Goal: Information Seeking & Learning: Learn about a topic

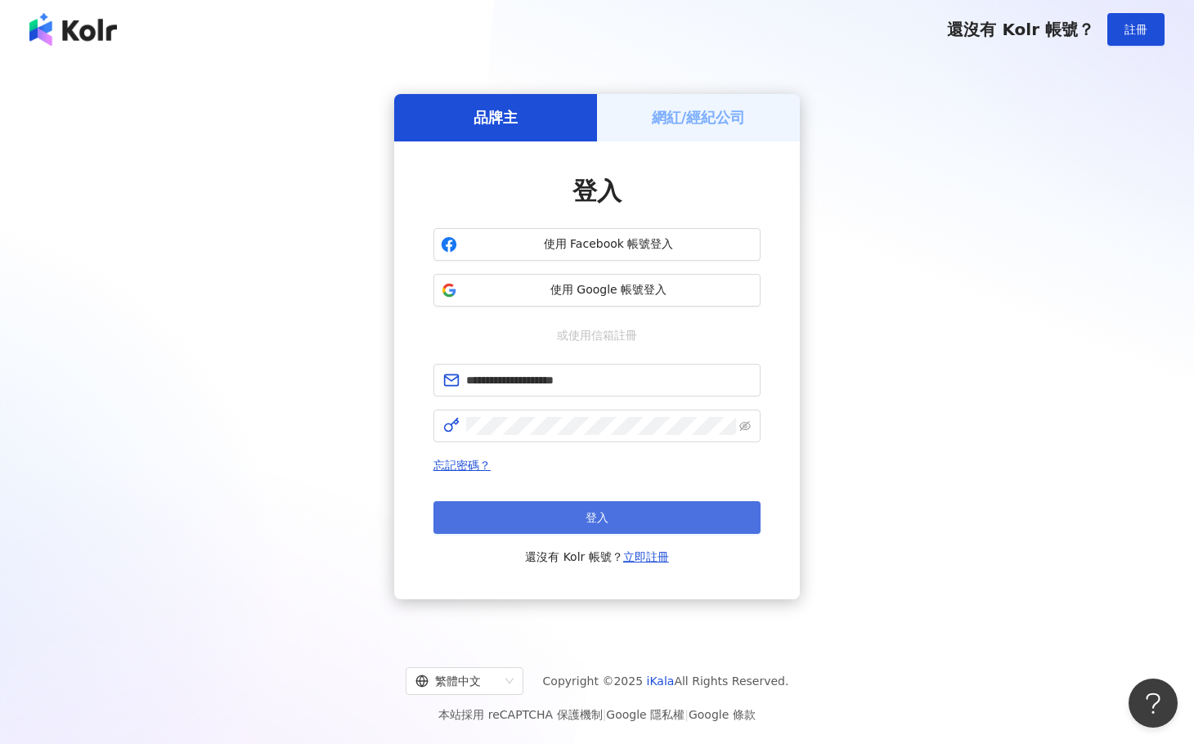
click at [609, 520] on button "登入" at bounding box center [596, 517] width 327 height 33
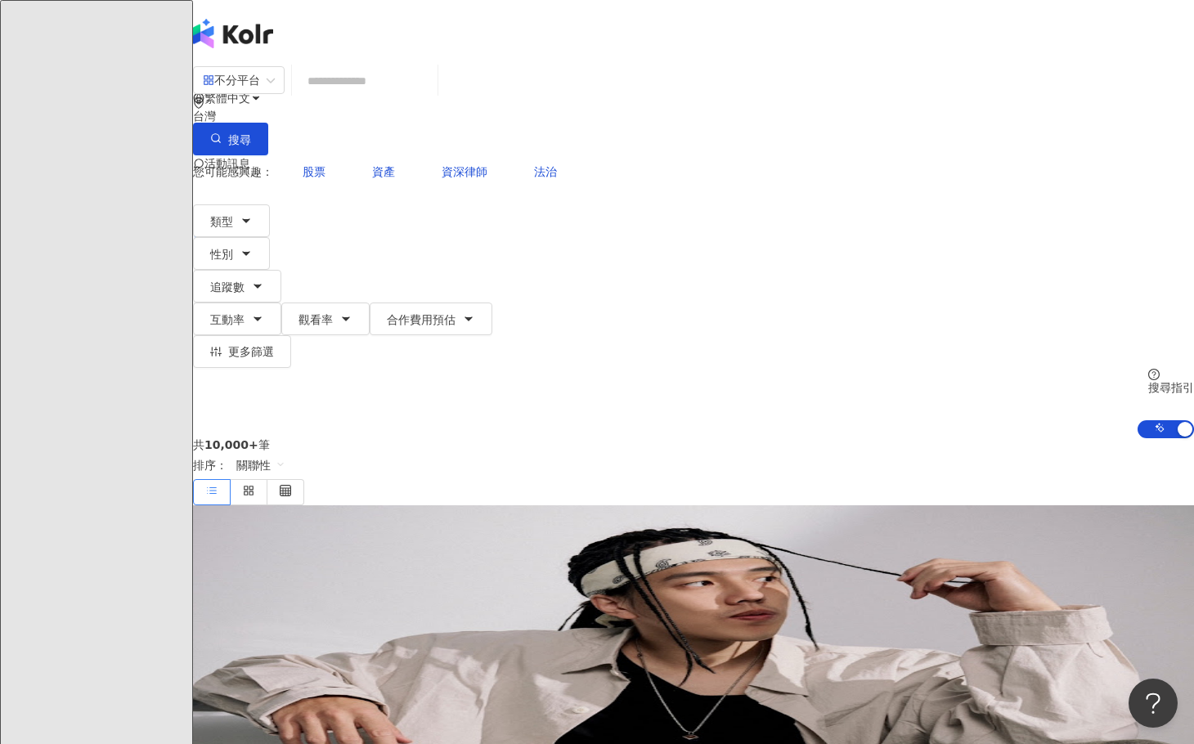
drag, startPoint x: 902, startPoint y: 276, endPoint x: 1205, endPoint y: 254, distance: 303.4
click at [902, 438] on div "共 10,000+ 筆 排序： 關聯性" at bounding box center [693, 471] width 1001 height 67
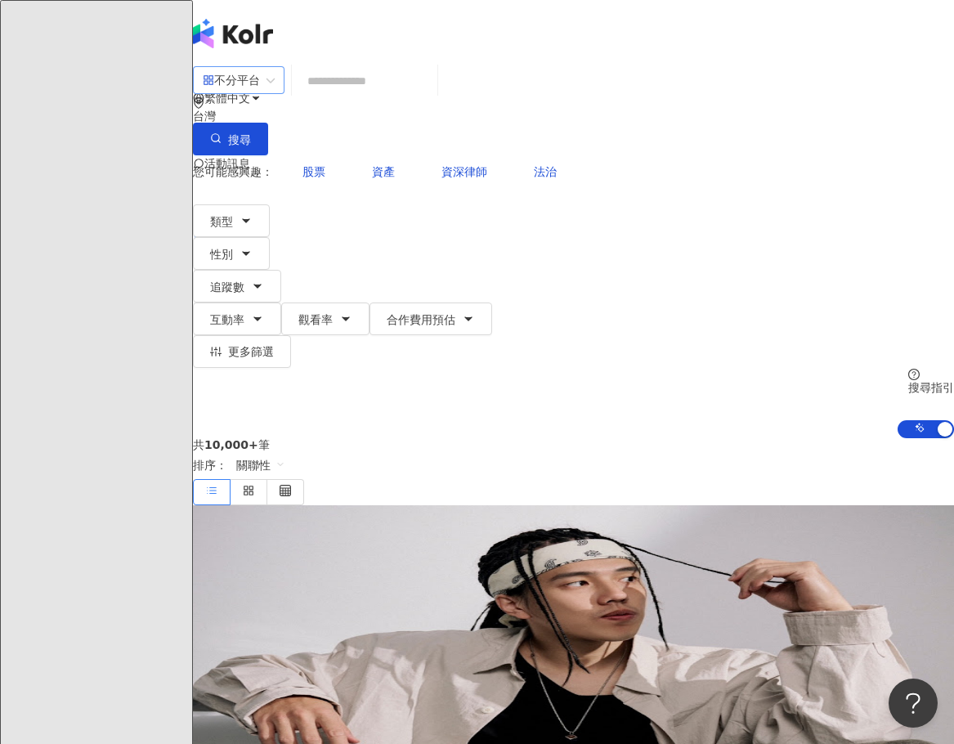
click at [285, 92] on div "不分平台" at bounding box center [239, 80] width 92 height 28
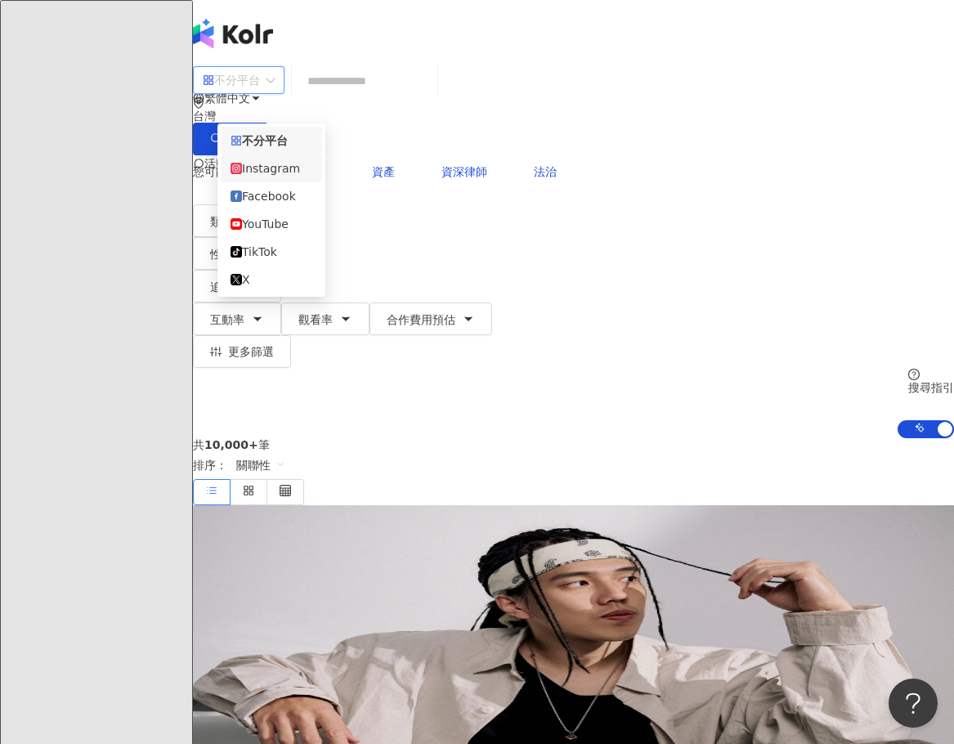
click at [303, 172] on div "Instagram" at bounding box center [272, 168] width 82 height 18
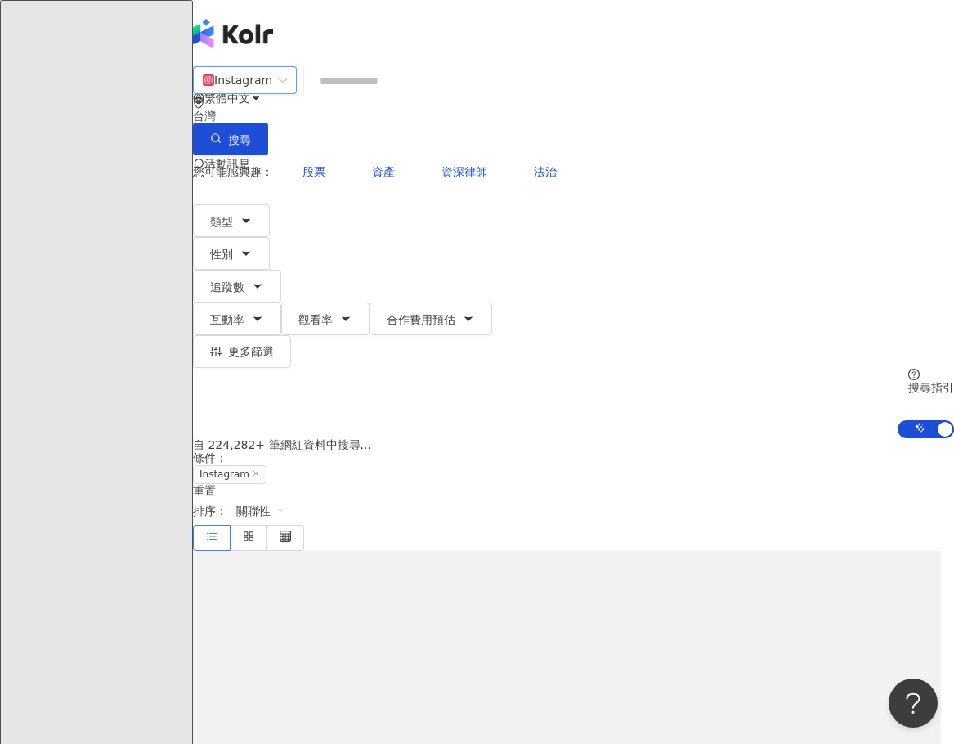
click at [443, 97] on input "search" at bounding box center [377, 80] width 132 height 31
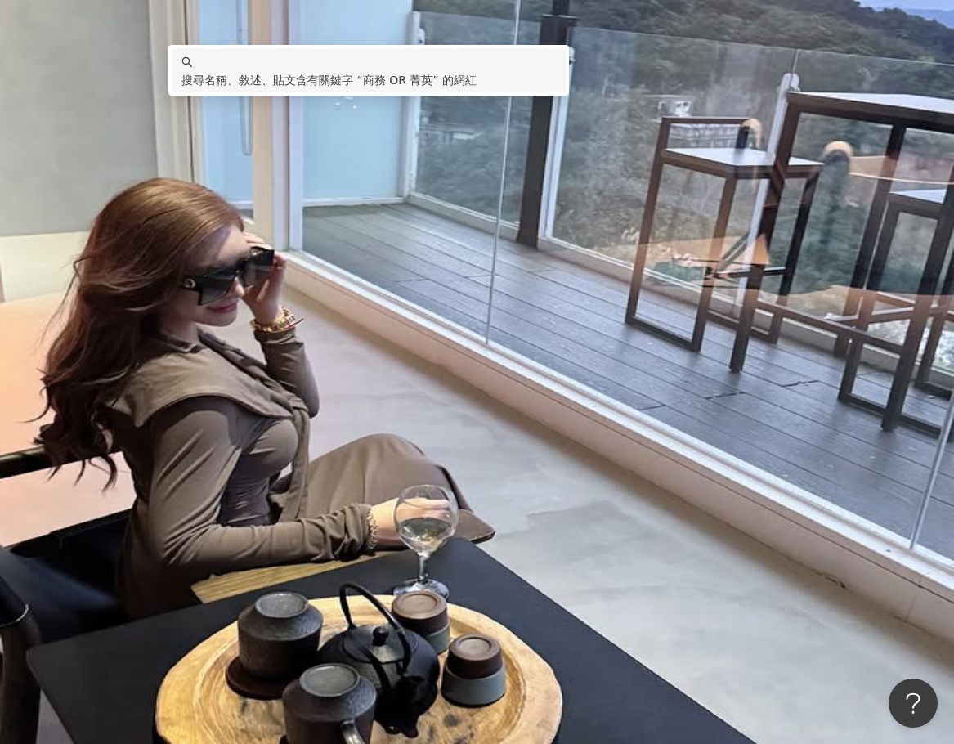
type input "********"
click at [264, 280] on icon "button" at bounding box center [257, 286] width 13 height 13
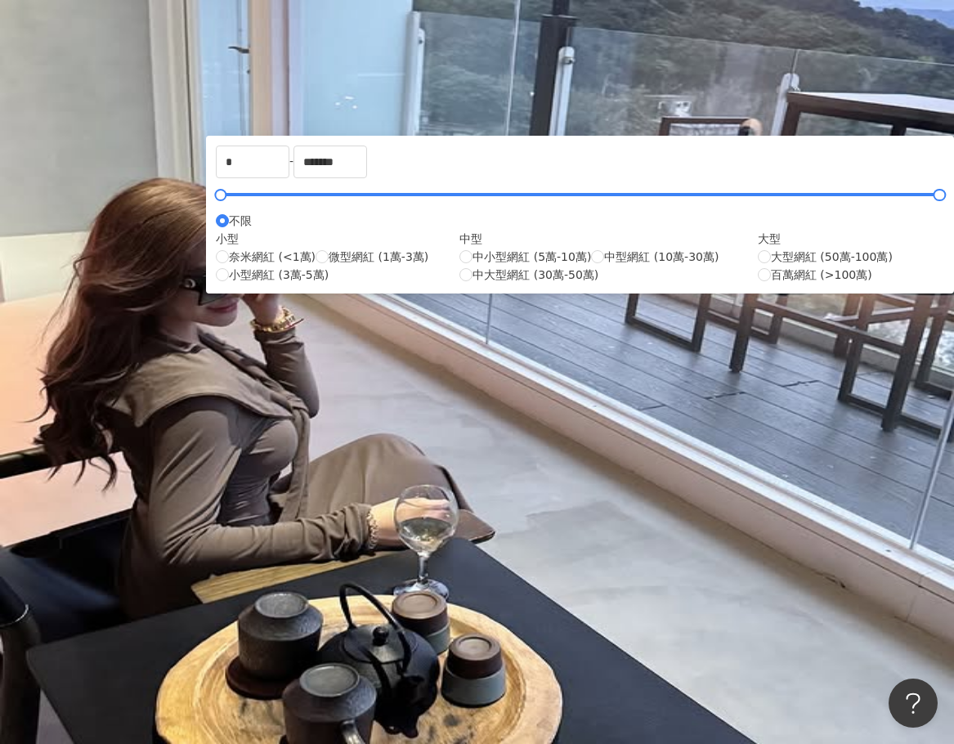
type input "******"
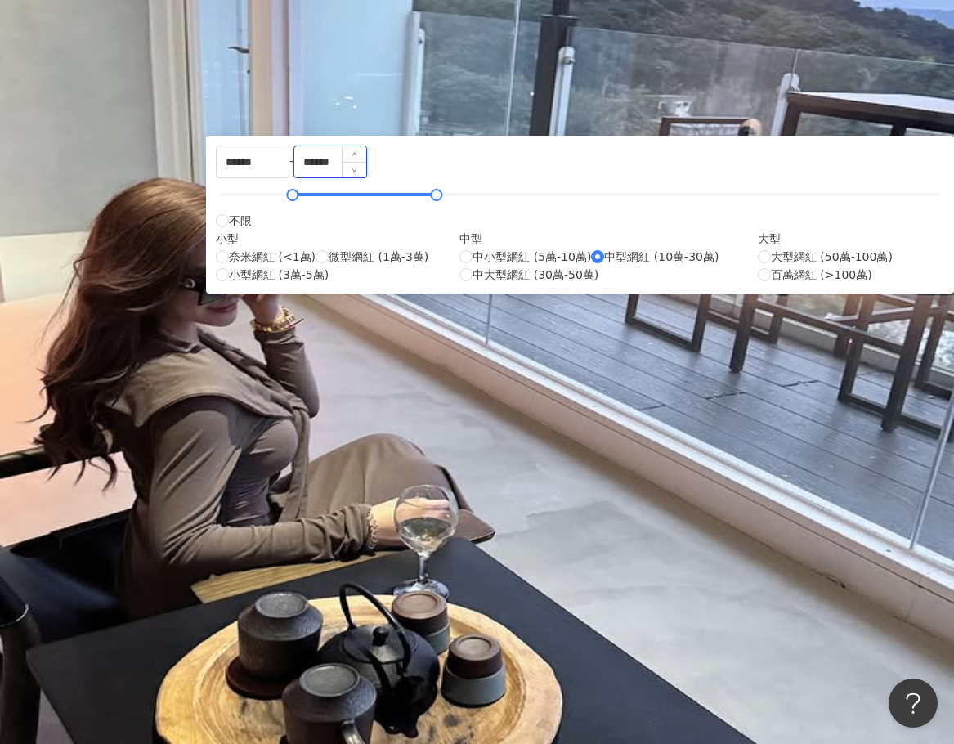
click at [366, 177] on input "******" at bounding box center [330, 161] width 72 height 31
type input "******"
click at [366, 177] on input "******" at bounding box center [330, 161] width 72 height 31
click at [889, 249] on div "Instagram ******** 台灣 搜尋 keyword 搜尋名稱、敘述、貼文含有關鍵字 “ 商務 OR 菁英 ” 的網紅 您可能感興趣： 頂尖 稱雄…" at bounding box center [573, 251] width 761 height 373
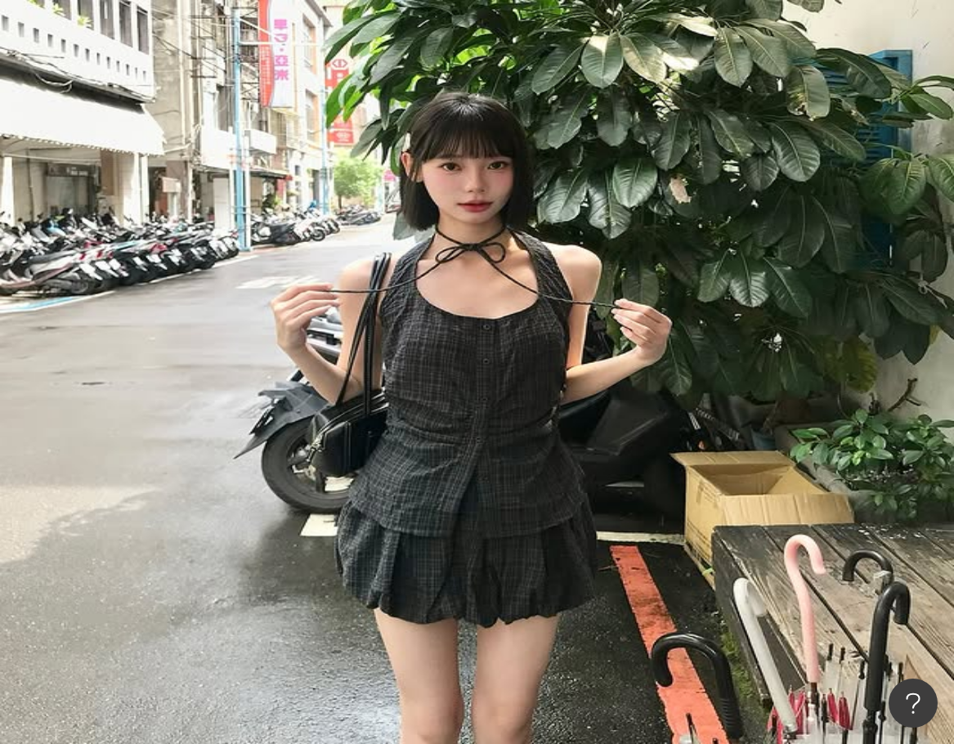
drag, startPoint x: 261, startPoint y: 181, endPoint x: 284, endPoint y: 196, distance: 27.7
click at [253, 214] on icon "button" at bounding box center [246, 220] width 13 height 13
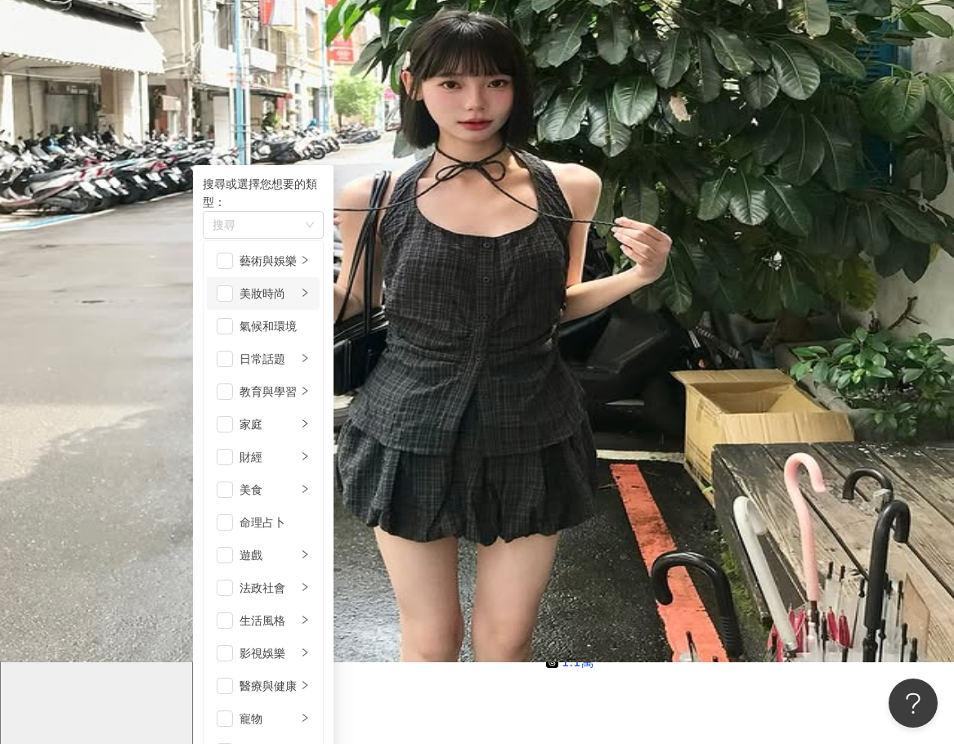
click at [310, 288] on icon "right" at bounding box center [305, 293] width 10 height 10
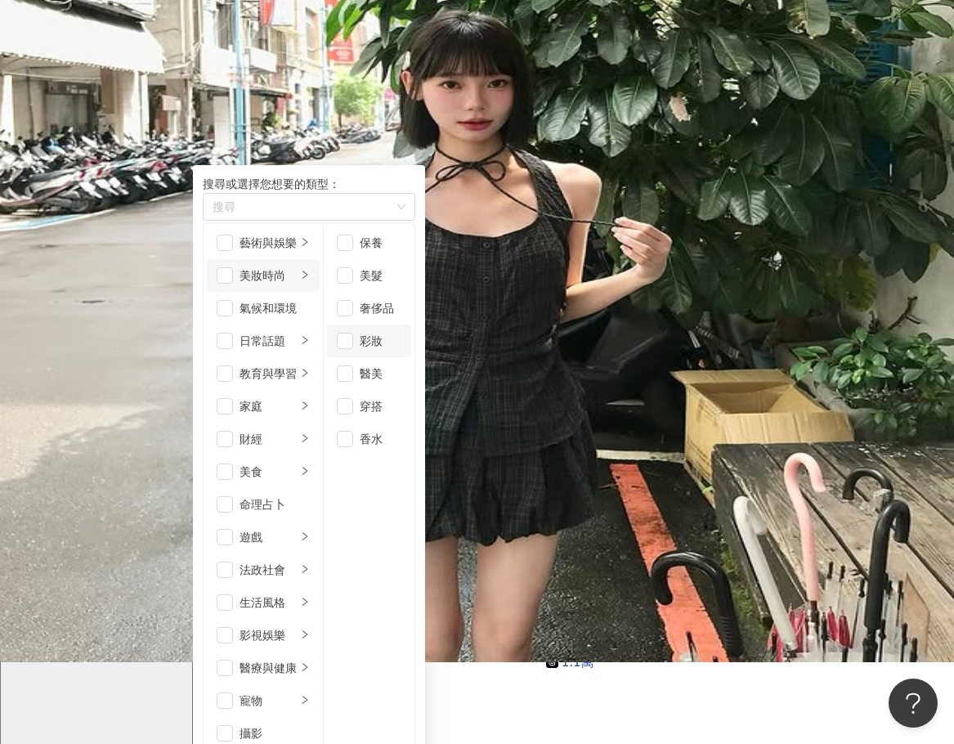
scroll to position [11, 0]
click at [727, 159] on div "Instagram ******** 台灣 搜尋 keyword 搜尋名稱、敘述、貼文含有關鍵字 “ 商務 OR 菁英 ” 的網紅 您可能感興趣： 頂尖 稱雄…" at bounding box center [573, 170] width 761 height 373
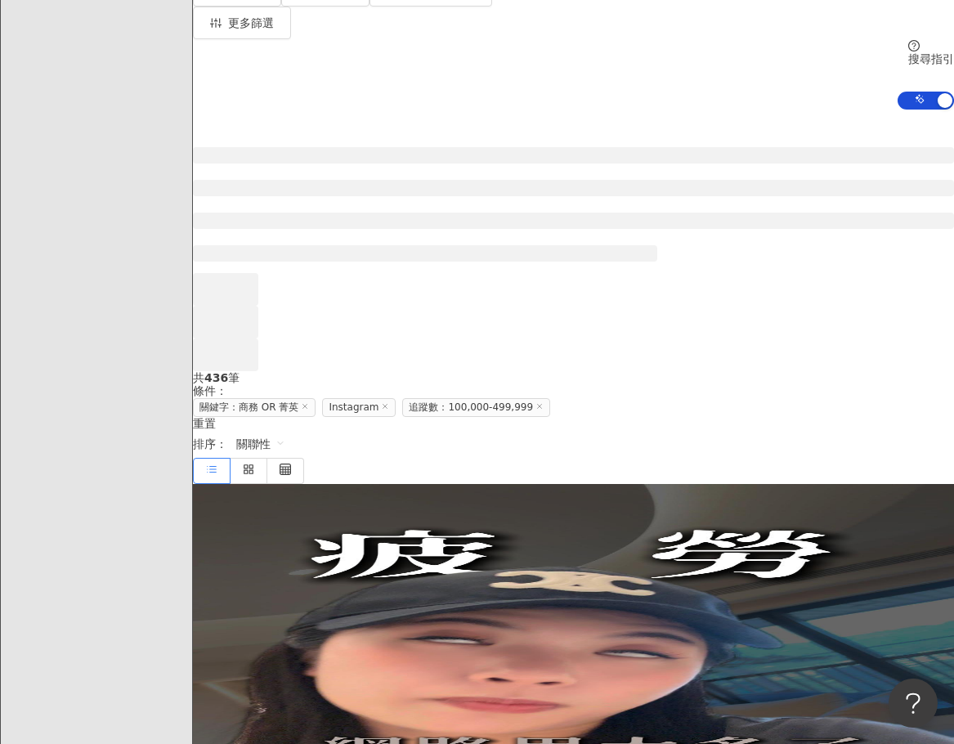
scroll to position [411, 0]
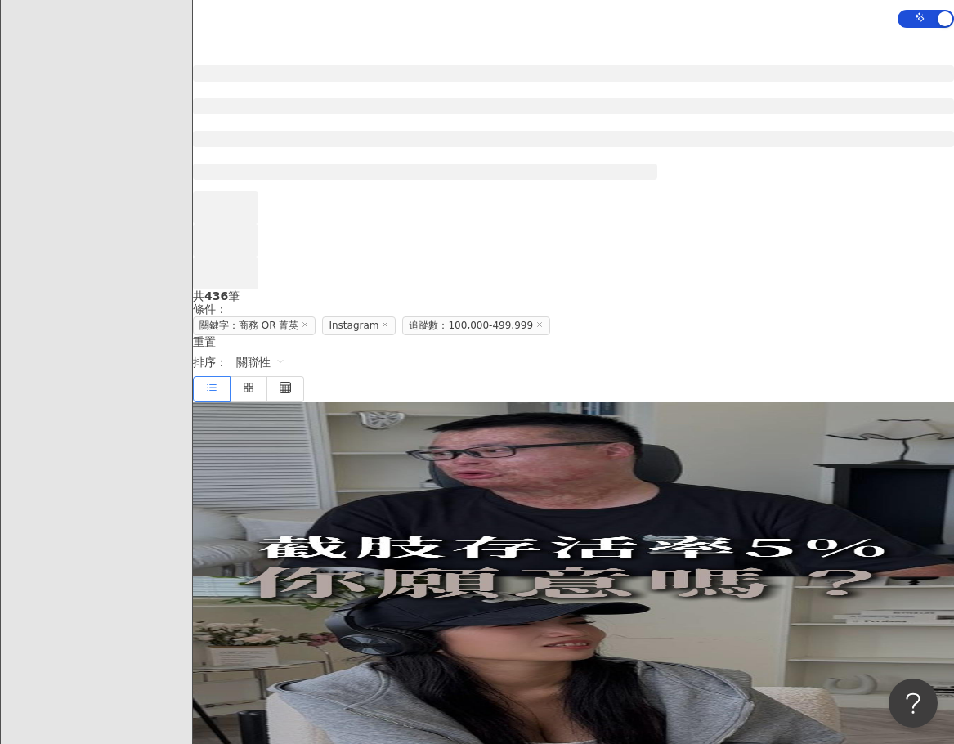
click at [348, 402] on img at bounding box center [287, 463] width 123 height 123
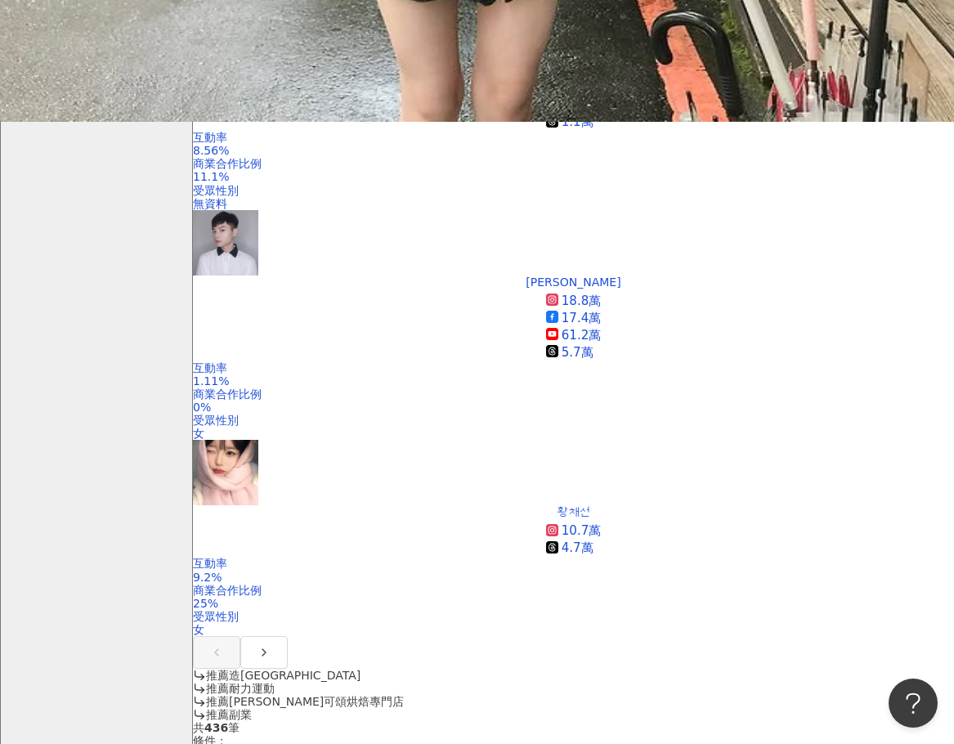
scroll to position [685, 0]
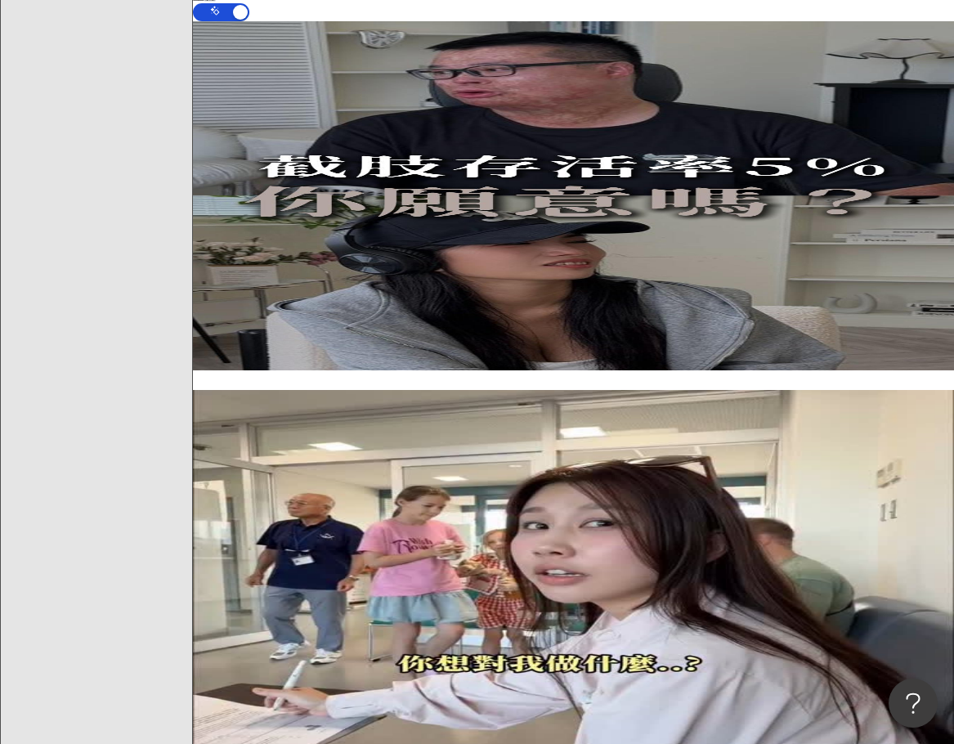
scroll to position [1421, 0]
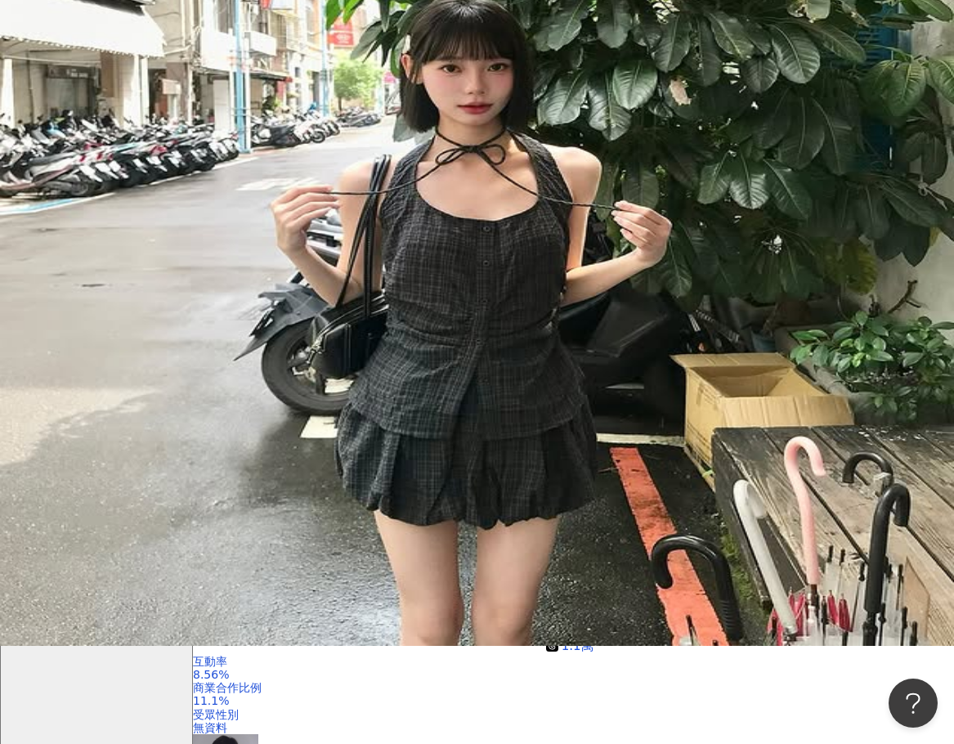
scroll to position [0, 0]
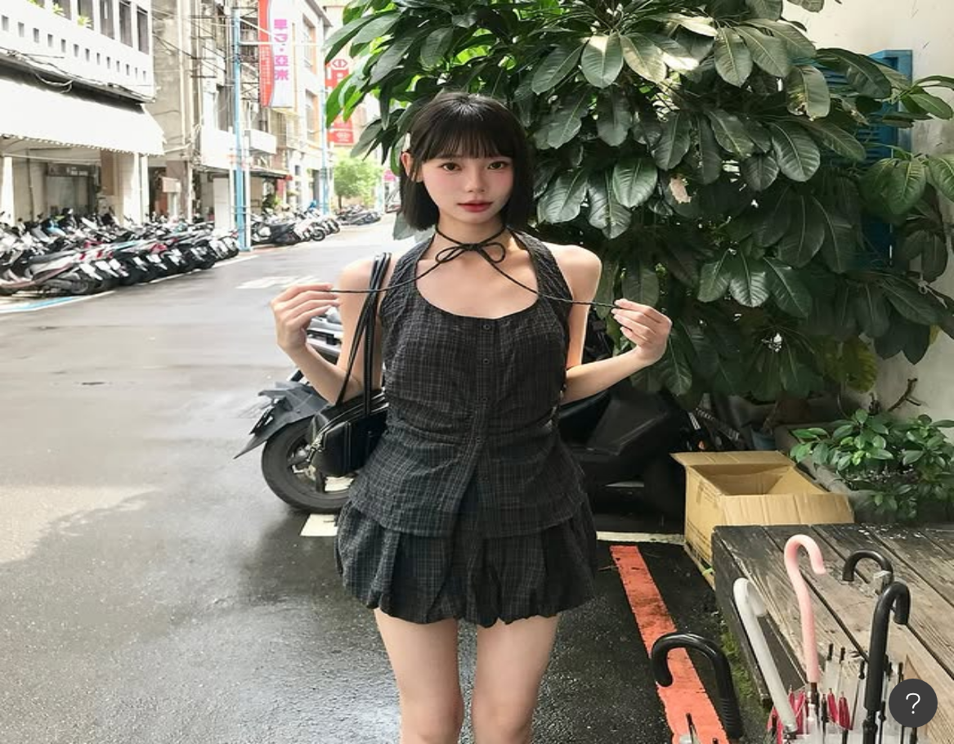
click at [443, 93] on input "********" at bounding box center [377, 80] width 132 height 31
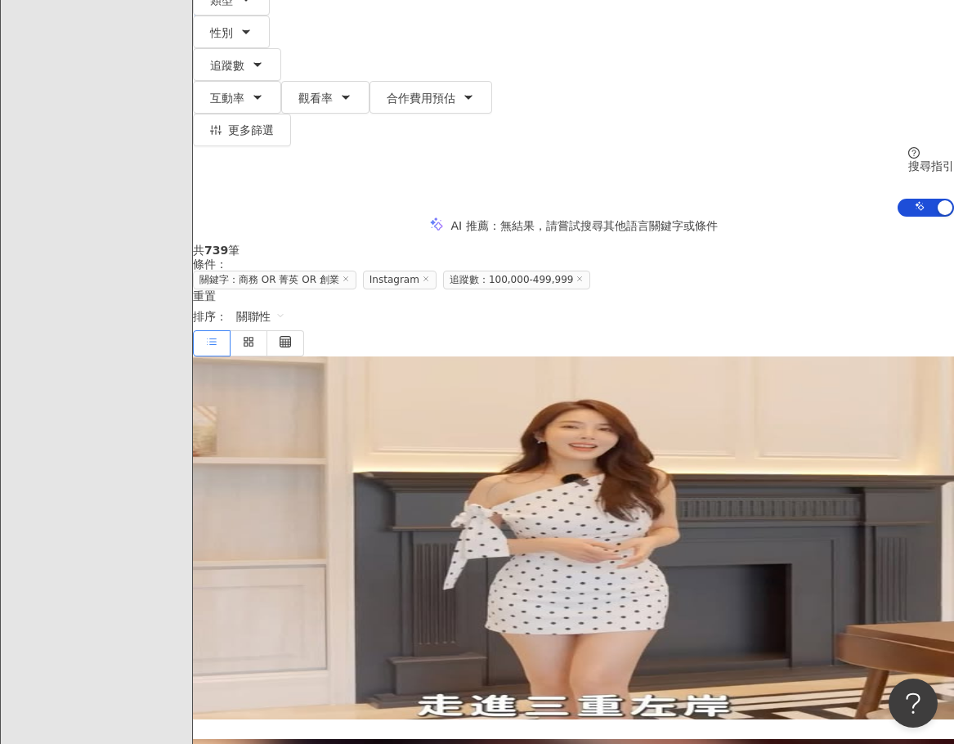
scroll to position [211, 0]
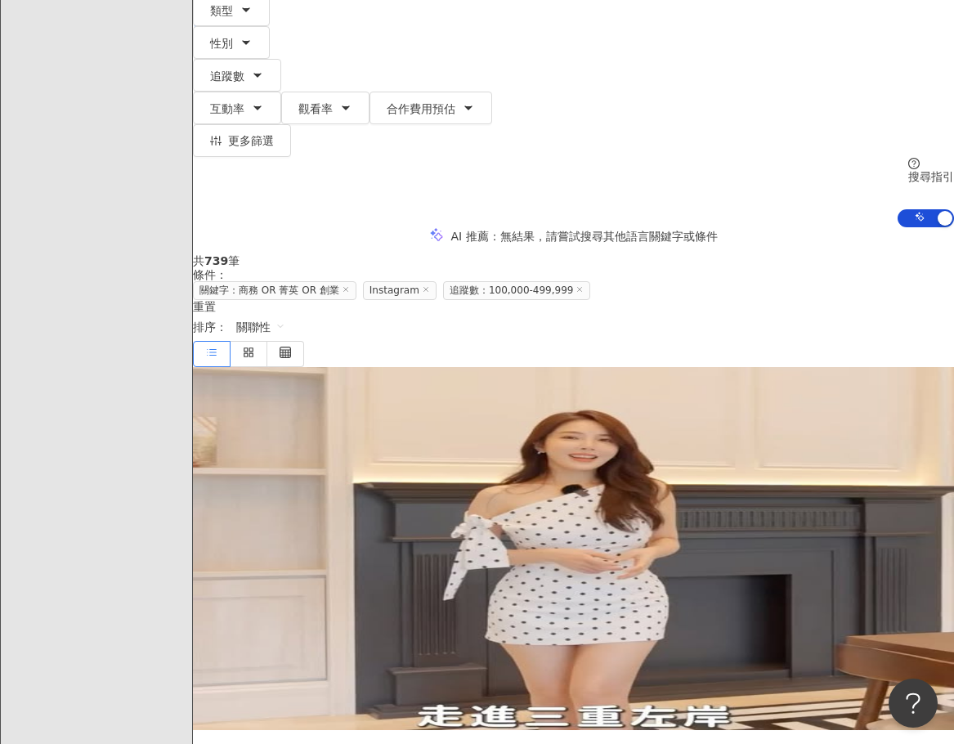
click at [341, 367] on img at bounding box center [287, 428] width 123 height 123
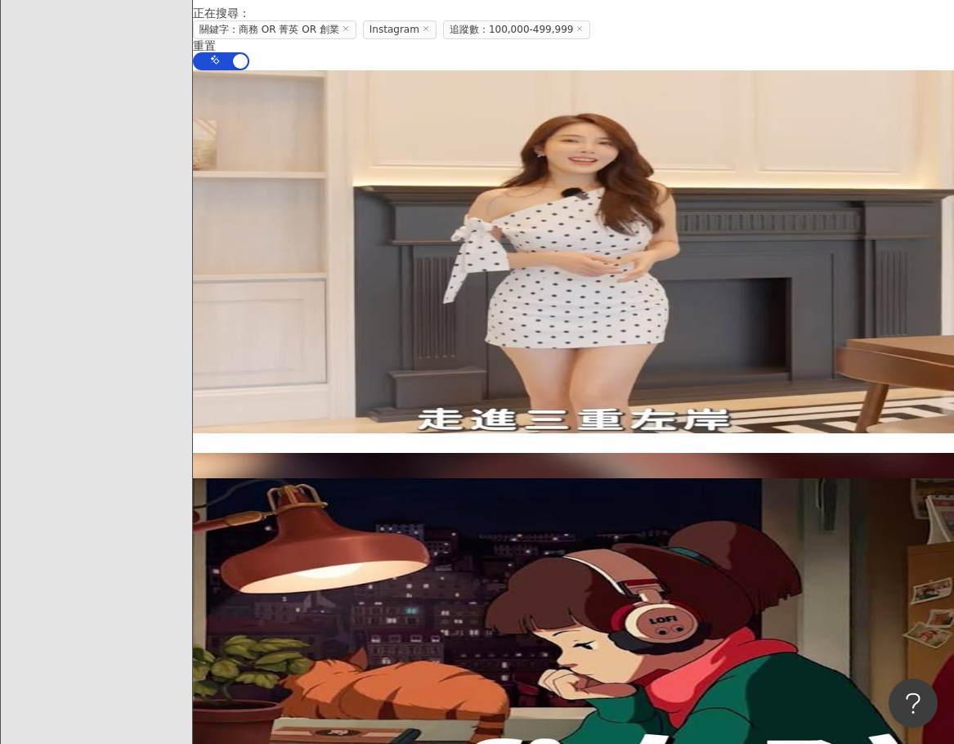
scroll to position [456, 0]
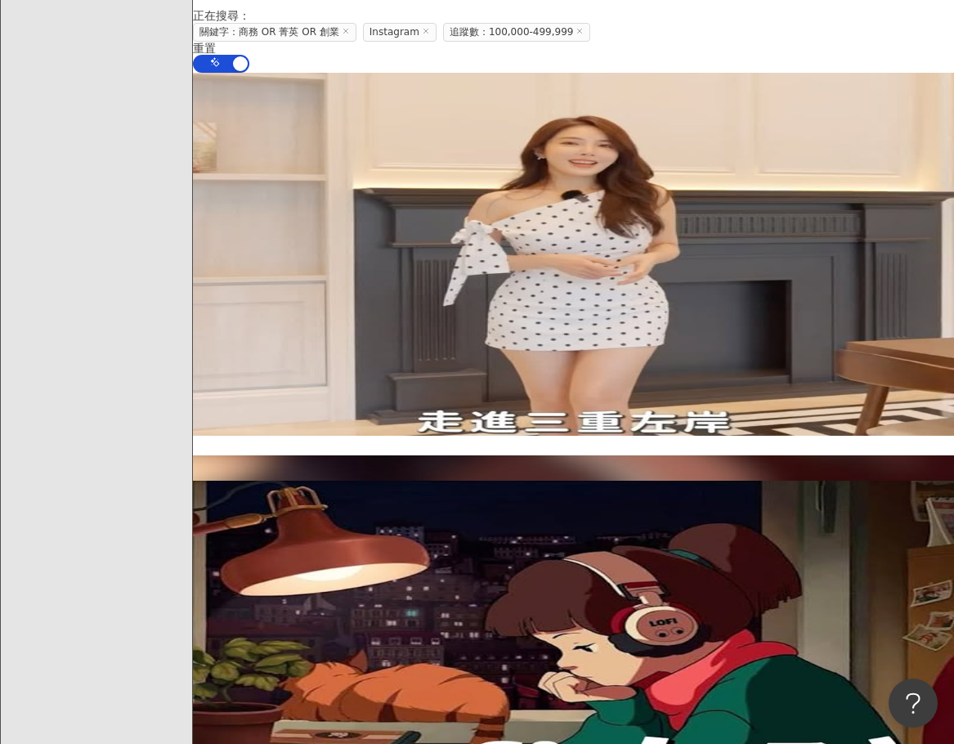
click at [510, 578] on span "Tim哥生活副頻道" at bounding box center [569, 591] width 753 height 26
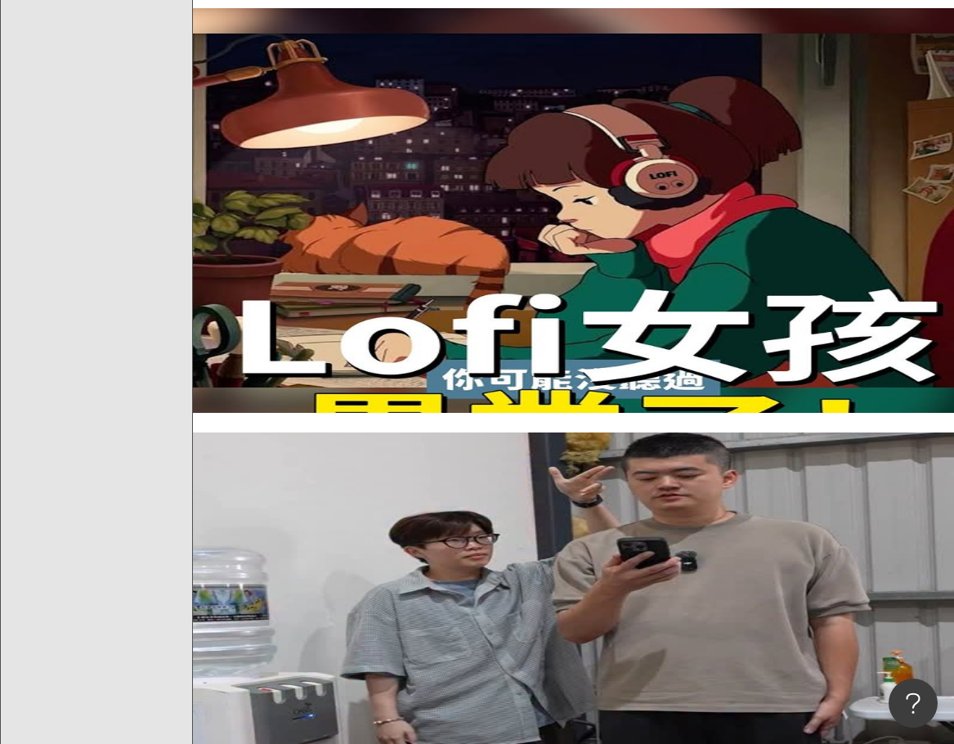
scroll to position [865, 0]
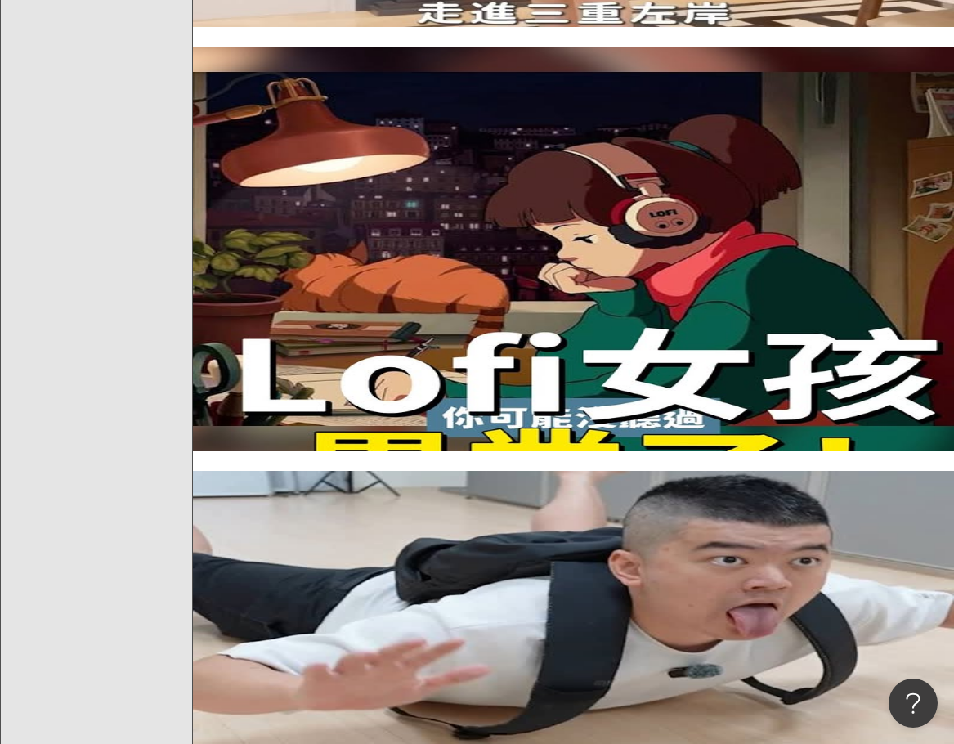
click at [241, 607] on span "我屬馬" at bounding box center [217, 613] width 48 height 13
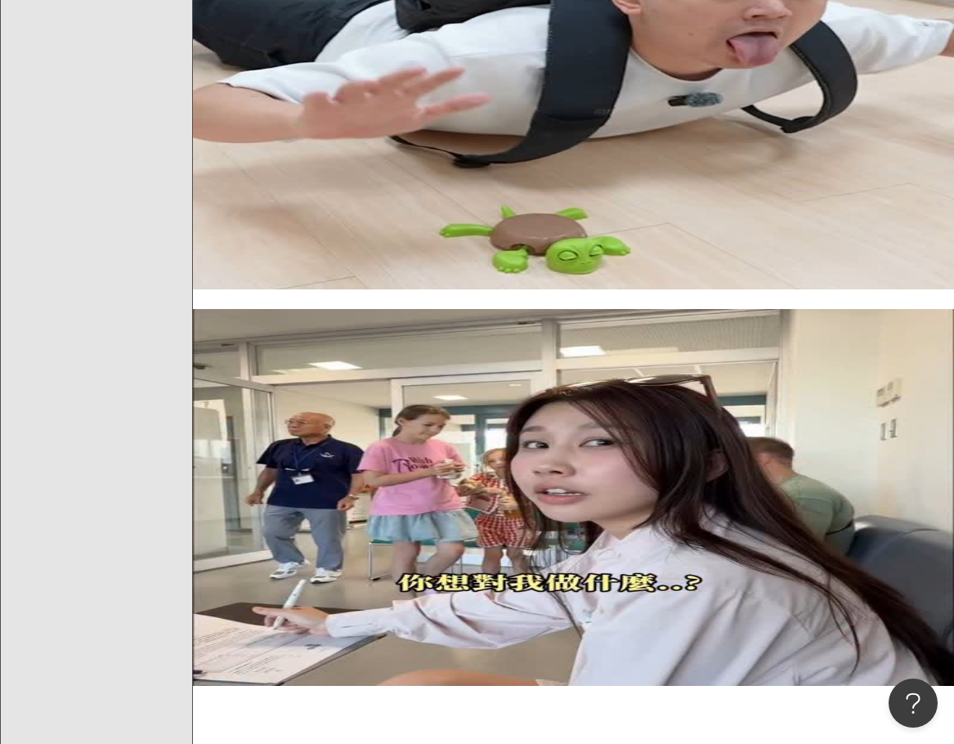
scroll to position [1438, 0]
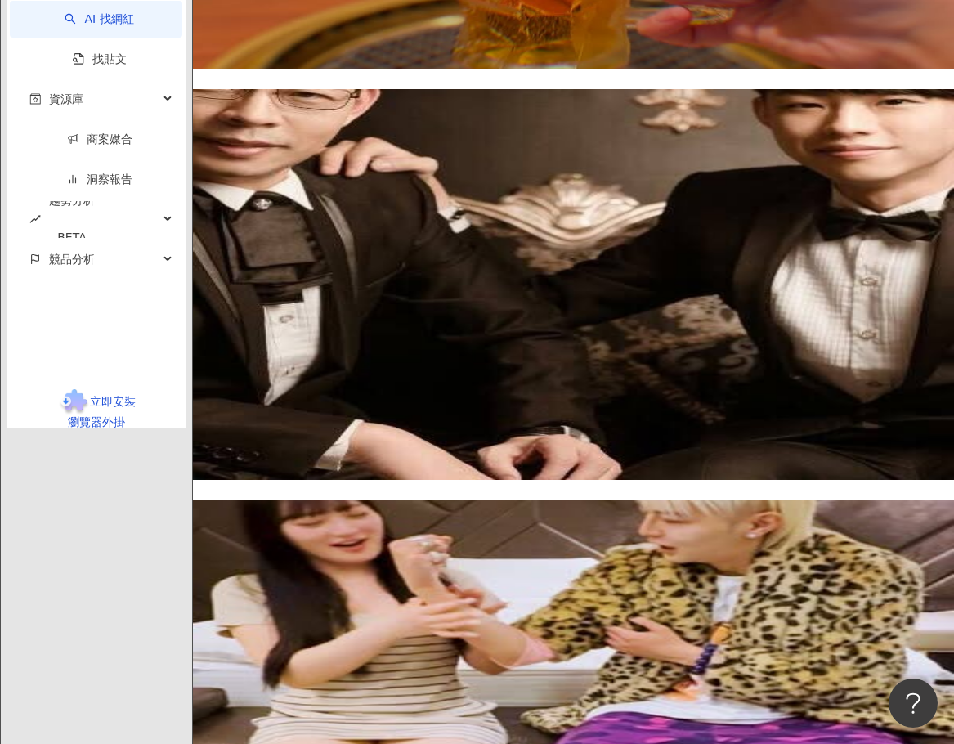
scroll to position [3237, 0]
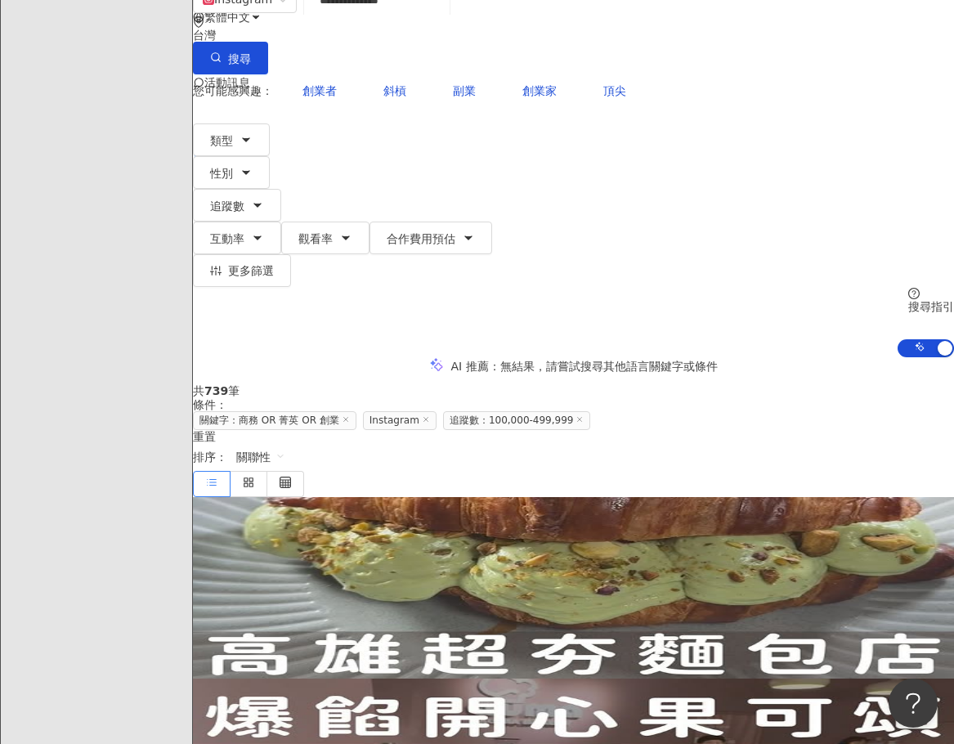
scroll to position [245, 0]
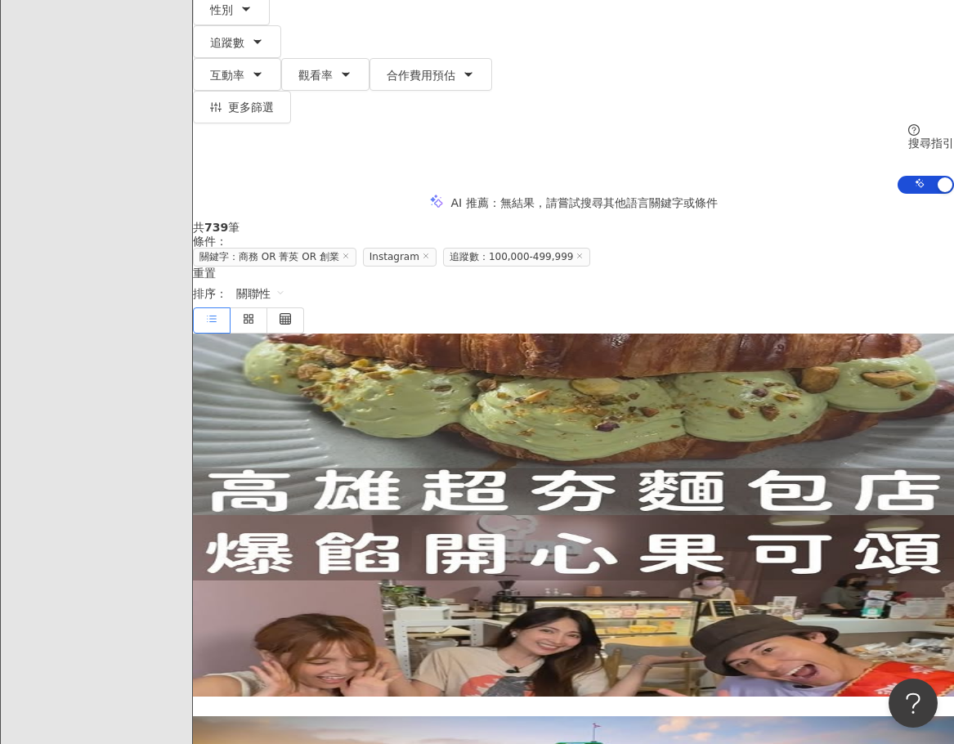
click at [557, 456] on span "dora_0121" at bounding box center [587, 462] width 61 height 13
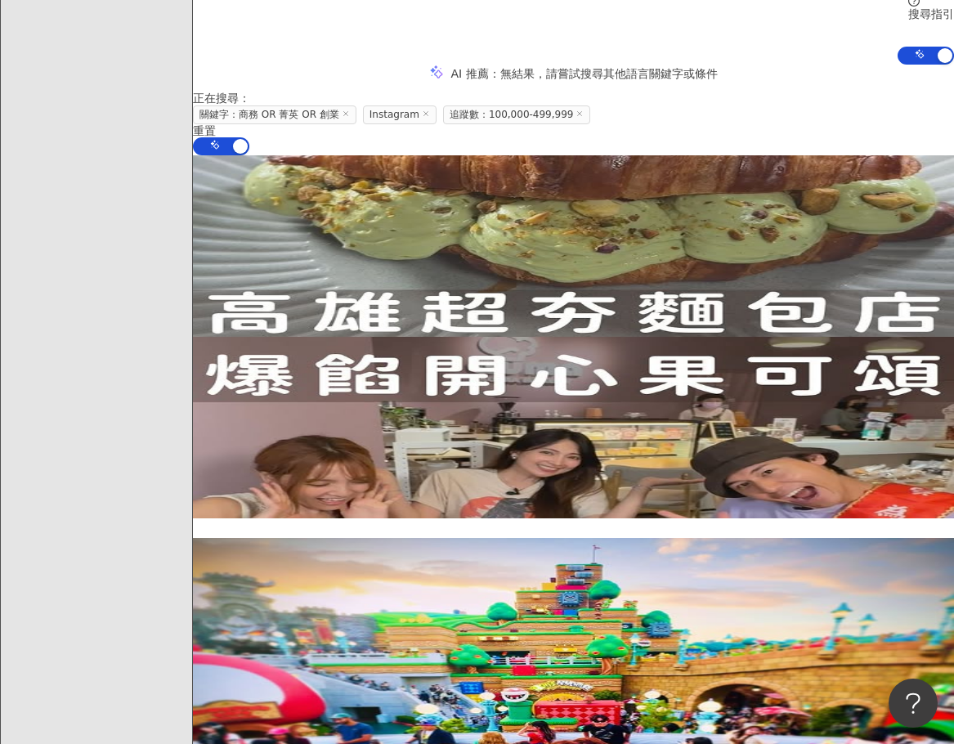
scroll to position [0, 0]
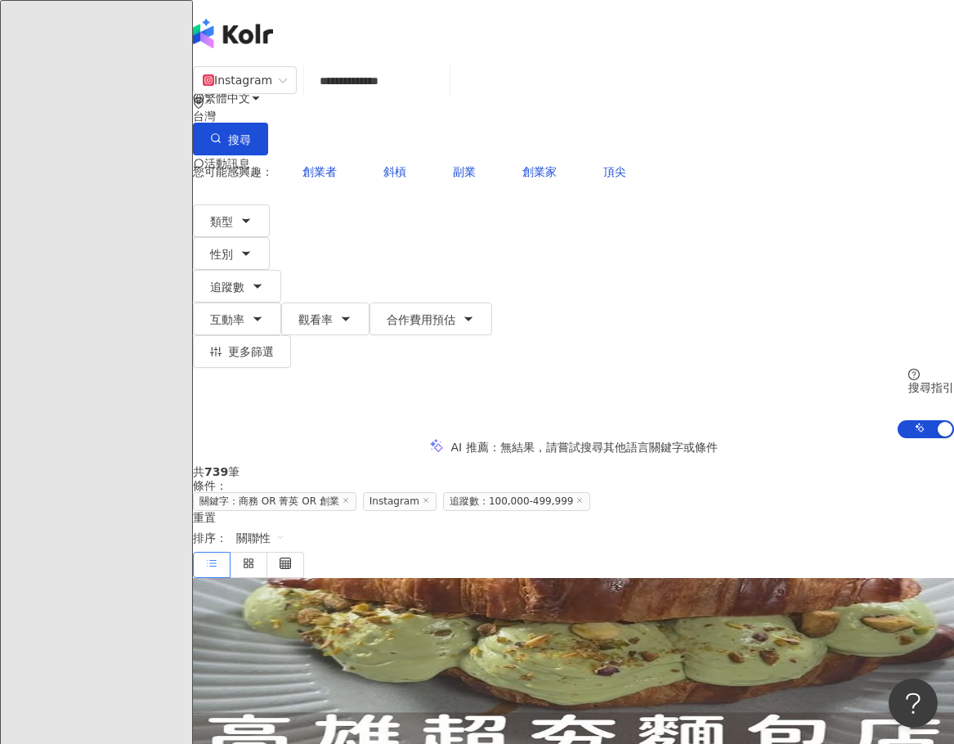
click at [581, 120] on div "**********" at bounding box center [573, 251] width 761 height 373
click at [443, 97] on input "**********" at bounding box center [377, 80] width 132 height 31
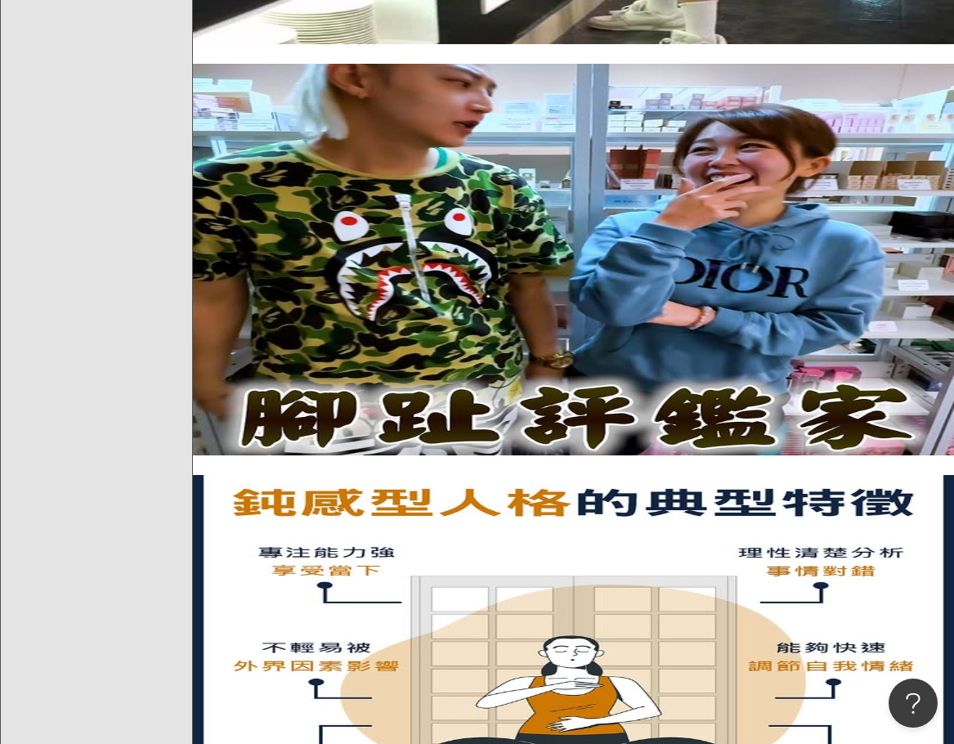
scroll to position [3680, 0]
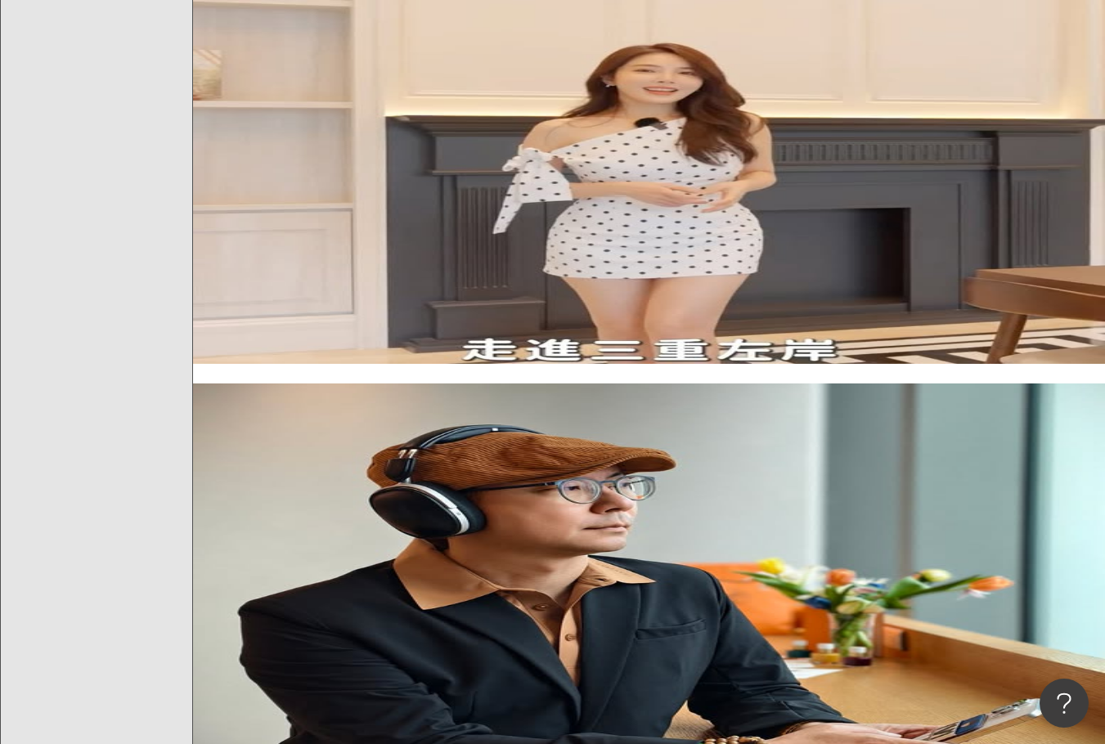
scroll to position [1390, 0]
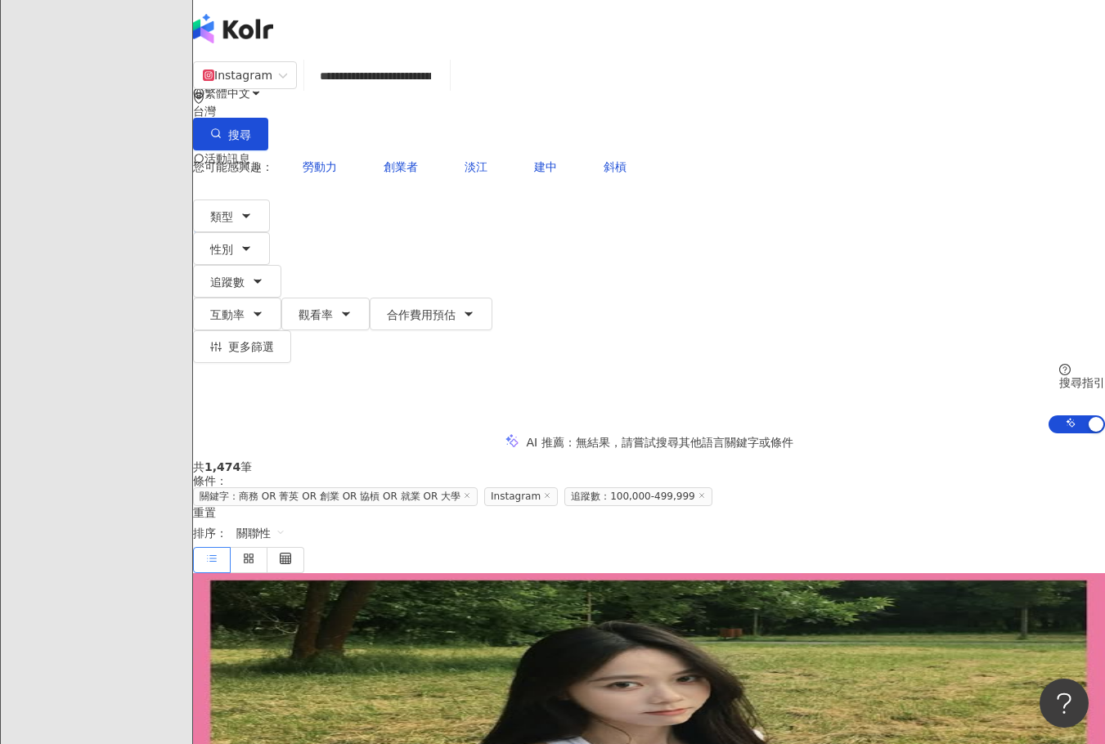
scroll to position [0, 0]
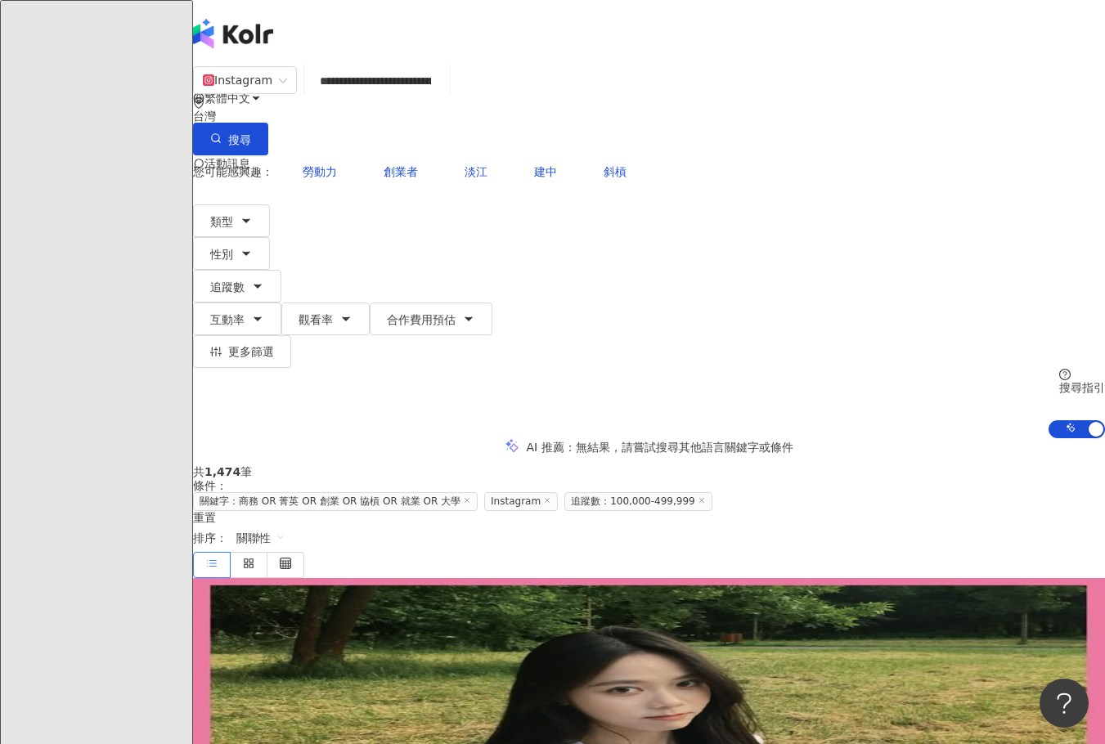
click at [443, 97] on input "**********" at bounding box center [377, 80] width 132 height 31
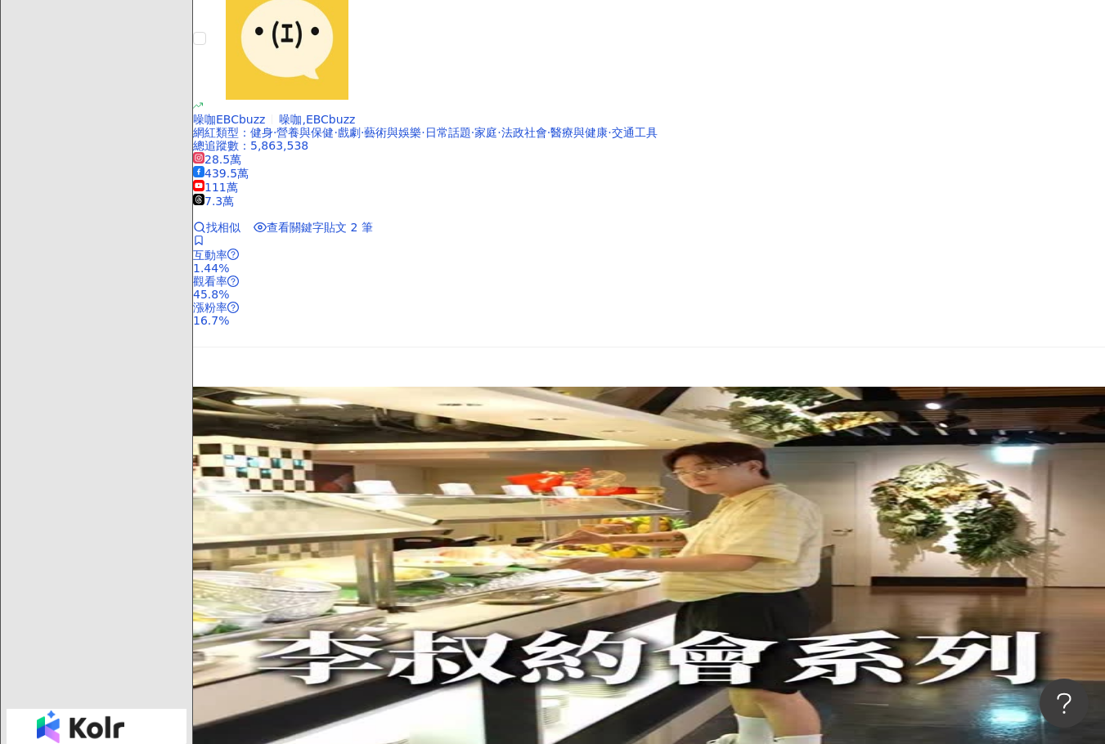
scroll to position [2617, 0]
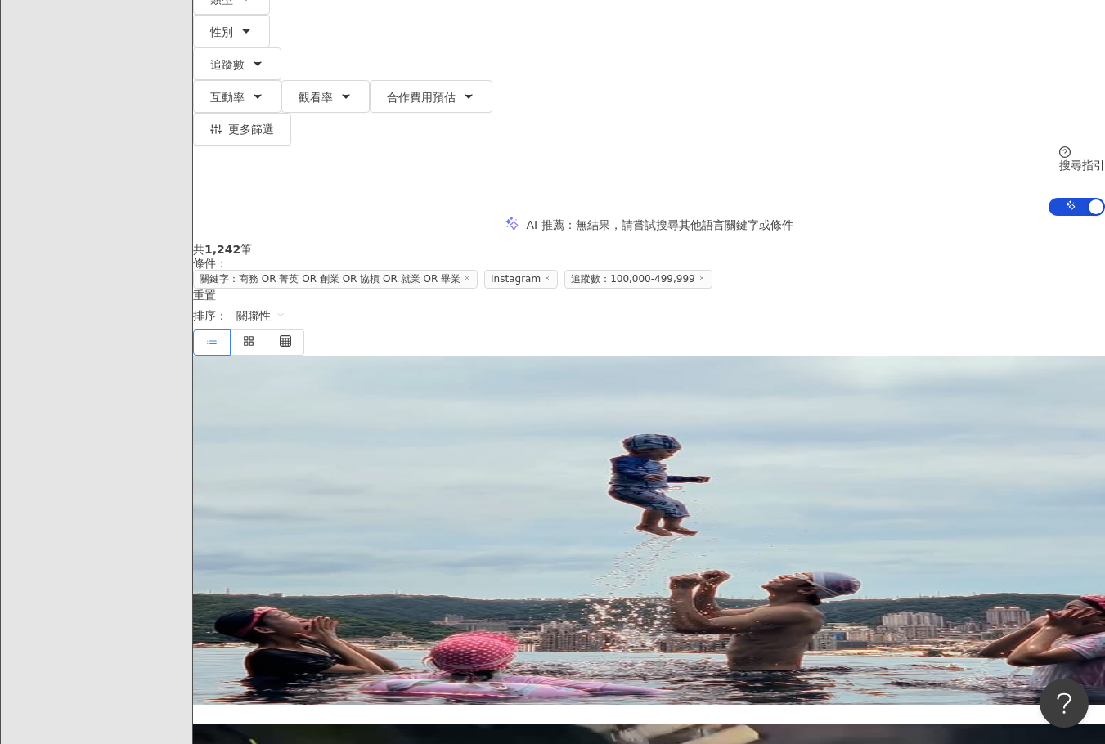
scroll to position [0, 0]
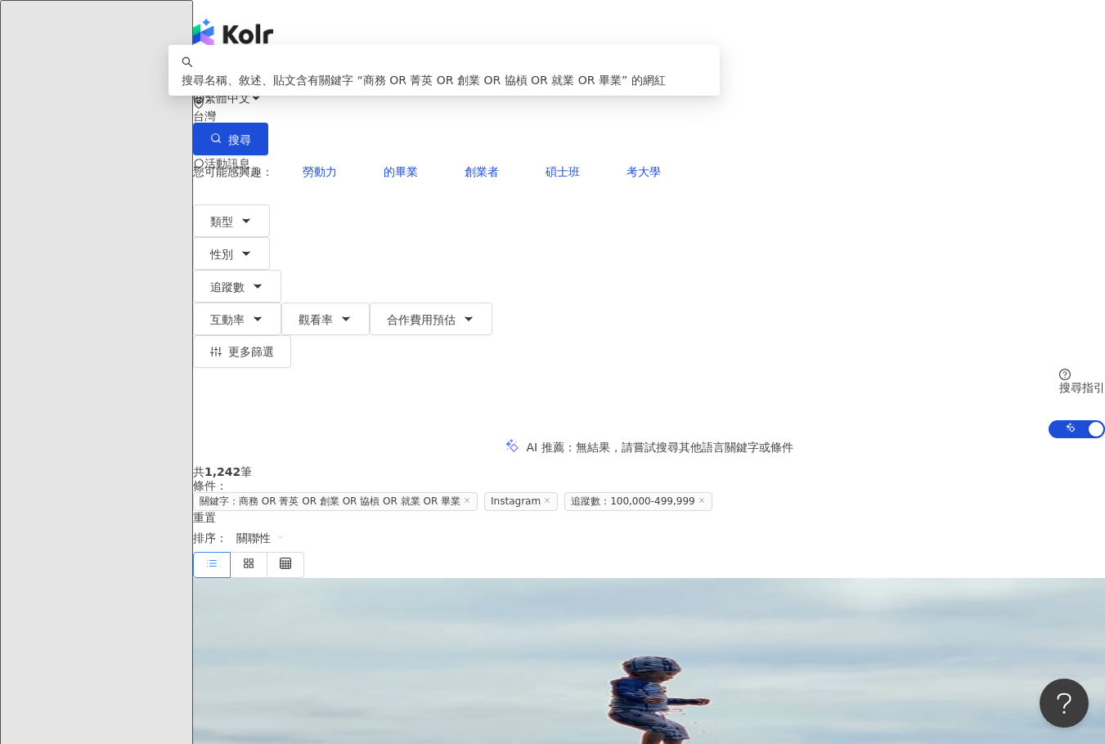
drag, startPoint x: 431, startPoint y: 98, endPoint x: 407, endPoint y: 98, distance: 23.7
click at [407, 97] on input "**********" at bounding box center [377, 80] width 132 height 31
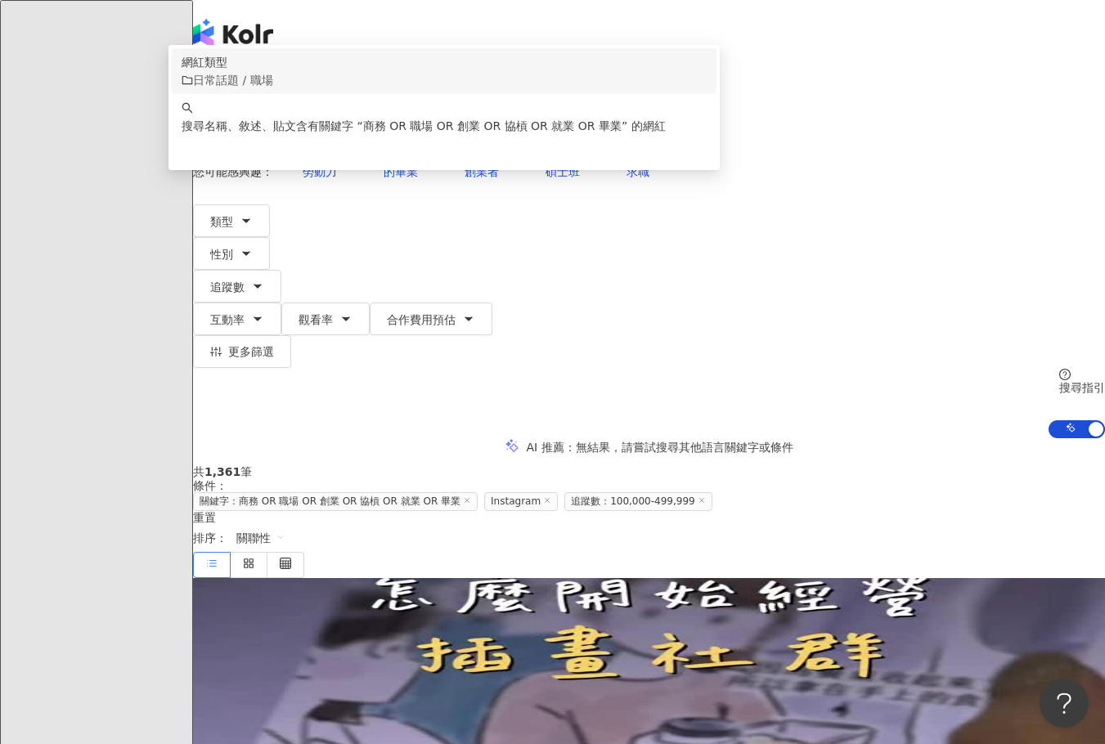
click at [443, 97] on input "**********" at bounding box center [377, 80] width 132 height 31
click at [377, 96] on input "**********" at bounding box center [377, 80] width 132 height 31
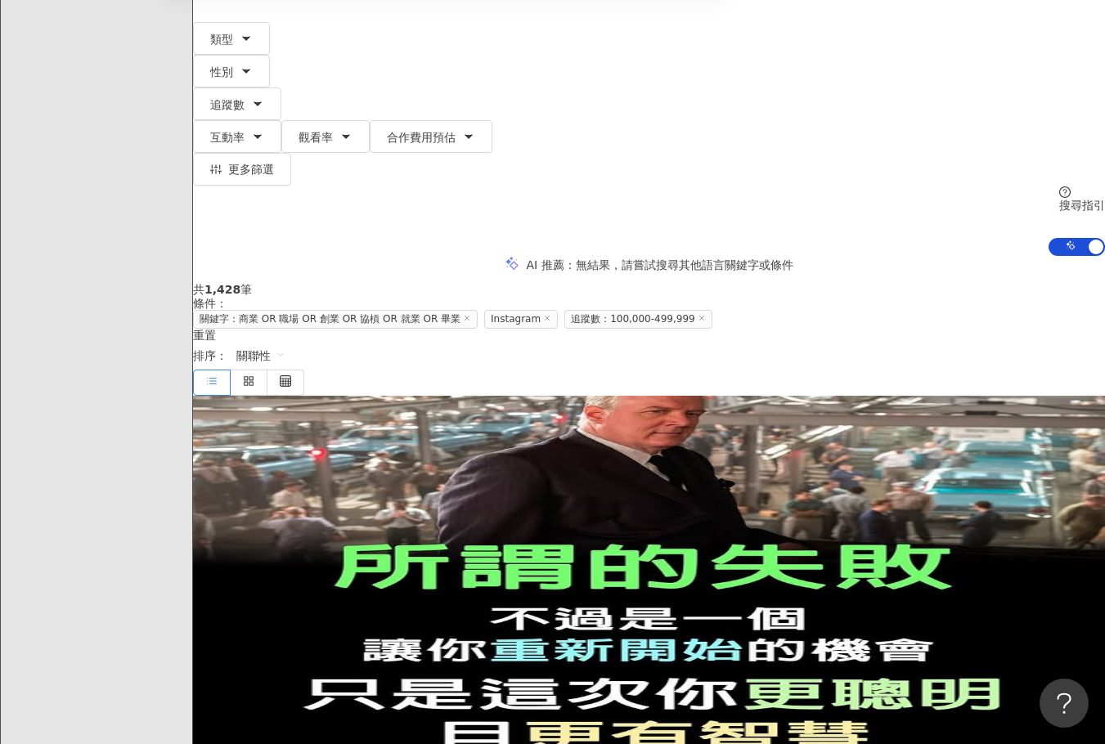
scroll to position [245, 0]
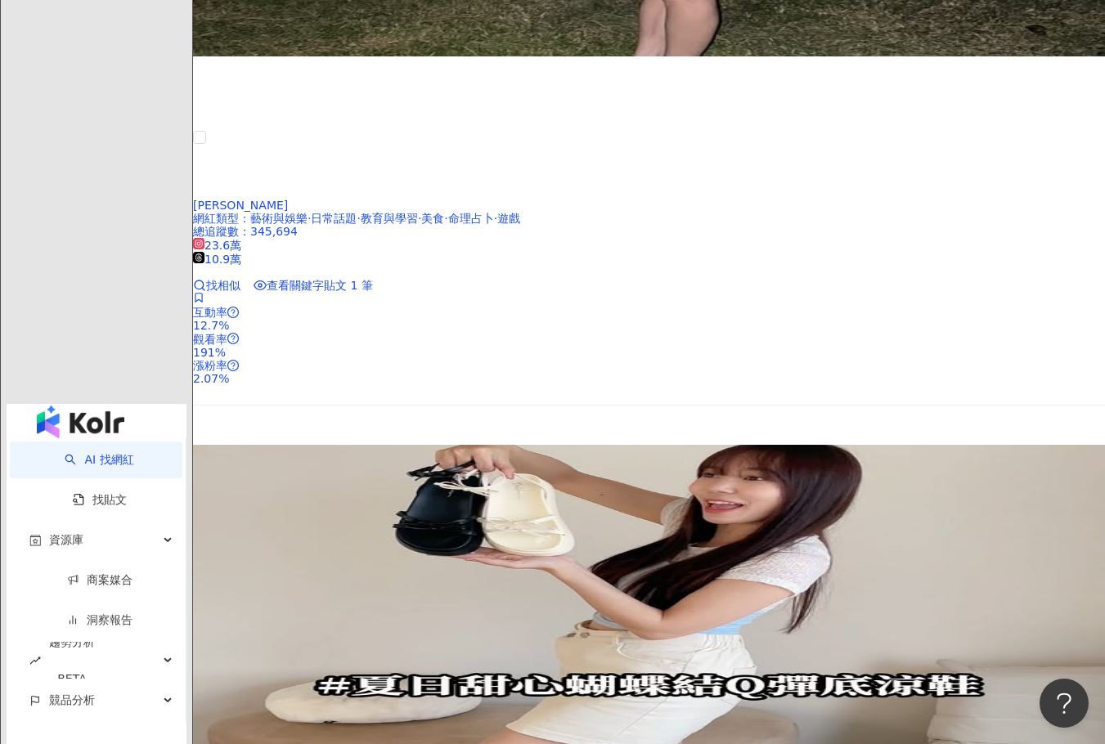
scroll to position [2781, 0]
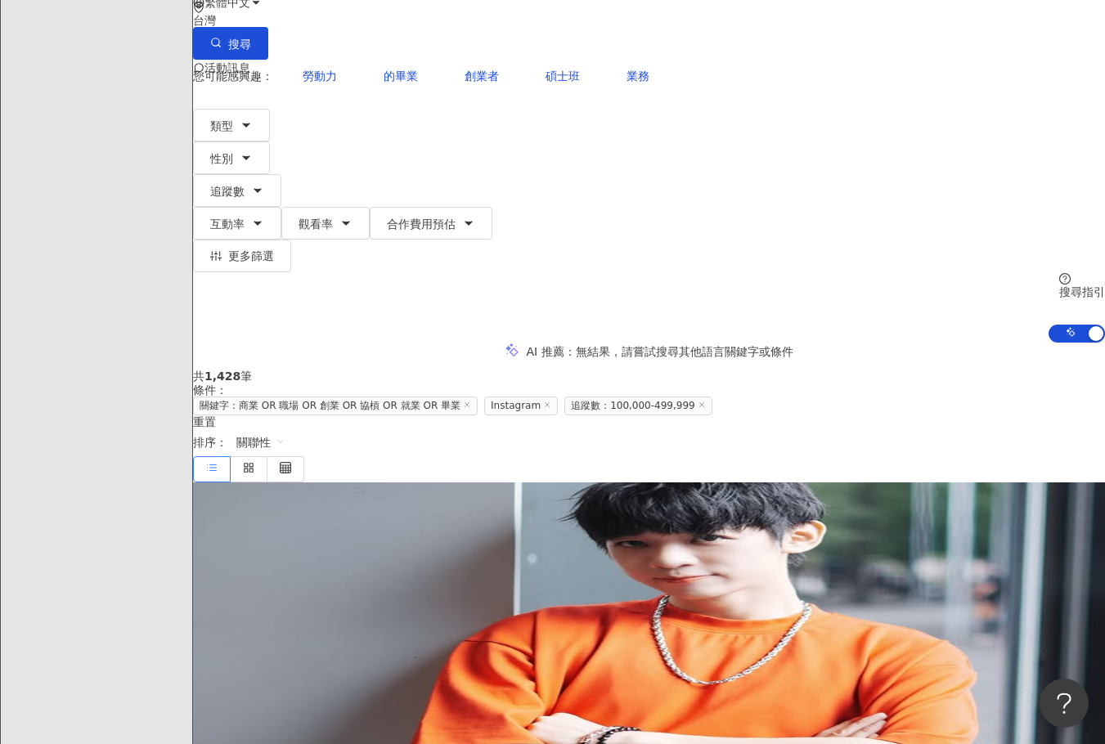
scroll to position [0, 0]
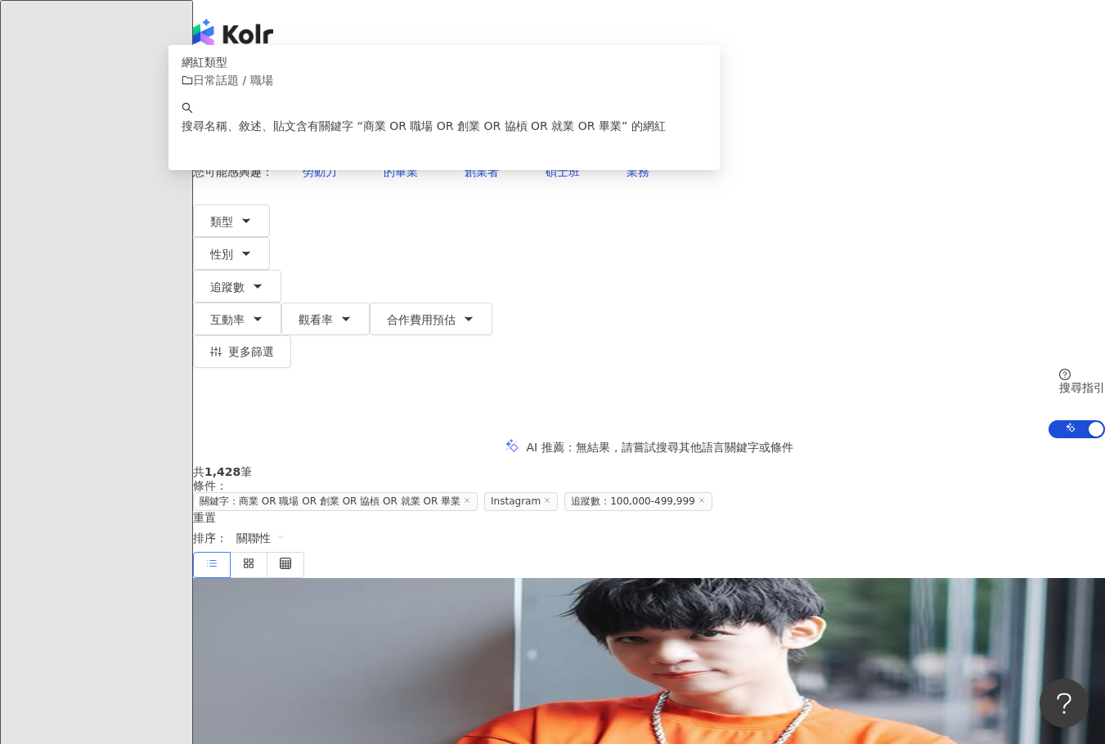
click at [432, 95] on input "**********" at bounding box center [377, 80] width 132 height 31
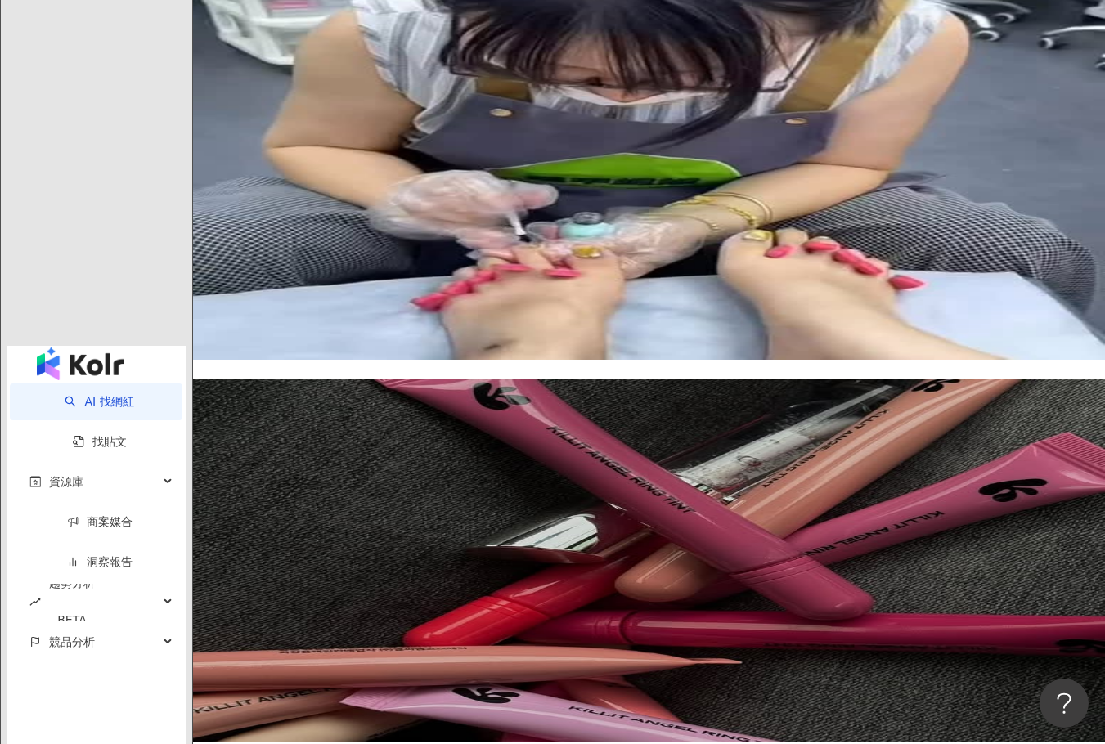
scroll to position [2944, 0]
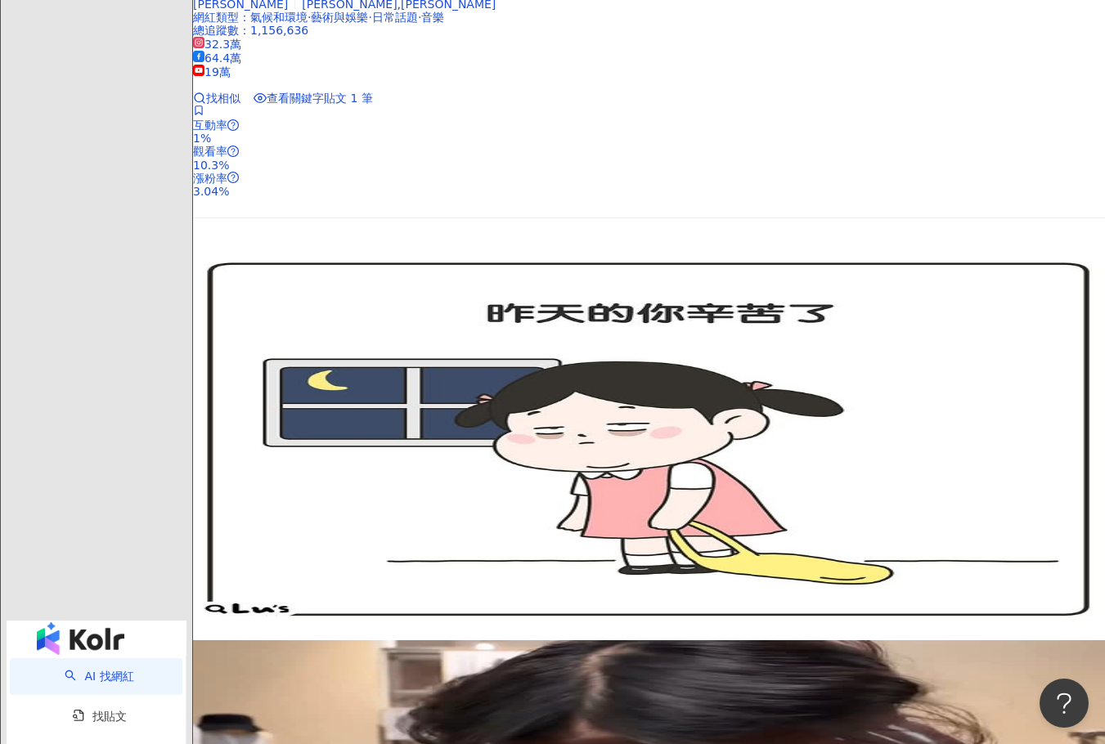
scroll to position [2617, 0]
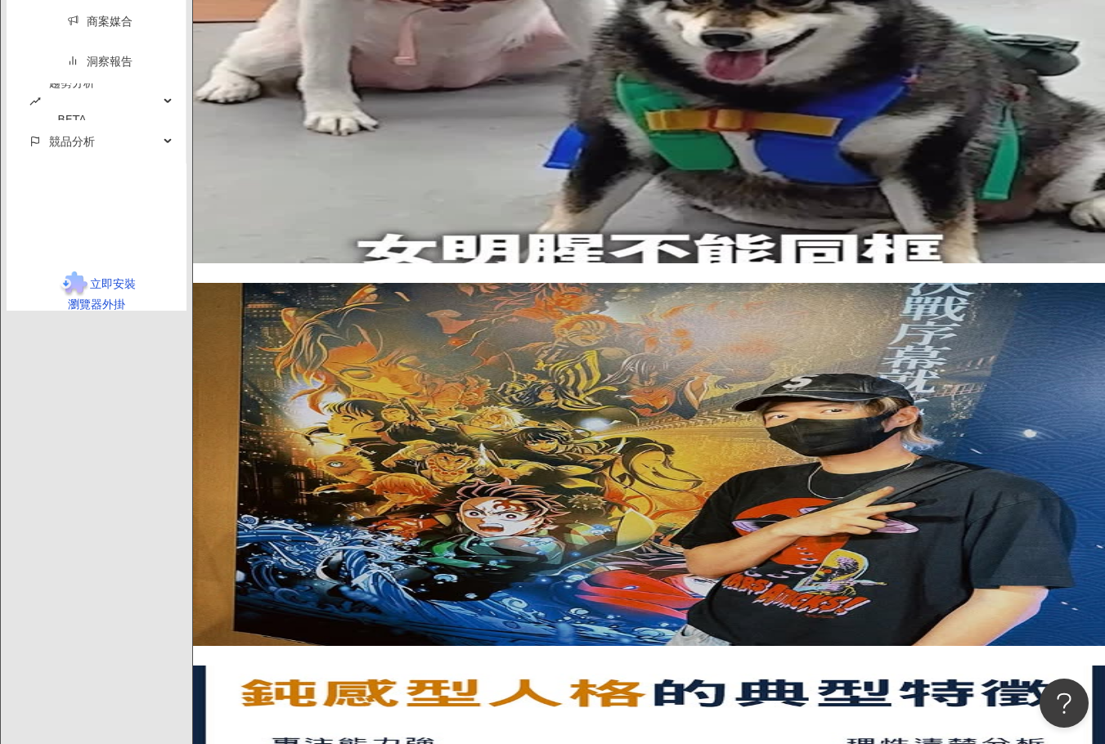
scroll to position [2889, 0]
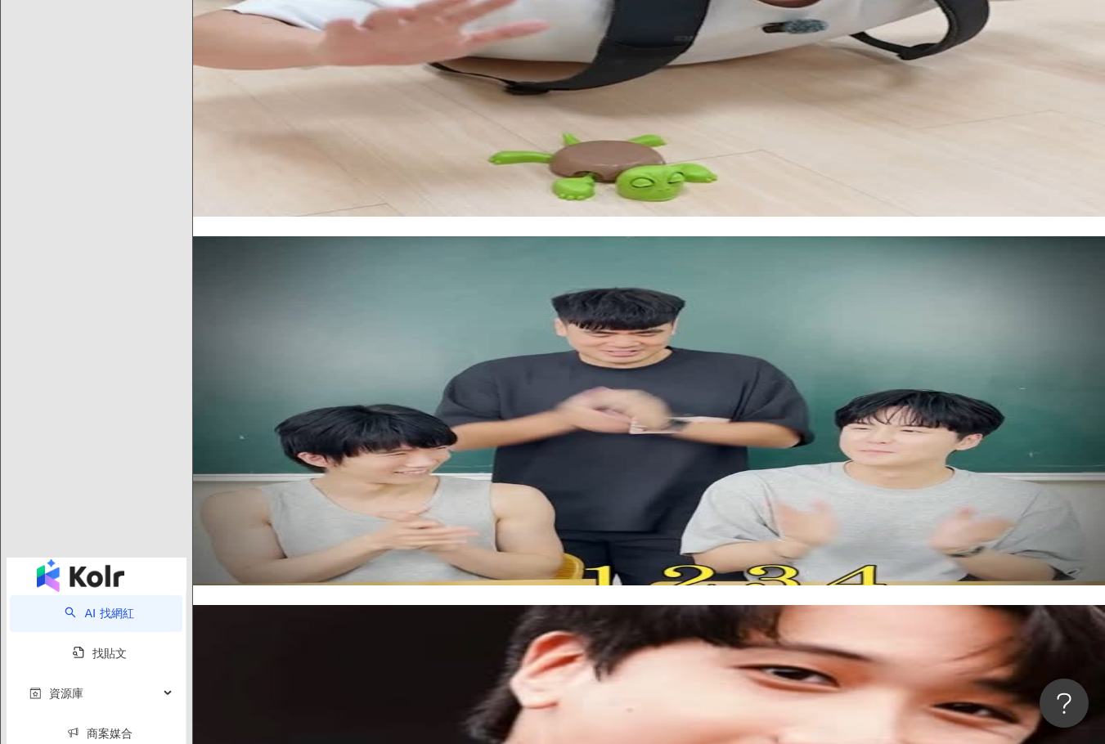
scroll to position [2617, 0]
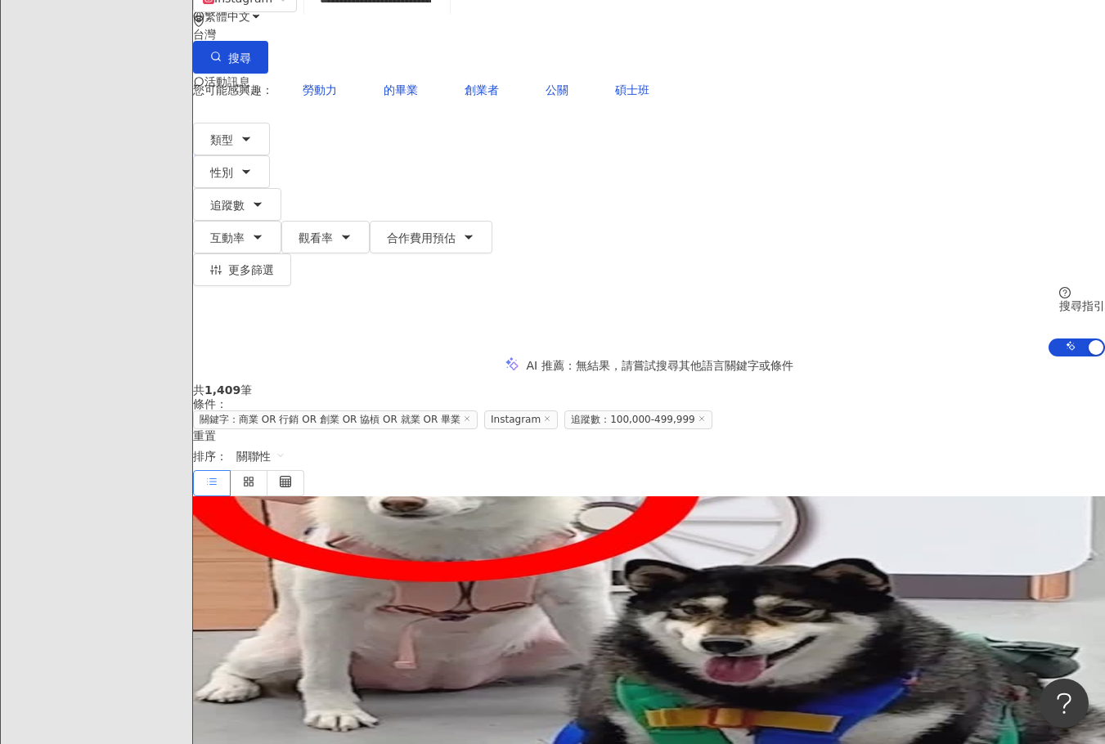
scroll to position [0, 0]
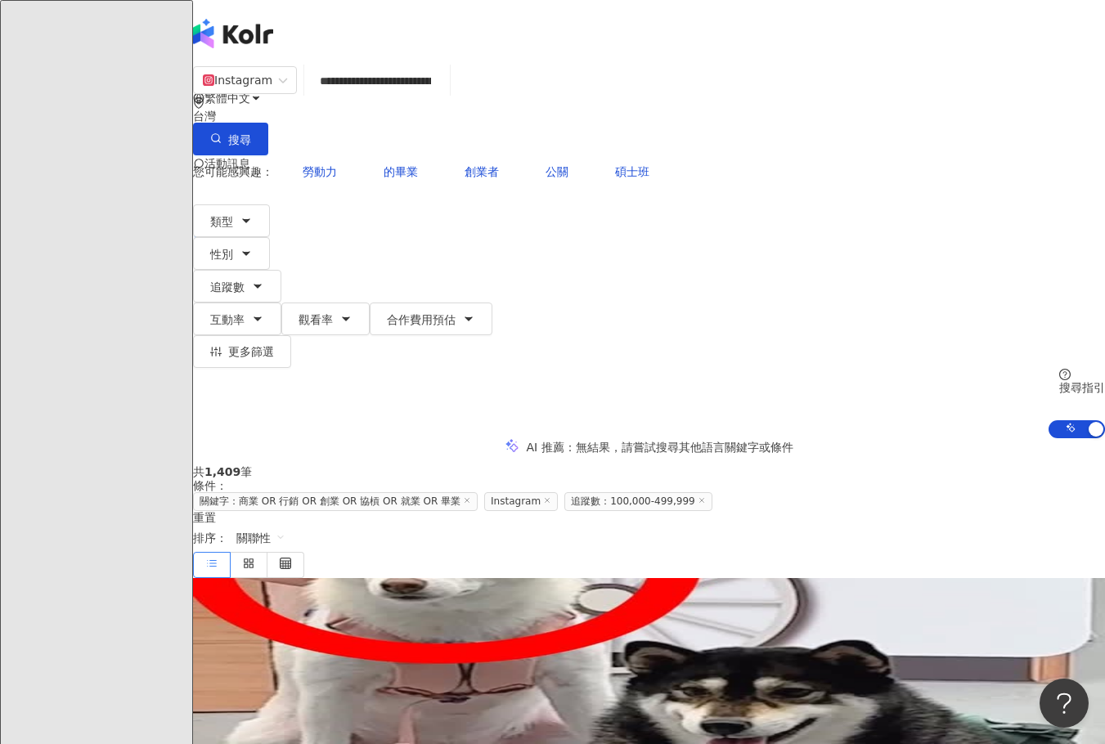
click at [443, 97] on input "**********" at bounding box center [377, 80] width 132 height 31
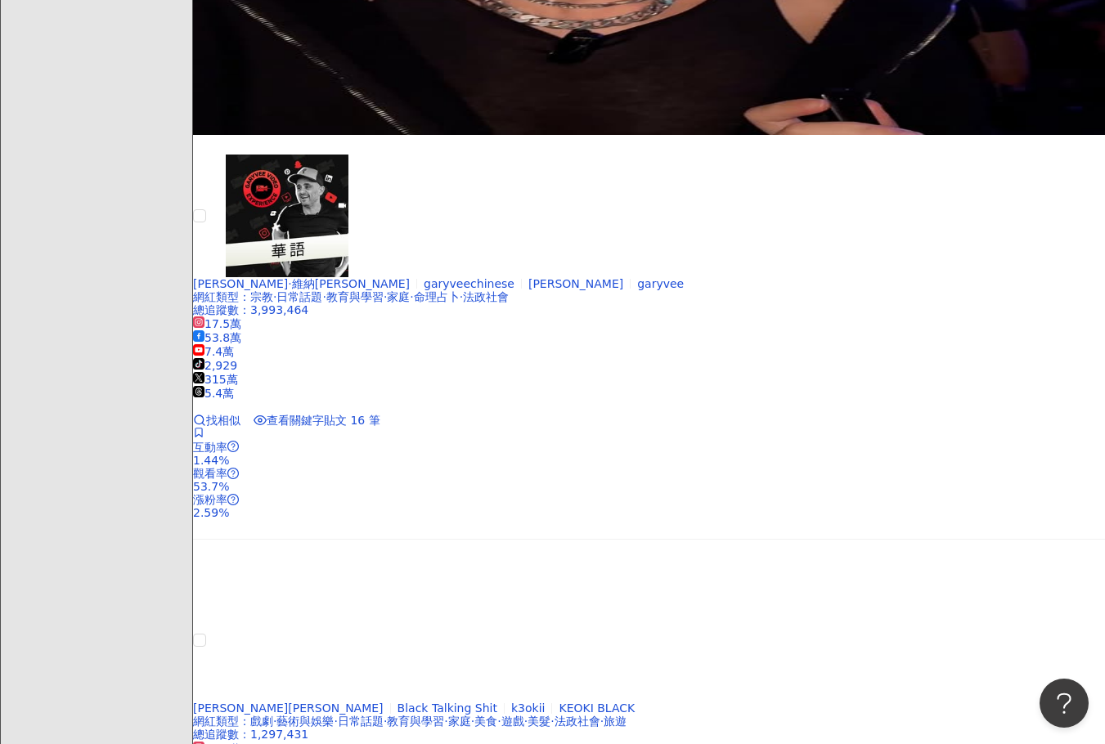
scroll to position [1390, 0]
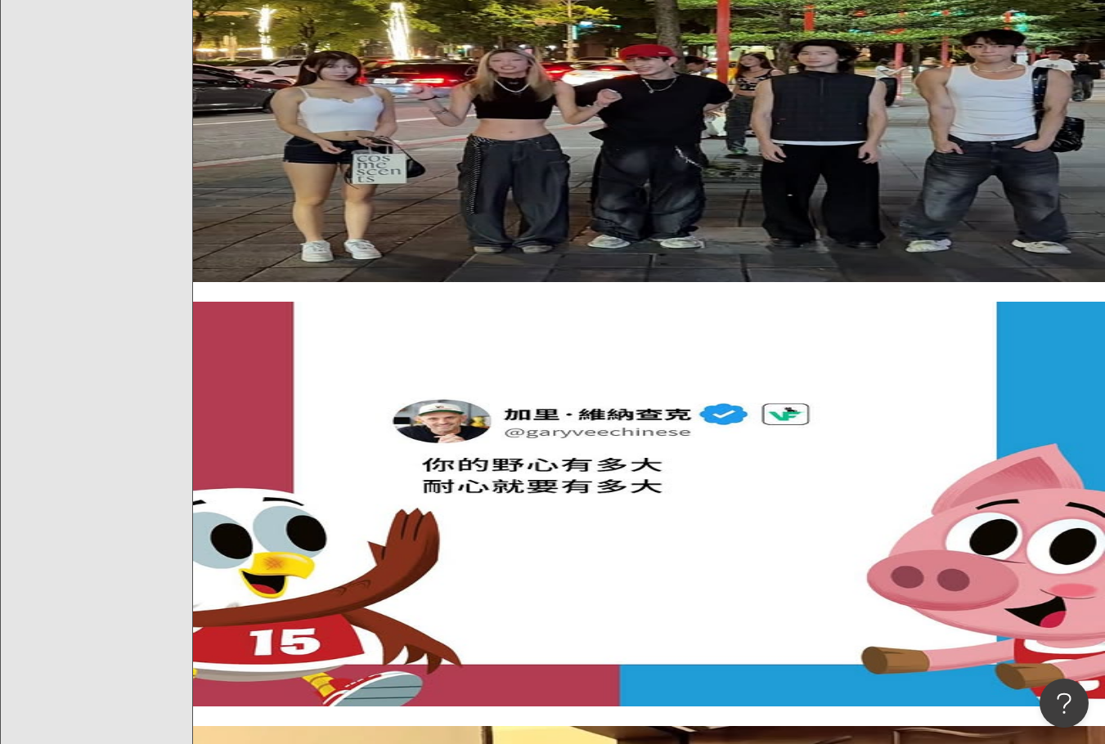
type input "**********"
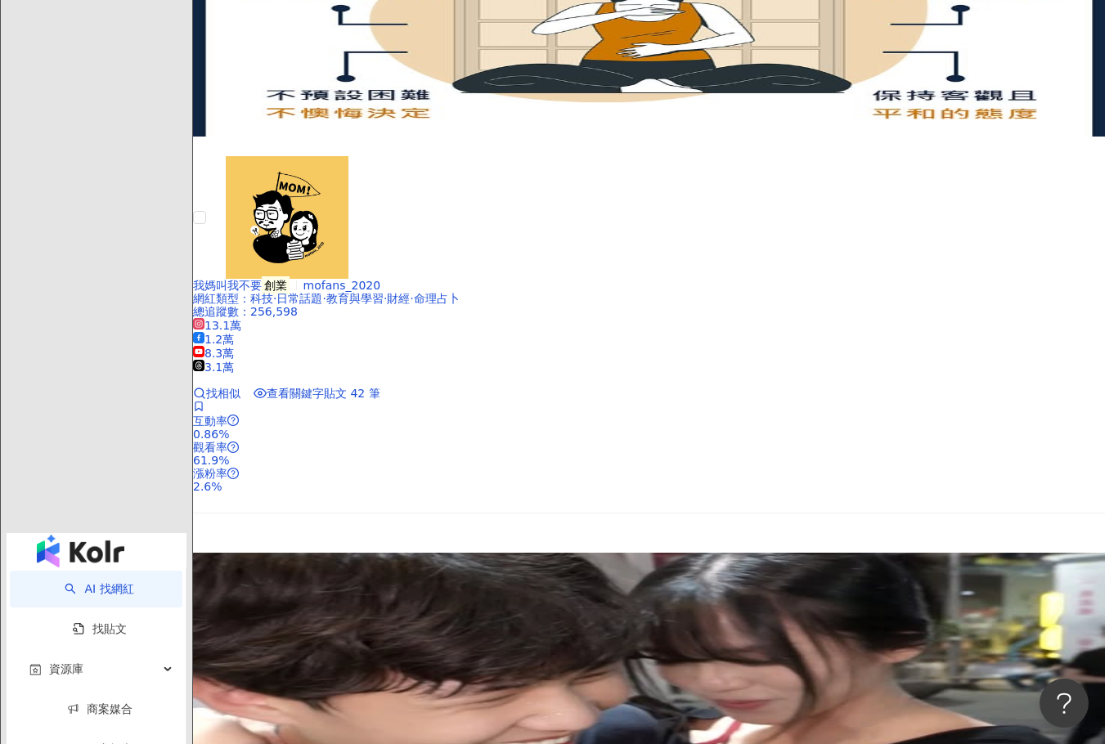
scroll to position [2862, 0]
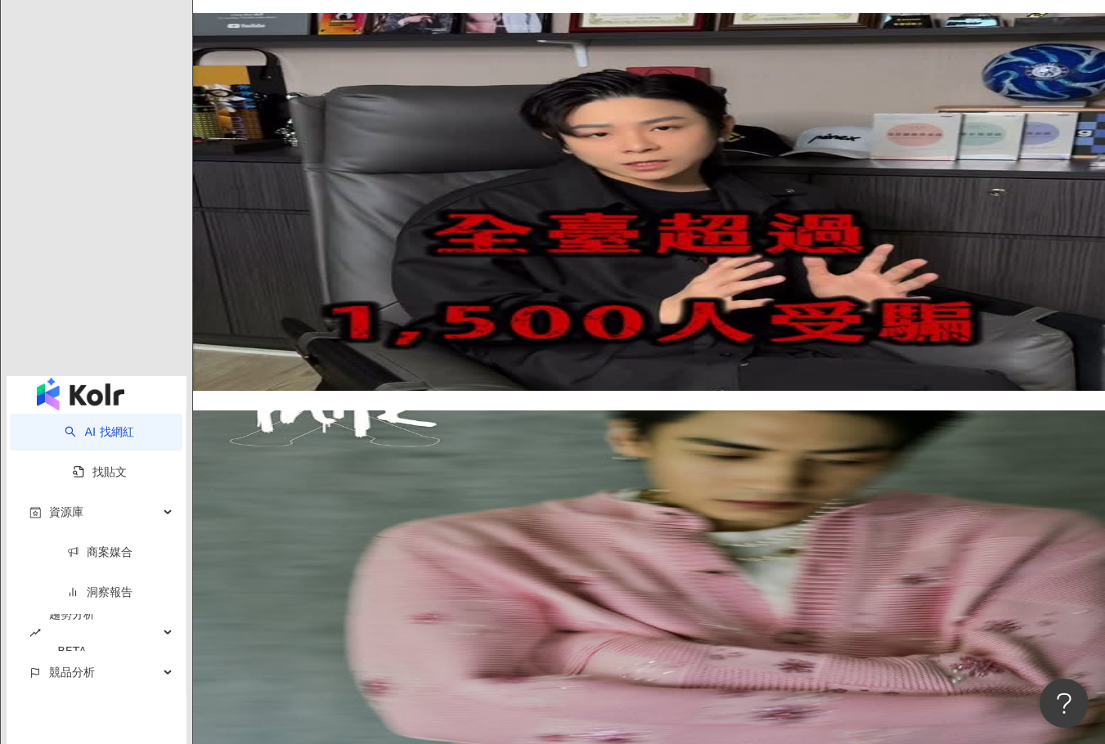
scroll to position [2786, 0]
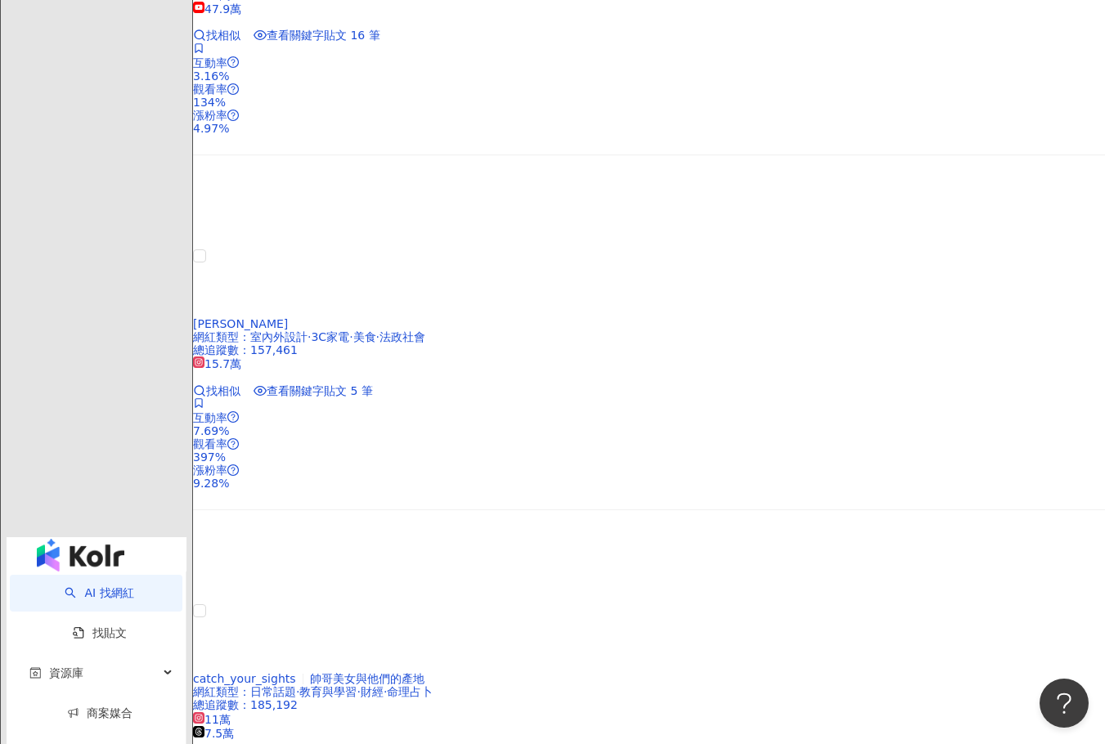
scroll to position [2598, 0]
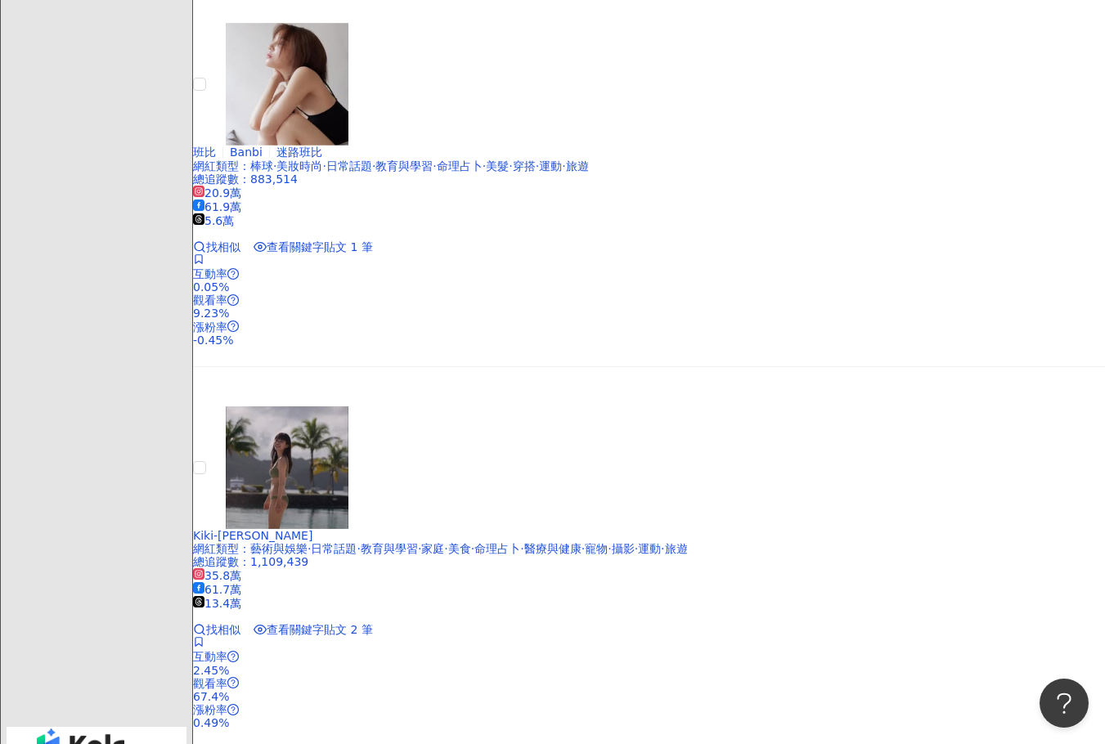
scroll to position [2453, 0]
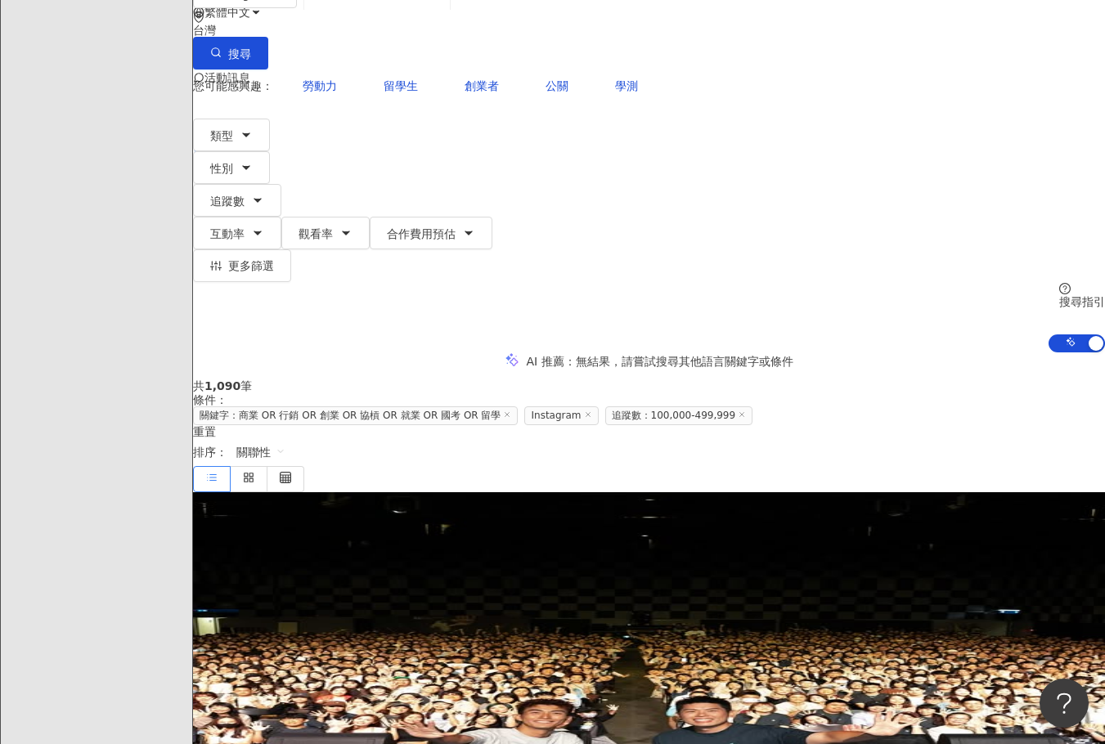
scroll to position [245, 0]
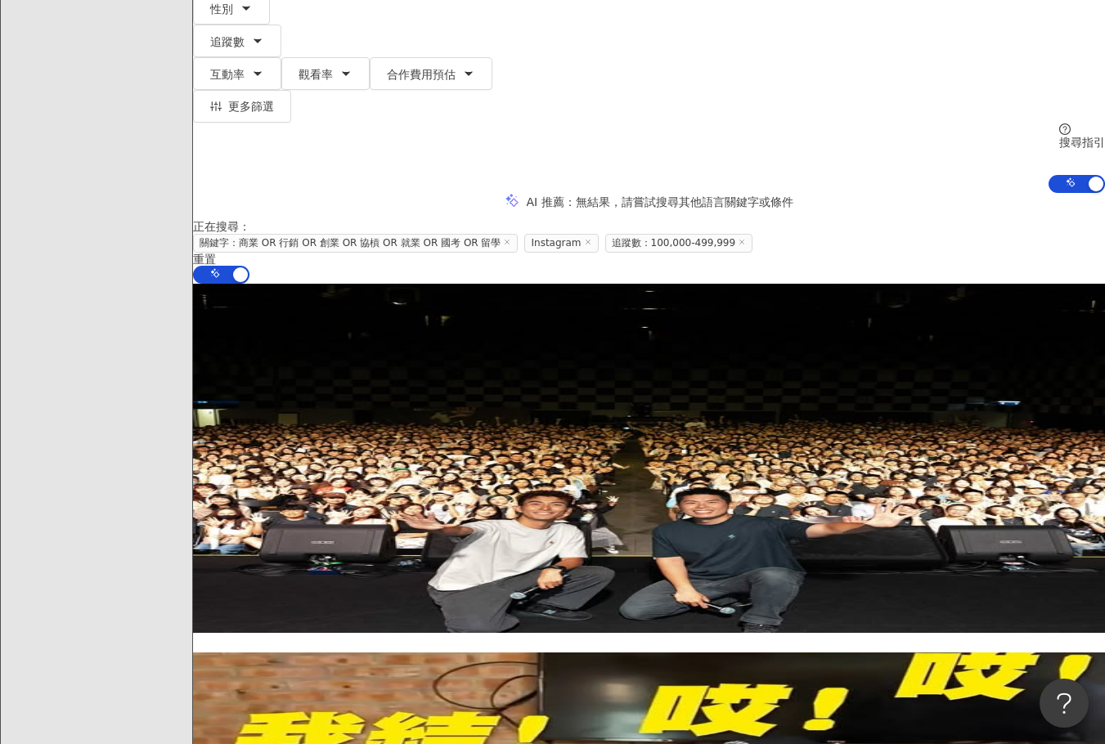
click at [472, 406] on span "cheneric924" at bounding box center [436, 412] width 71 height 13
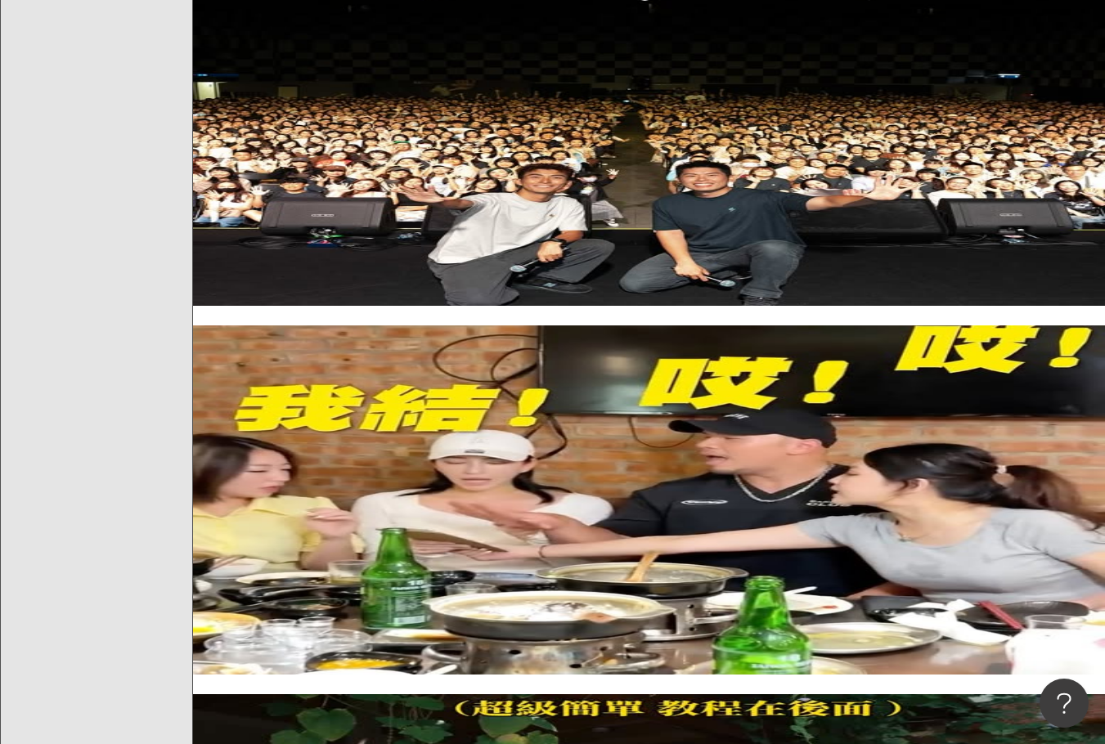
scroll to position [900, 0]
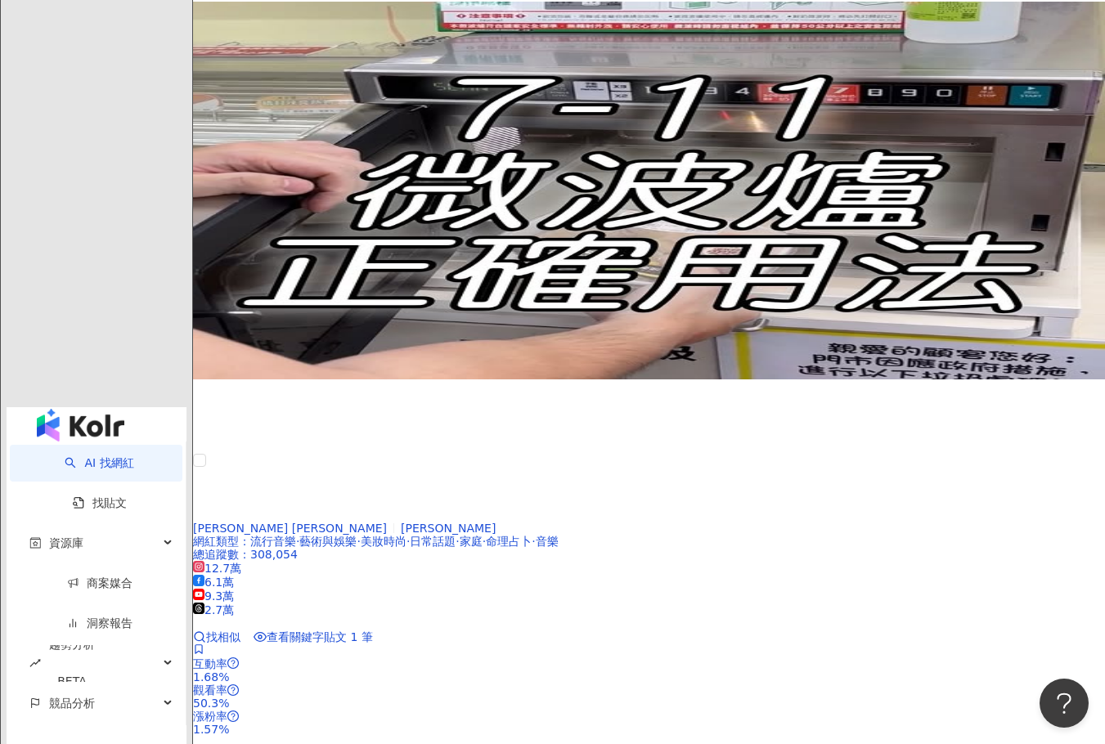
scroll to position [2862, 0]
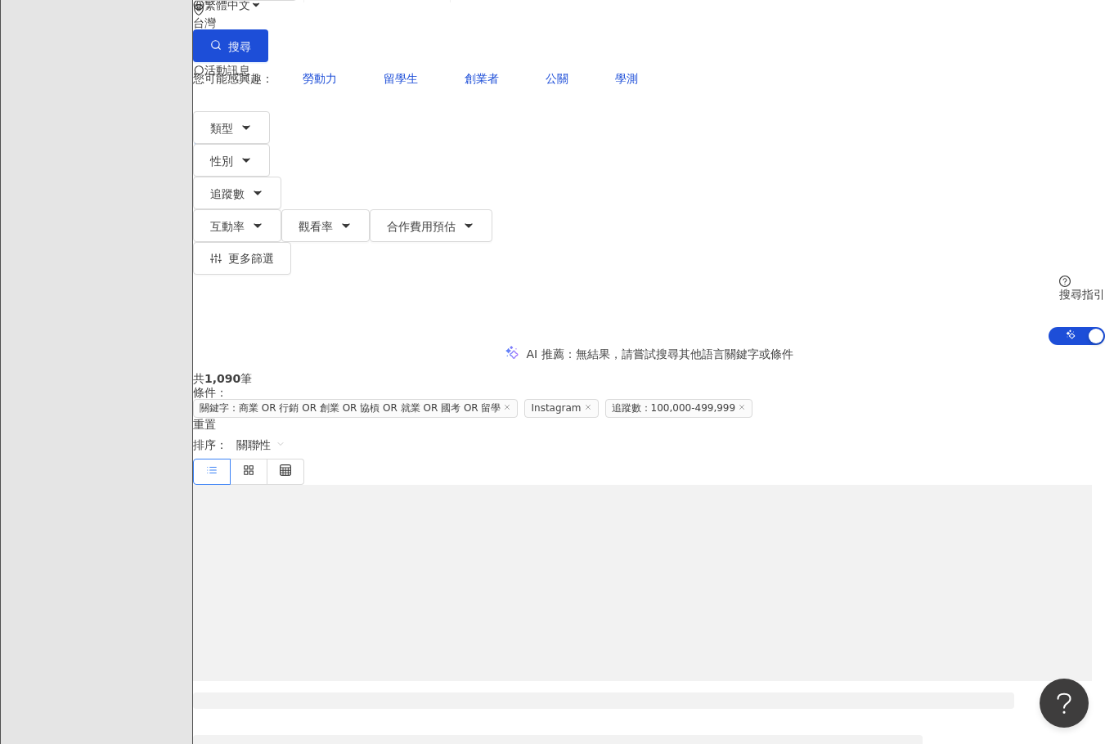
scroll to position [0, 0]
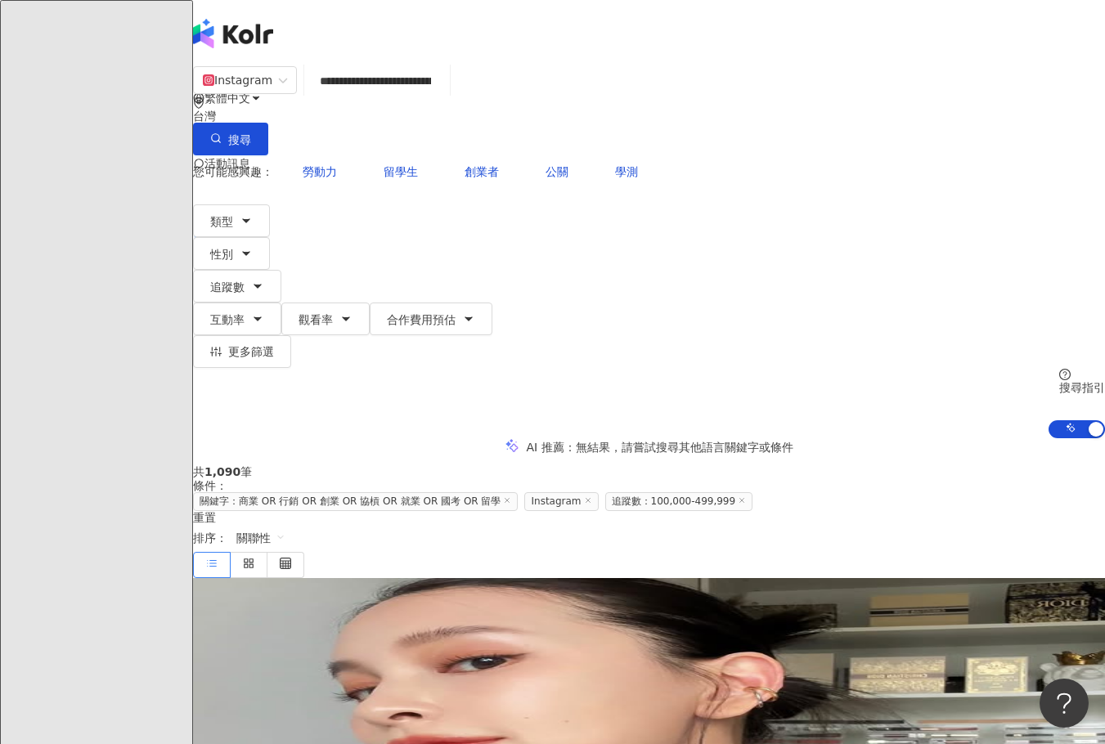
click at [489, 701] on span "lovemiihuang" at bounding box center [450, 707] width 78 height 13
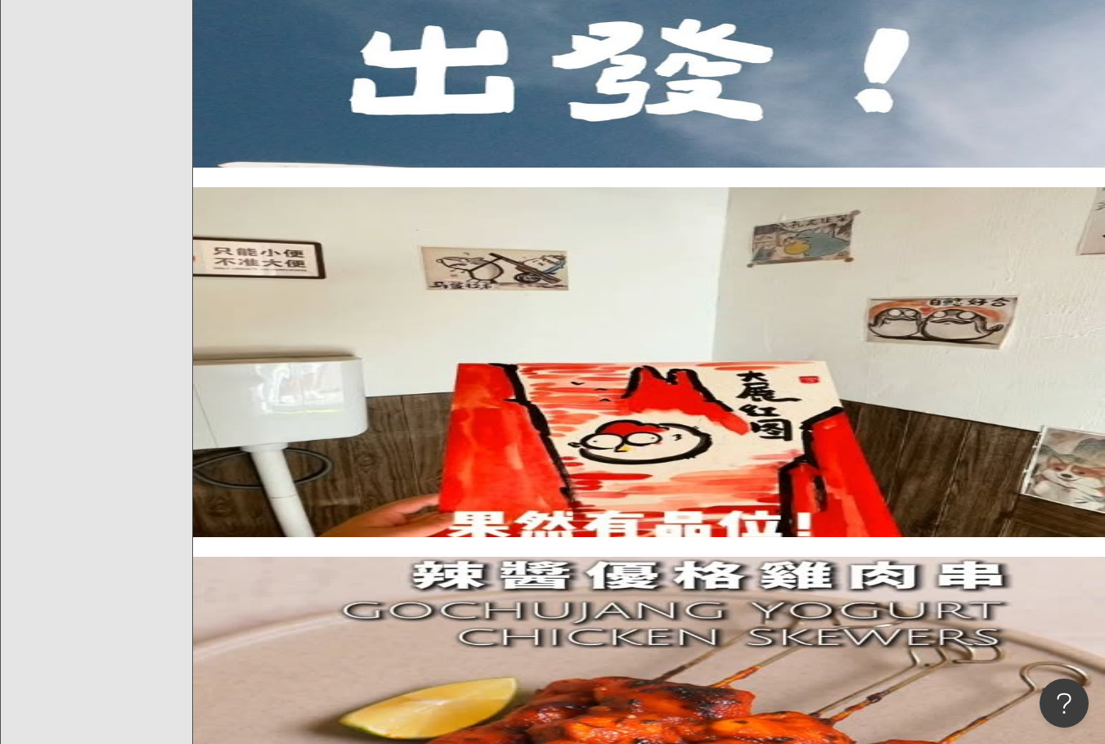
scroll to position [1145, 0]
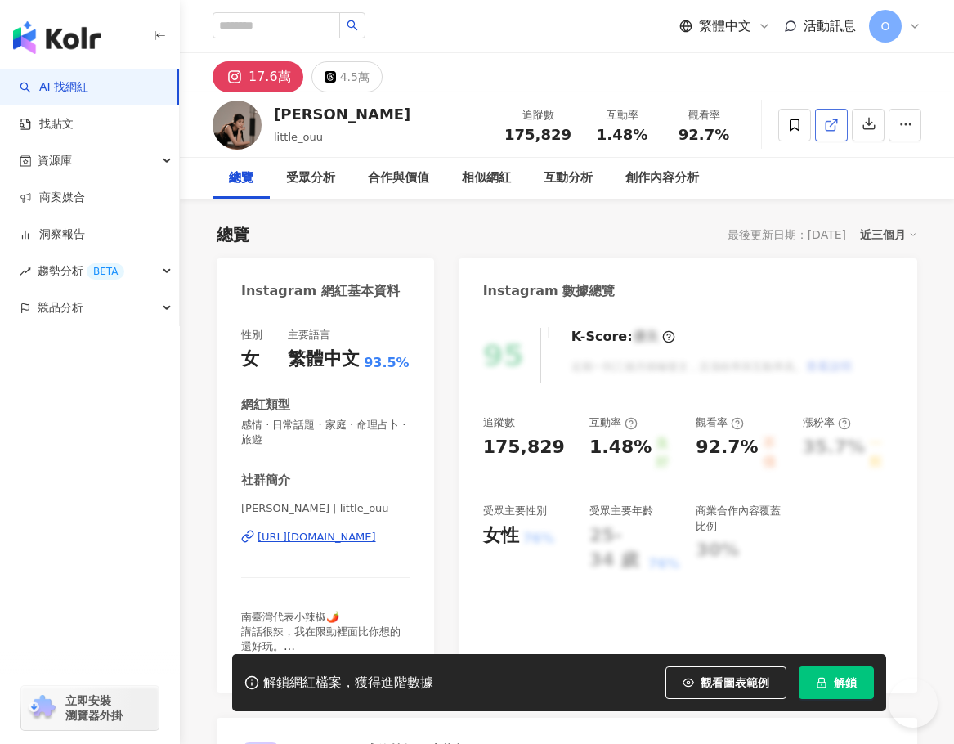
click at [835, 124] on icon at bounding box center [831, 125] width 15 height 15
click at [864, 126] on icon "button" at bounding box center [869, 123] width 15 height 15
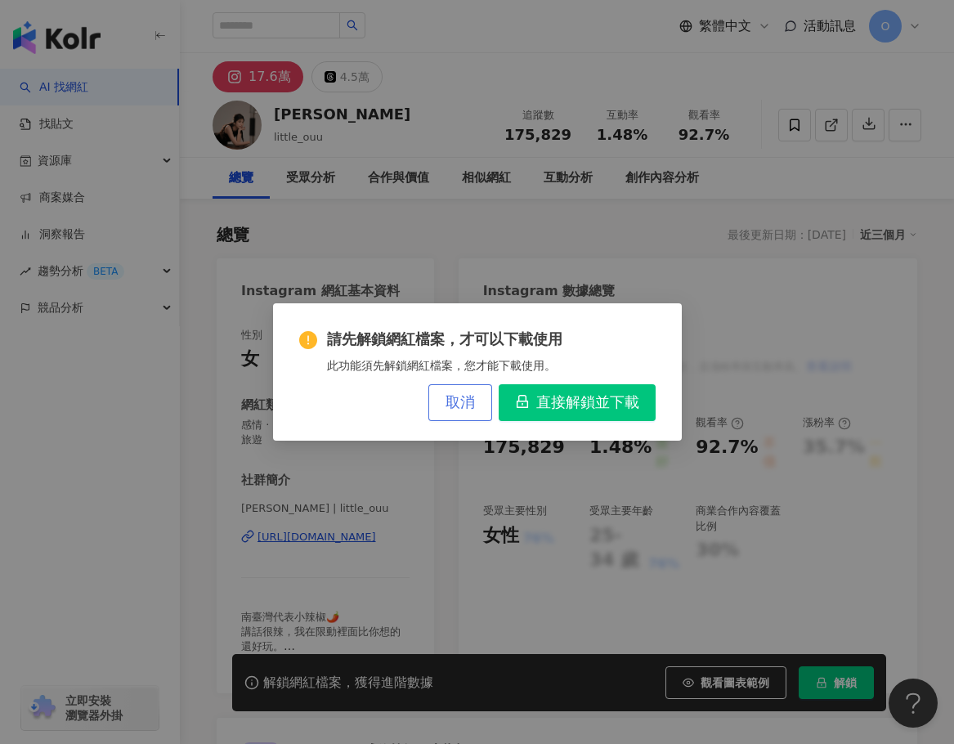
click at [465, 402] on span "取消" at bounding box center [460, 403] width 29 height 18
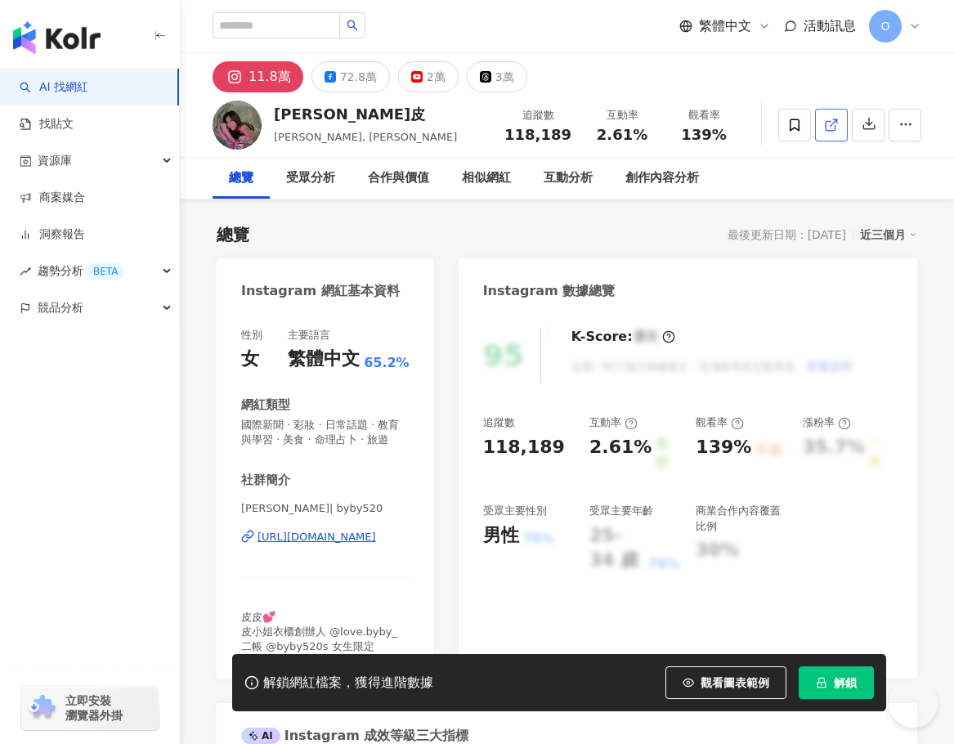
click at [827, 129] on icon at bounding box center [830, 125] width 9 height 9
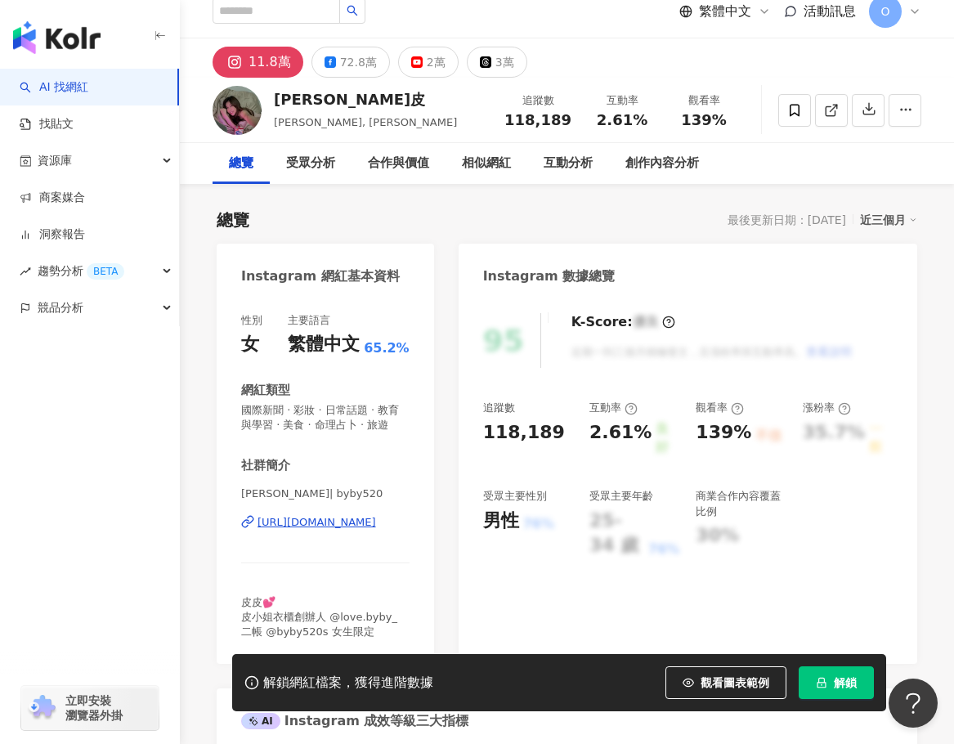
click at [357, 596] on span "皮皮💕 皮小姐衣櫃創辦人 @love.byby_ 二帳 @byby520s 女生限定" at bounding box center [319, 617] width 156 height 42
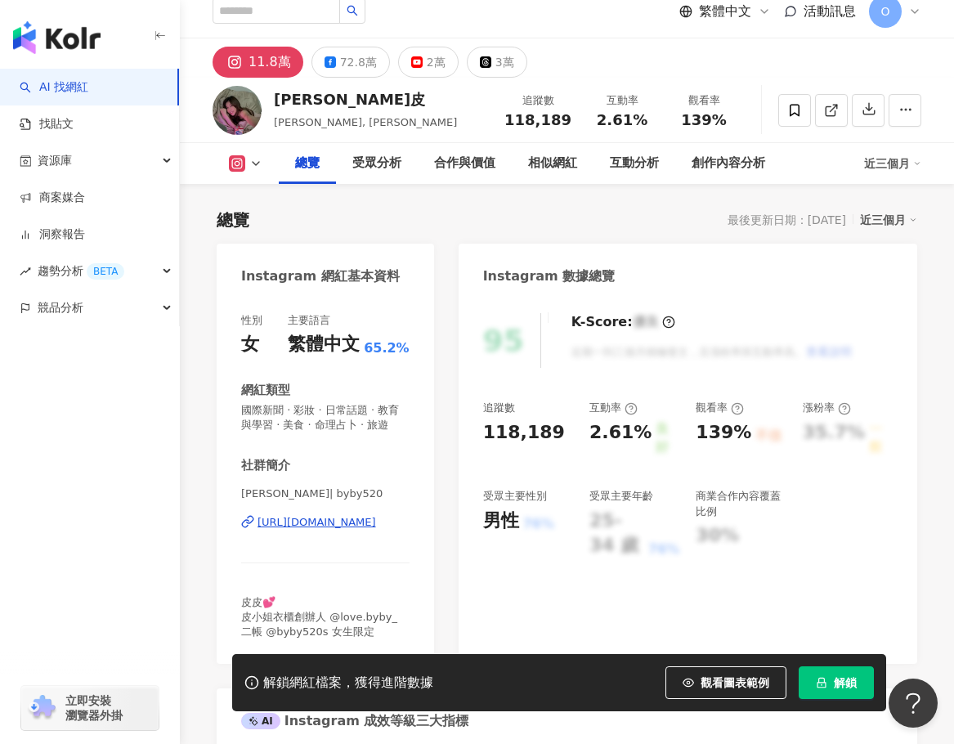
scroll to position [327, 0]
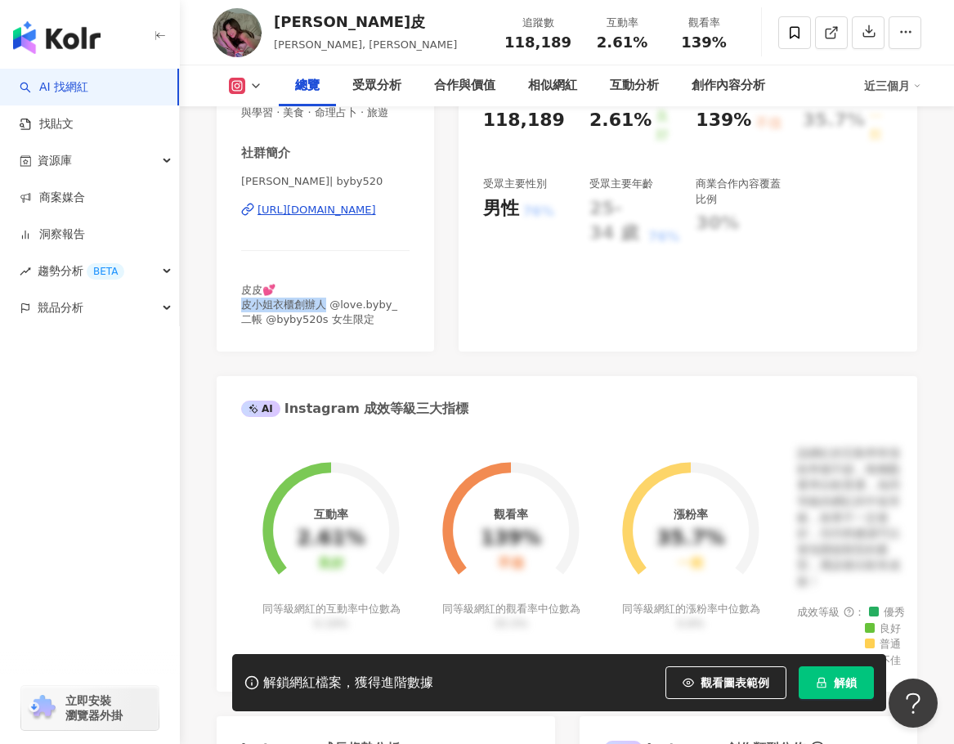
drag, startPoint x: 242, startPoint y: 321, endPoint x: 322, endPoint y: 317, distance: 80.3
click at [322, 317] on span "皮皮💕 皮小姐衣櫃創辦人 @love.byby_ 二帳 @byby520s 女生限定" at bounding box center [319, 305] width 156 height 42
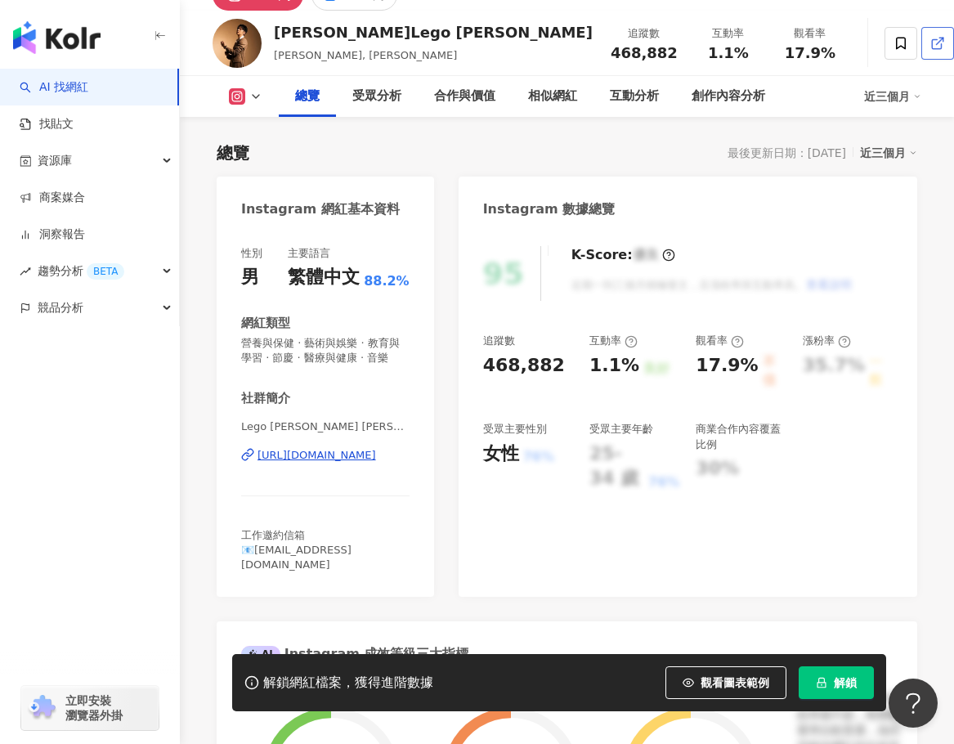
click at [931, 50] on icon at bounding box center [938, 43] width 15 height 15
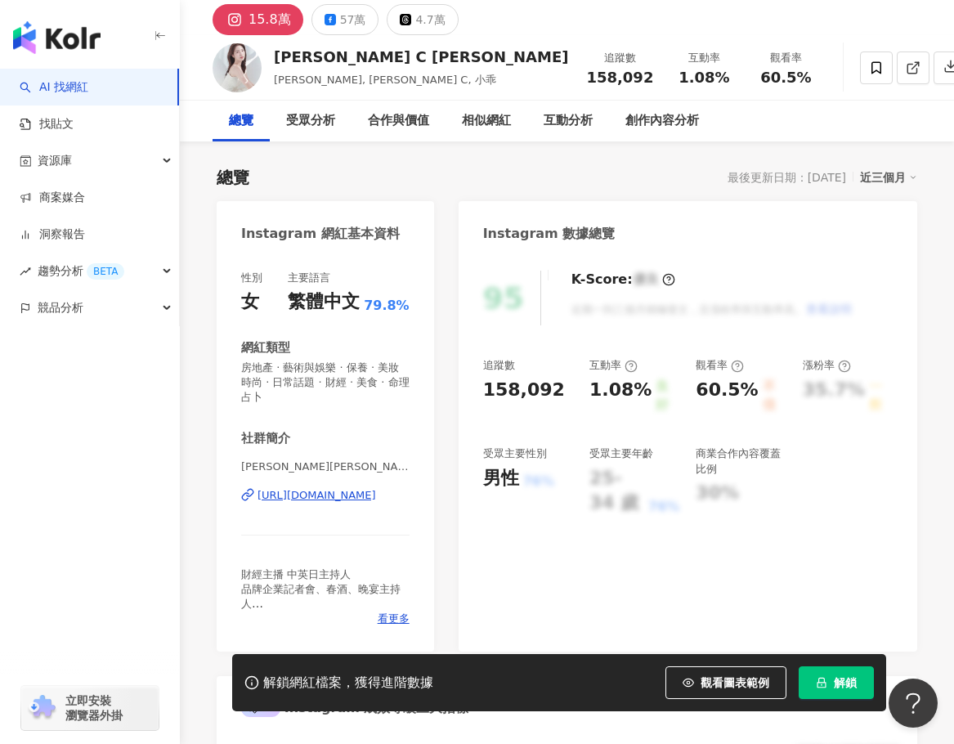
scroll to position [82, 0]
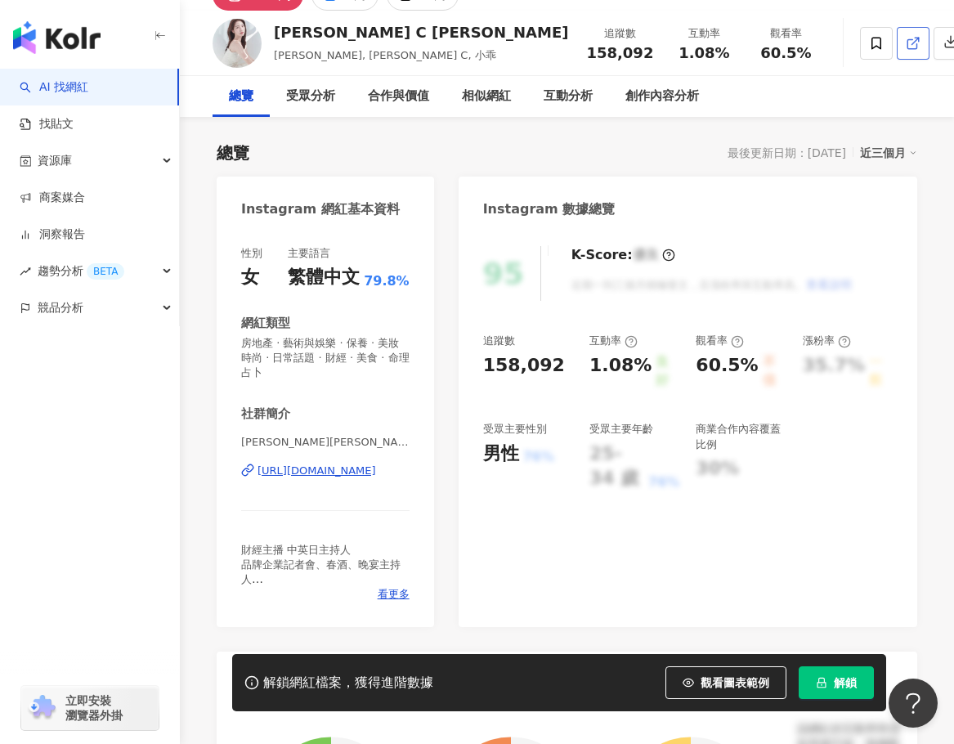
click at [913, 44] on line at bounding box center [916, 41] width 7 height 7
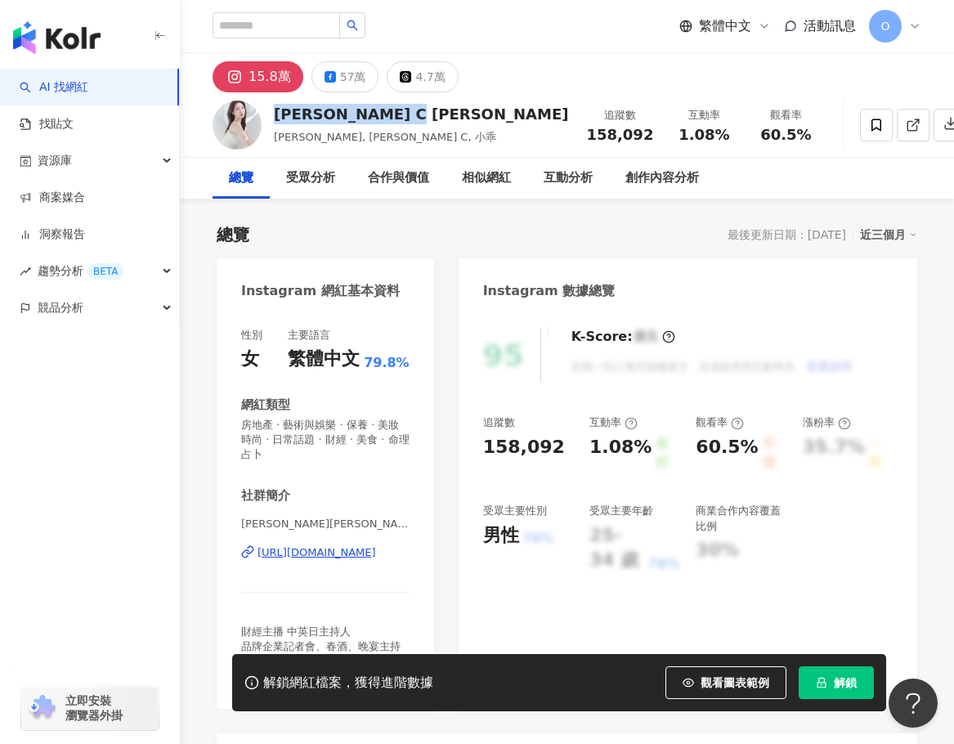
drag, startPoint x: 404, startPoint y: 116, endPoint x: 270, endPoint y: 117, distance: 134.1
click at [270, 117] on div "Catherine C 朱琦郁 朱琦郁, Catherine C, 小乖 追蹤數 158,092 互動率 1.08% 觀看率 60.5%" at bounding box center [567, 124] width 774 height 65
copy div "Catherine C 朱琦郁"
click at [649, 231] on div "總覽 最後更新日期：2025/8/10 近三個月" at bounding box center [567, 234] width 701 height 23
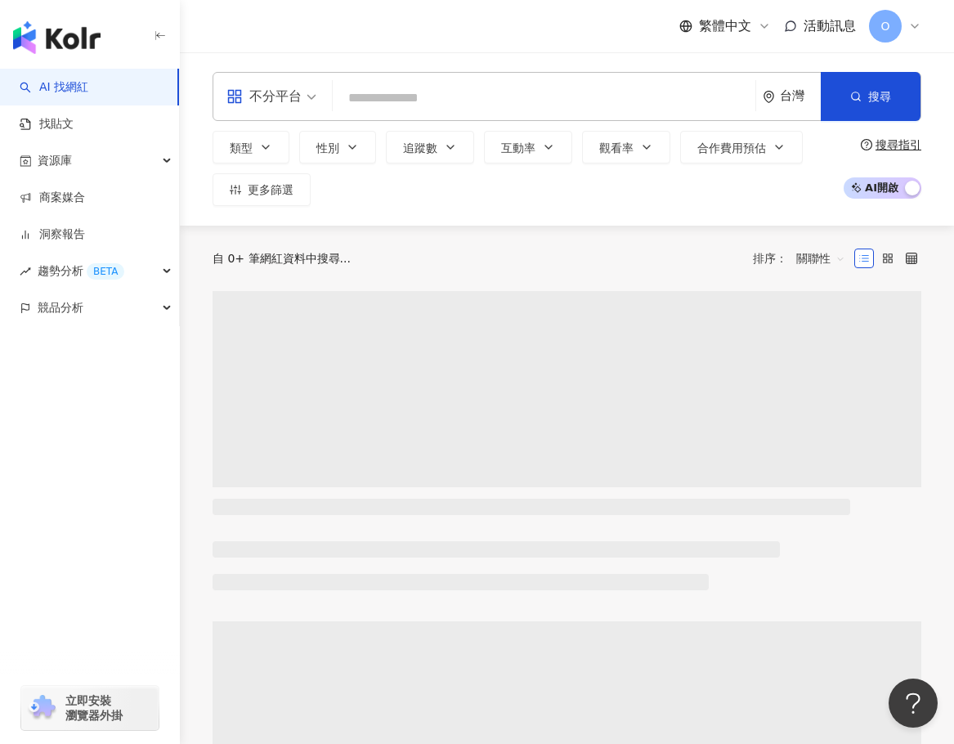
click at [452, 95] on input "search" at bounding box center [544, 98] width 410 height 31
click at [477, 95] on input "search" at bounding box center [544, 98] width 410 height 31
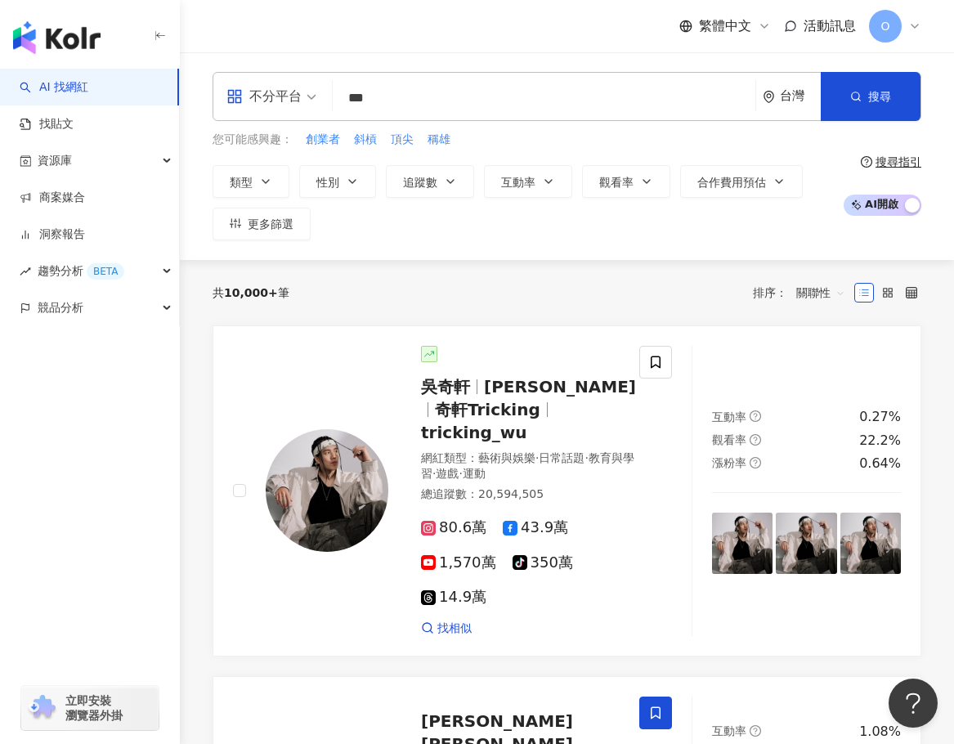
type input "***"
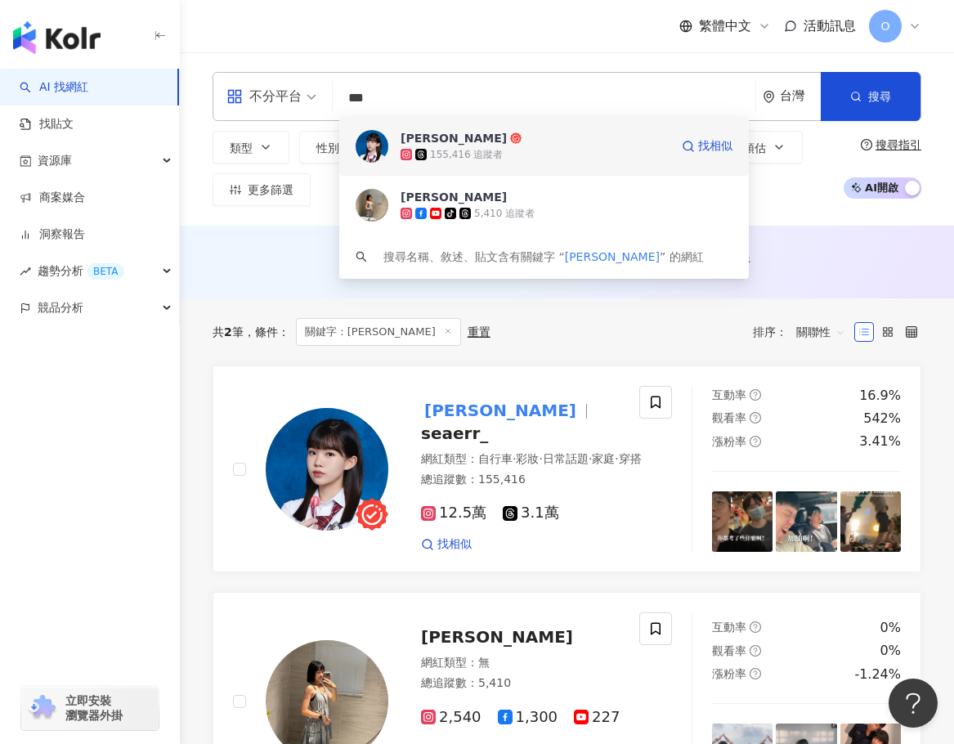
click at [475, 145] on span "[PERSON_NAME]" at bounding box center [535, 138] width 269 height 16
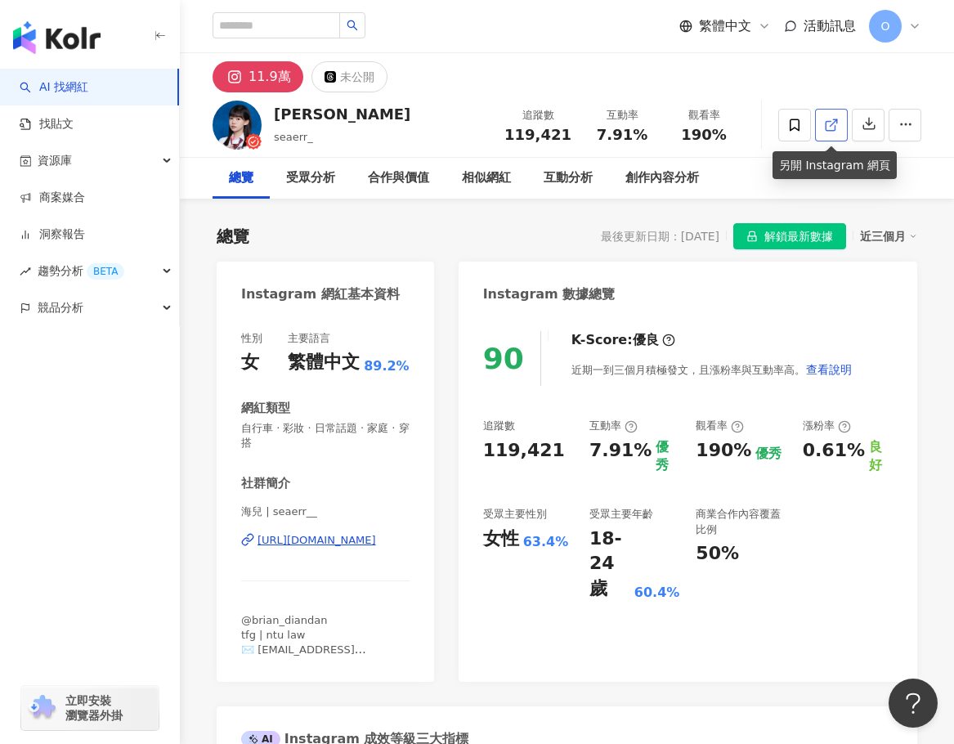
click at [833, 123] on line at bounding box center [834, 122] width 7 height 7
drag, startPoint x: 316, startPoint y: 115, endPoint x: 268, endPoint y: 115, distance: 47.4
click at [268, 115] on div "林海兒 seaerr_ 追蹤數 119,421 互動率 7.91% 觀看率 190%" at bounding box center [567, 124] width 774 height 65
copy div "[PERSON_NAME]"
click at [493, 179] on div "相似網紅" at bounding box center [486, 178] width 49 height 20
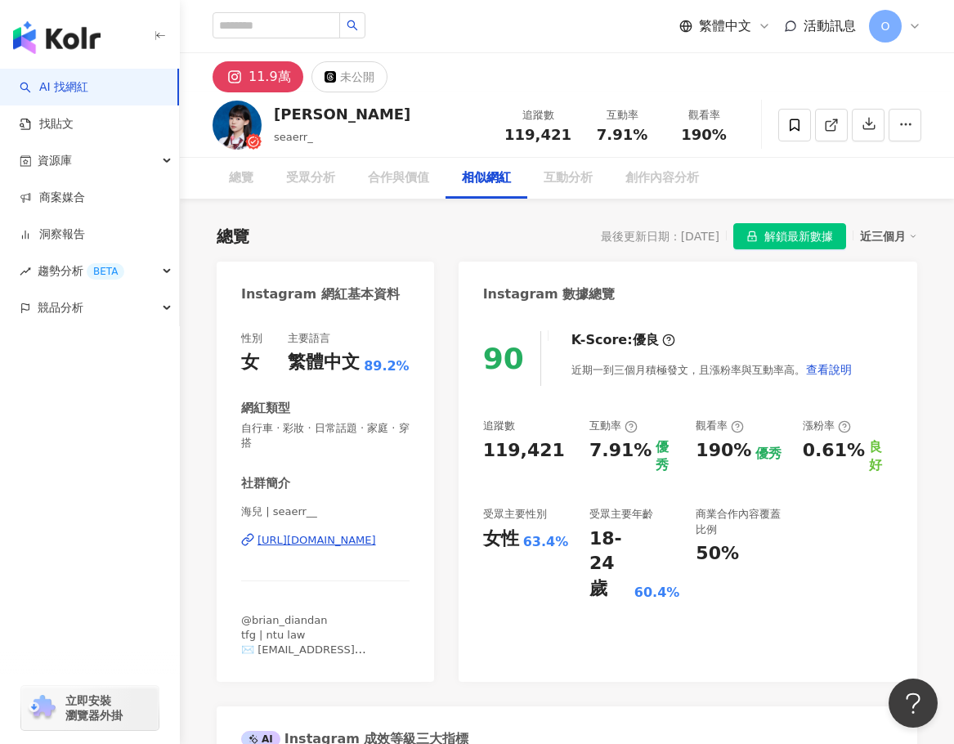
scroll to position [2718, 0]
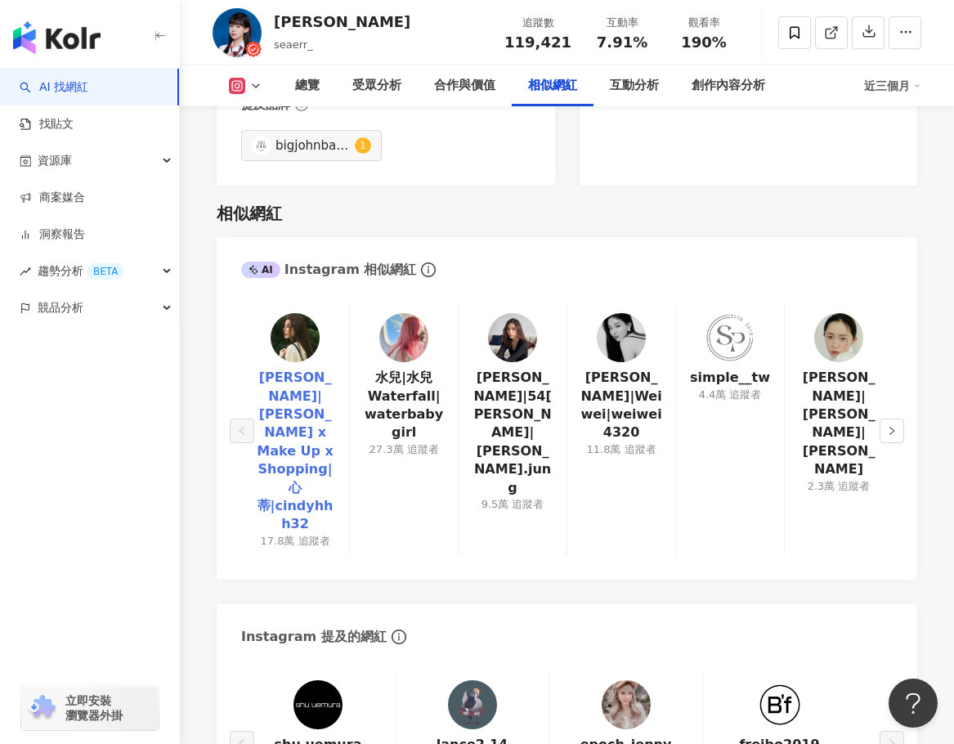
click at [299, 369] on link "Cindy H|Cindy x Make Up x Shopping|心蒂|cindyhhh32" at bounding box center [295, 451] width 82 height 165
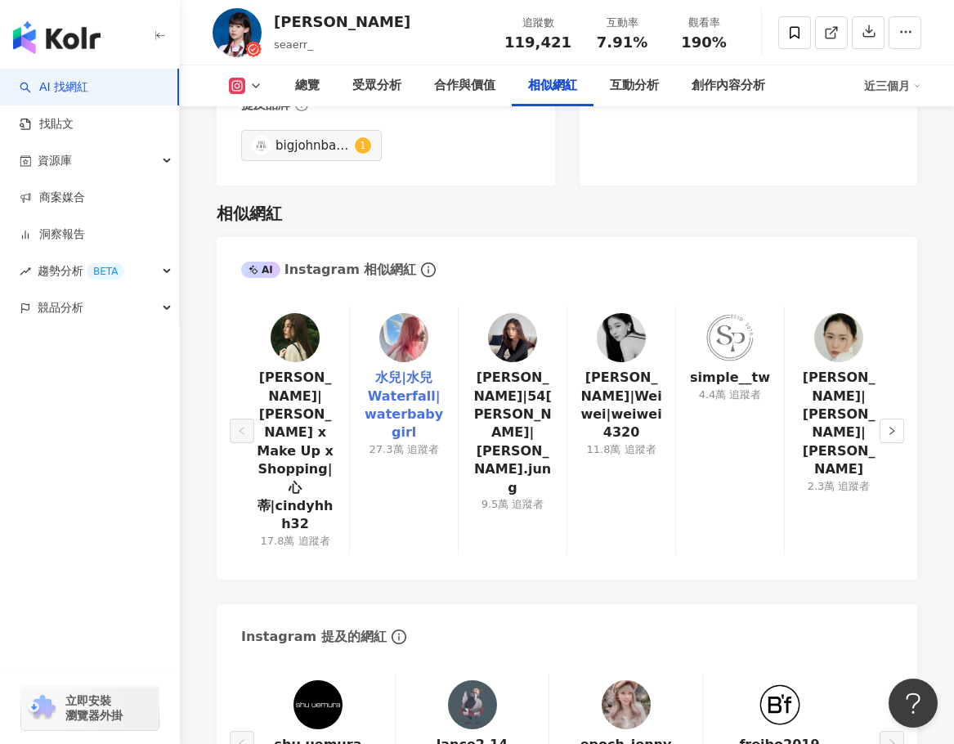
click at [430, 369] on link "水兒|水兒 Waterfall|waterbabygirl" at bounding box center [404, 406] width 82 height 74
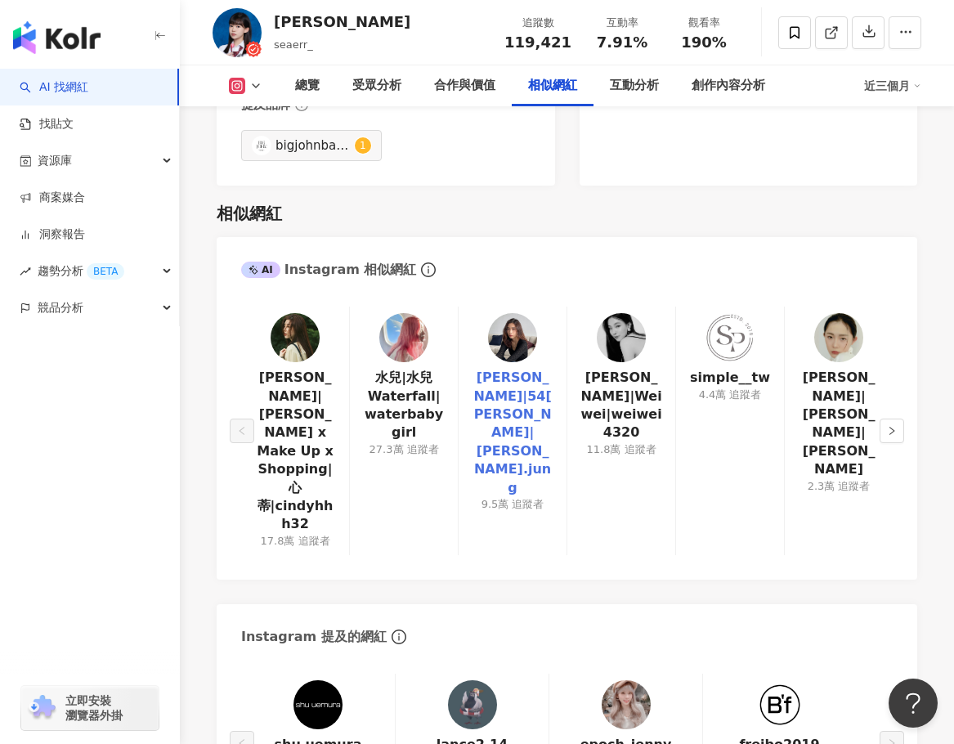
click at [526, 369] on link "黃蓉|54黃蓉|huang.jung" at bounding box center [513, 433] width 82 height 128
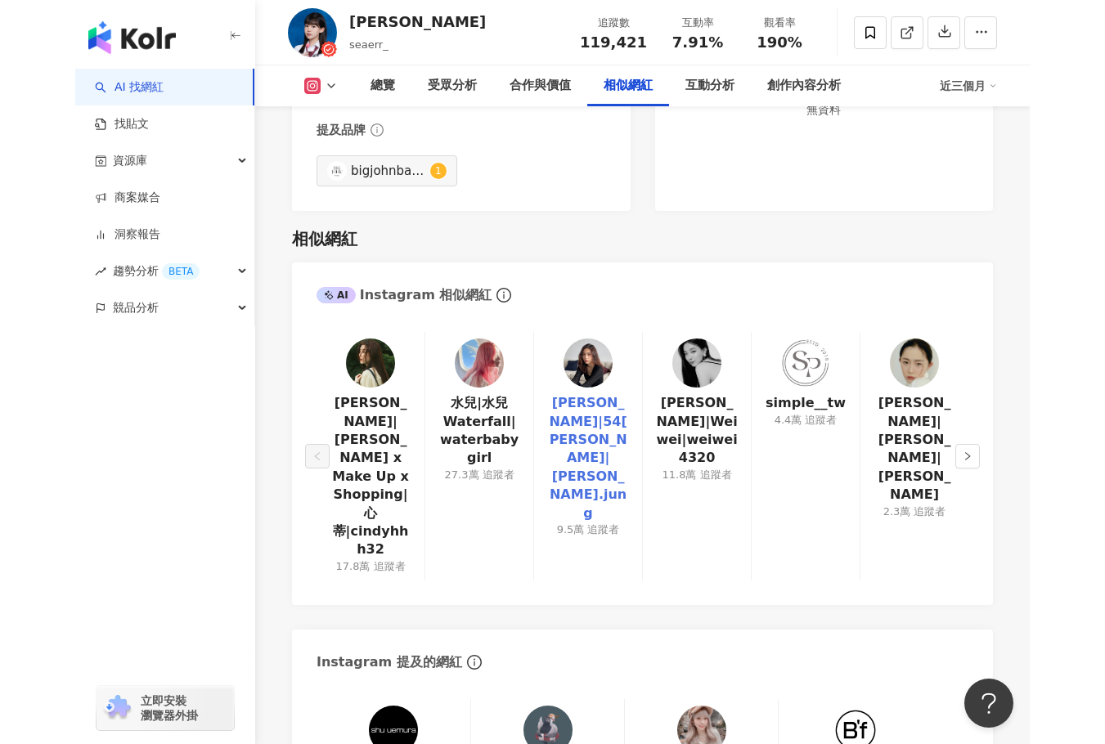
scroll to position [2506, 0]
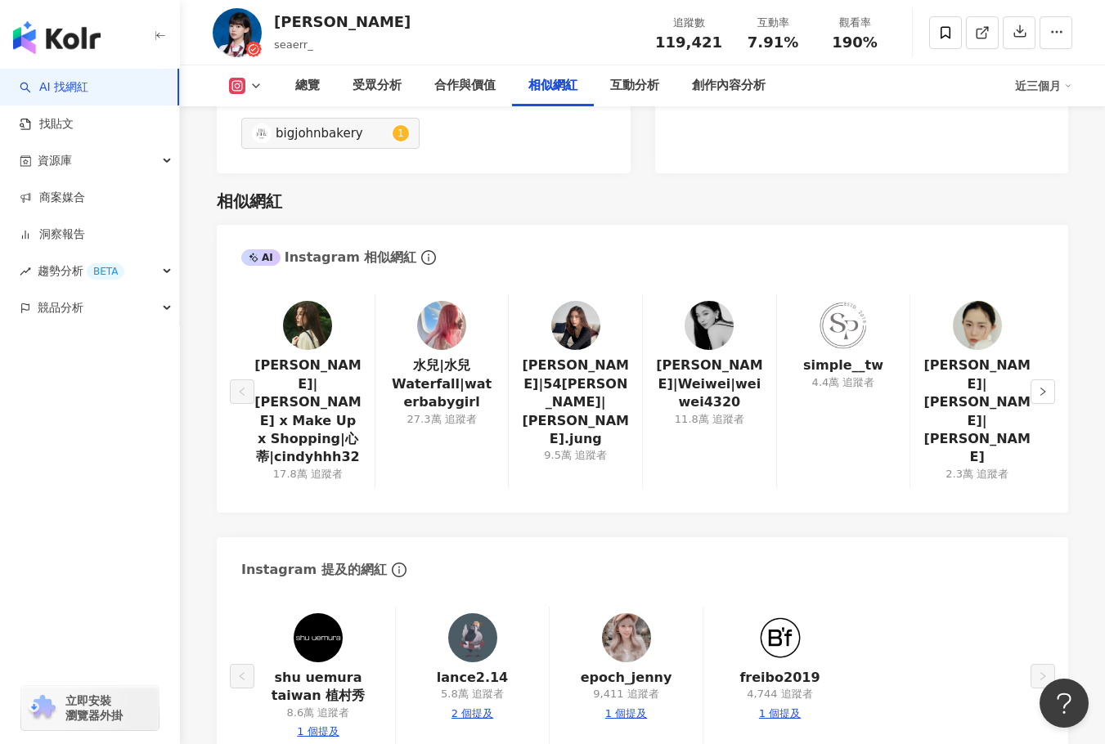
click at [707, 301] on img at bounding box center [709, 325] width 49 height 49
click at [954, 388] on icon "right" at bounding box center [1042, 392] width 5 height 8
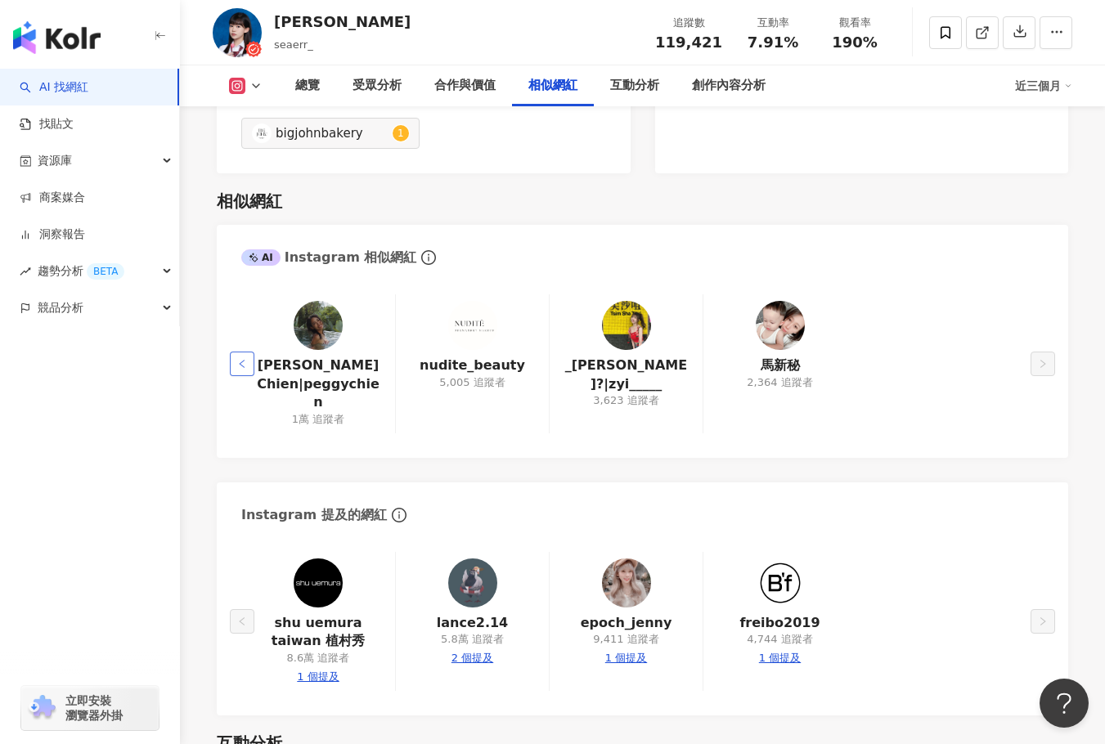
click at [239, 359] on icon "left" at bounding box center [242, 364] width 10 height 10
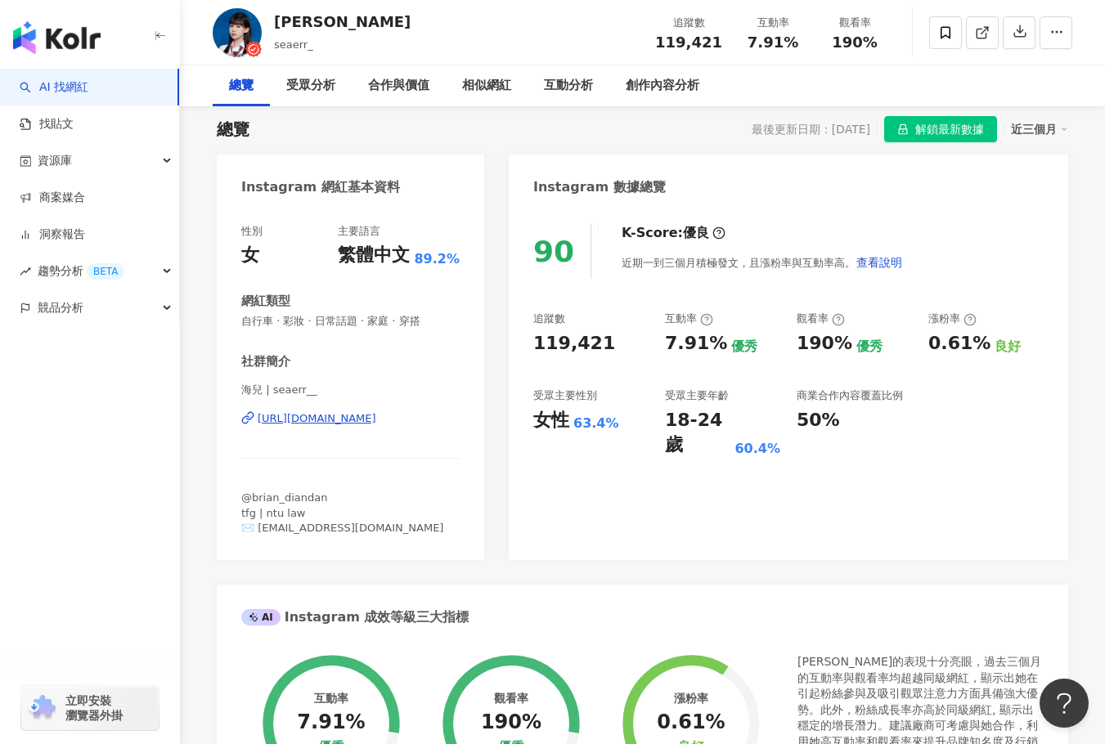
scroll to position [0, 0]
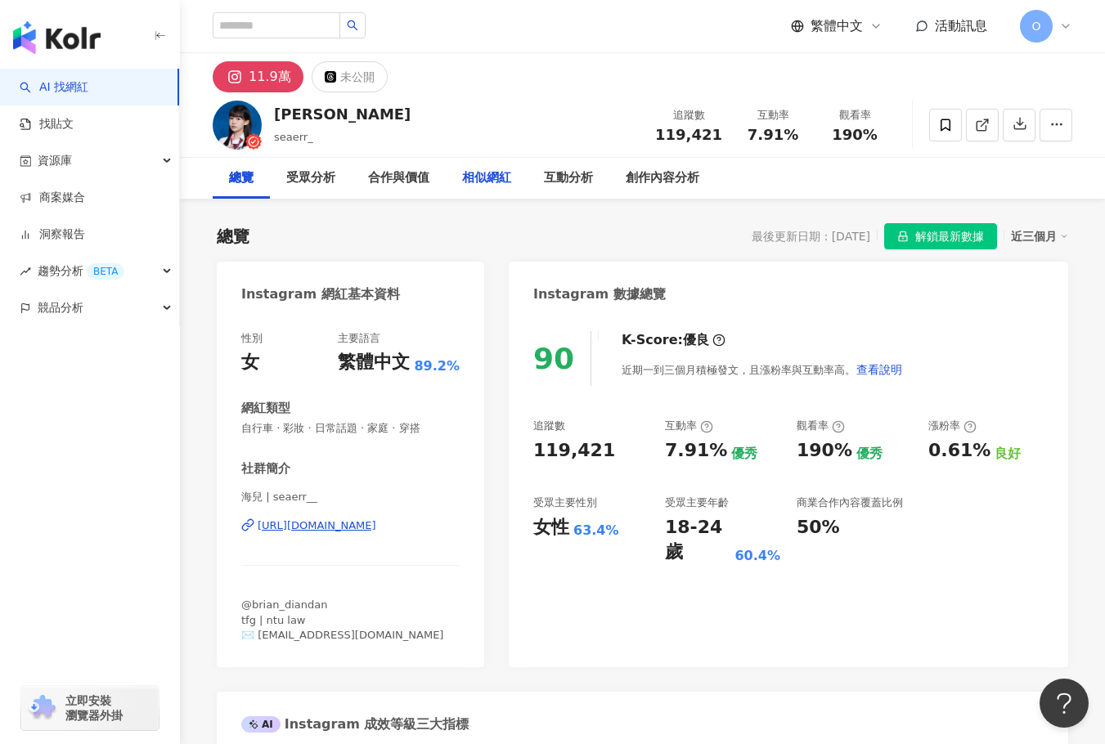
click at [493, 173] on div "相似網紅" at bounding box center [486, 178] width 49 height 20
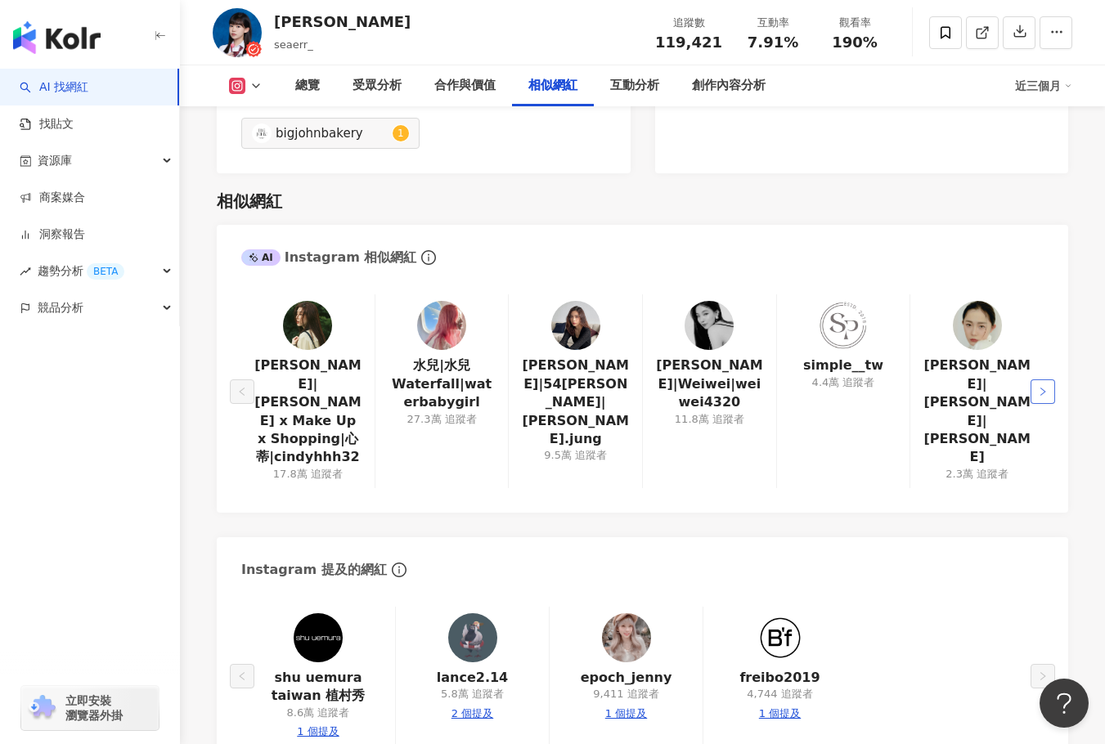
click at [954, 387] on icon "right" at bounding box center [1043, 392] width 10 height 10
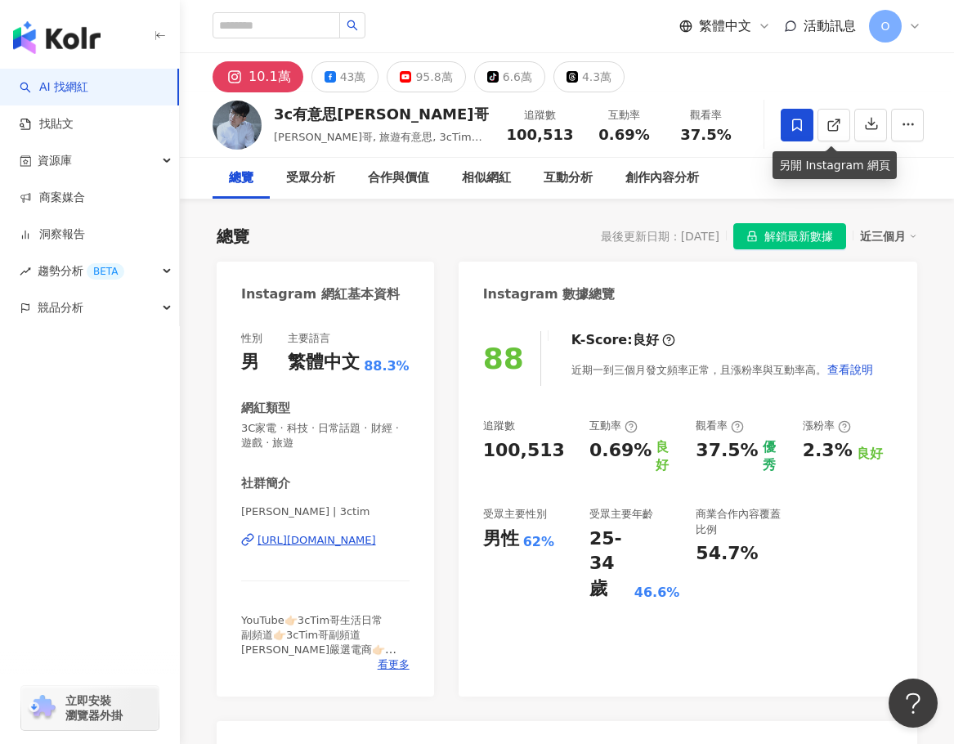
drag, startPoint x: 837, startPoint y: 123, endPoint x: 807, endPoint y: 137, distance: 33.7
click at [837, 123] on polyline at bounding box center [838, 121] width 4 height 4
drag, startPoint x: 281, startPoint y: 108, endPoint x: 421, endPoint y: 117, distance: 141.0
click at [421, 117] on div "3c有意思tim哥" at bounding box center [381, 114] width 215 height 20
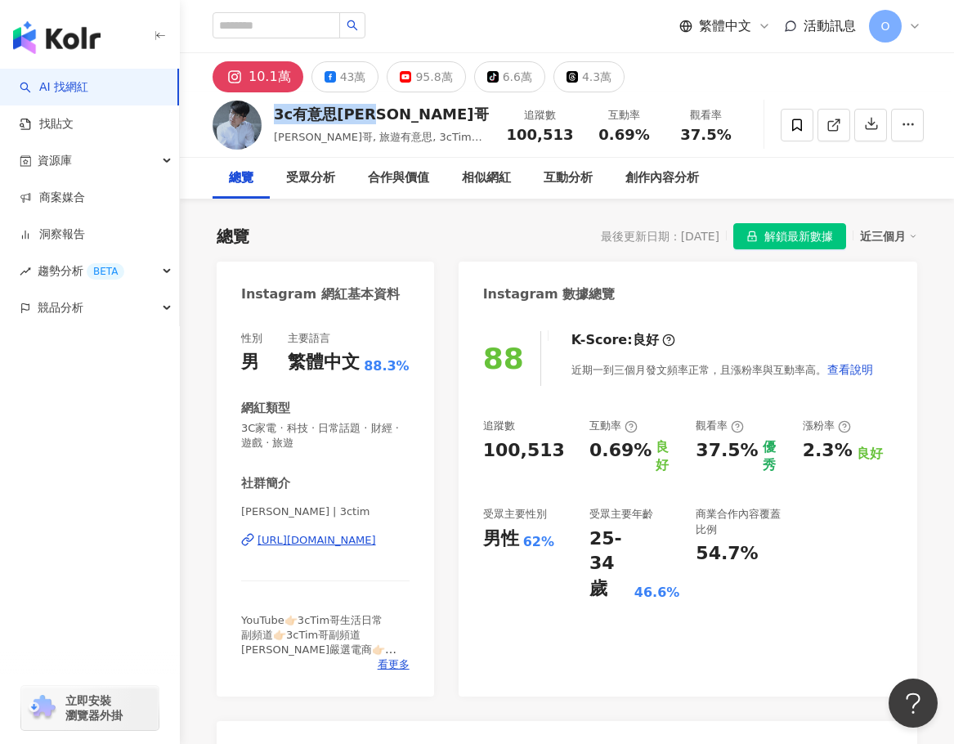
click at [396, 122] on div "3c有意思tim哥" at bounding box center [381, 114] width 215 height 20
click at [869, 123] on icon "button" at bounding box center [871, 123] width 15 height 15
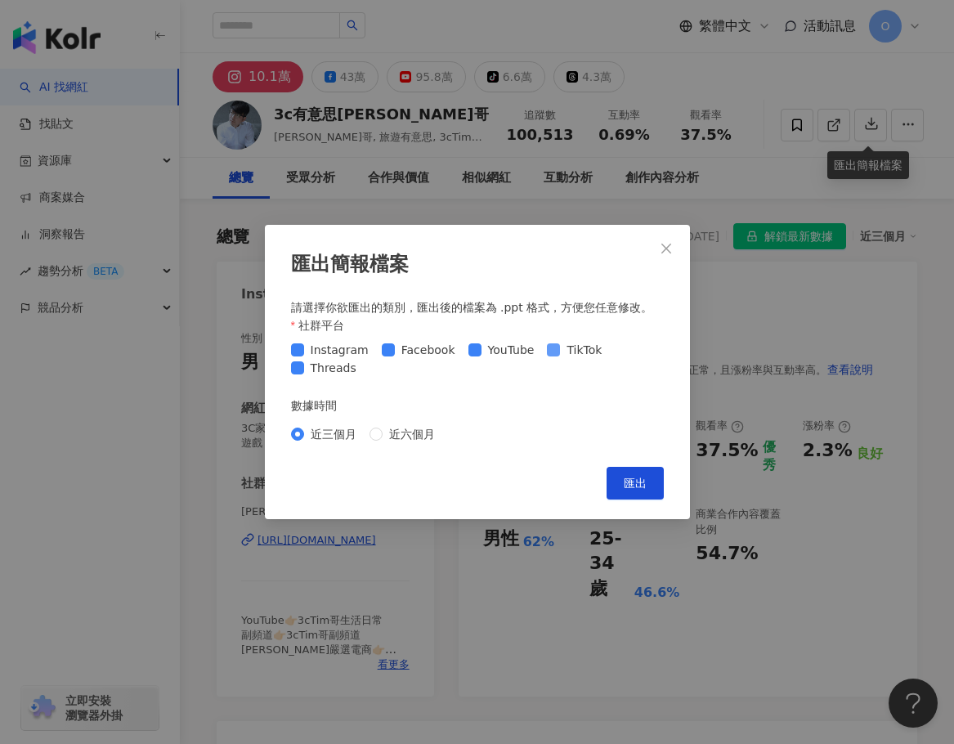
click at [552, 349] on span at bounding box center [553, 349] width 13 height 13
click at [622, 474] on button "匯出" at bounding box center [635, 483] width 57 height 33
drag, startPoint x: 662, startPoint y: 247, endPoint x: 384, endPoint y: 92, distance: 319.2
click at [662, 247] on icon "close" at bounding box center [666, 248] width 13 height 13
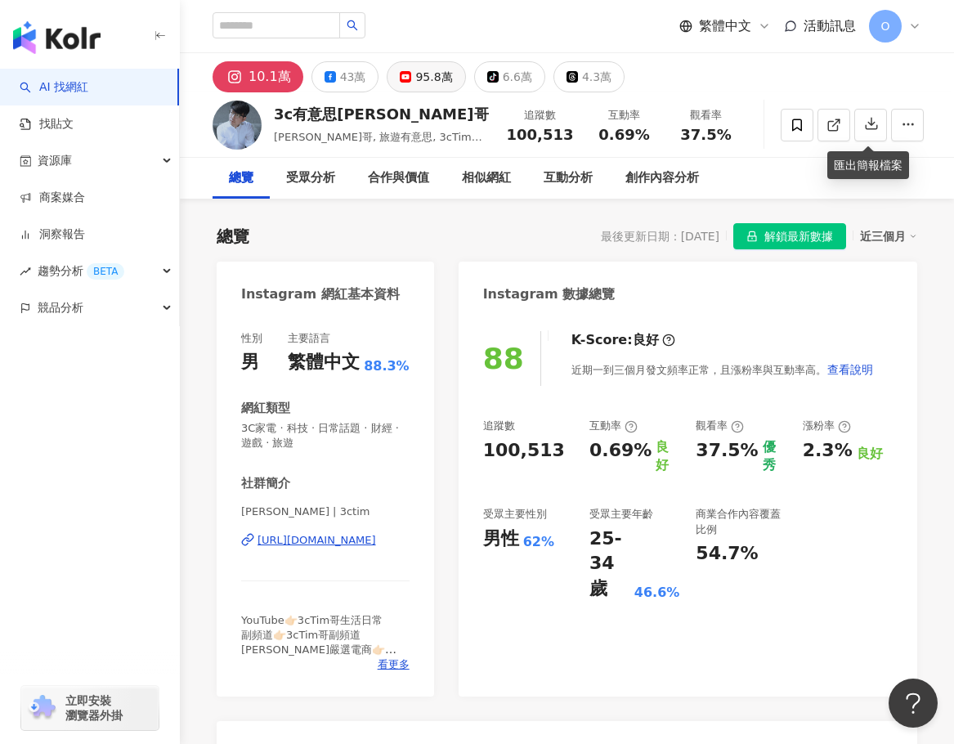
click at [404, 80] on icon at bounding box center [405, 76] width 11 height 11
click at [444, 82] on div "95.8萬" at bounding box center [433, 76] width 37 height 23
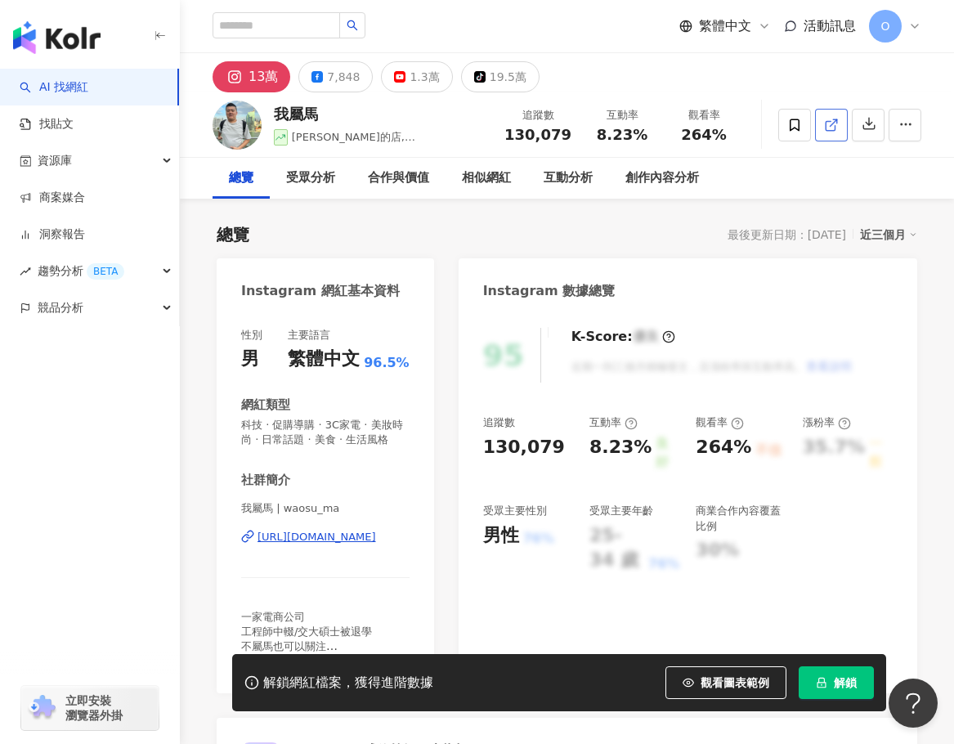
click at [840, 122] on link at bounding box center [831, 125] width 33 height 33
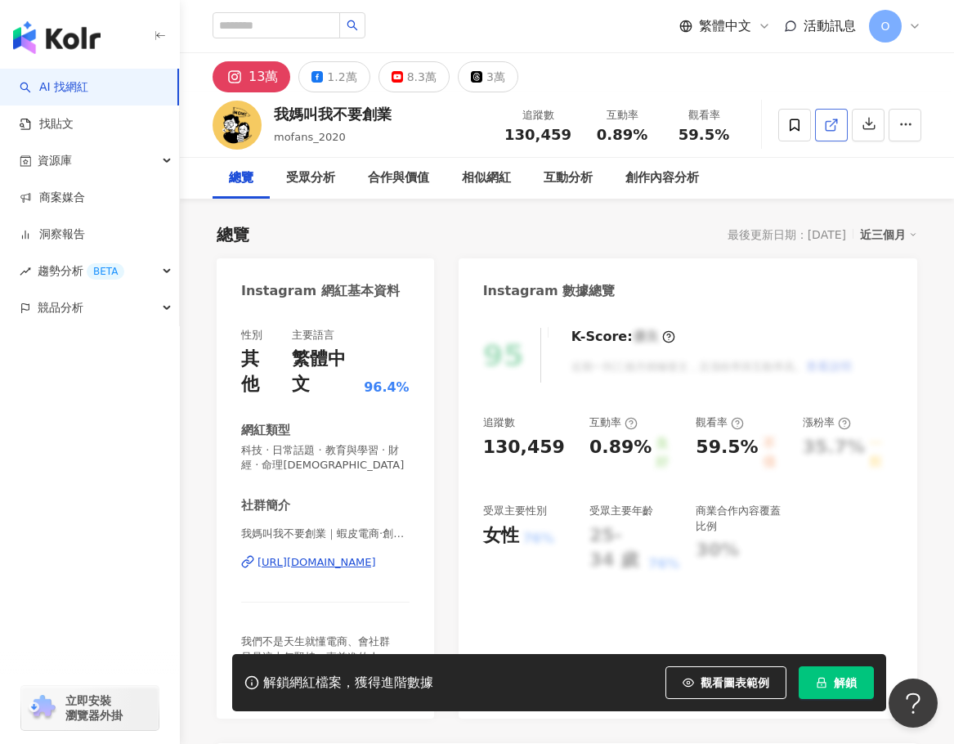
click at [831, 133] on span at bounding box center [831, 124] width 15 height 17
drag, startPoint x: 276, startPoint y: 110, endPoint x: 400, endPoint y: 110, distance: 123.5
click at [400, 110] on div "我媽叫我不要創業 mofans_2020 追蹤數 130,459 互動率 0.89% 觀看率 59.5%" at bounding box center [567, 124] width 774 height 65
click at [317, 183] on div "受眾分析" at bounding box center [310, 178] width 49 height 20
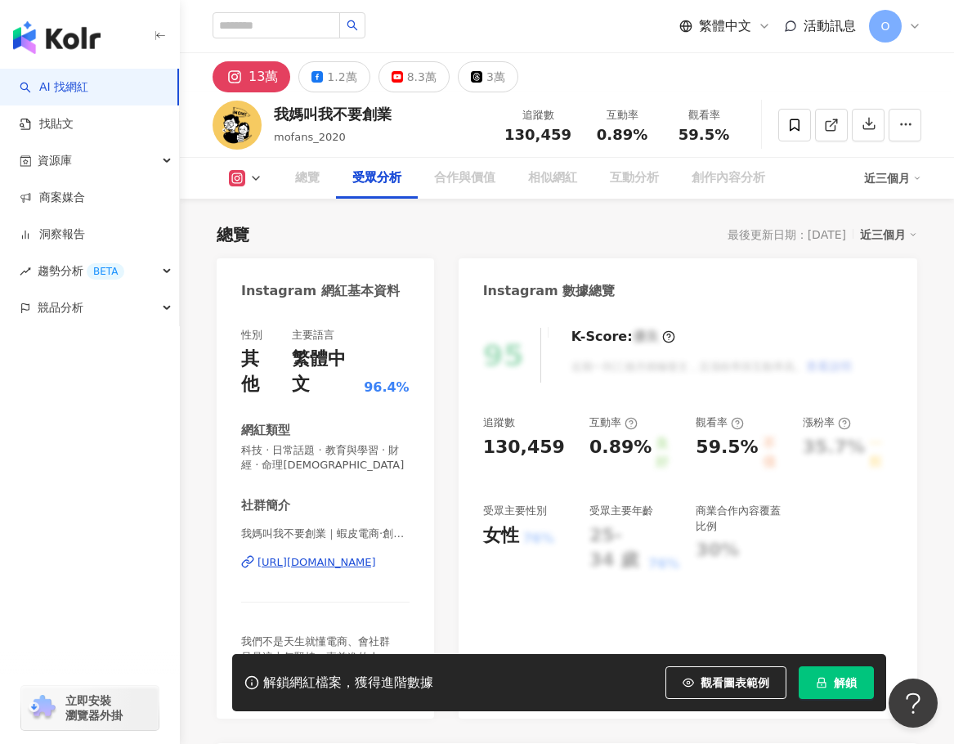
scroll to position [1508, 0]
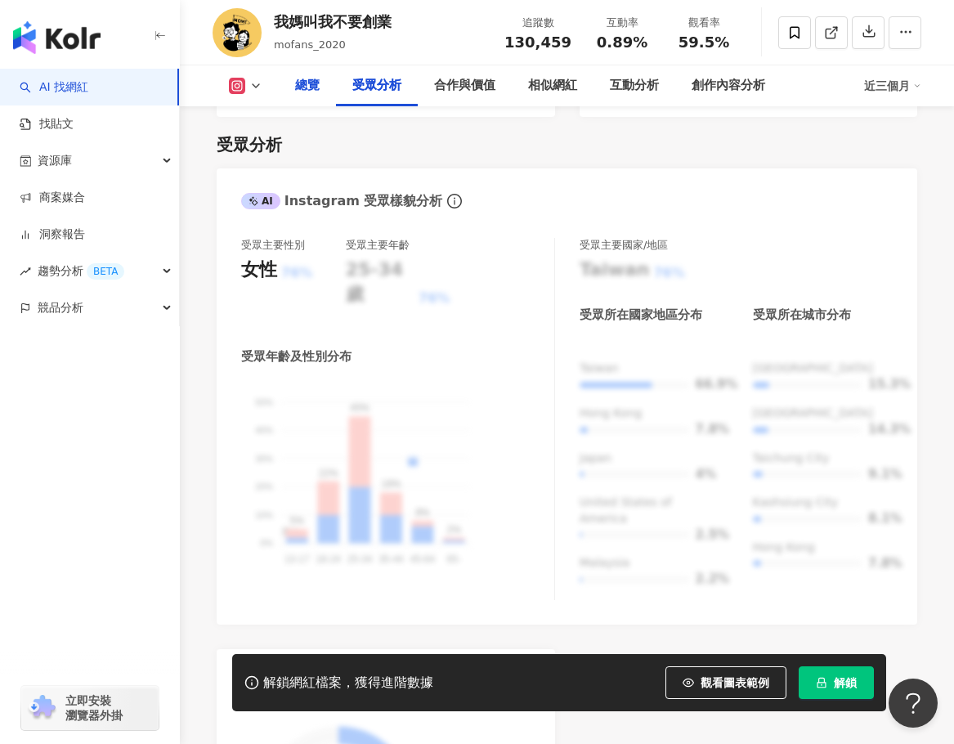
click at [307, 97] on div "總覽" at bounding box center [307, 85] width 57 height 41
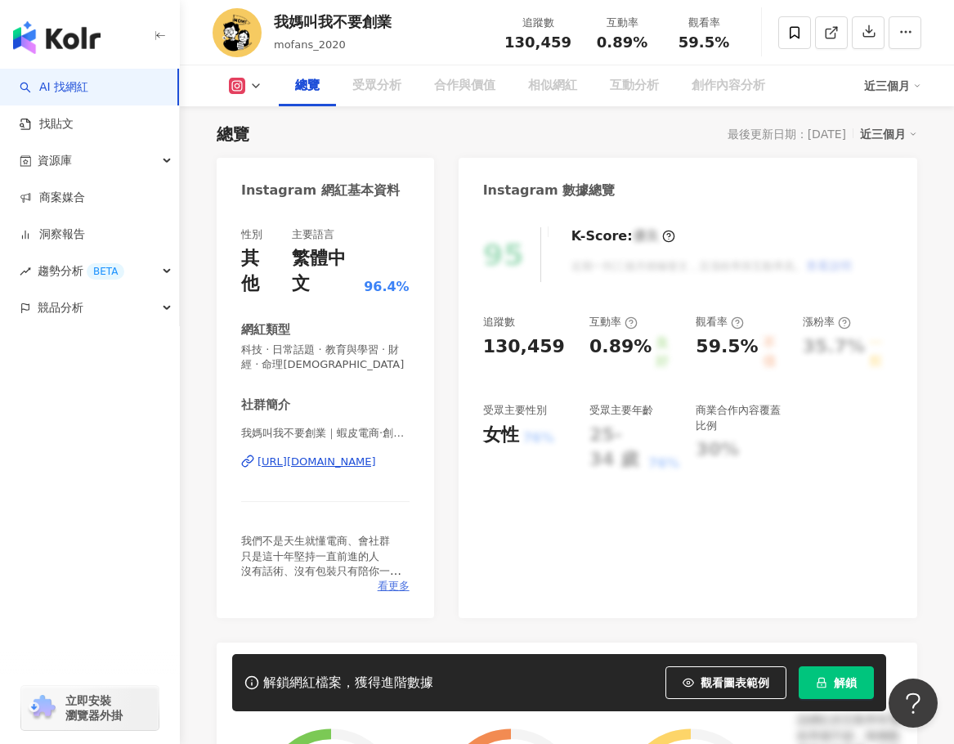
click at [389, 590] on span "看更多" at bounding box center [394, 586] width 32 height 15
click at [368, 429] on span "我媽叫我不要創業｜蝦皮電商·創業課程·社群經營｜ | mofans_2020" at bounding box center [325, 433] width 168 height 15
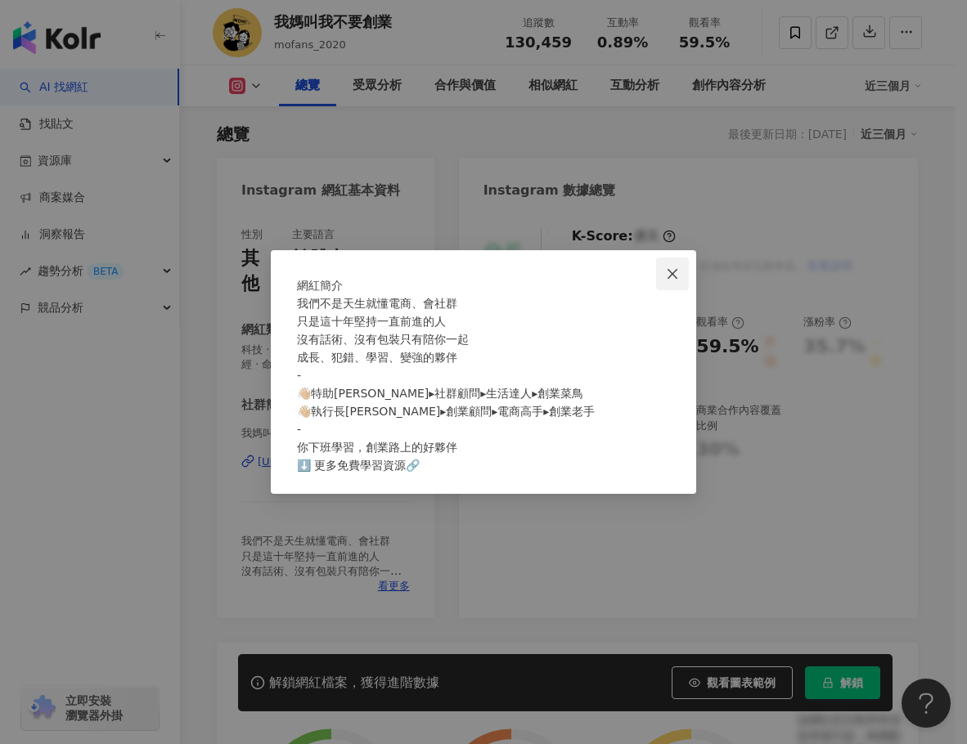
click at [680, 267] on span "Close" at bounding box center [672, 273] width 33 height 13
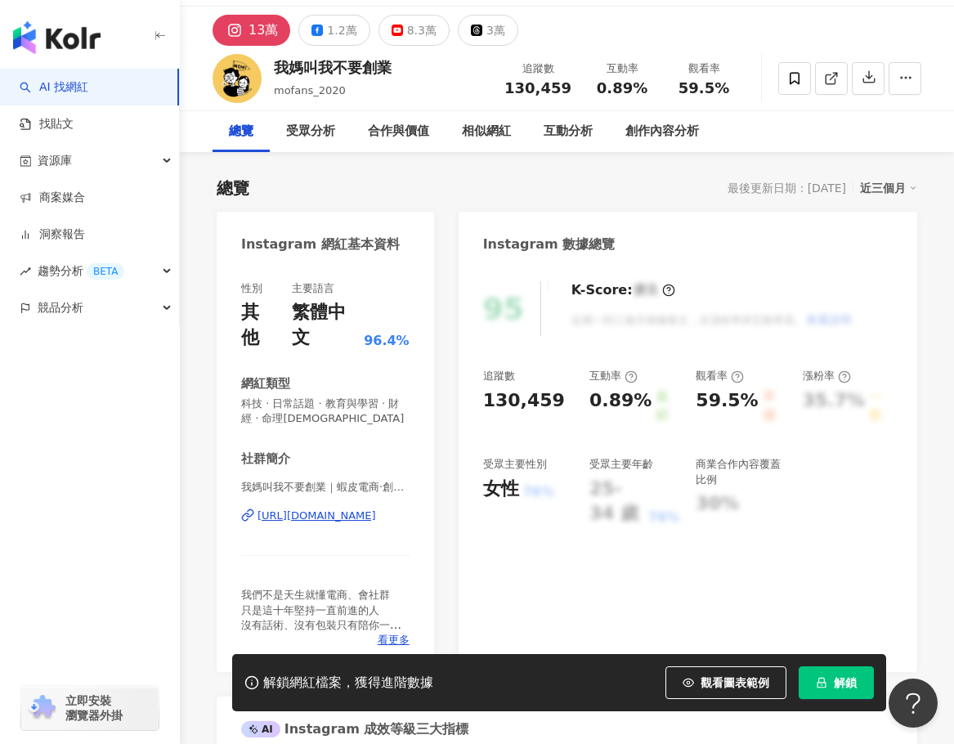
scroll to position [19, 0]
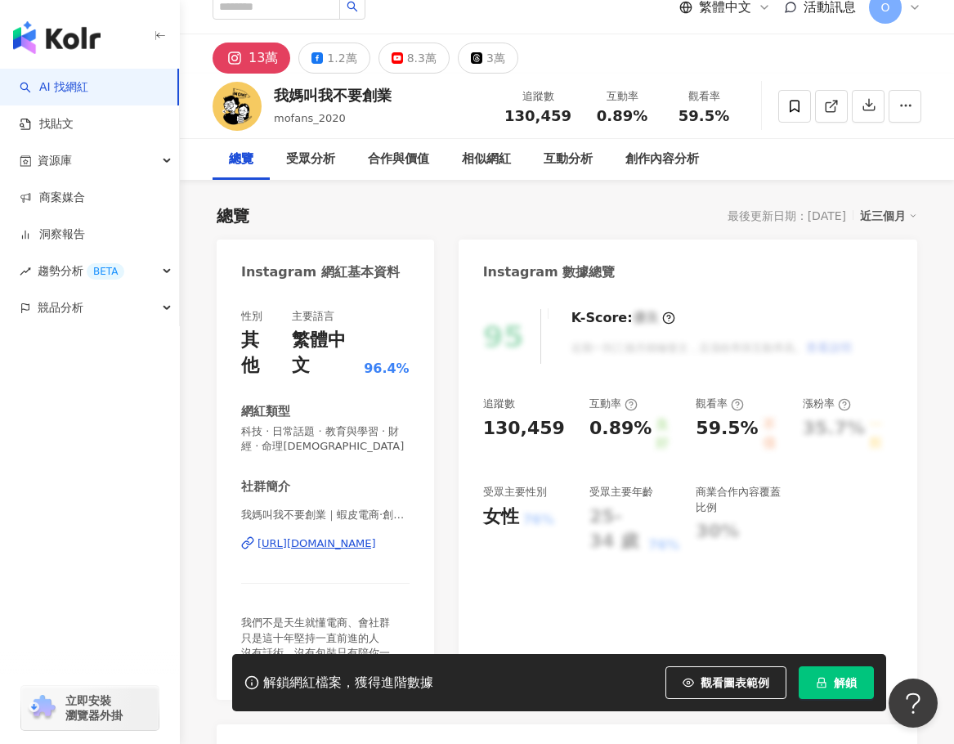
click at [366, 514] on span "我媽叫我不要創業｜蝦皮電商·創業課程·社群經營｜ | mofans_2020" at bounding box center [325, 515] width 168 height 15
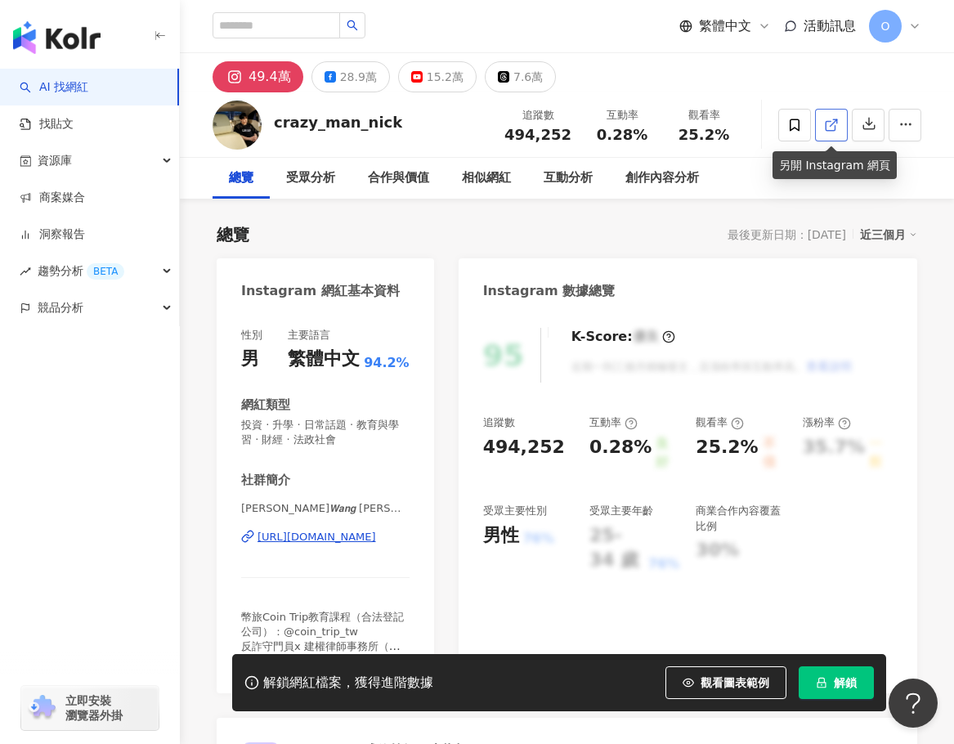
click at [834, 123] on icon at bounding box center [831, 125] width 15 height 15
drag, startPoint x: 275, startPoint y: 121, endPoint x: 377, endPoint y: 128, distance: 102.4
click at [430, 138] on div "crazy_man_nick 追蹤數 494,252 互動率 0.28% 觀看率 25.2%" at bounding box center [567, 124] width 774 height 65
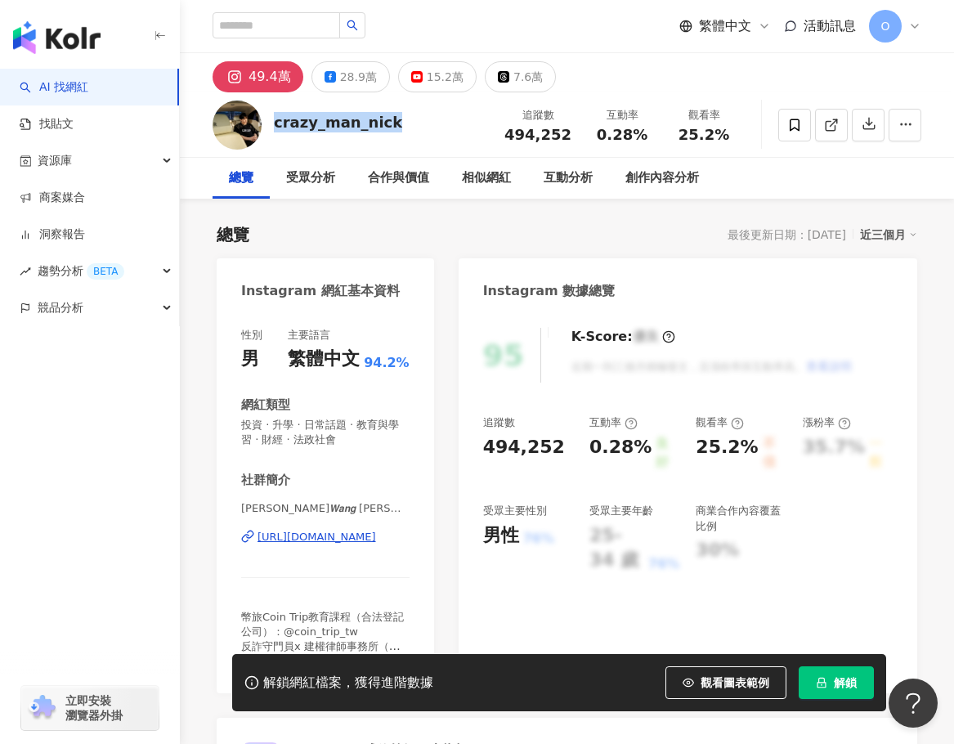
click at [572, 263] on div "Instagram 數據總覽" at bounding box center [688, 284] width 459 height 53
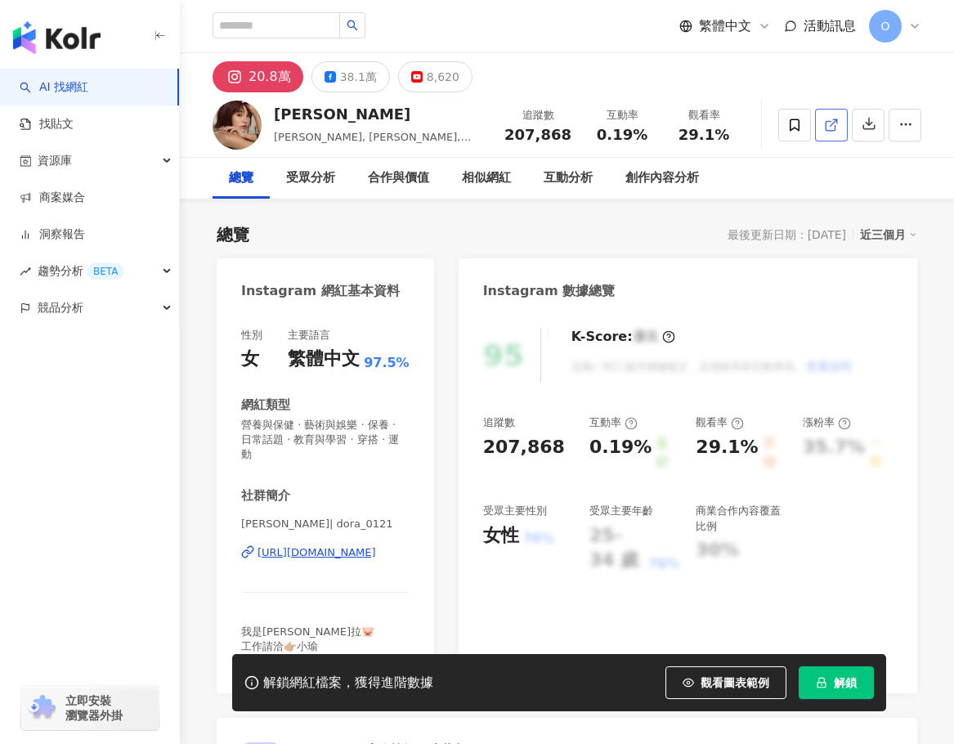
click at [827, 119] on icon at bounding box center [831, 125] width 15 height 15
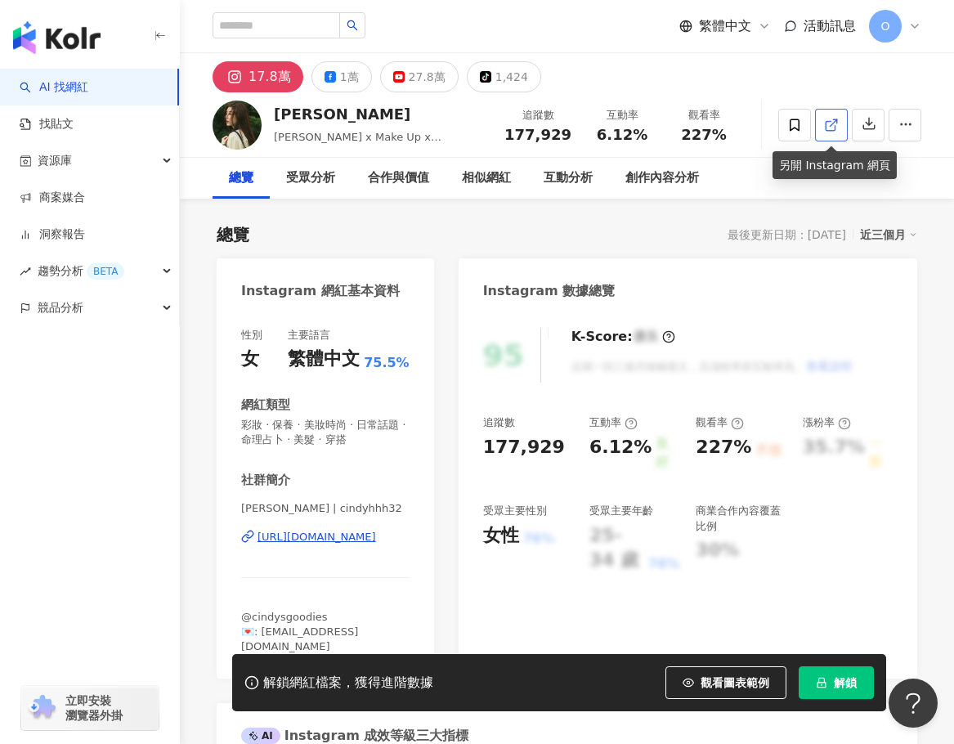
click at [829, 118] on icon at bounding box center [831, 125] width 15 height 15
click at [392, 177] on div "合作與價值" at bounding box center [398, 178] width 61 height 20
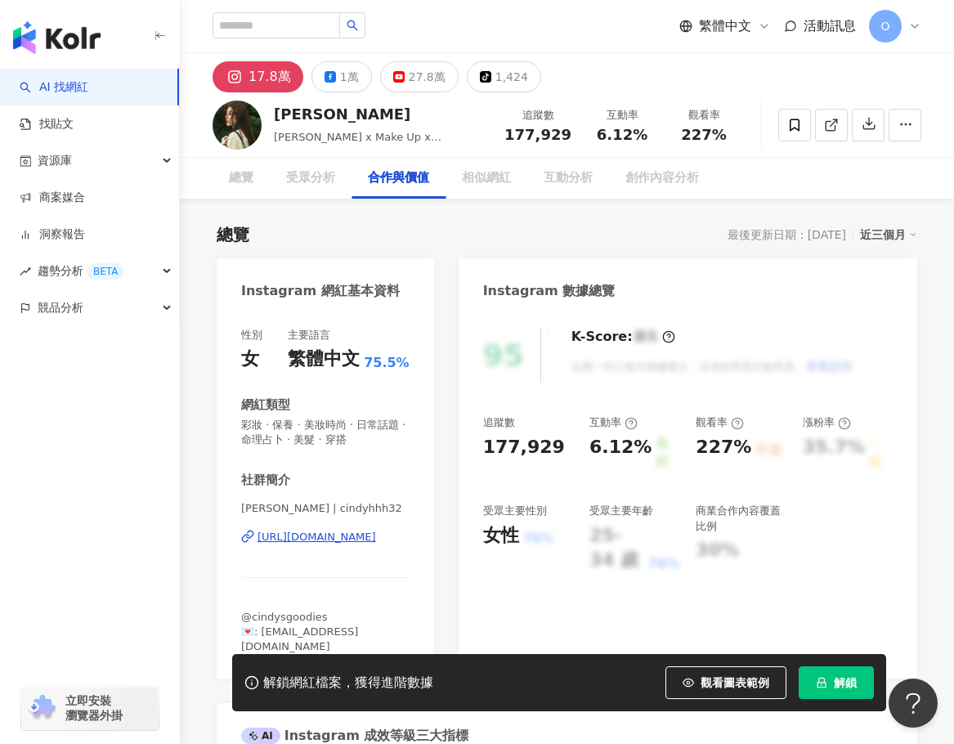
scroll to position [2228, 0]
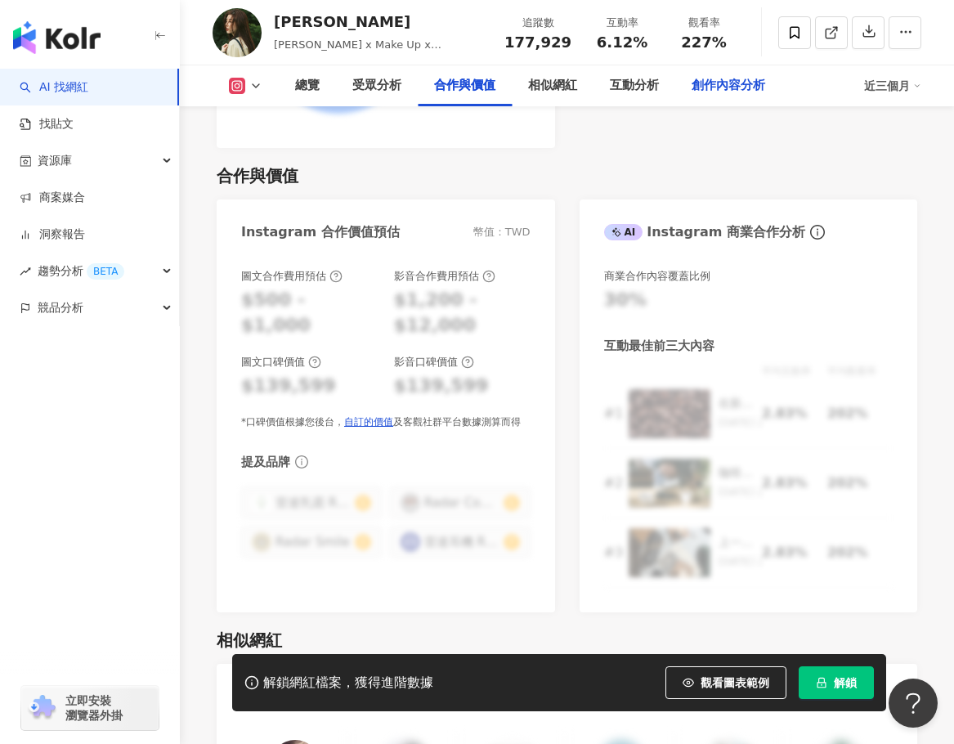
click at [752, 88] on div "創作內容分析" at bounding box center [729, 86] width 74 height 20
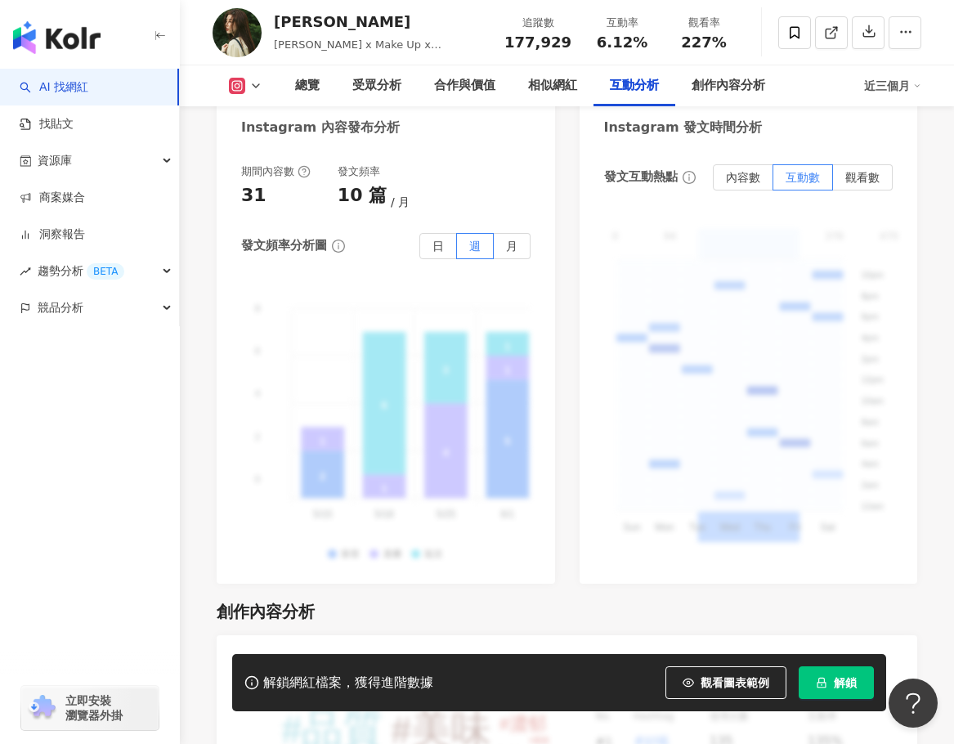
scroll to position [4211, 0]
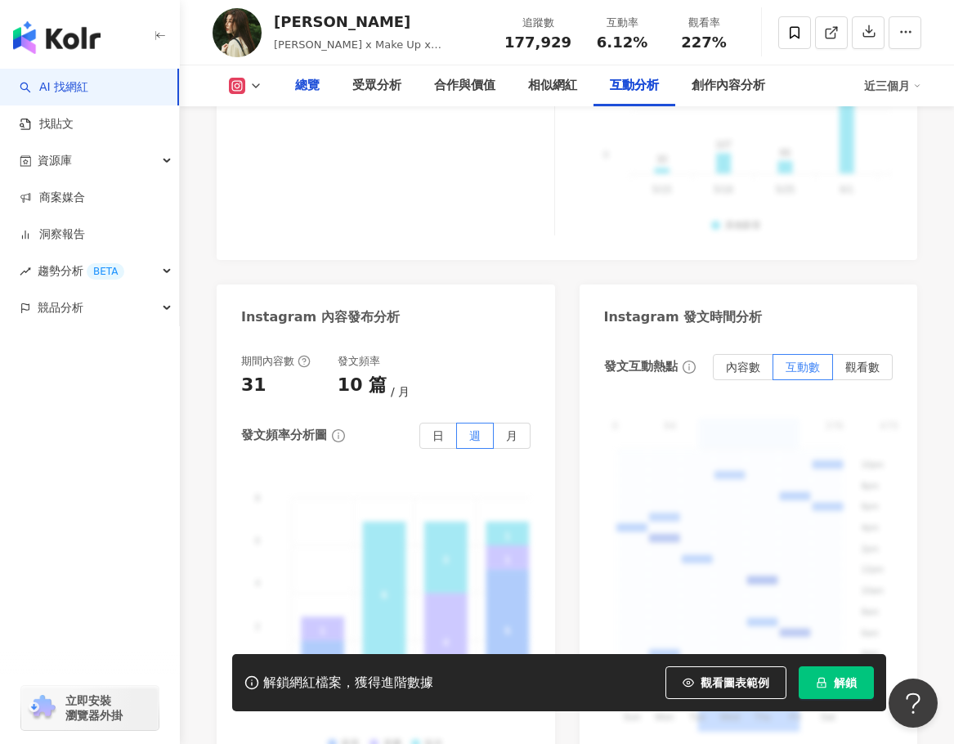
click at [317, 94] on div "總覽" at bounding box center [307, 86] width 25 height 20
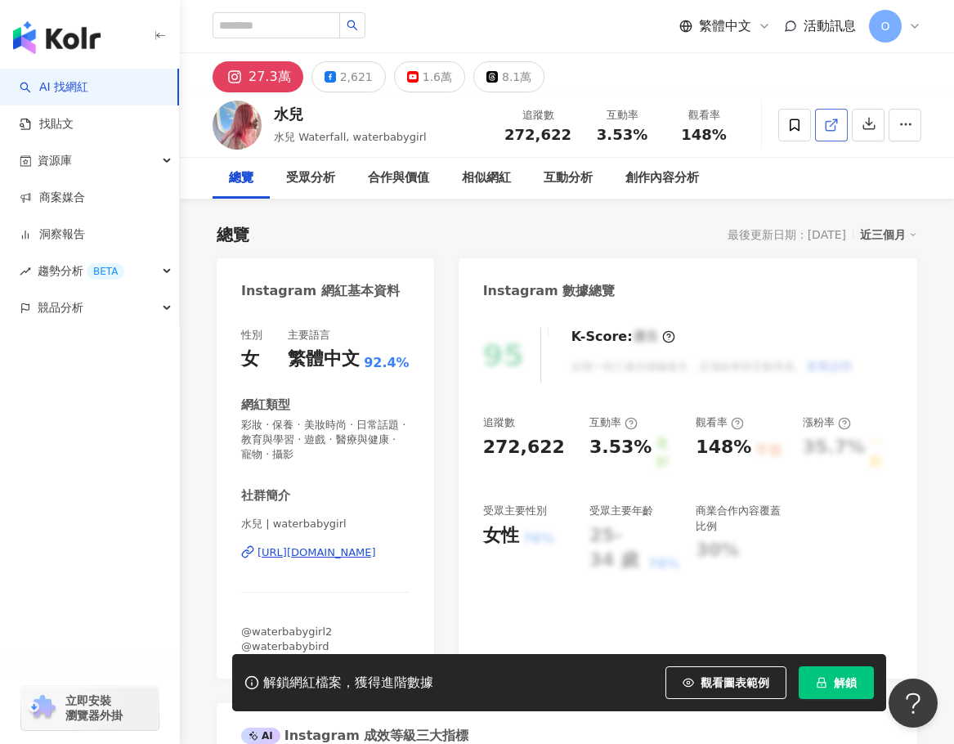
click at [833, 127] on icon at bounding box center [831, 125] width 15 height 15
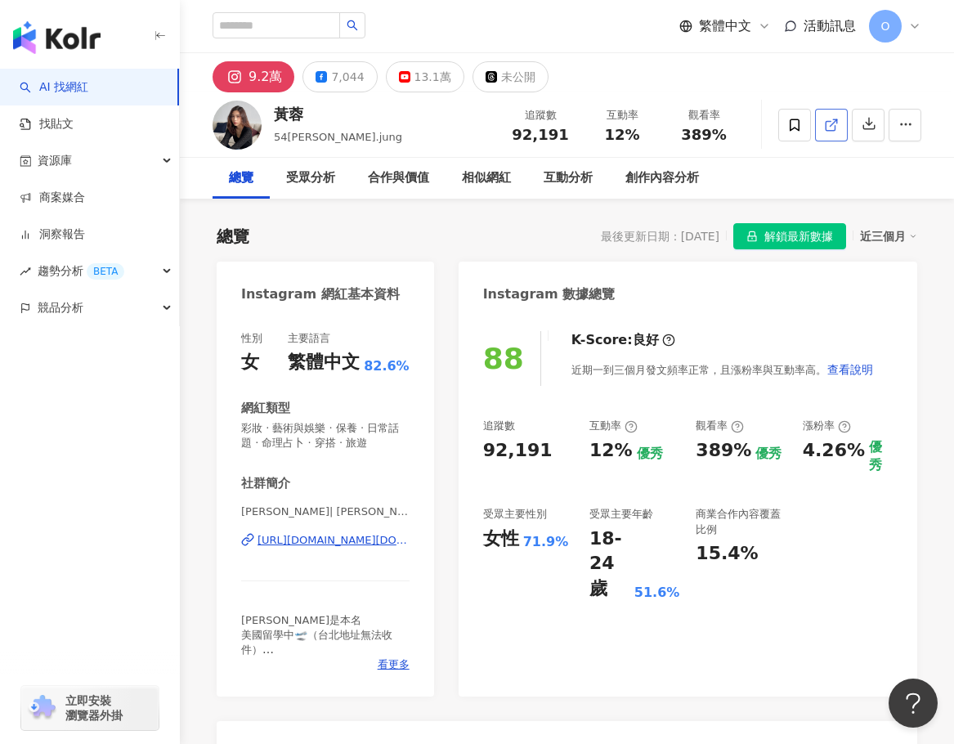
click at [832, 128] on icon at bounding box center [831, 125] width 15 height 15
drag, startPoint x: 295, startPoint y: 118, endPoint x: 274, endPoint y: 117, distance: 21.3
click at [274, 117] on div "黃蓉" at bounding box center [338, 114] width 128 height 20
copy div "黃蓉"
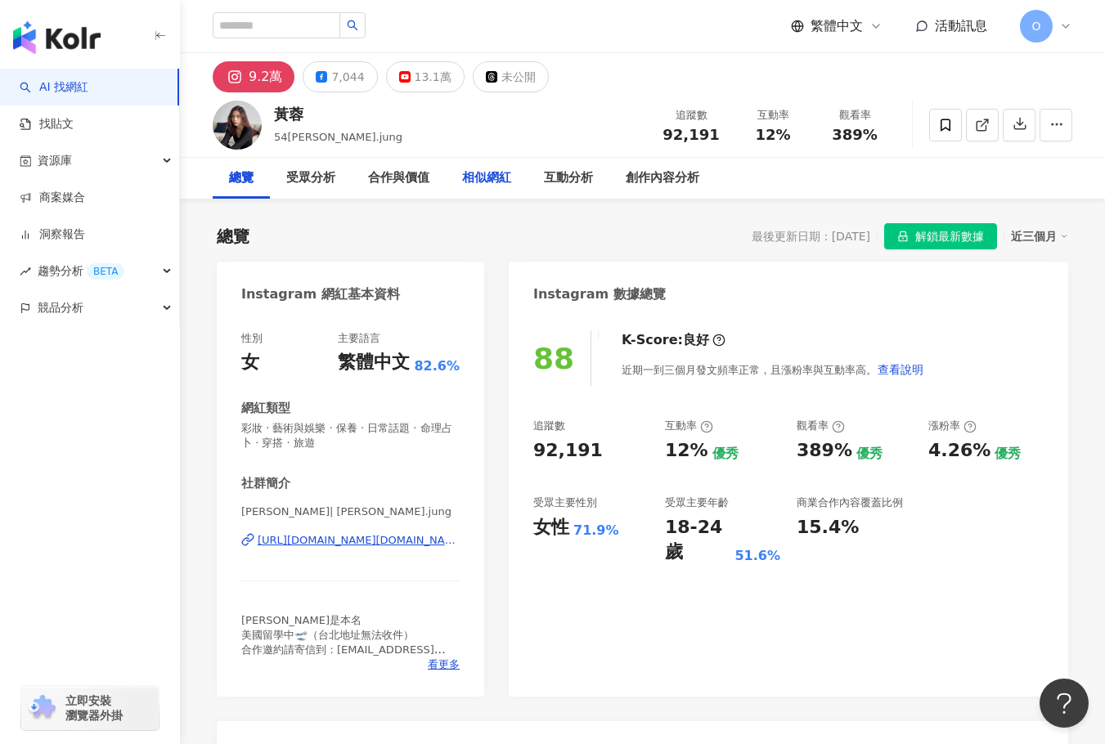
click at [484, 172] on div "相似網紅" at bounding box center [486, 178] width 49 height 20
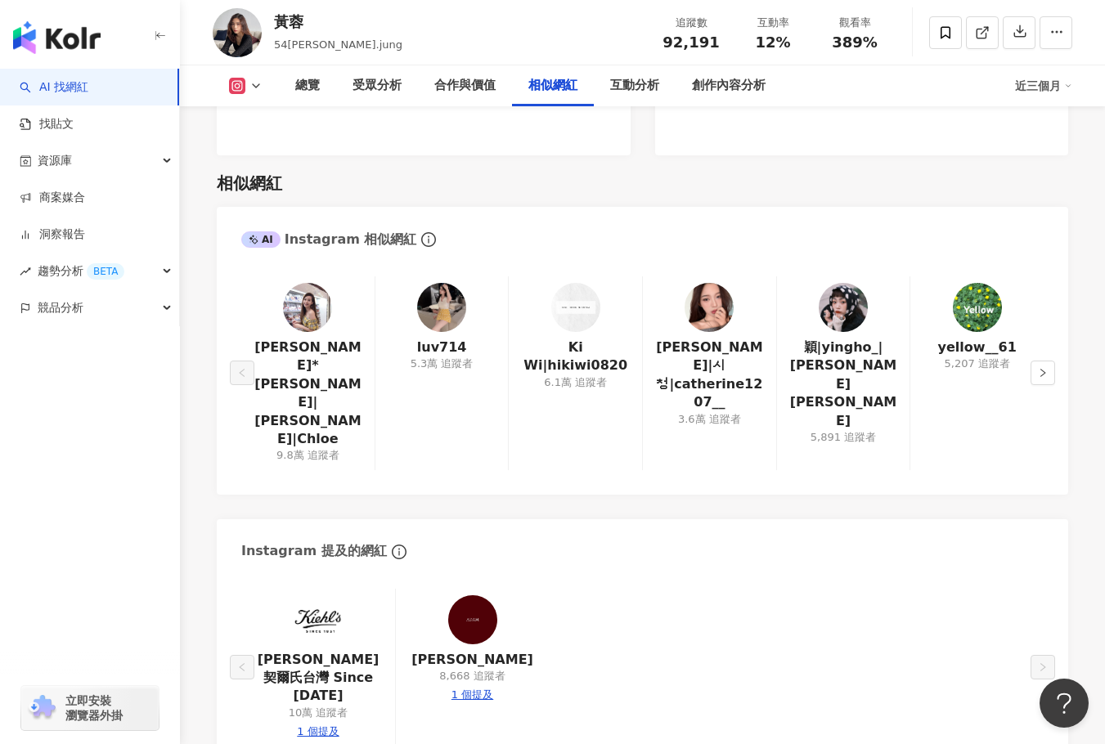
click at [316, 283] on img at bounding box center [307, 307] width 49 height 49
click at [954, 368] on icon "right" at bounding box center [1043, 373] width 10 height 10
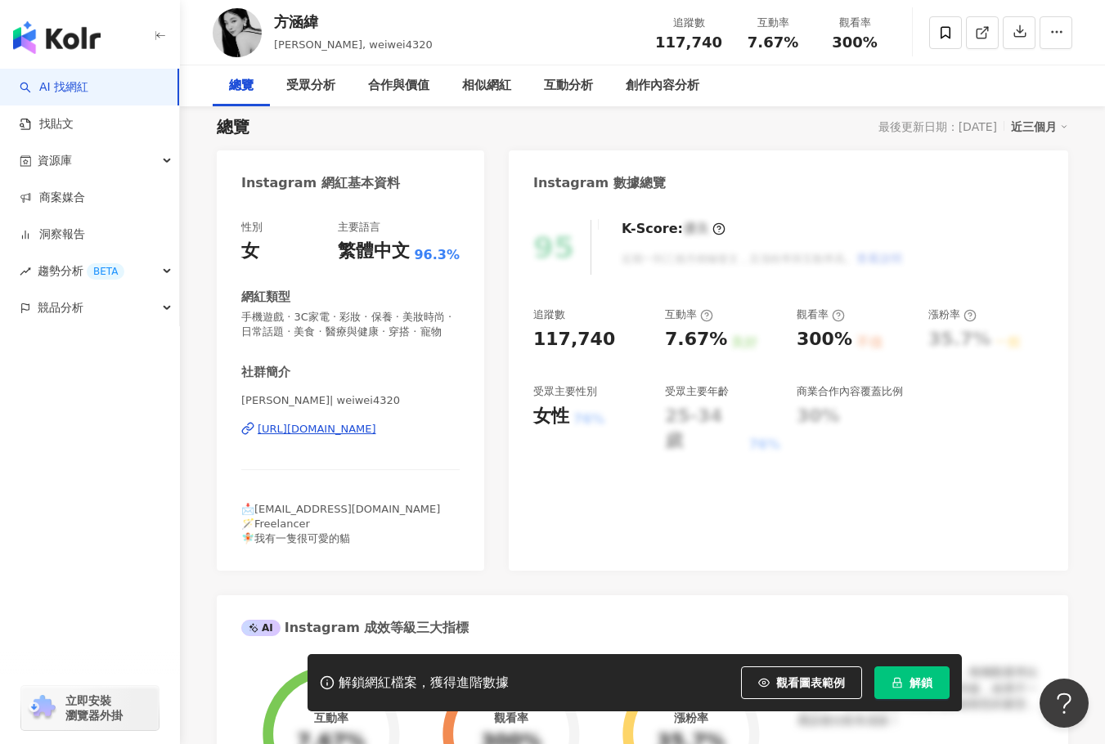
scroll to position [164, 0]
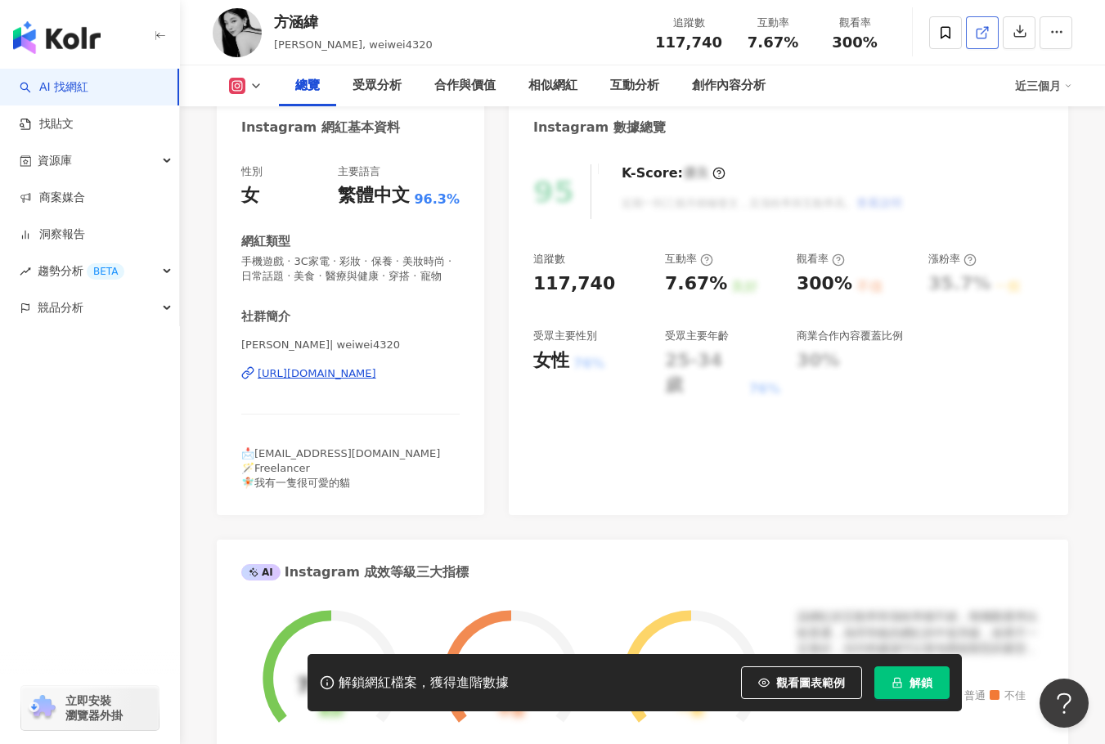
click at [972, 49] on link at bounding box center [982, 32] width 33 height 33
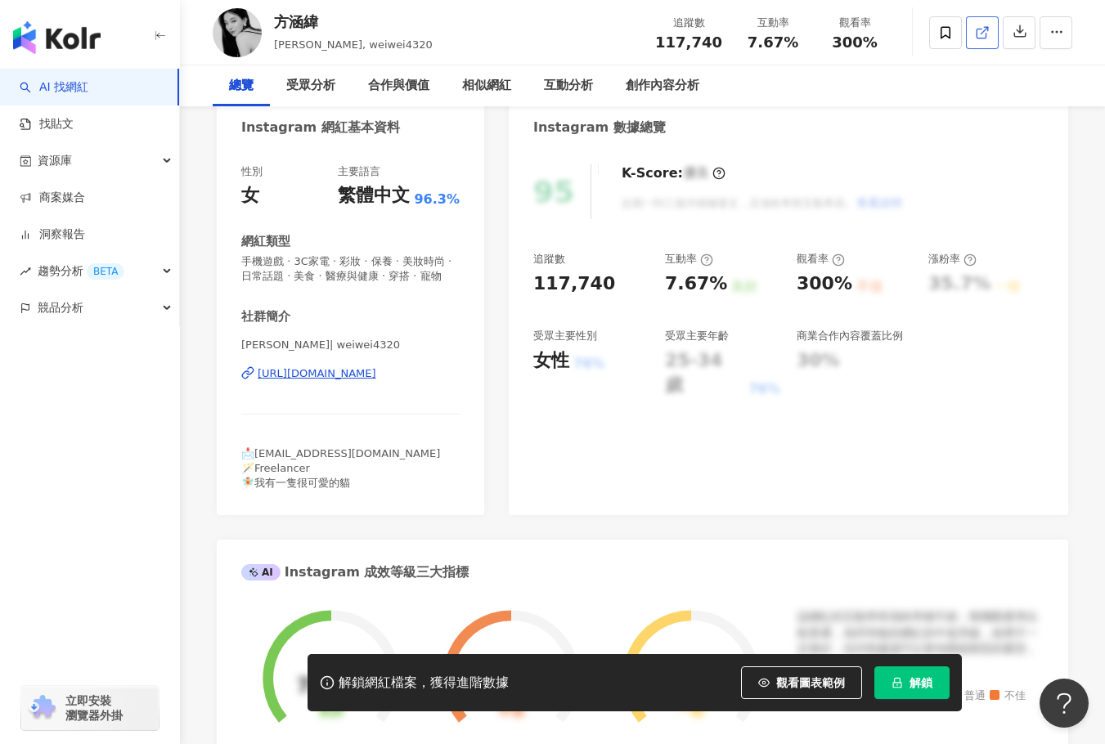
scroll to position [0, 0]
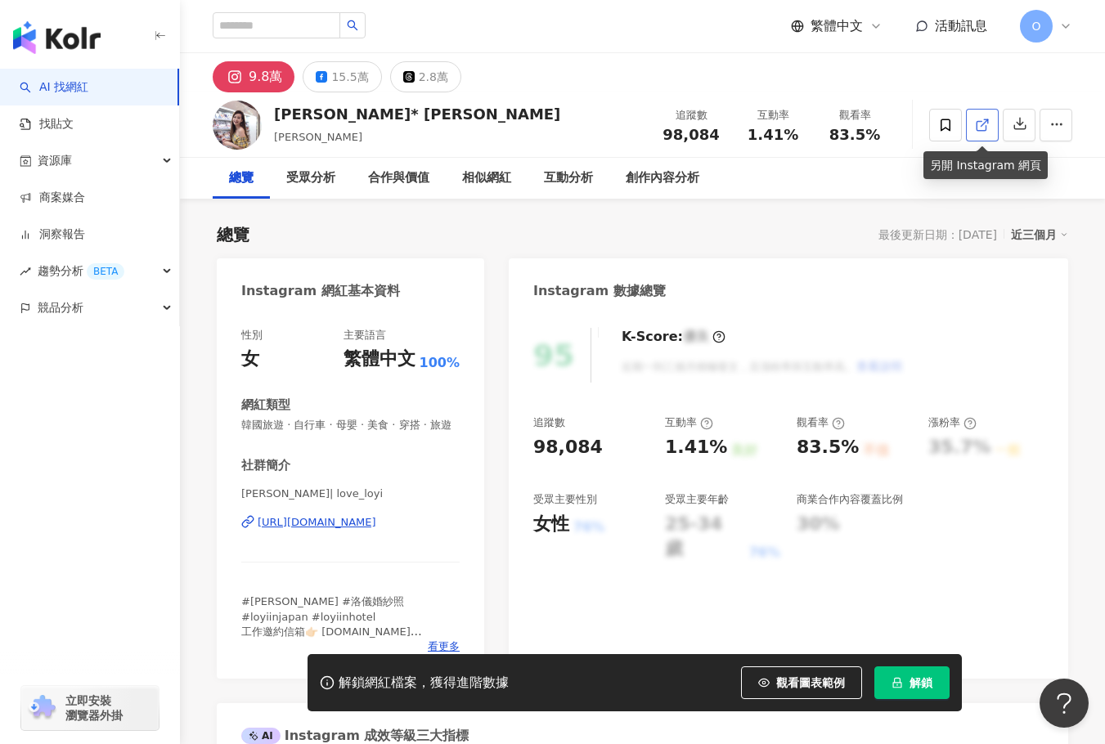
click at [980, 128] on icon at bounding box center [982, 125] width 15 height 15
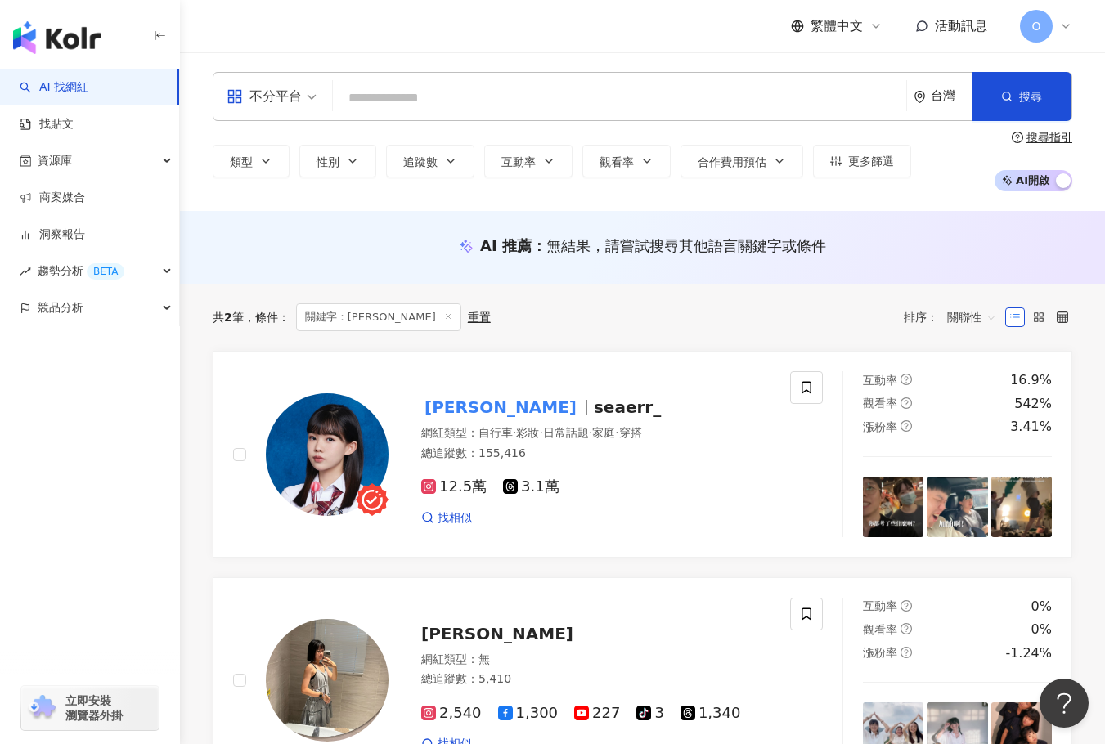
click at [545, 98] on input "search" at bounding box center [619, 98] width 560 height 31
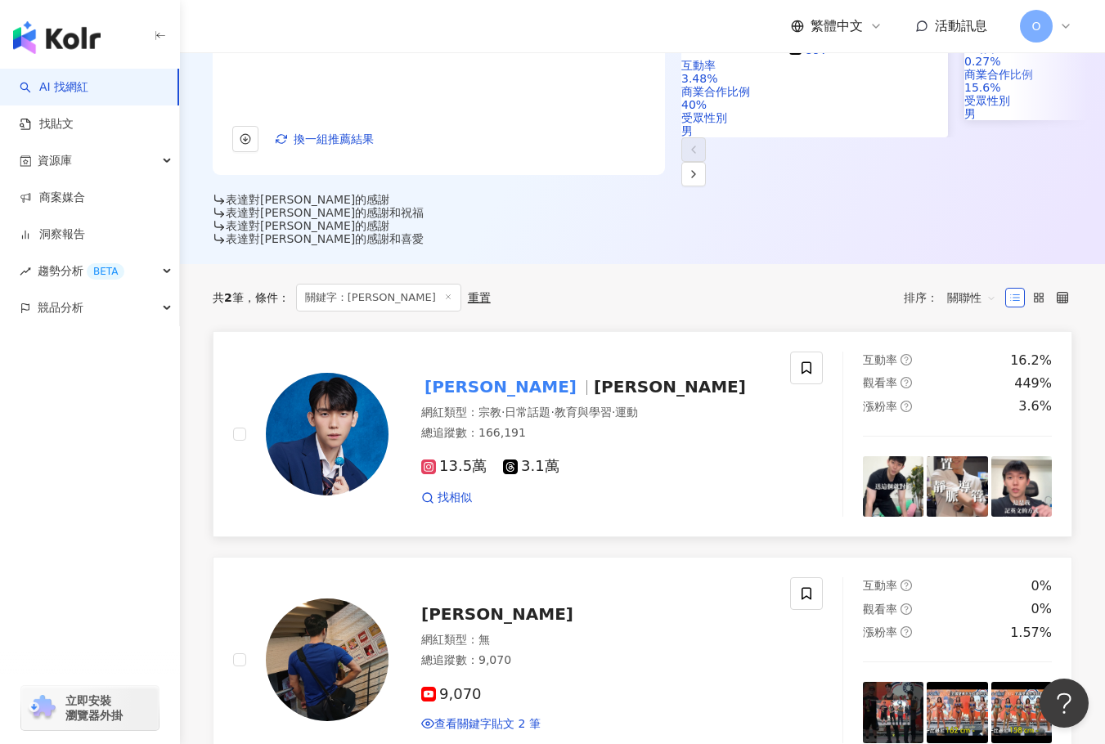
scroll to position [409, 0]
click at [594, 376] on span "brian_diandan" at bounding box center [670, 386] width 152 height 20
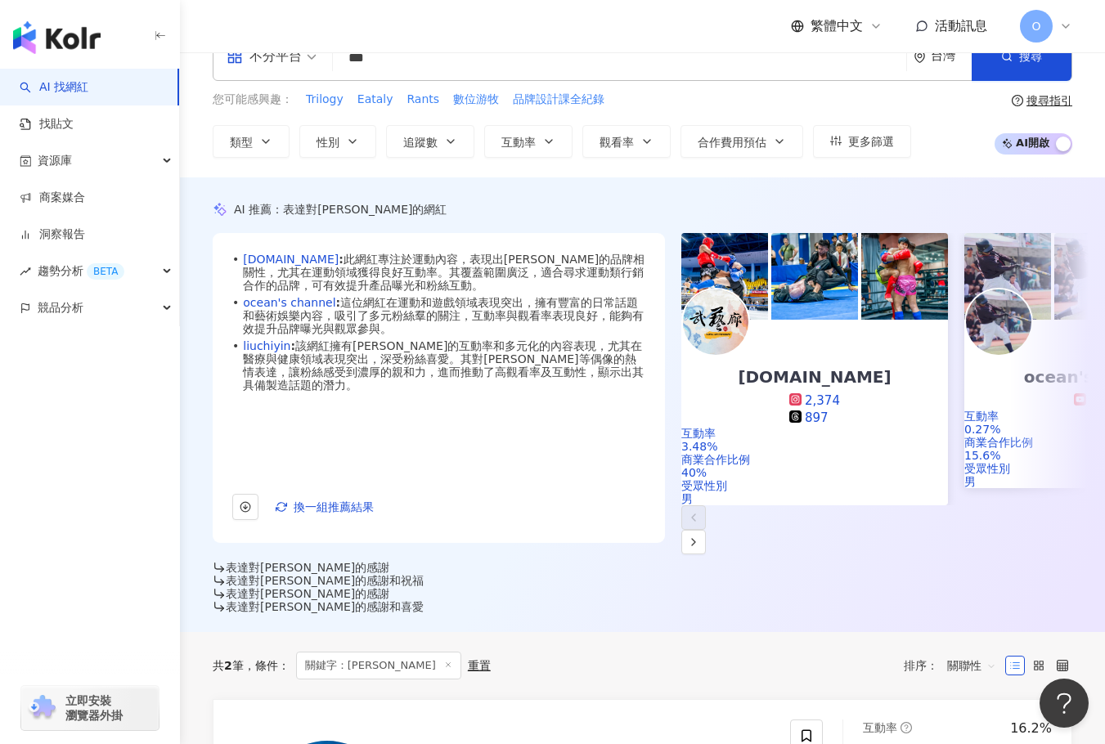
scroll to position [0, 0]
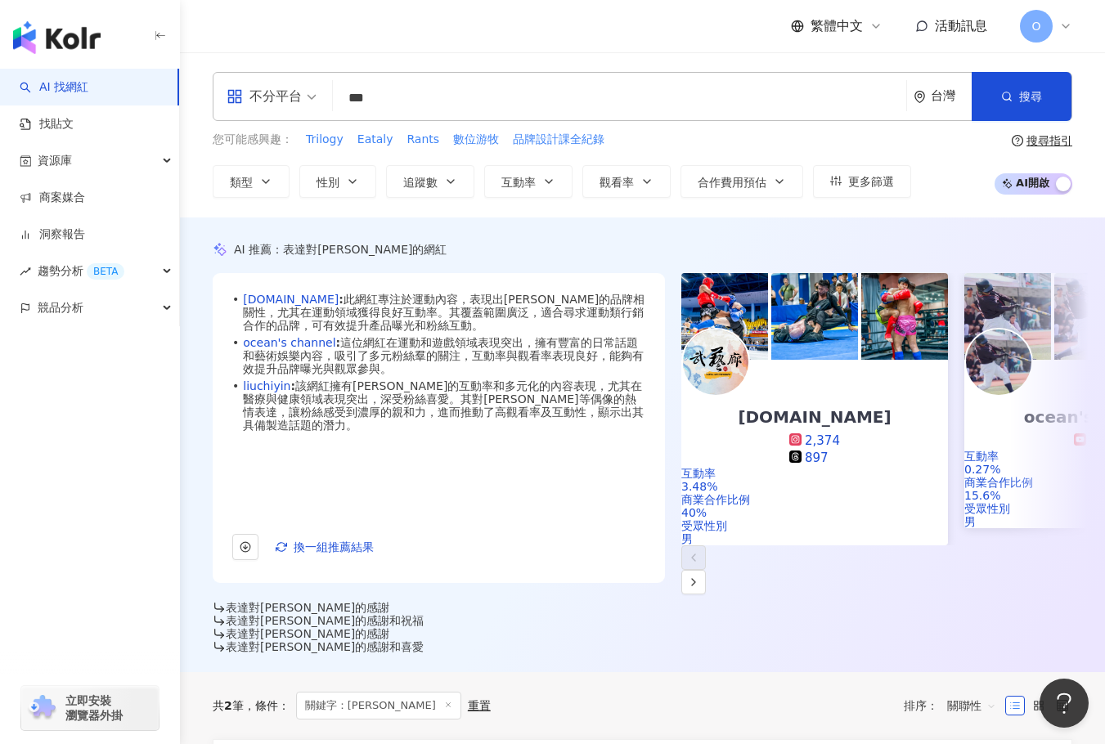
click at [678, 104] on input "***" at bounding box center [619, 98] width 560 height 31
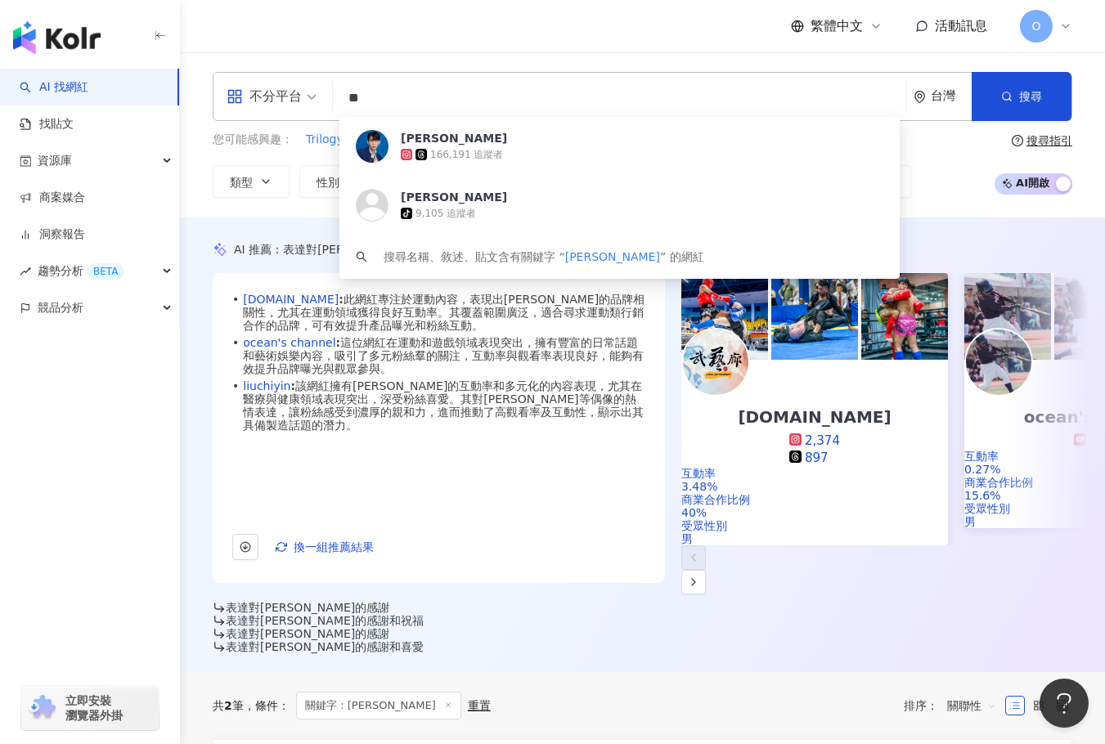
type input "*"
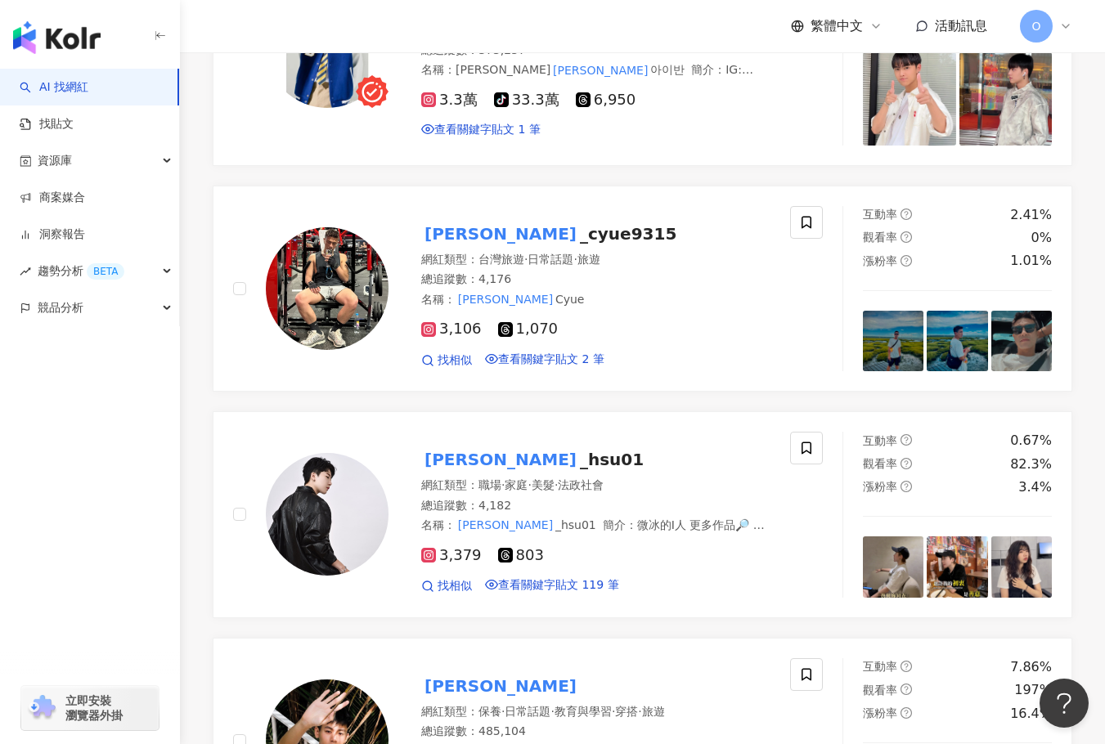
scroll to position [1799, 0]
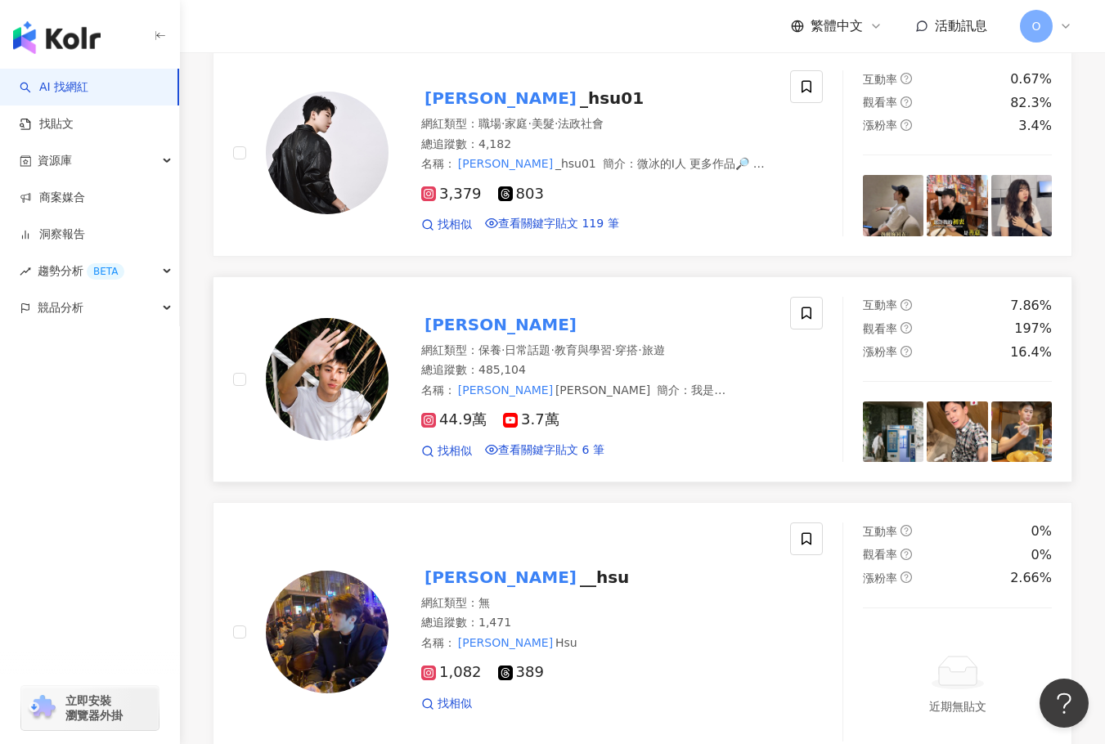
type input "****"
click at [444, 312] on mark "[PERSON_NAME]" at bounding box center [500, 325] width 159 height 26
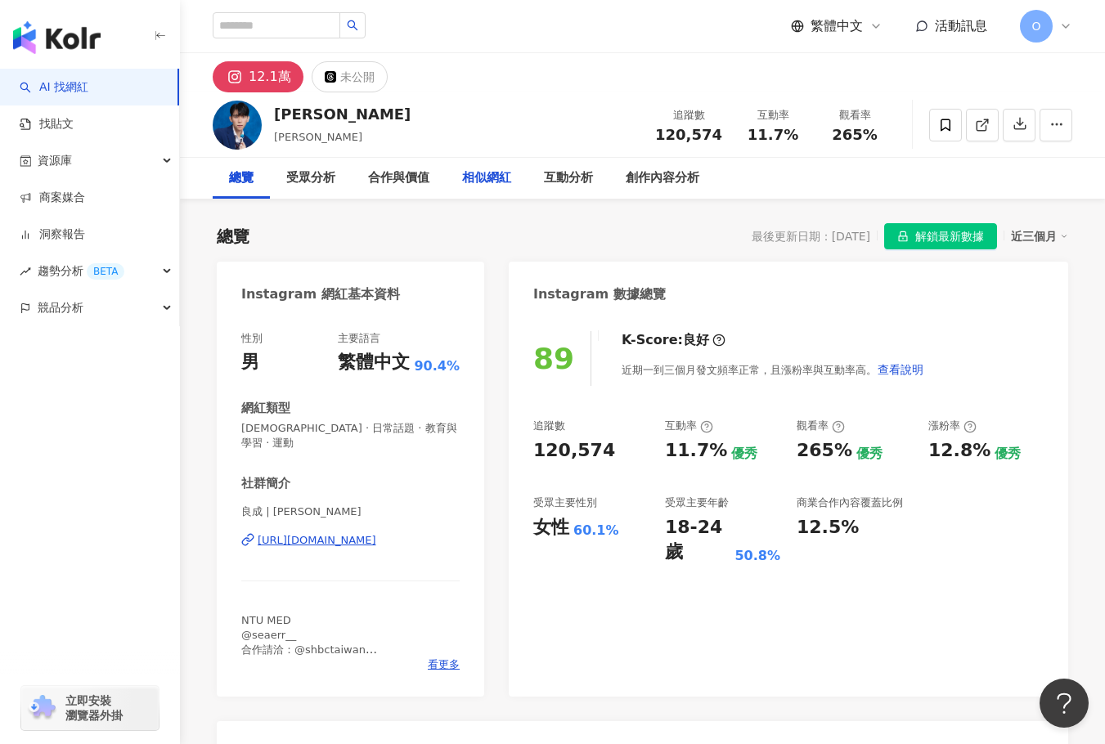
click at [489, 178] on div "相似網紅" at bounding box center [486, 178] width 49 height 20
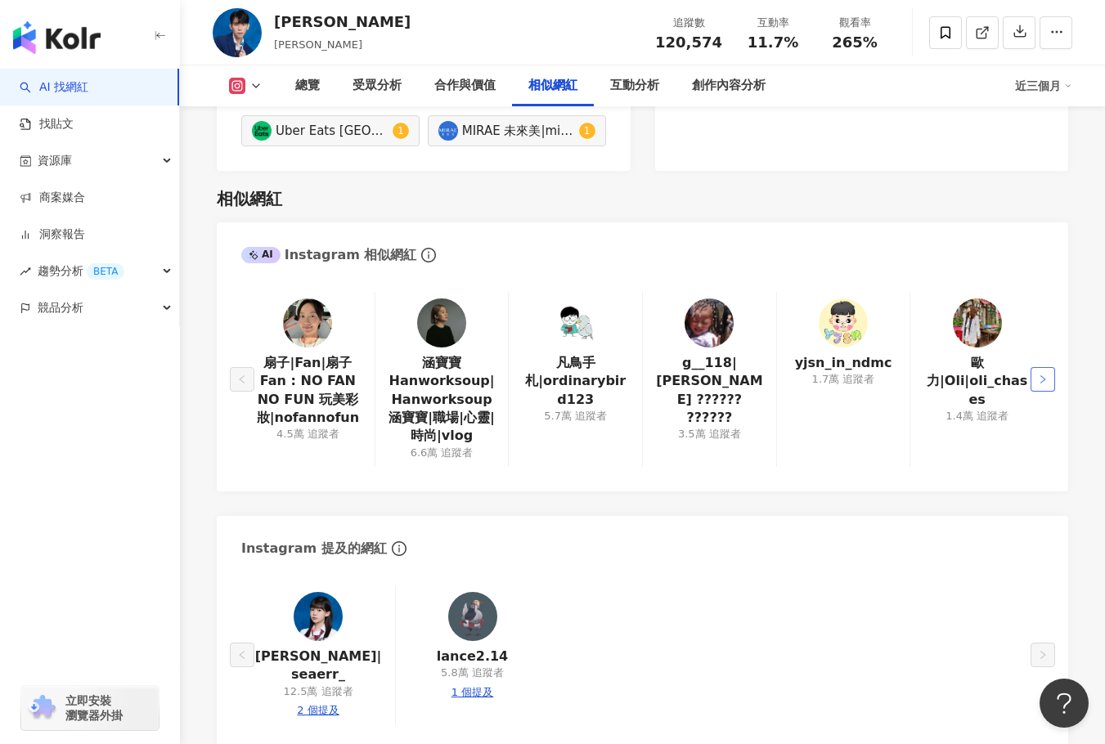
click at [1036, 367] on button "button" at bounding box center [1042, 379] width 25 height 25
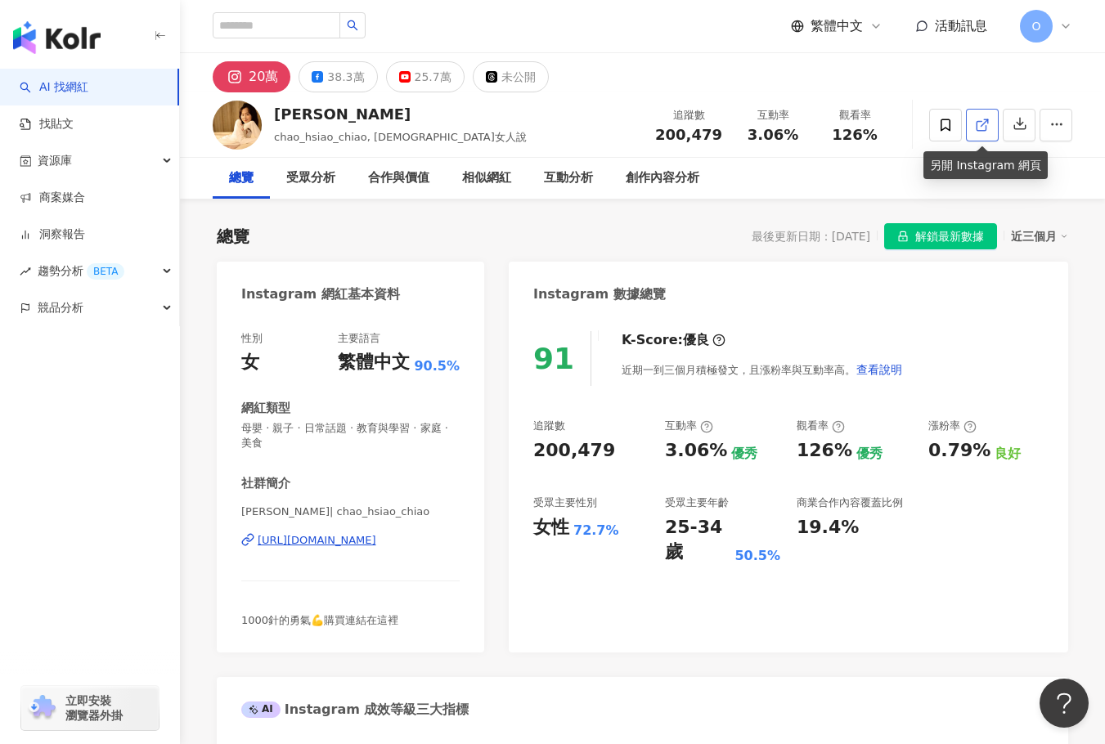
click at [981, 129] on icon at bounding box center [982, 125] width 15 height 15
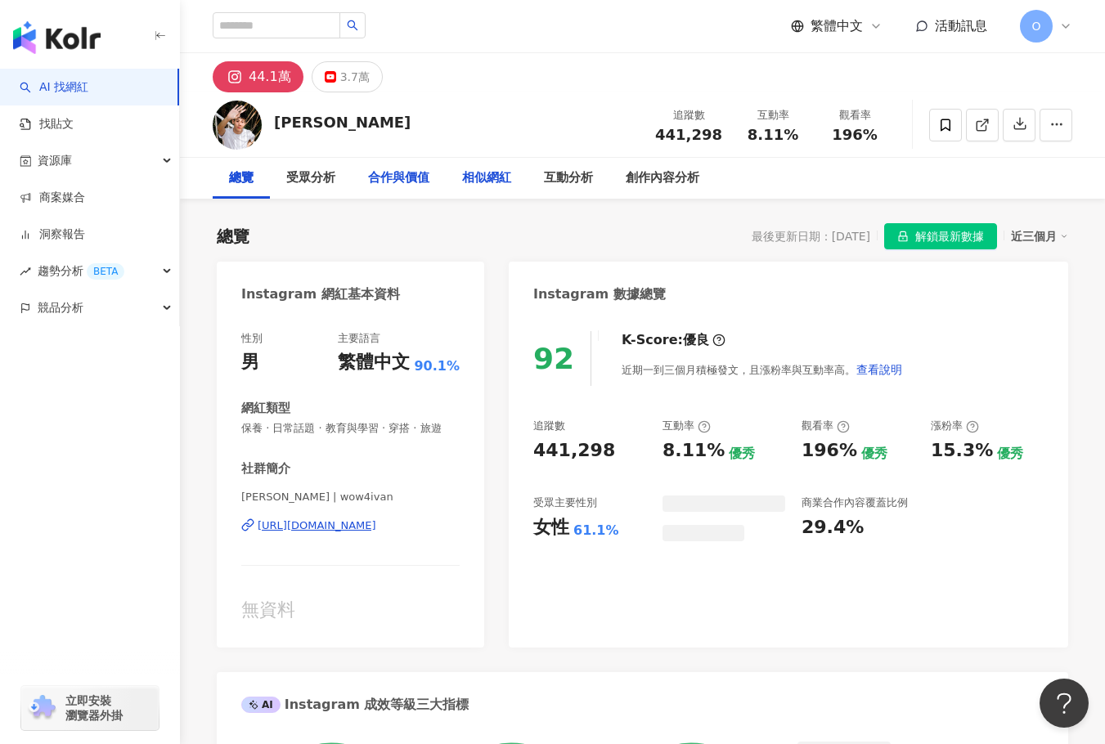
click at [481, 174] on div "相似網紅" at bounding box center [486, 178] width 49 height 20
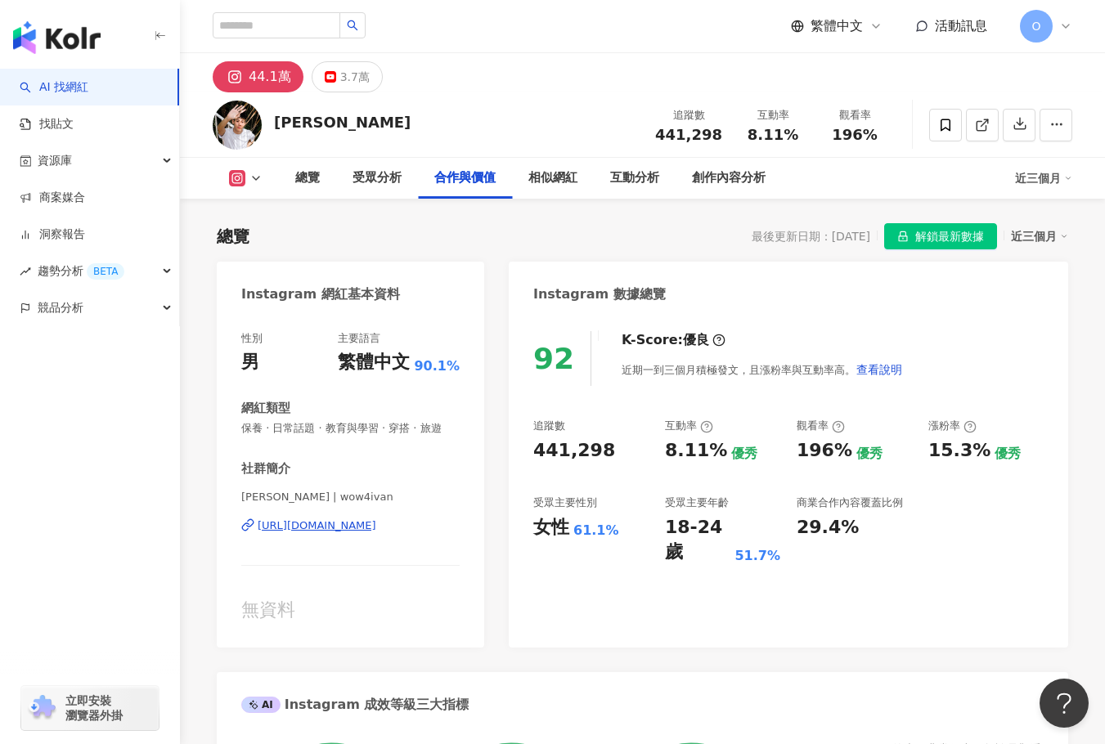
scroll to position [2607, 0]
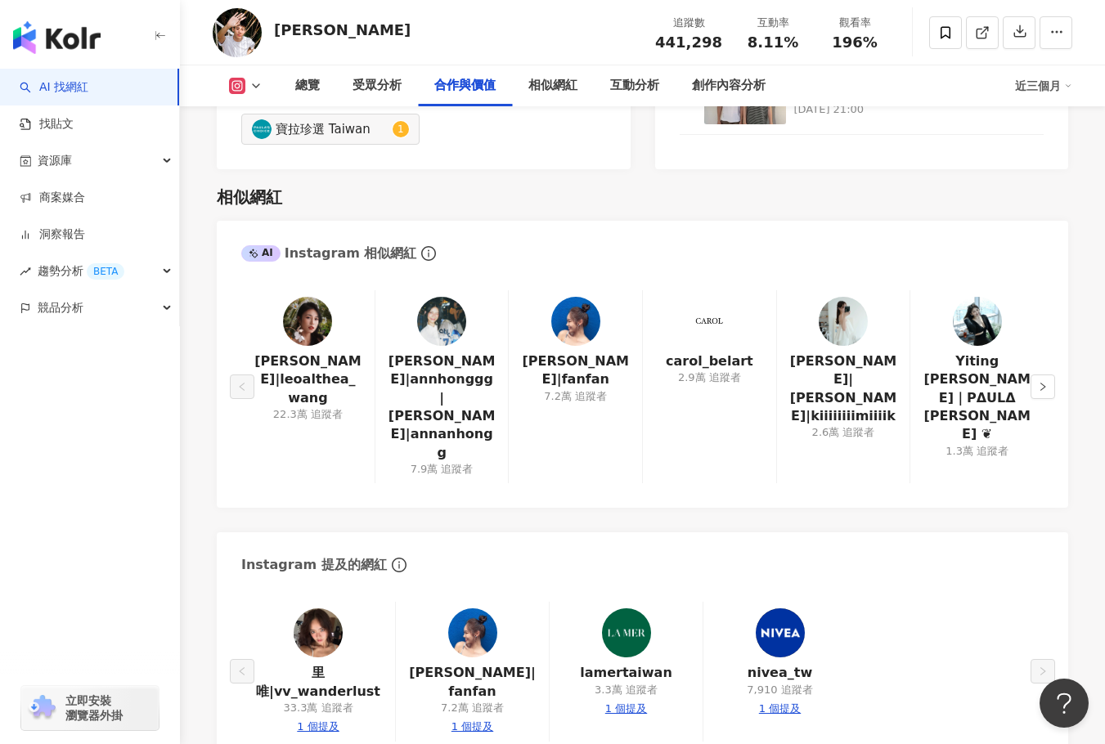
click at [317, 308] on img at bounding box center [307, 321] width 49 height 49
click at [439, 320] on img at bounding box center [441, 321] width 49 height 49
click at [1035, 375] on button "button" at bounding box center [1042, 387] width 25 height 25
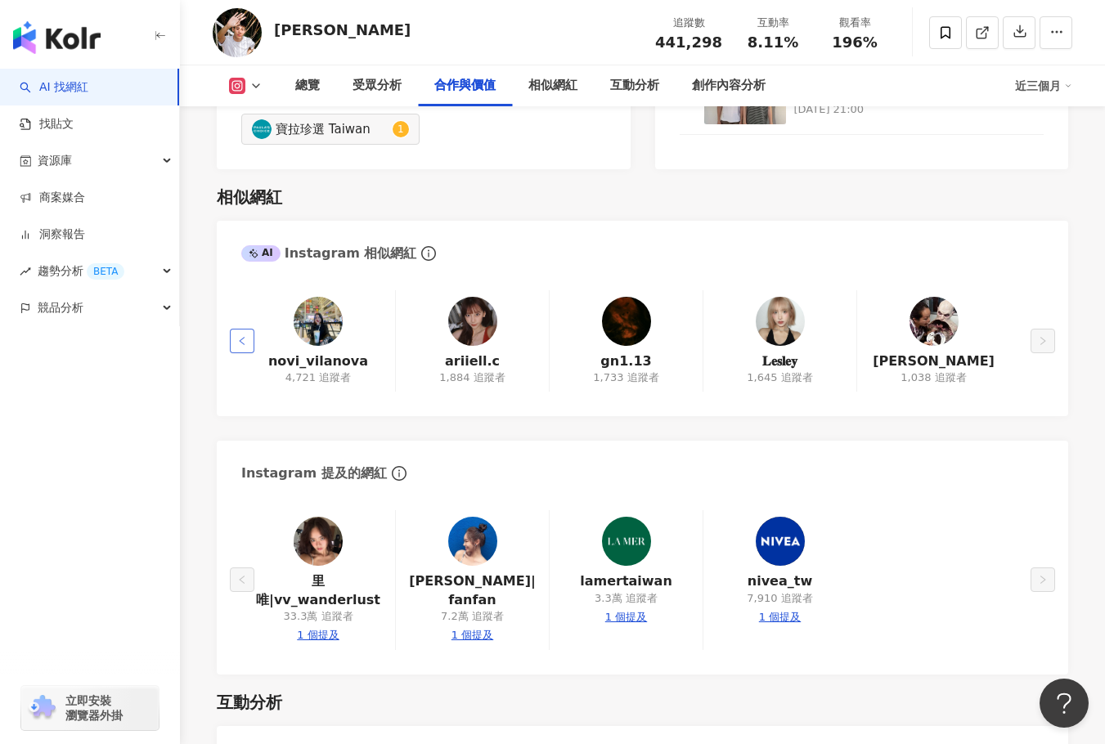
click at [248, 330] on button "button" at bounding box center [242, 341] width 25 height 25
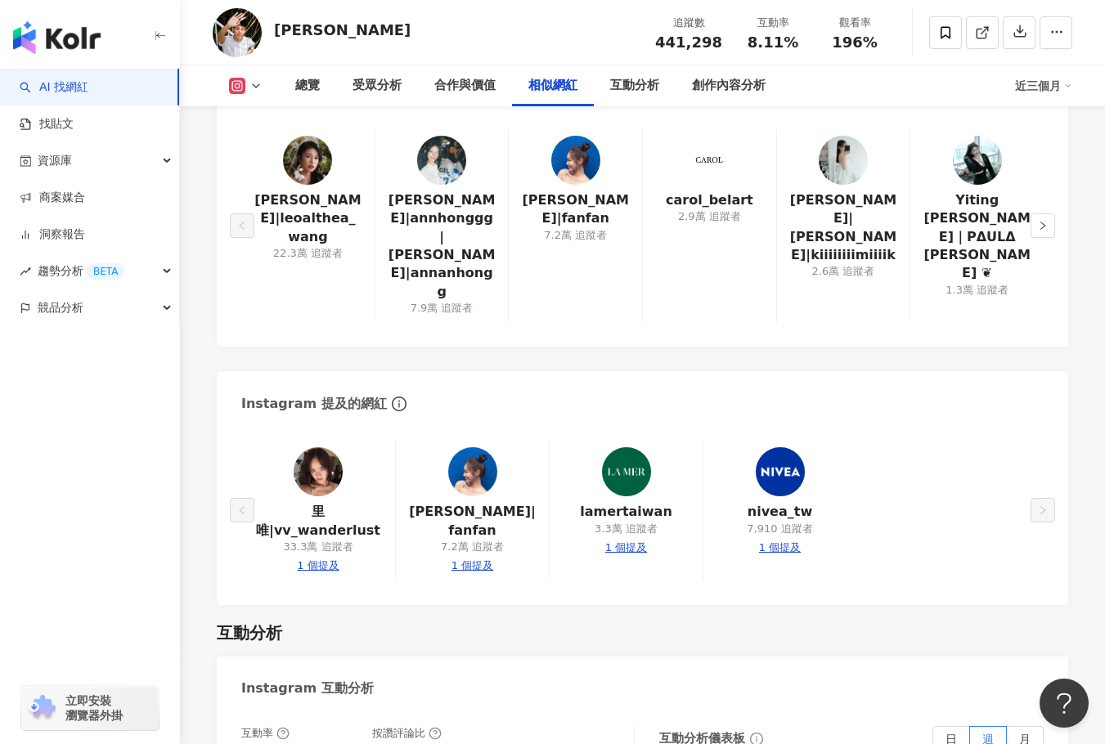
scroll to position [2771, 0]
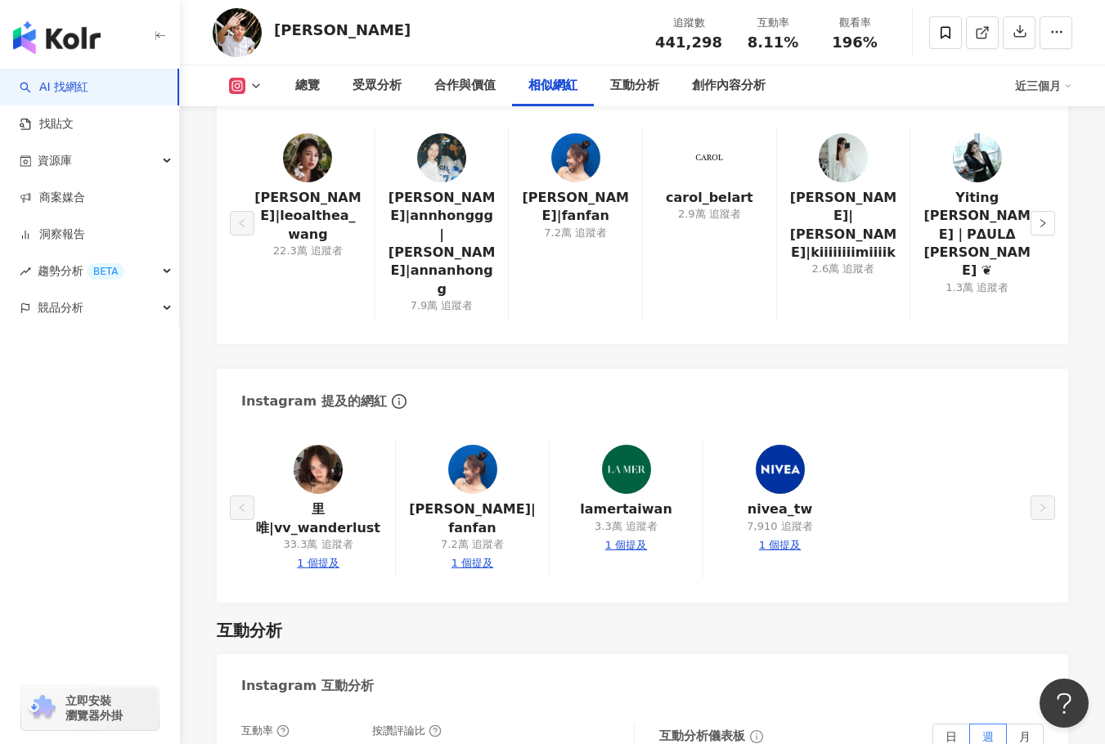
click at [468, 449] on img at bounding box center [472, 469] width 49 height 49
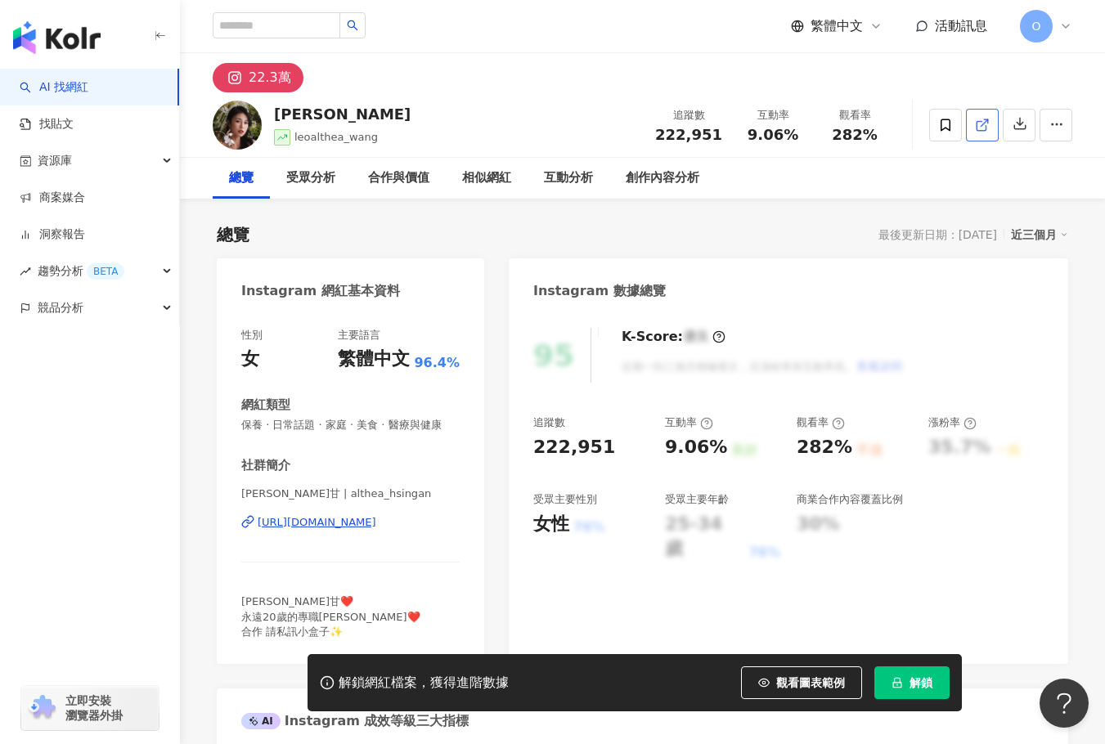
click at [983, 124] on line at bounding box center [984, 122] width 7 height 7
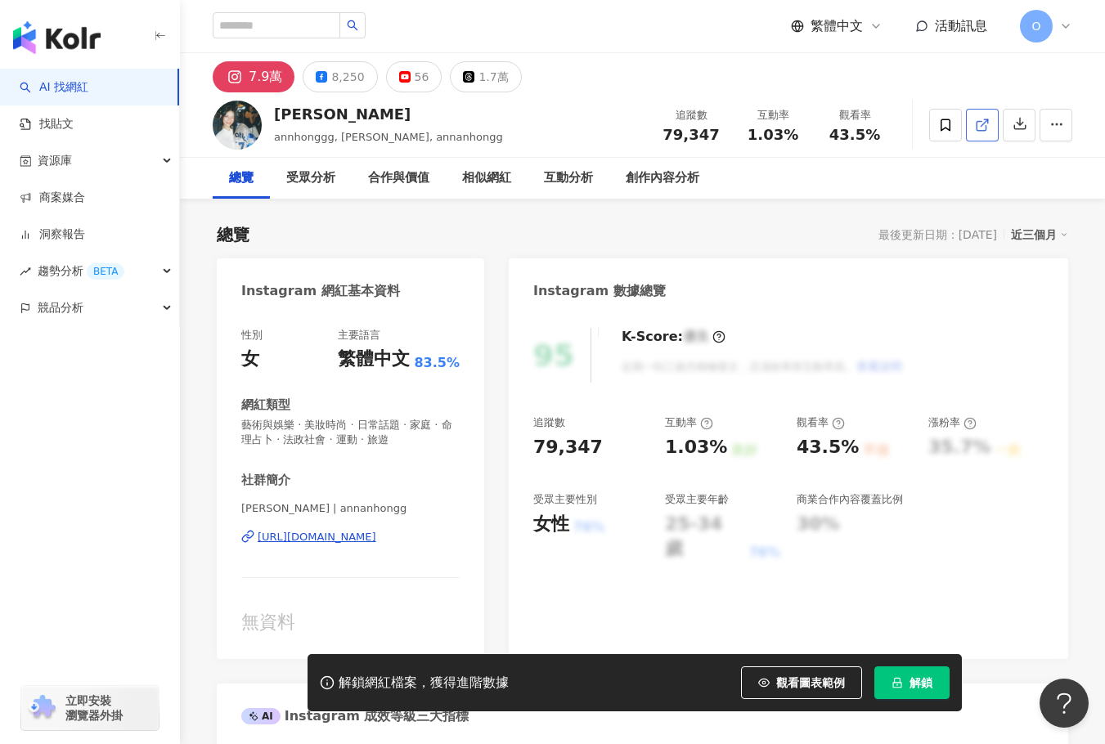
click at [986, 119] on polyline at bounding box center [986, 121] width 4 height 4
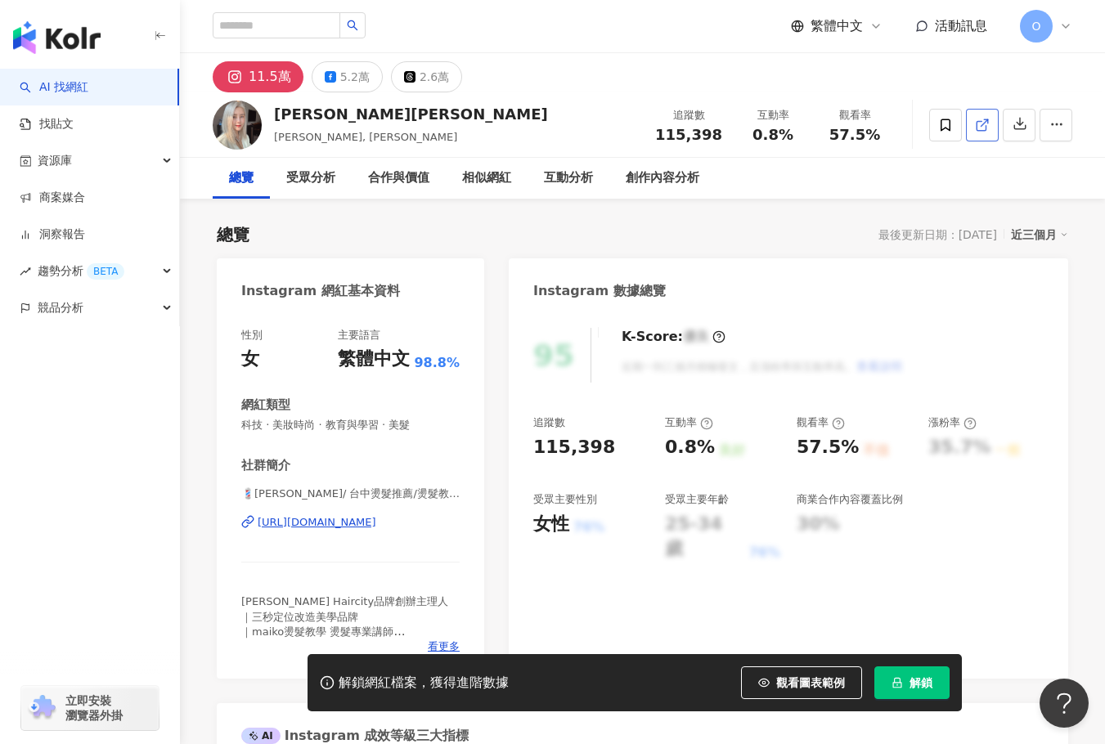
click at [981, 127] on icon at bounding box center [982, 125] width 15 height 15
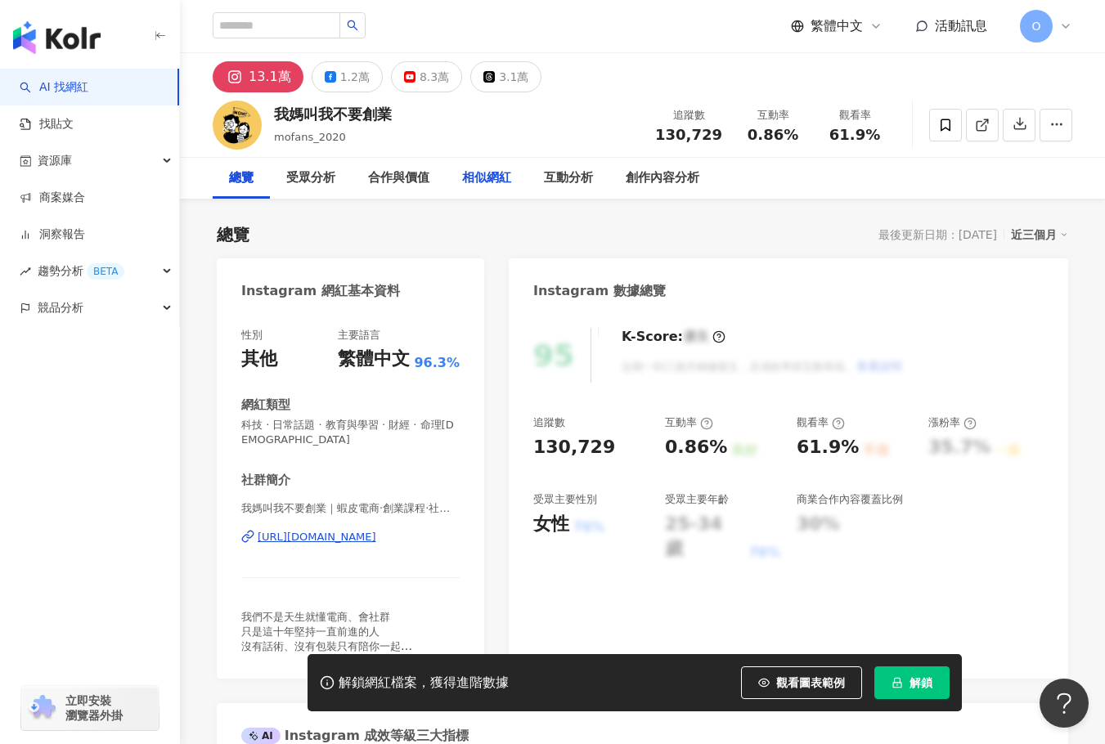
click at [492, 182] on div "相似網紅" at bounding box center [486, 178] width 49 height 20
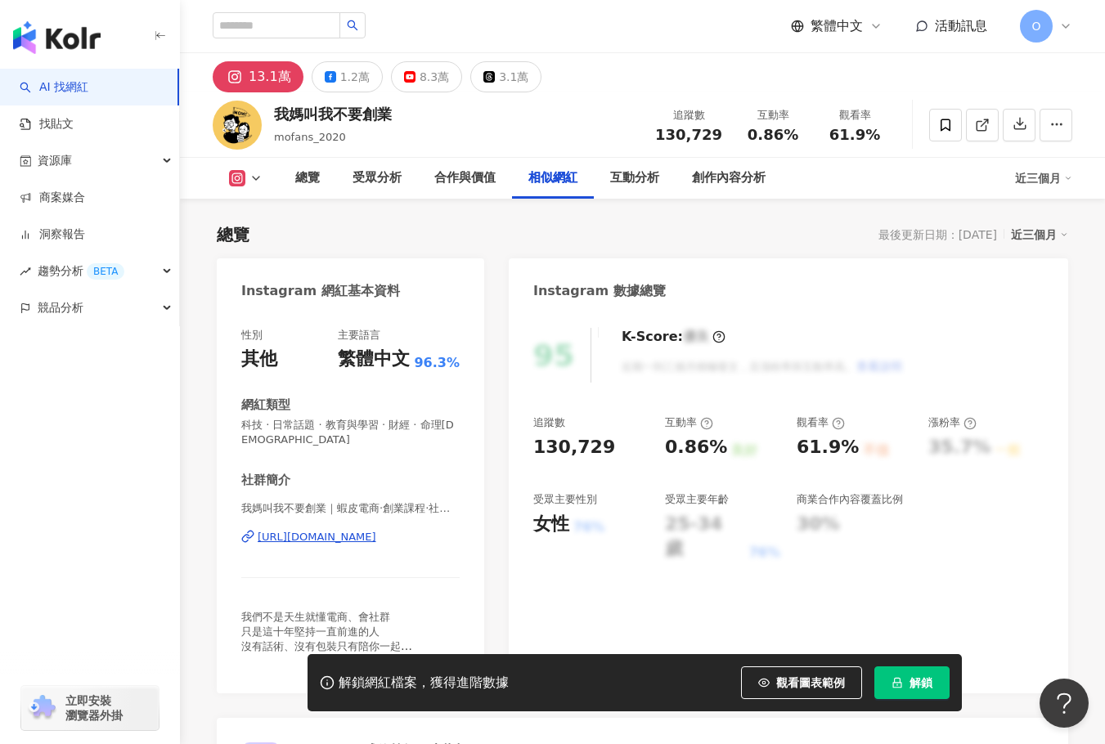
scroll to position [2682, 0]
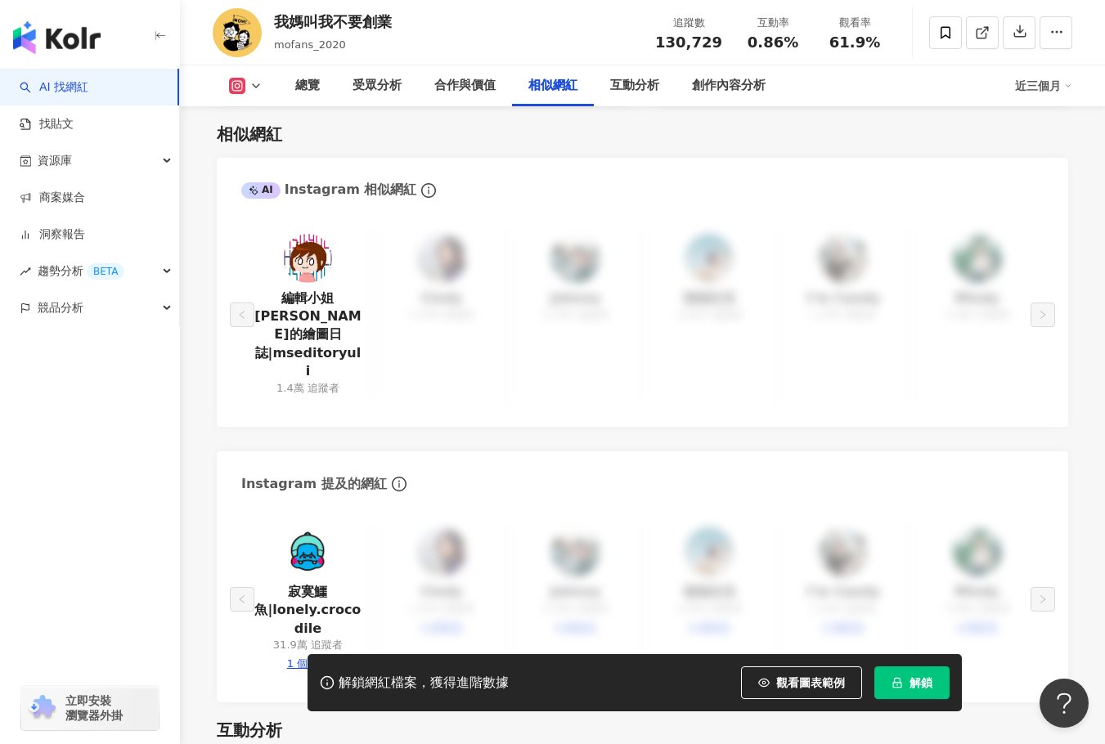
click at [550, 329] on div "編輯小姐Yuli的繪圖日誌|mseditoryuli 1.4萬 追蹤者 Cindy 1,300 追蹤者 Johnny 5,300 追蹤者 強強生活 2,800…" at bounding box center [642, 314] width 802 height 175
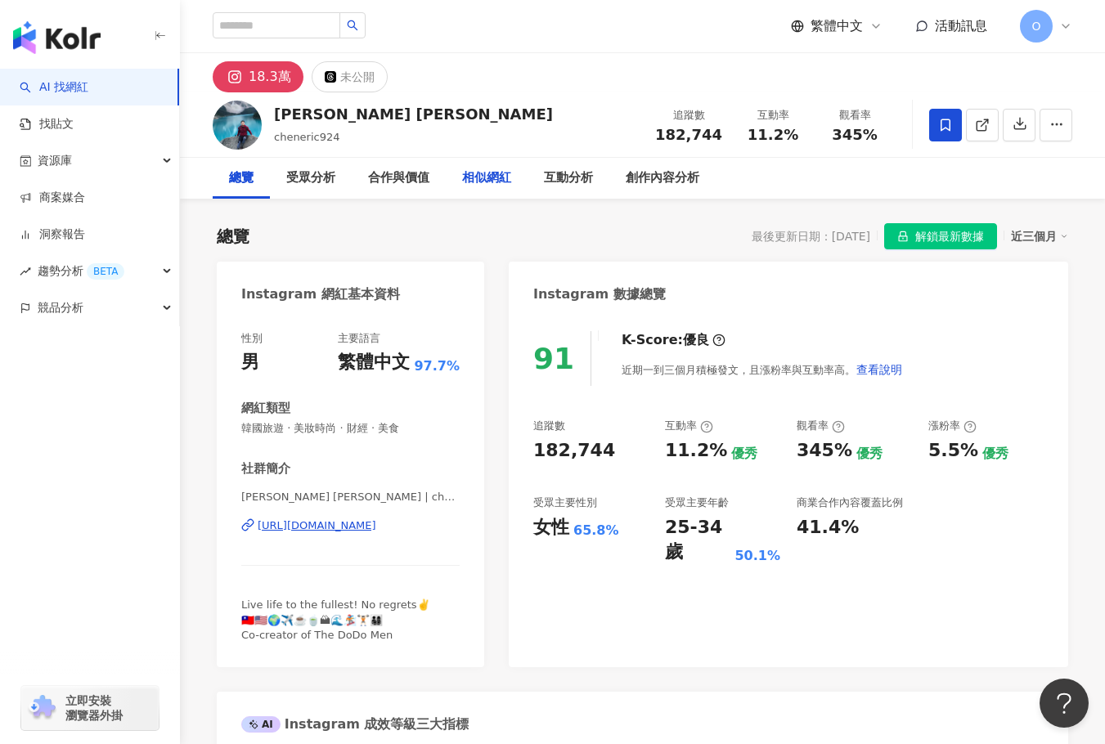
click at [495, 178] on div "相似網紅" at bounding box center [486, 178] width 49 height 20
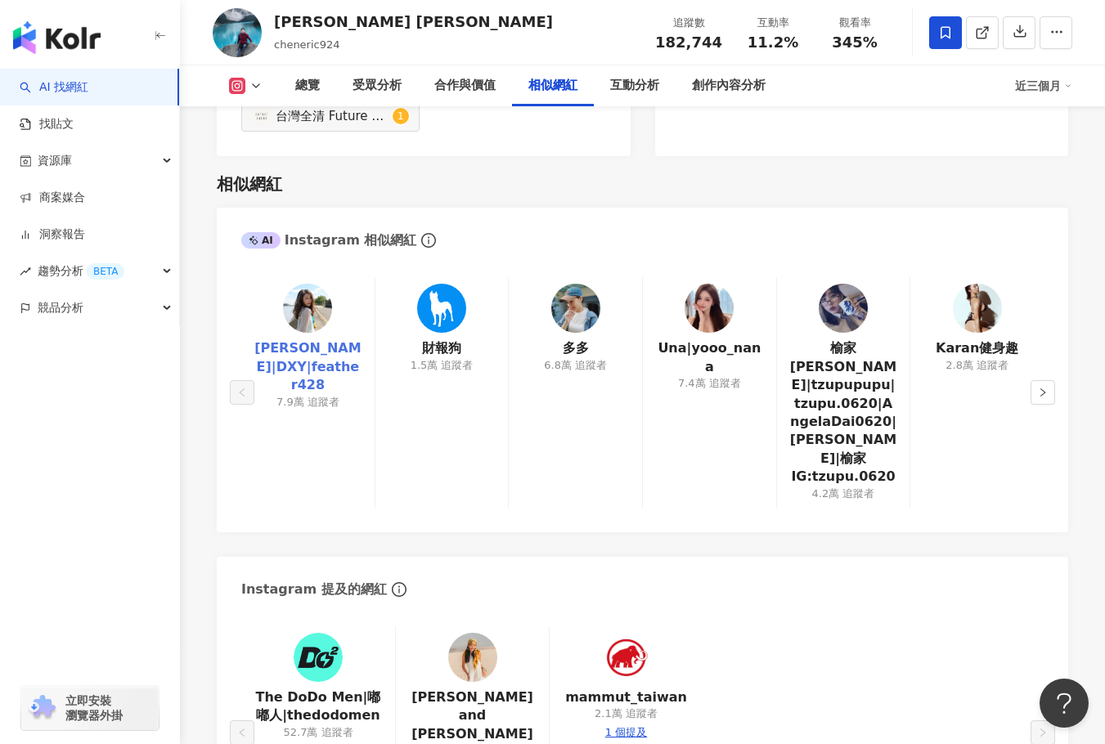
click at [316, 339] on link "丁小羽|DXY|feather428" at bounding box center [307, 366] width 107 height 55
click at [726, 339] on link "Una|yooo_nana" at bounding box center [709, 357] width 107 height 37
click at [1051, 380] on button "button" at bounding box center [1042, 392] width 25 height 25
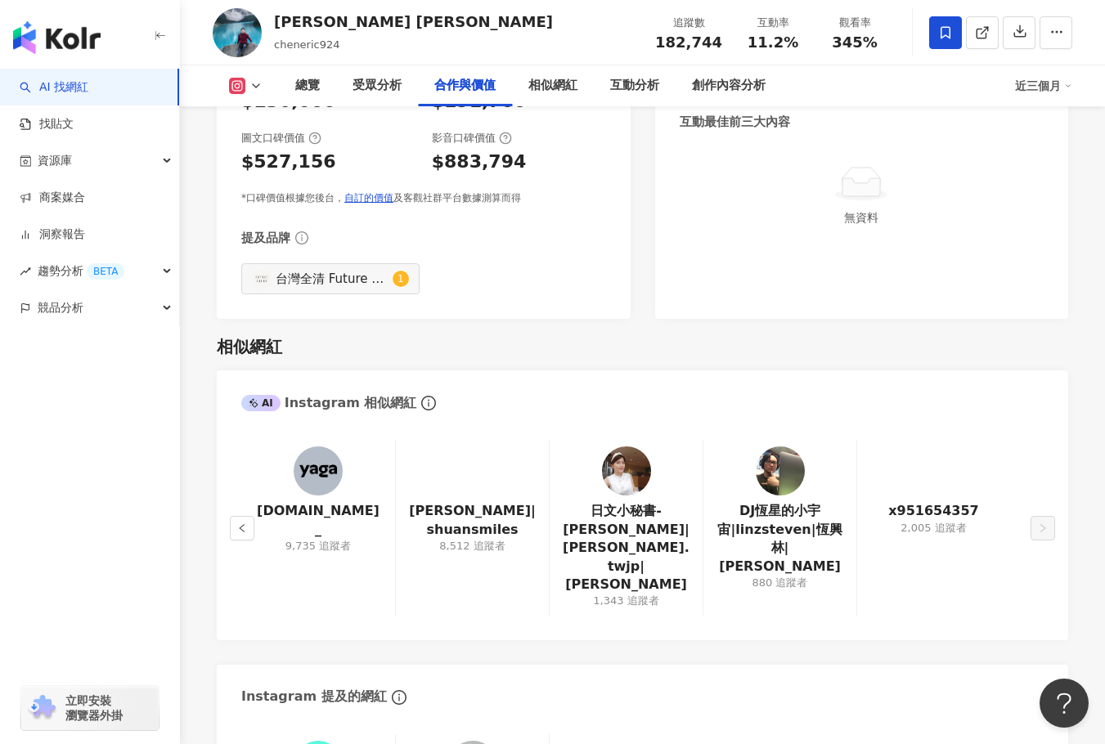
scroll to position [2360, 0]
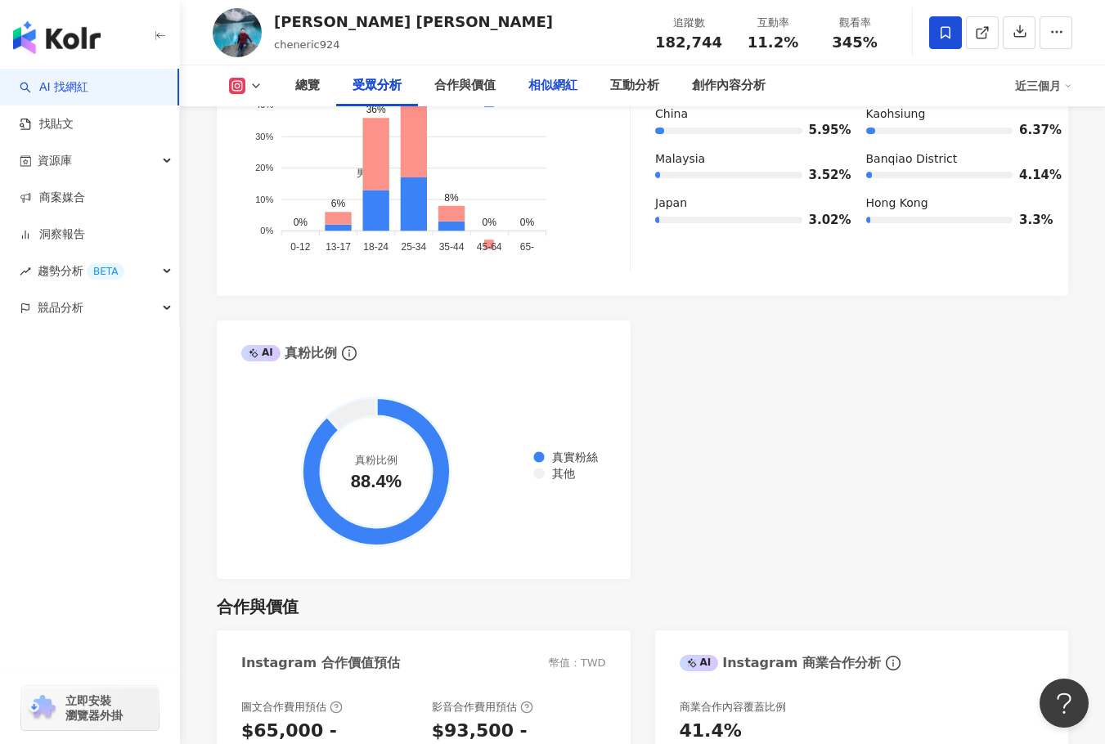
click at [560, 78] on div "相似網紅" at bounding box center [552, 86] width 49 height 20
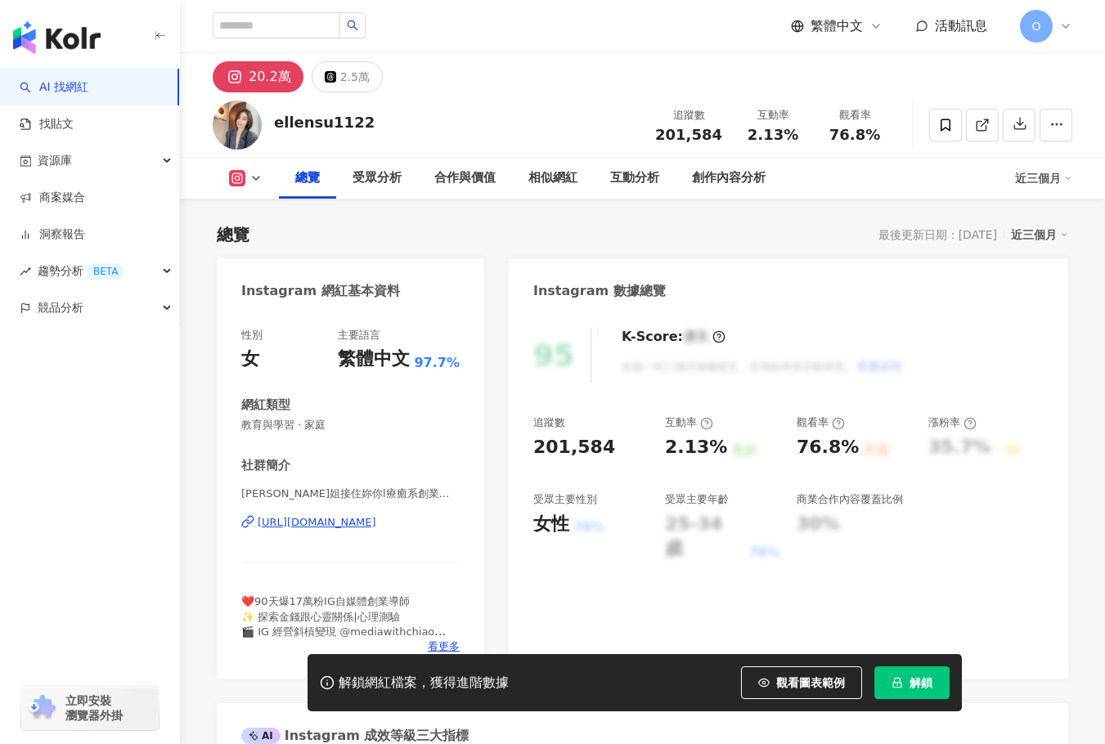
scroll to position [164, 0]
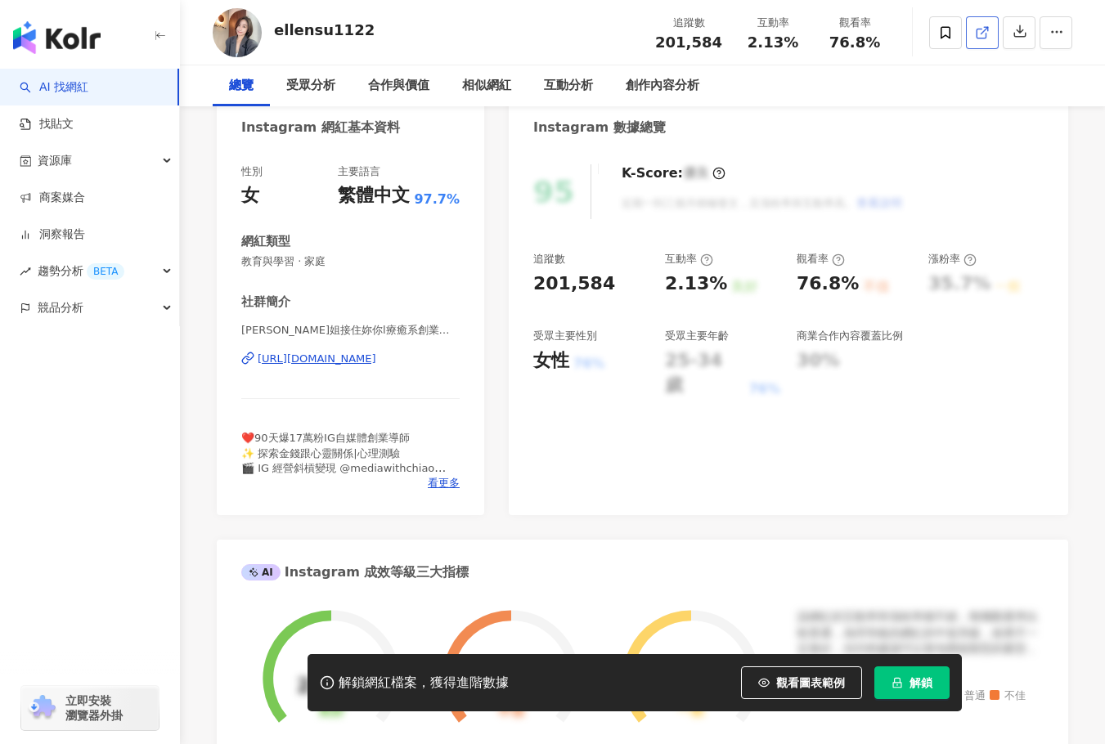
click at [984, 40] on icon at bounding box center [982, 32] width 15 height 15
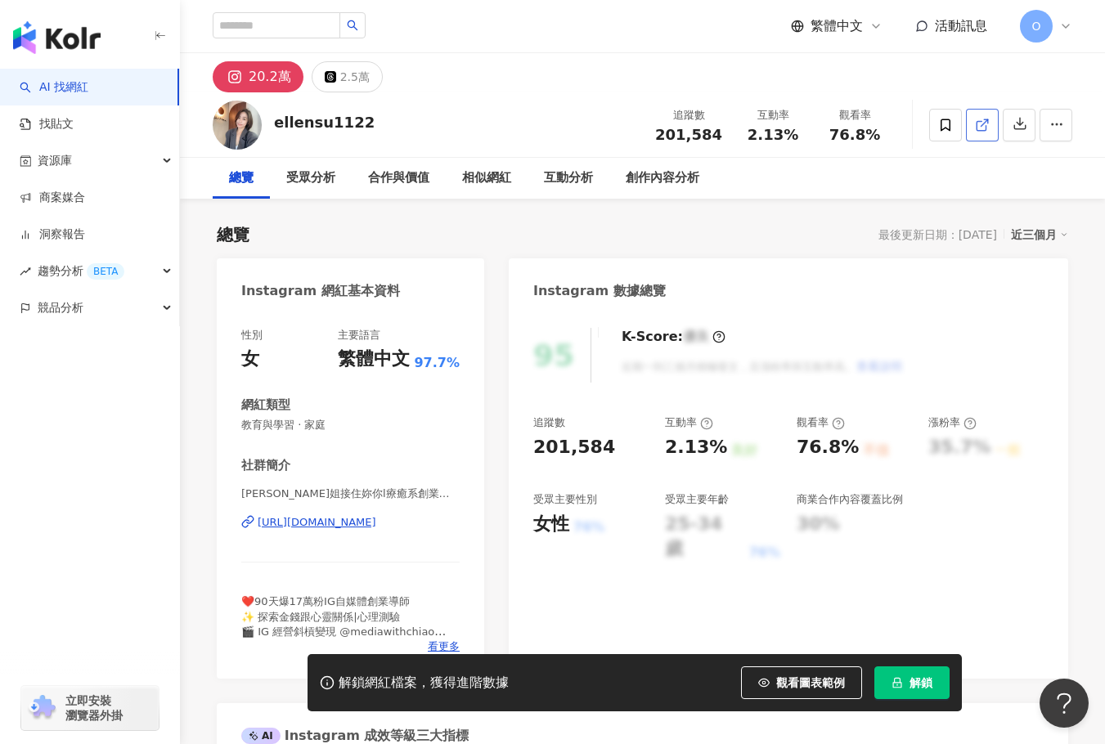
scroll to position [0, 0]
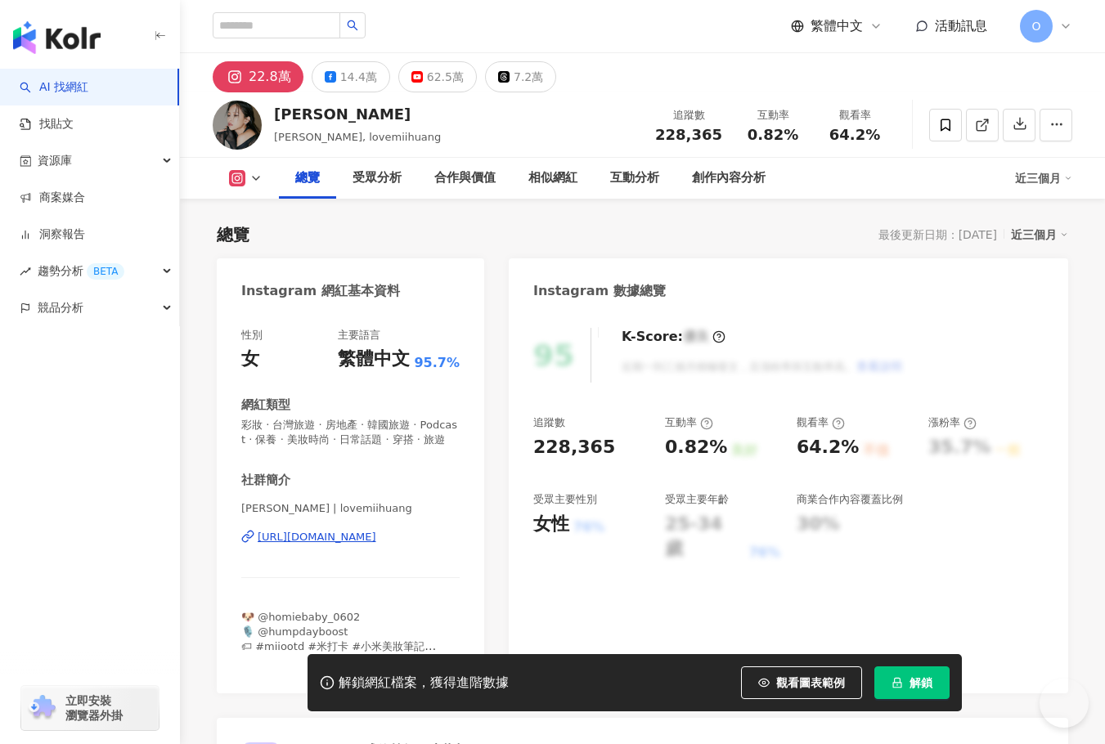
scroll to position [111, 0]
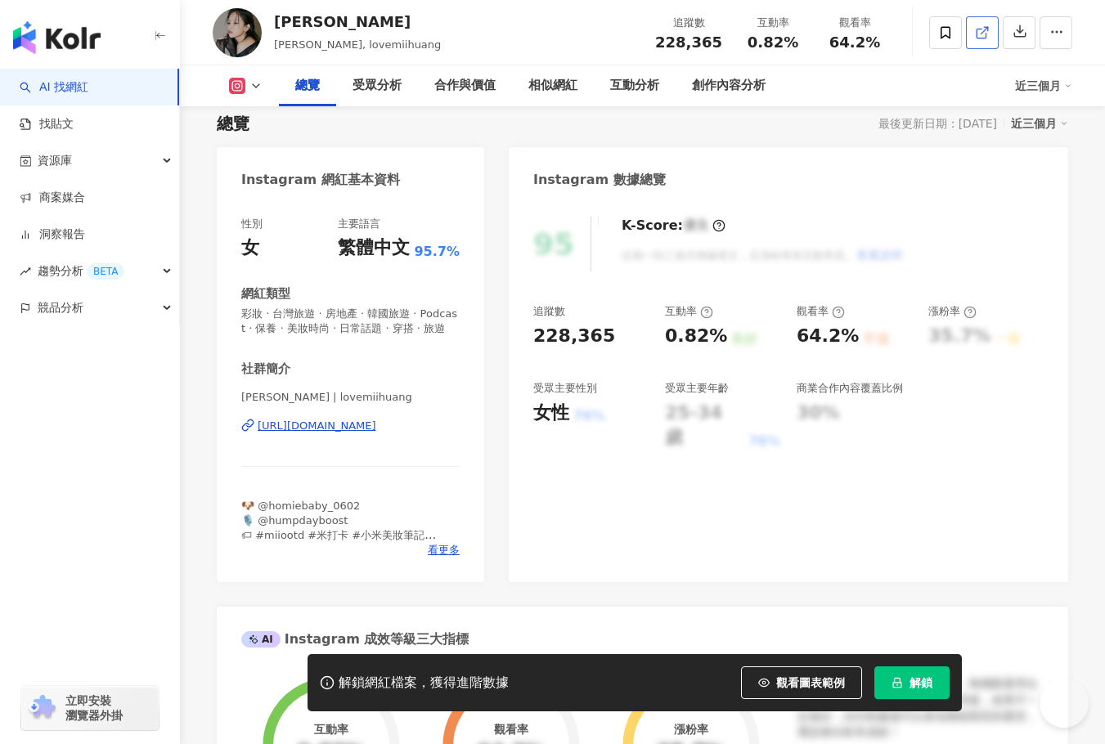
click at [984, 41] on span at bounding box center [982, 32] width 15 height 17
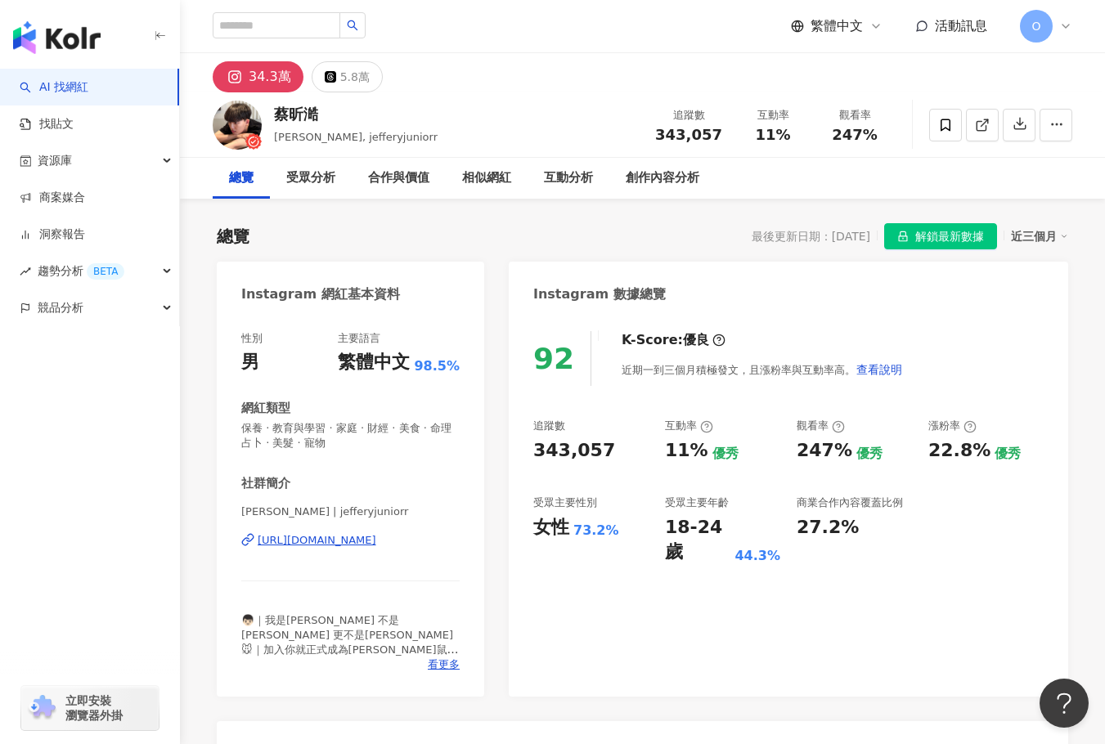
scroll to position [82, 0]
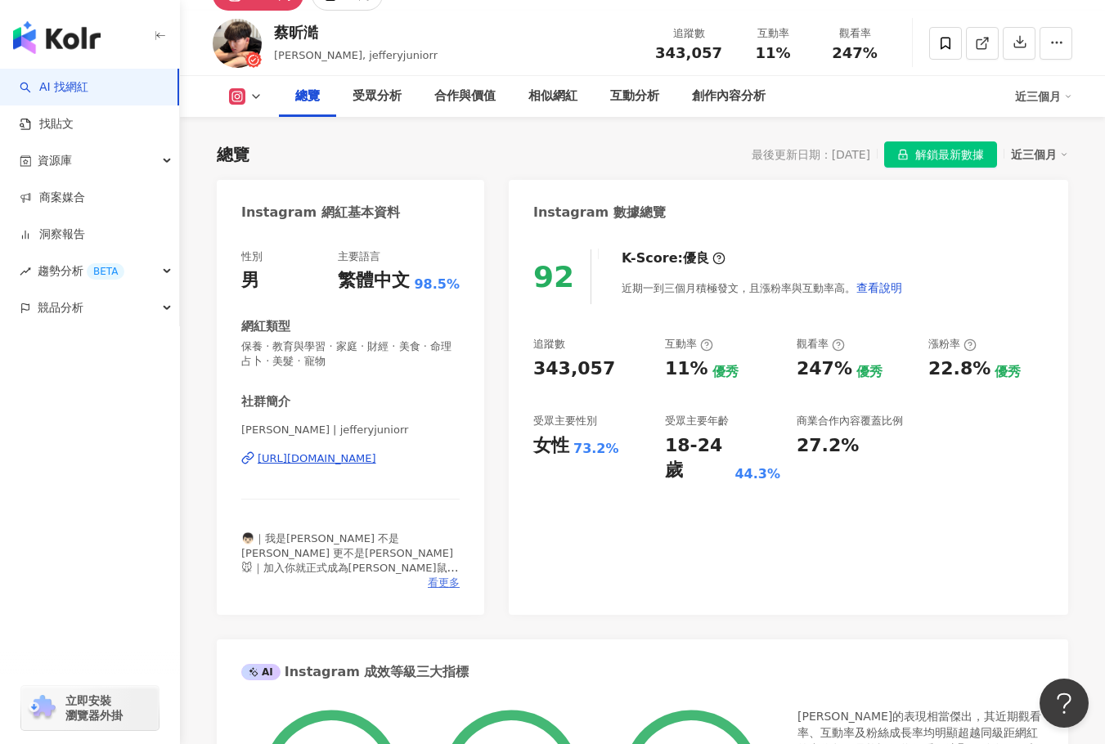
click at [456, 584] on span "看更多" at bounding box center [444, 583] width 32 height 15
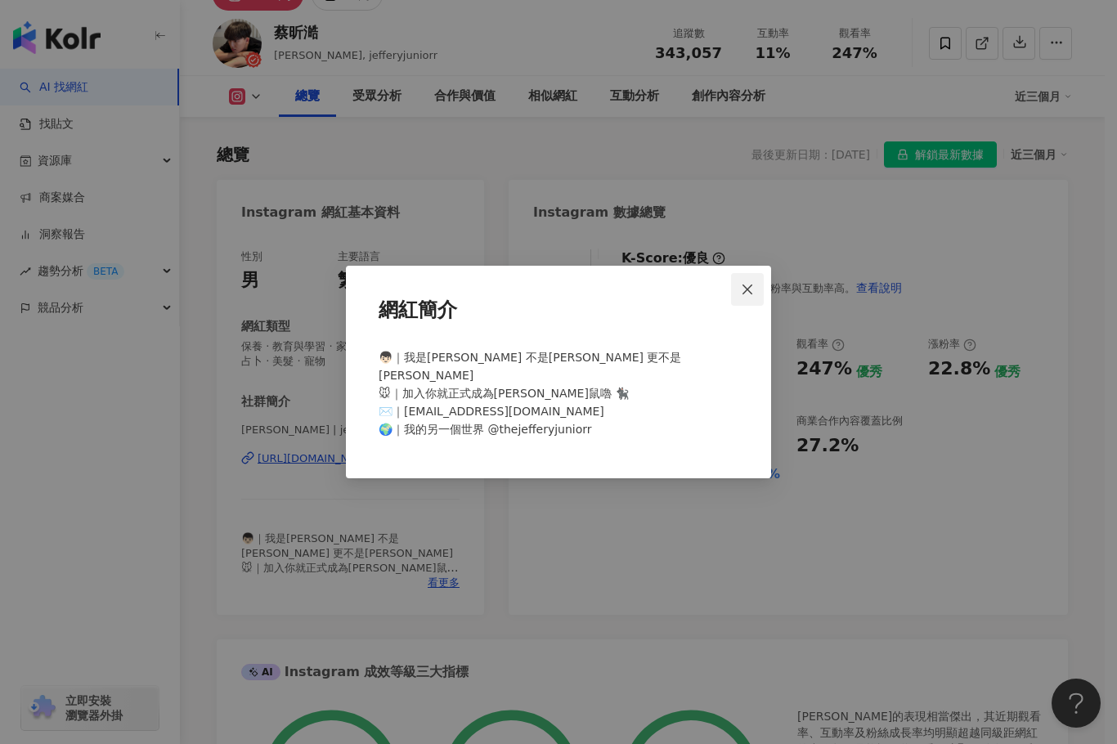
click at [754, 284] on button "Close" at bounding box center [747, 289] width 33 height 33
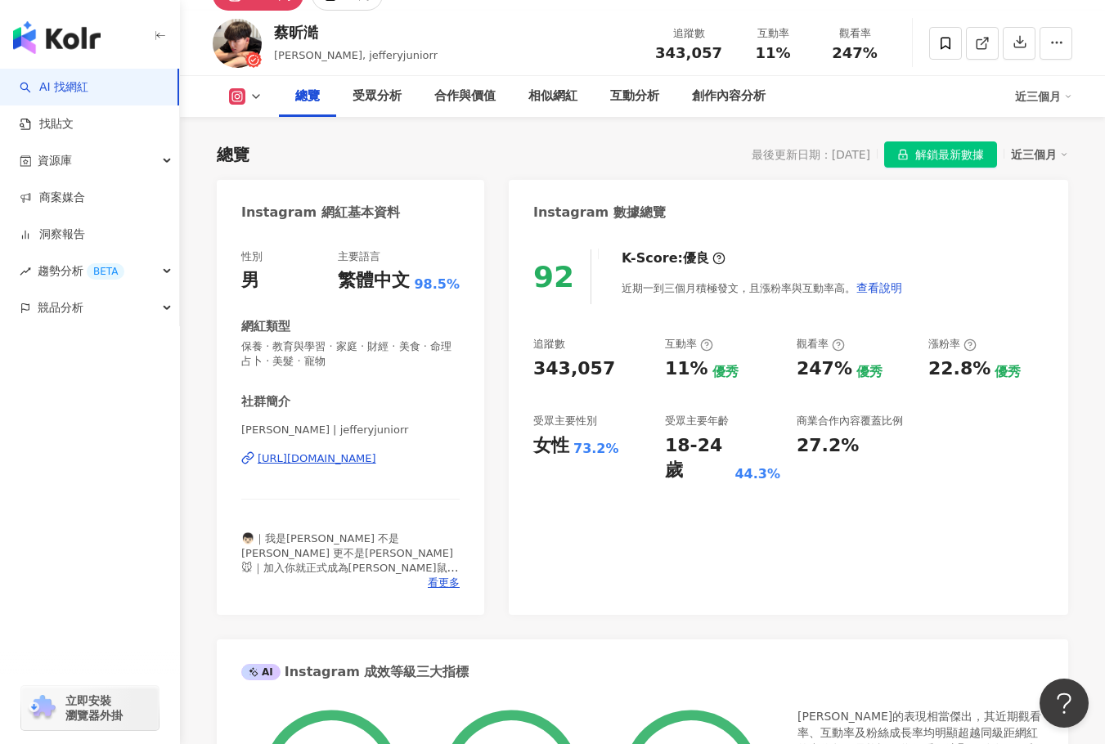
scroll to position [0, 0]
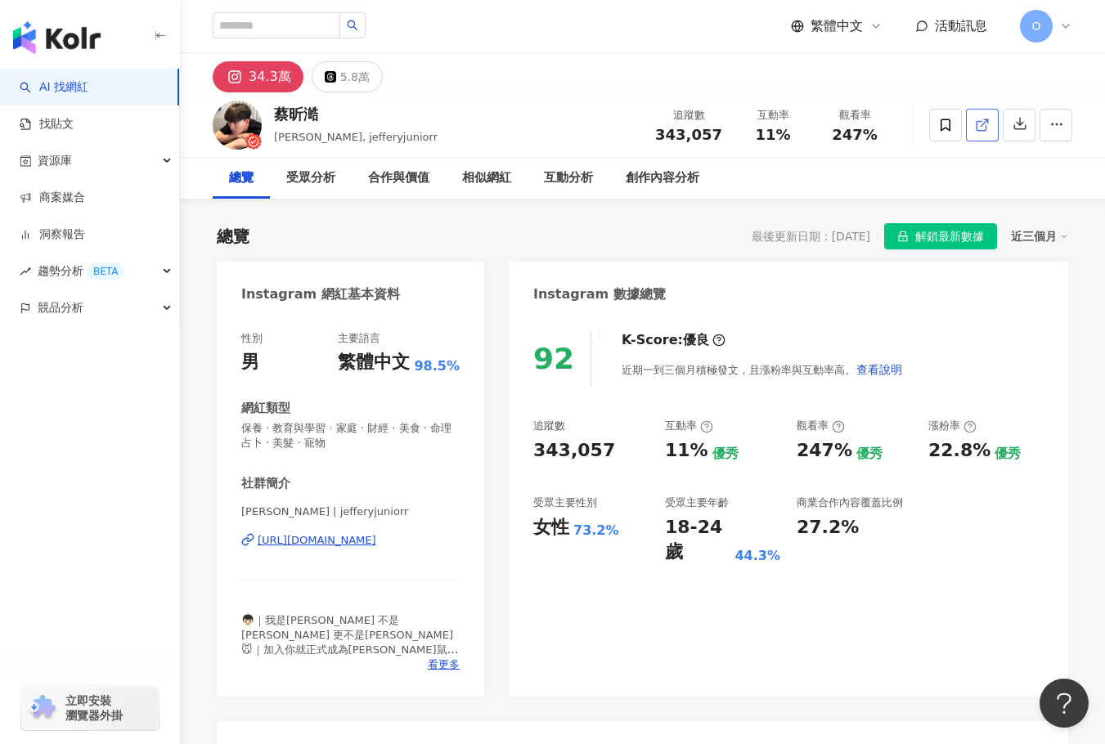
click at [986, 122] on icon at bounding box center [982, 125] width 15 height 15
click at [334, 110] on div "蔡昕澔 Jeffery Junior, jefferyjuniorr 追蹤數 343,057 互動率 11% 觀看率 247%" at bounding box center [642, 124] width 925 height 65
copy div "蔡昕澔"
click at [484, 111] on div "蔡昕澔 Jeffery Junior, jefferyjuniorr 追蹤數 343,057 互動率 11% 觀看率 247%" at bounding box center [642, 124] width 925 height 65
click at [504, 176] on div "相似網紅" at bounding box center [486, 178] width 49 height 20
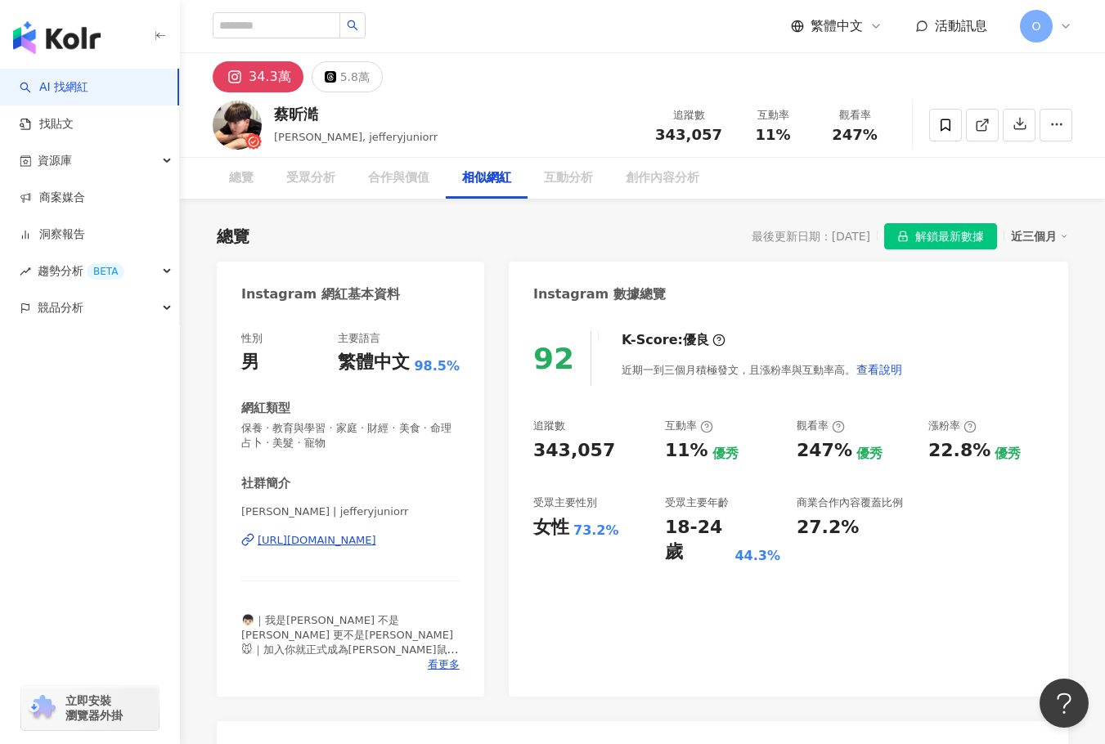
scroll to position [2685, 0]
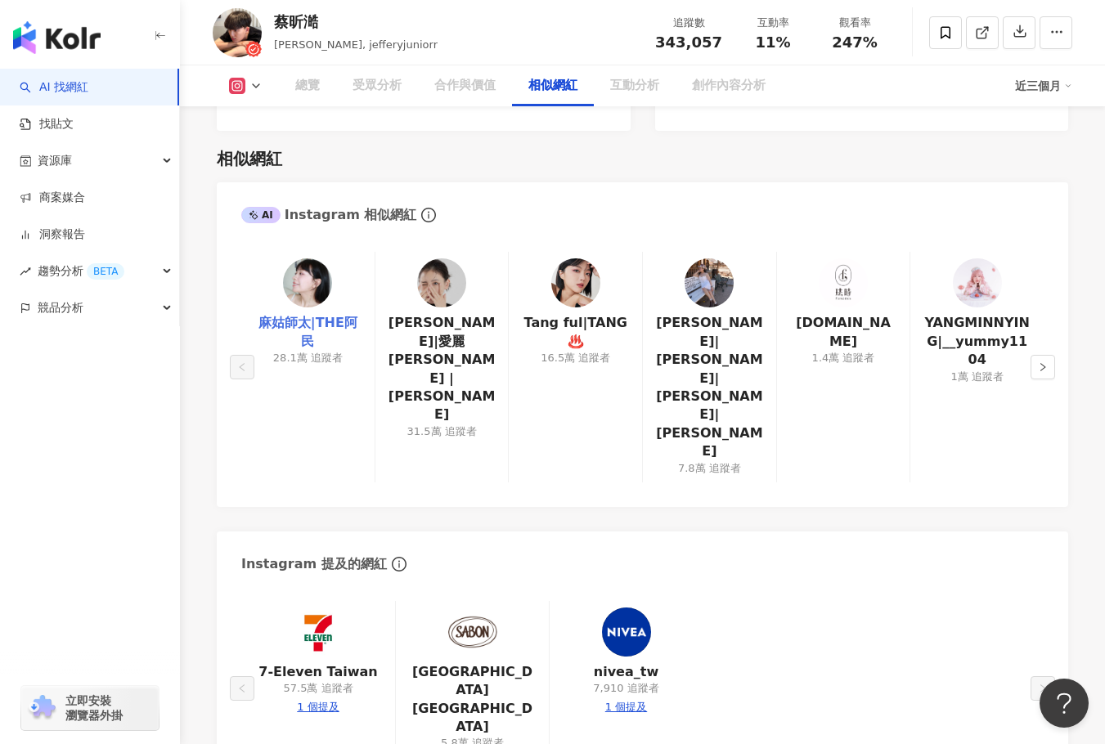
click at [307, 314] on link "麻姑師太|THE阿民" at bounding box center [307, 332] width 107 height 37
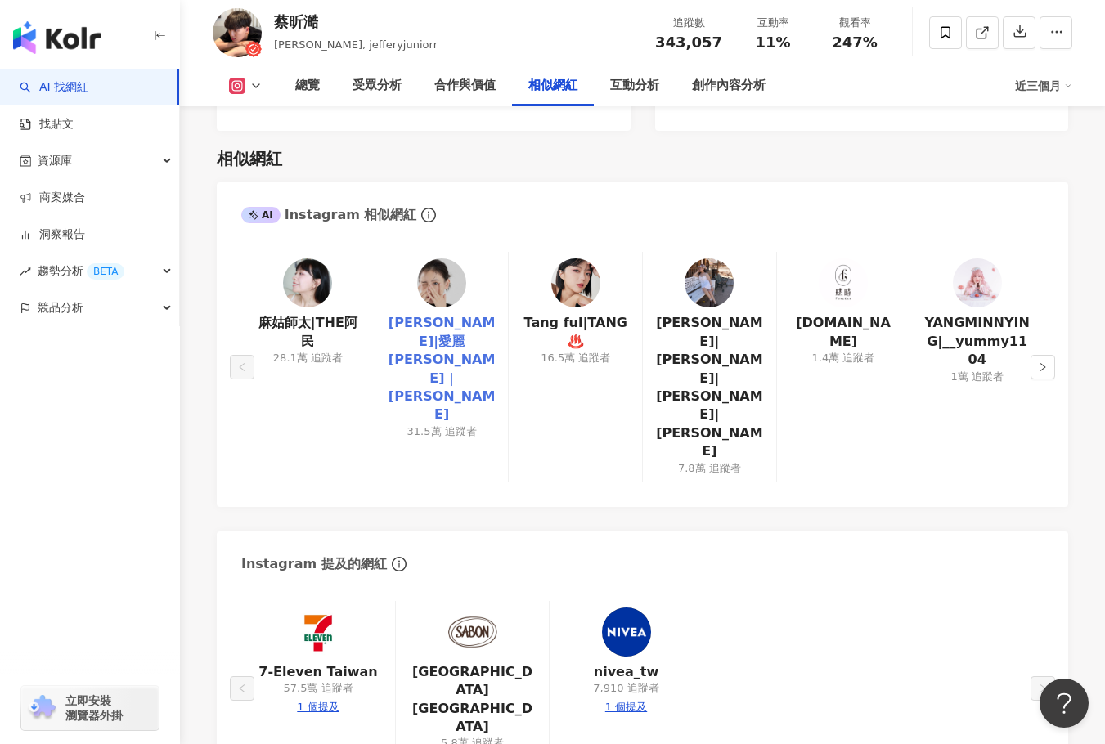
click at [450, 314] on link "蔡昕言|愛麗 Ellie |ellieciouss" at bounding box center [441, 369] width 107 height 110
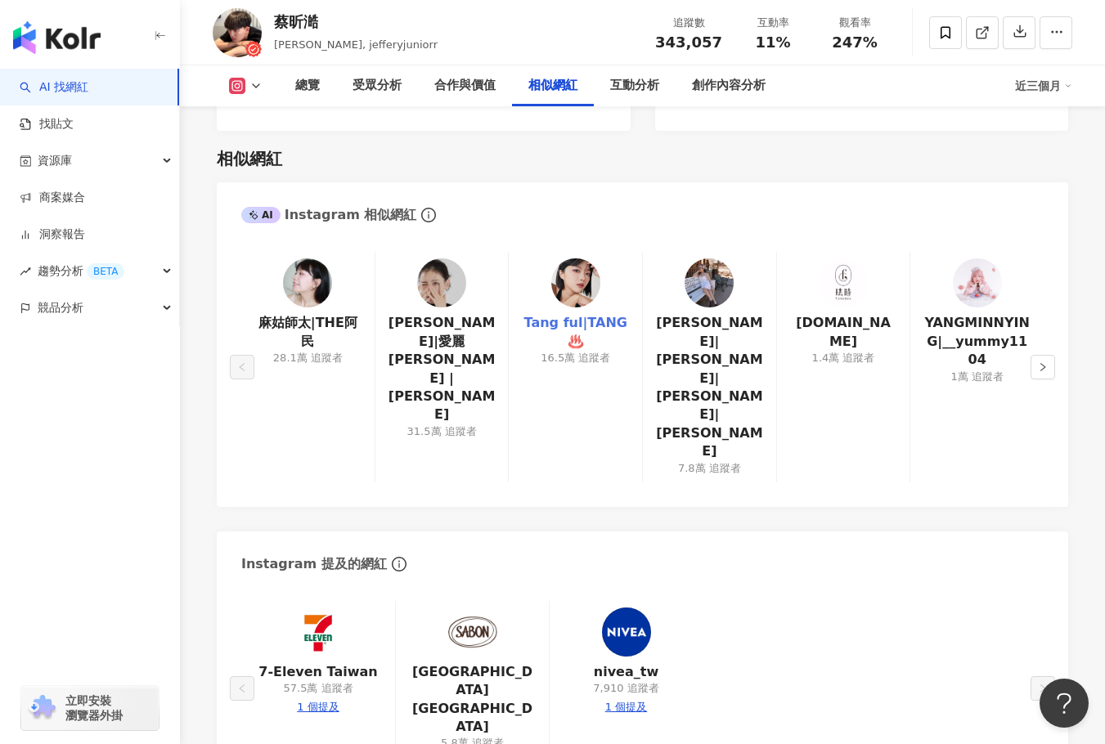
click at [586, 314] on link "Tang ful|TANG♨️" at bounding box center [575, 332] width 107 height 37
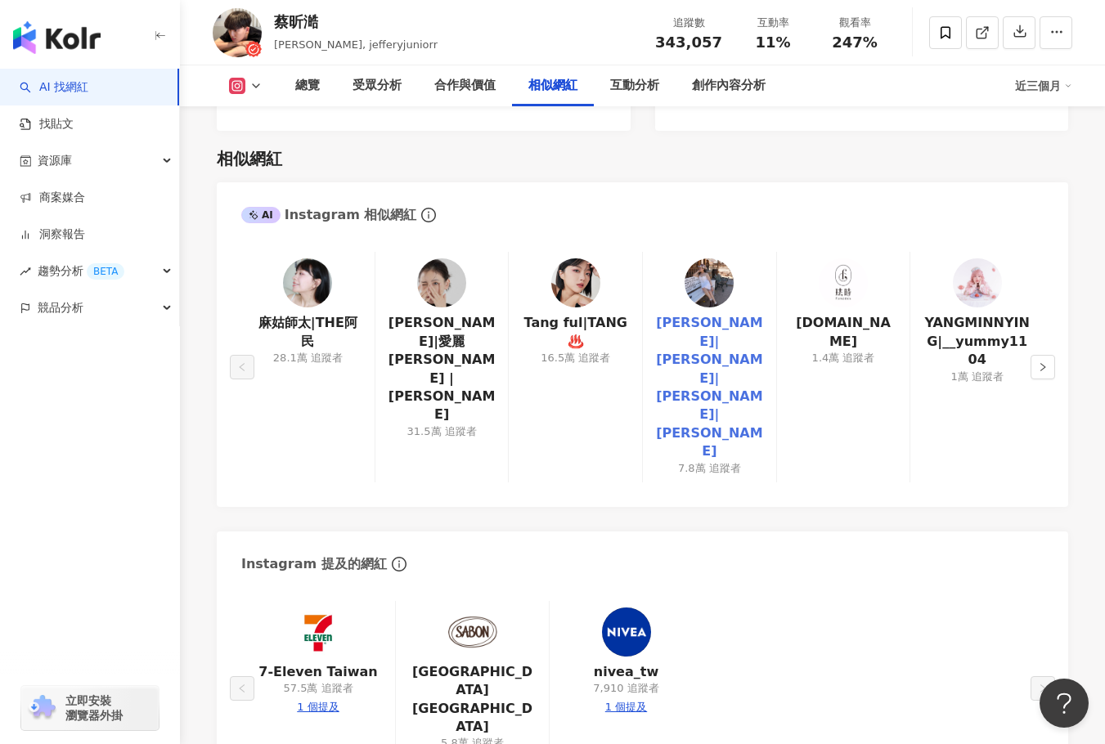
click at [723, 319] on link "Leona Wang|leonawww|紫砂歐娜|歐娜" at bounding box center [709, 387] width 107 height 146
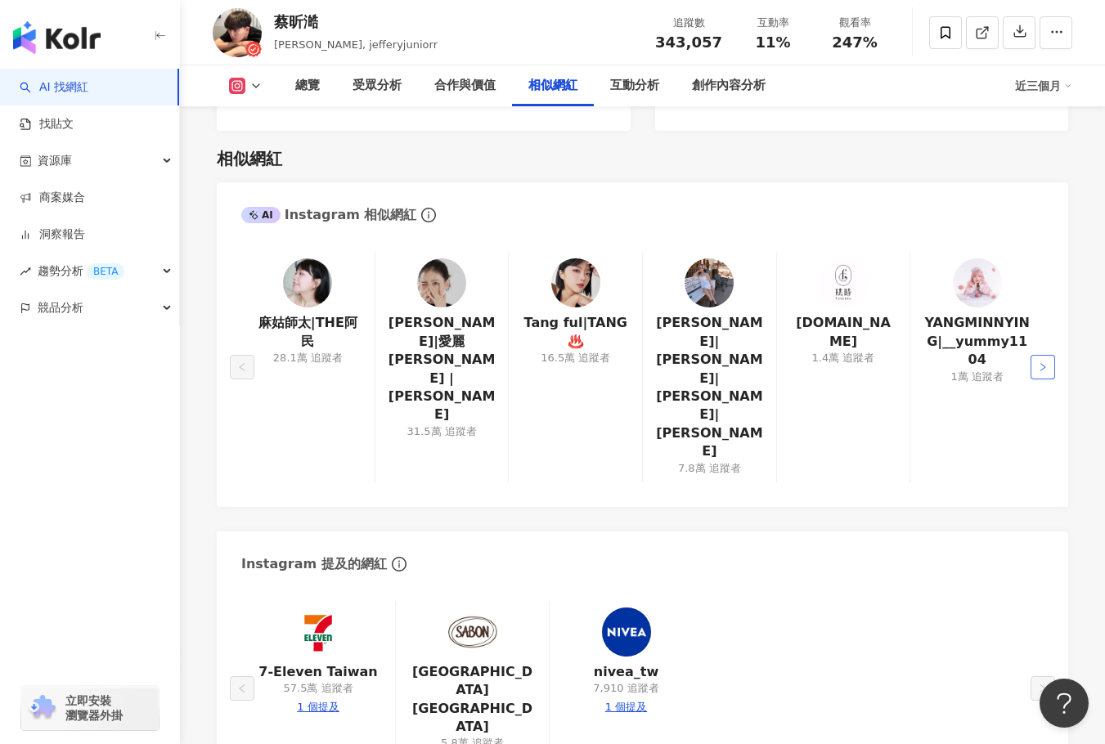
click at [1044, 363] on icon "right" at bounding box center [1042, 367] width 5 height 8
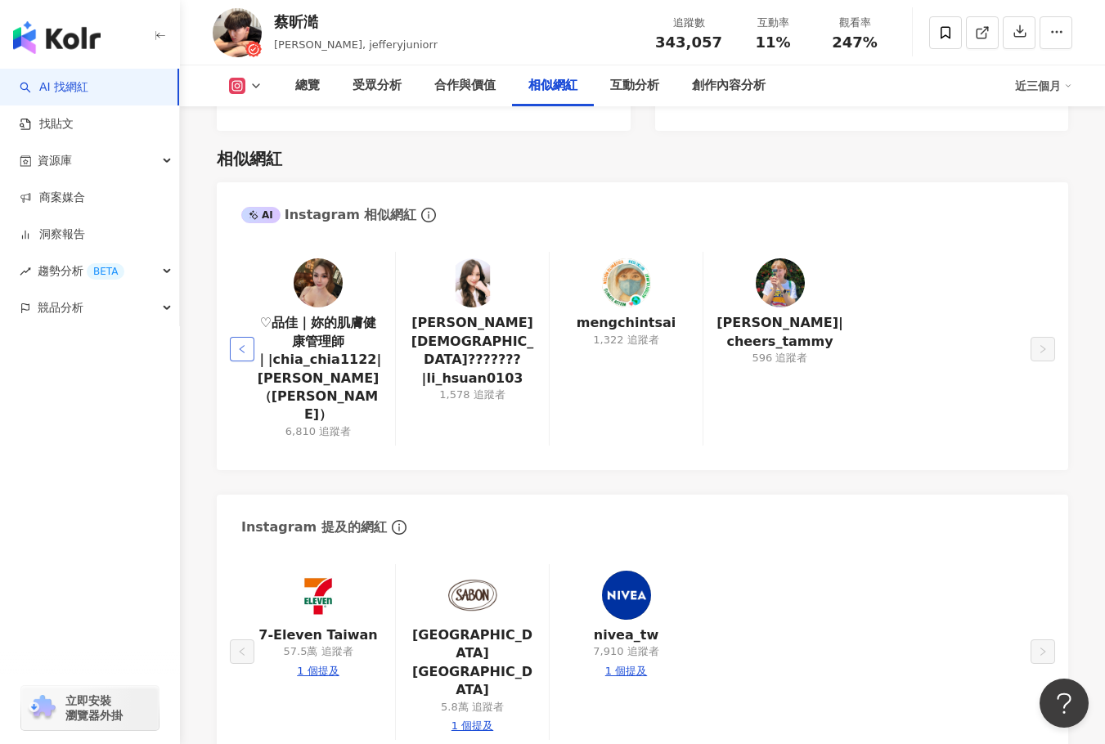
click at [240, 337] on button "button" at bounding box center [242, 349] width 25 height 25
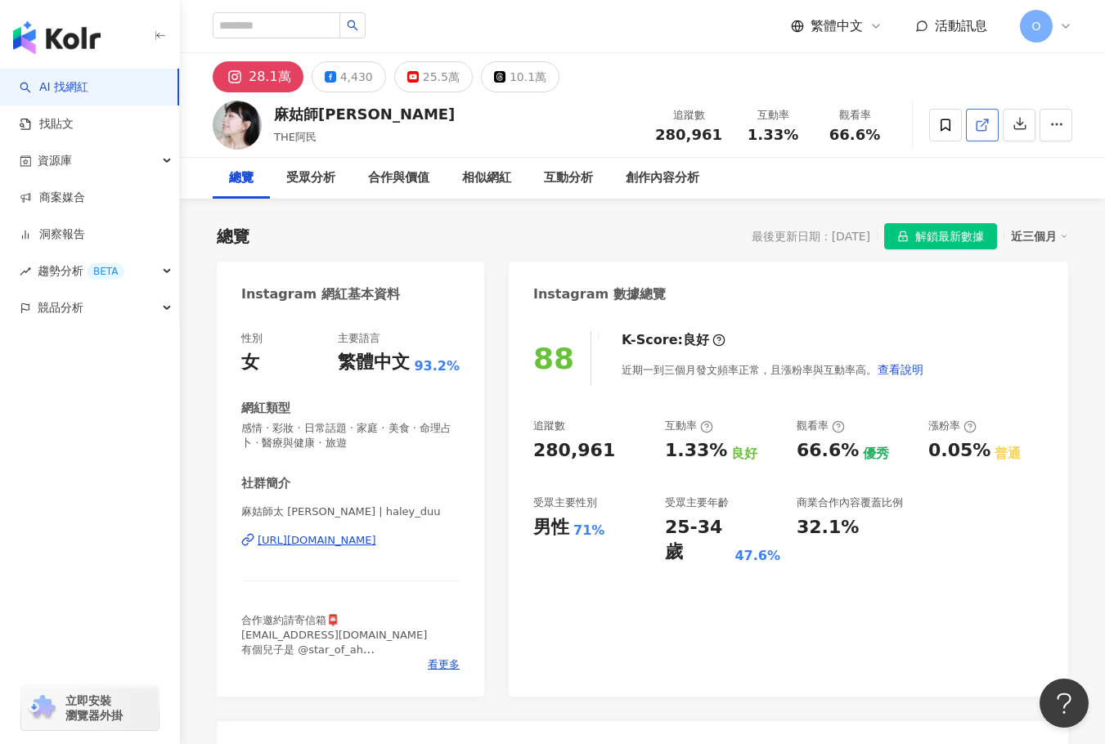
click at [979, 123] on icon at bounding box center [982, 125] width 15 height 15
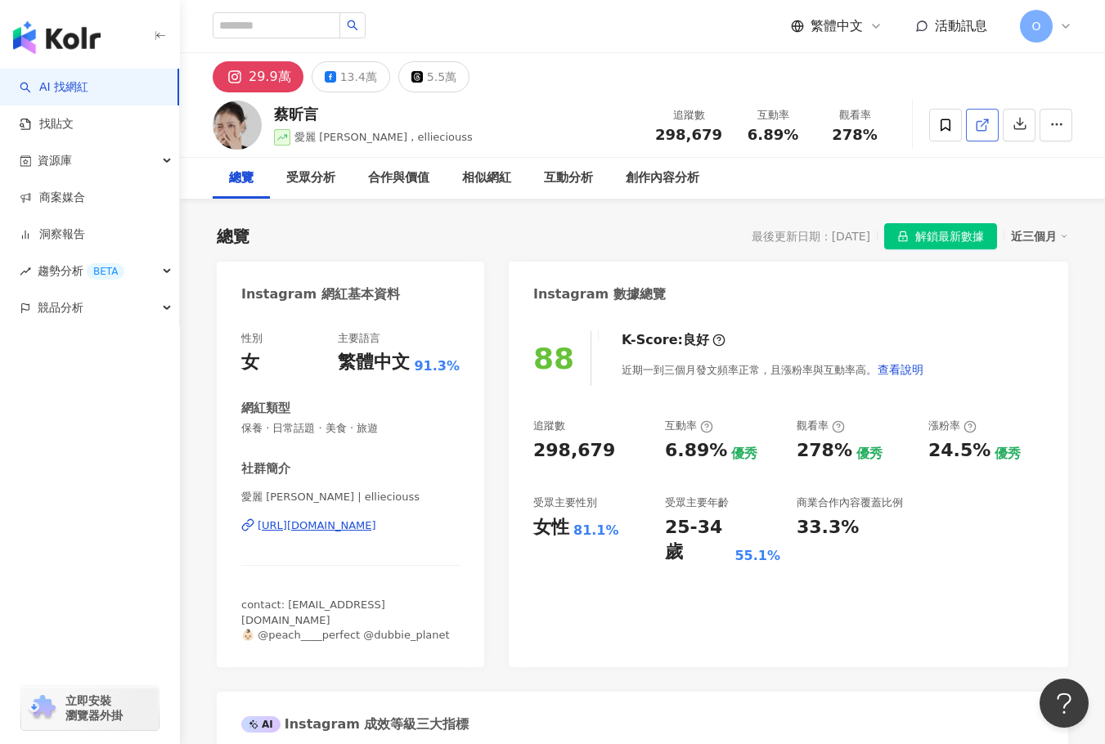
click at [982, 124] on line at bounding box center [984, 122] width 7 height 7
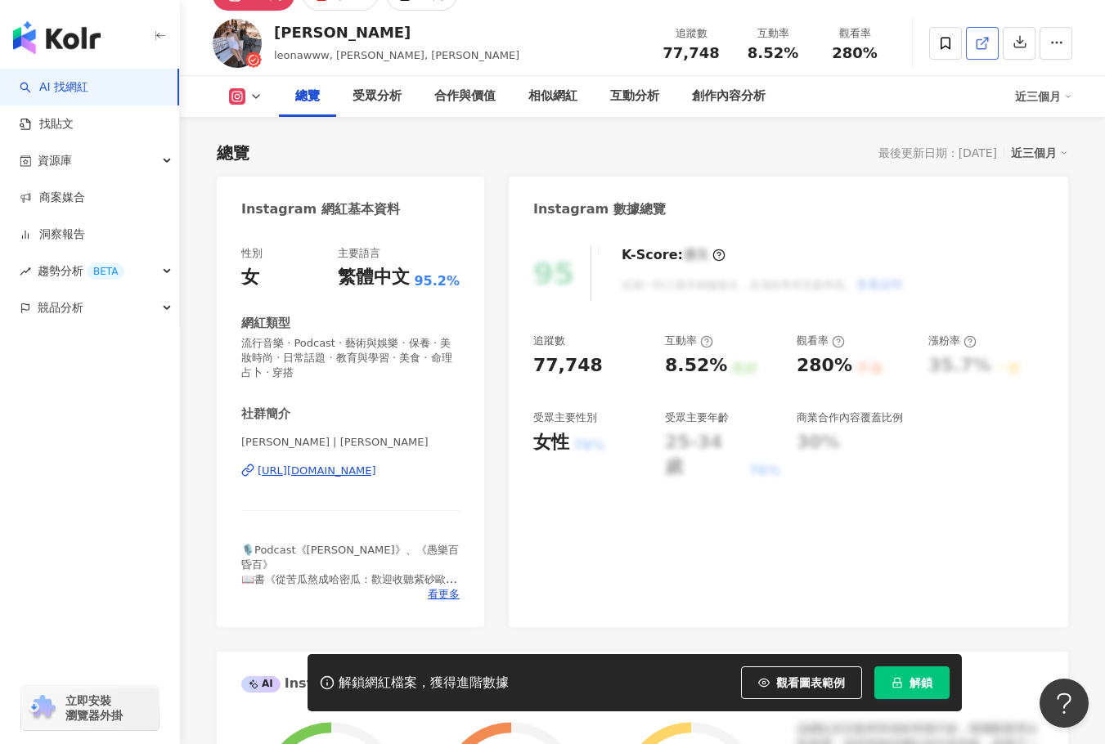
click at [981, 51] on icon at bounding box center [982, 43] width 15 height 15
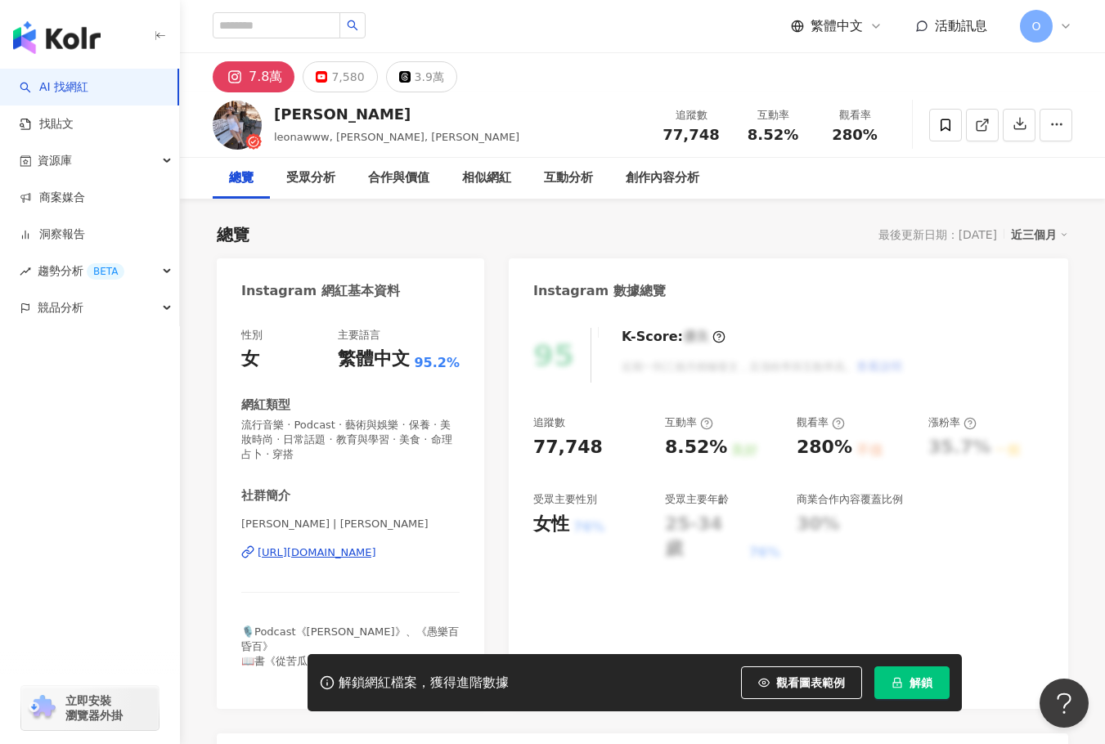
click at [273, 137] on div "Leona Wang leonawww, 紫砂歐娜, 歐娜 追蹤數 77,748 互動率 8.52% 觀看率 280%" at bounding box center [642, 124] width 925 height 65
drag, startPoint x: 277, startPoint y: 117, endPoint x: 372, endPoint y: 116, distance: 94.9
click at [372, 116] on div "Leona Wang" at bounding box center [396, 114] width 245 height 20
copy div "Leona Wang"
click at [590, 94] on div "Leona Wang leonawww, 紫砂歐娜, 歐娜 追蹤數 77,748 互動率 8.52% 觀看率 280%" at bounding box center [642, 124] width 925 height 65
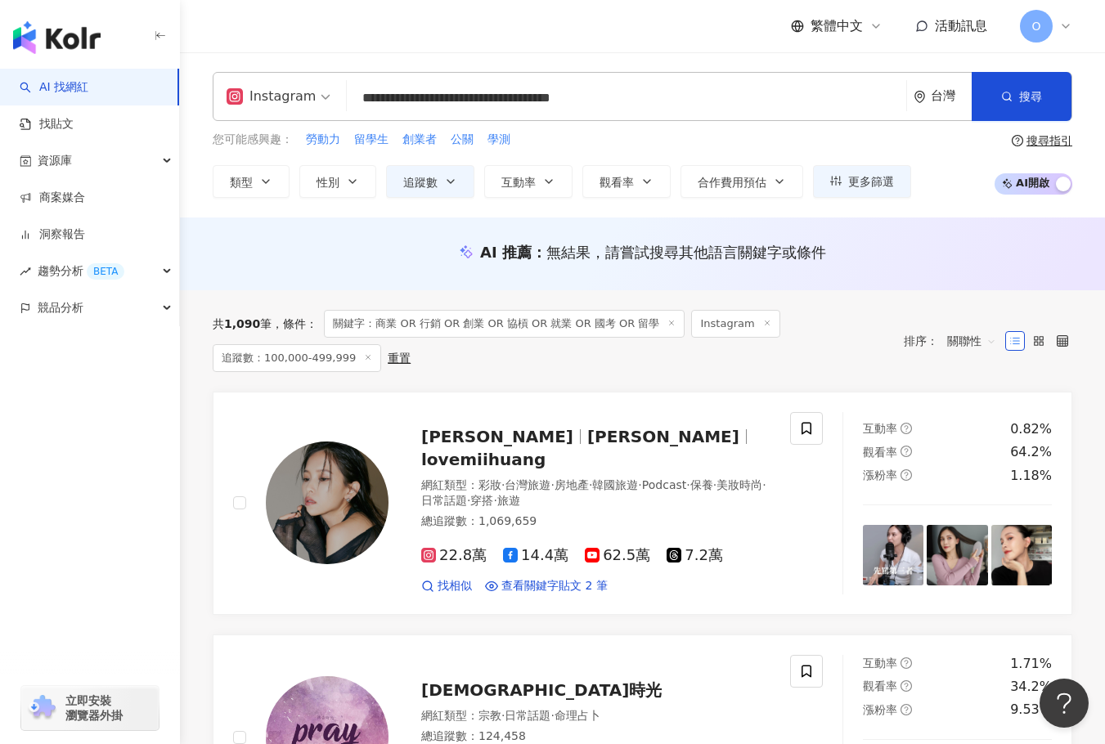
click at [487, 97] on input "**********" at bounding box center [626, 98] width 546 height 31
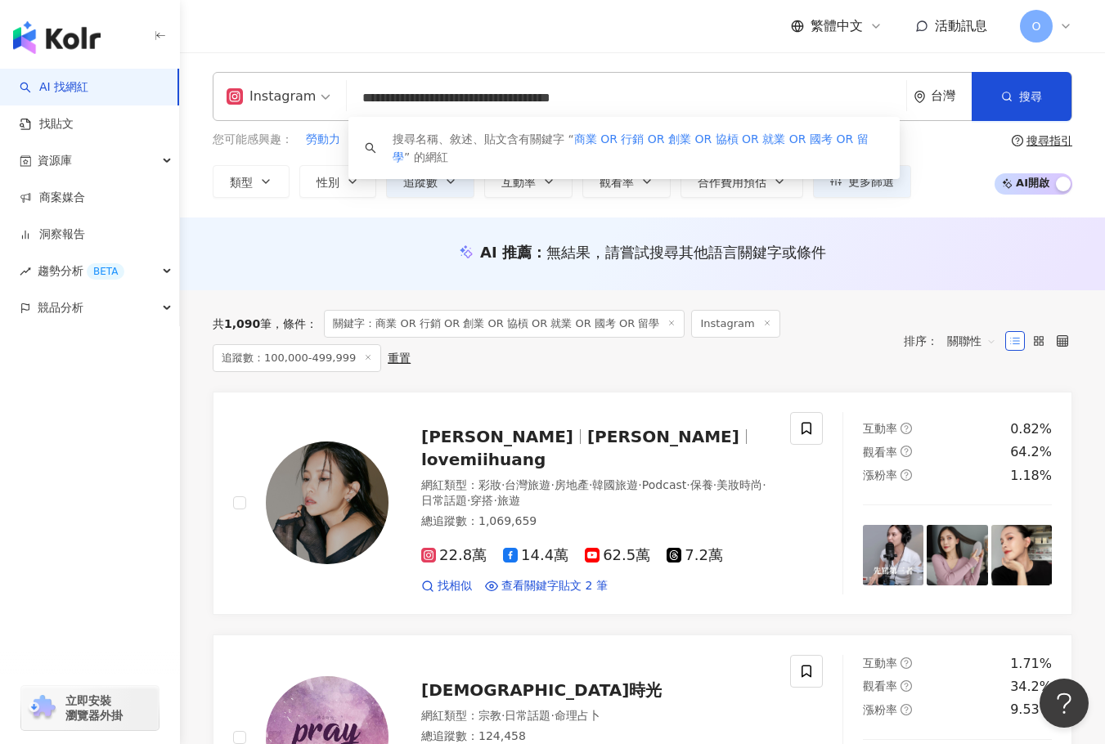
click at [693, 101] on input "**********" at bounding box center [626, 98] width 546 height 31
click at [612, 104] on input "**********" at bounding box center [626, 98] width 546 height 31
click at [568, 103] on input "**********" at bounding box center [626, 98] width 546 height 31
click at [417, 106] on input "**********" at bounding box center [626, 98] width 546 height 31
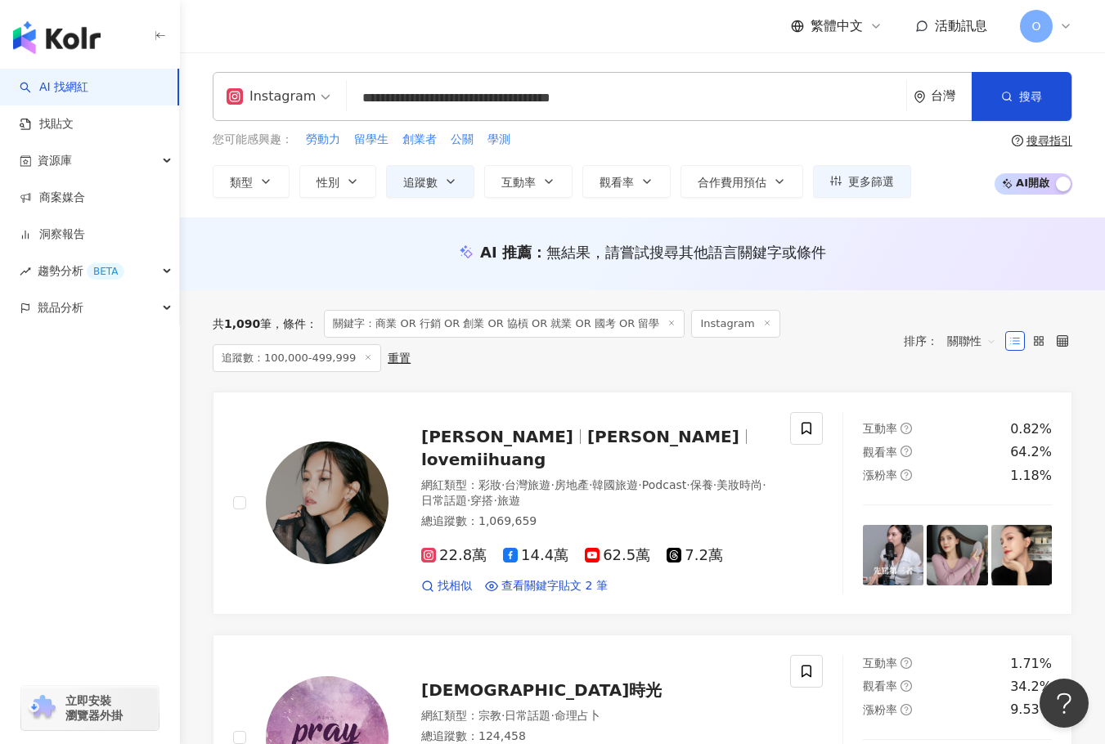
click at [345, 101] on div "**********" at bounding box center [643, 96] width 860 height 49
click at [420, 140] on span "創業者" at bounding box center [419, 140] width 34 height 16
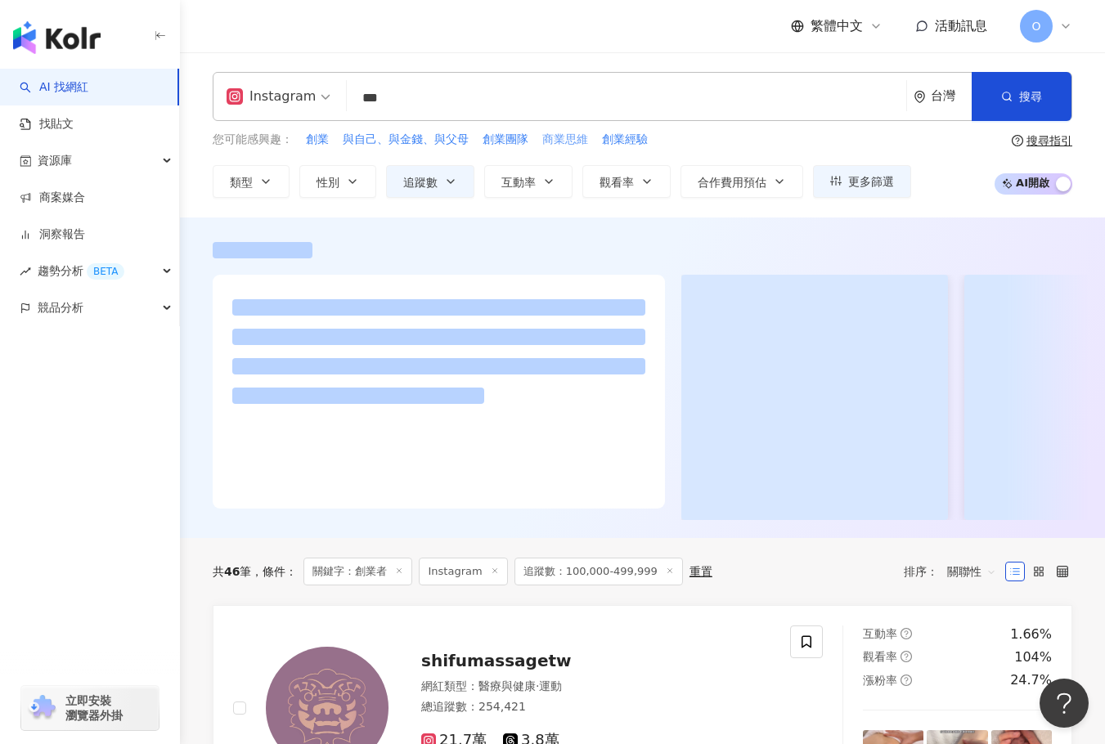
click at [559, 135] on span "商業思維" at bounding box center [565, 140] width 46 height 16
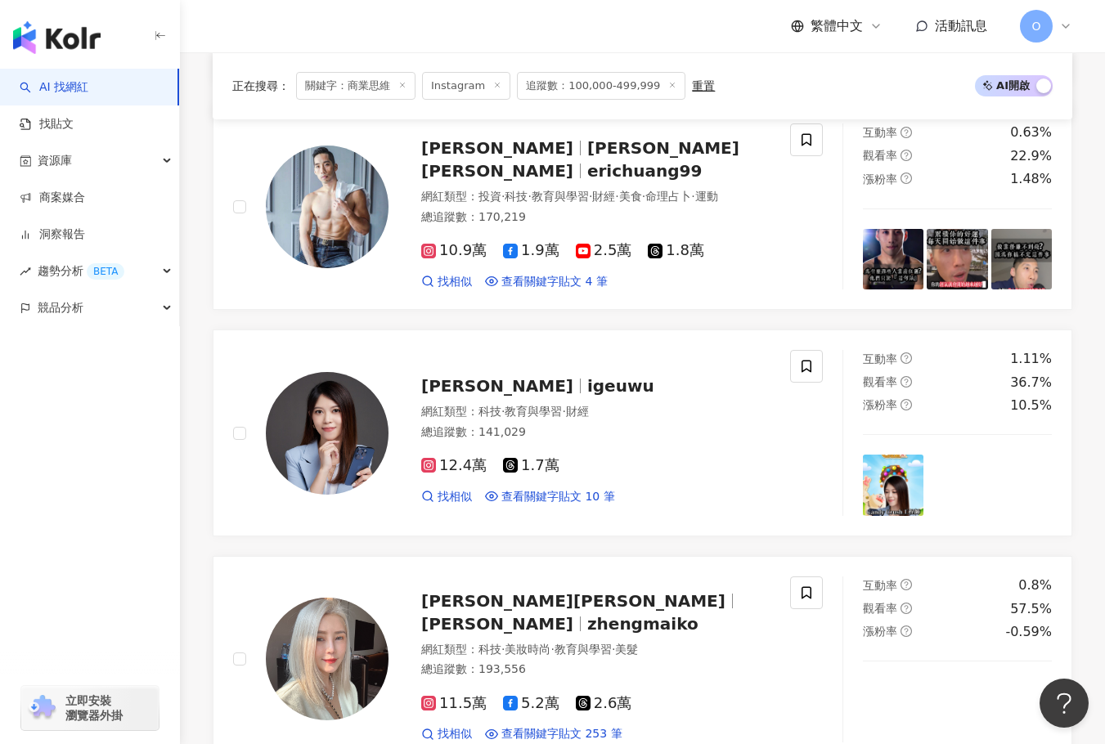
scroll to position [1554, 0]
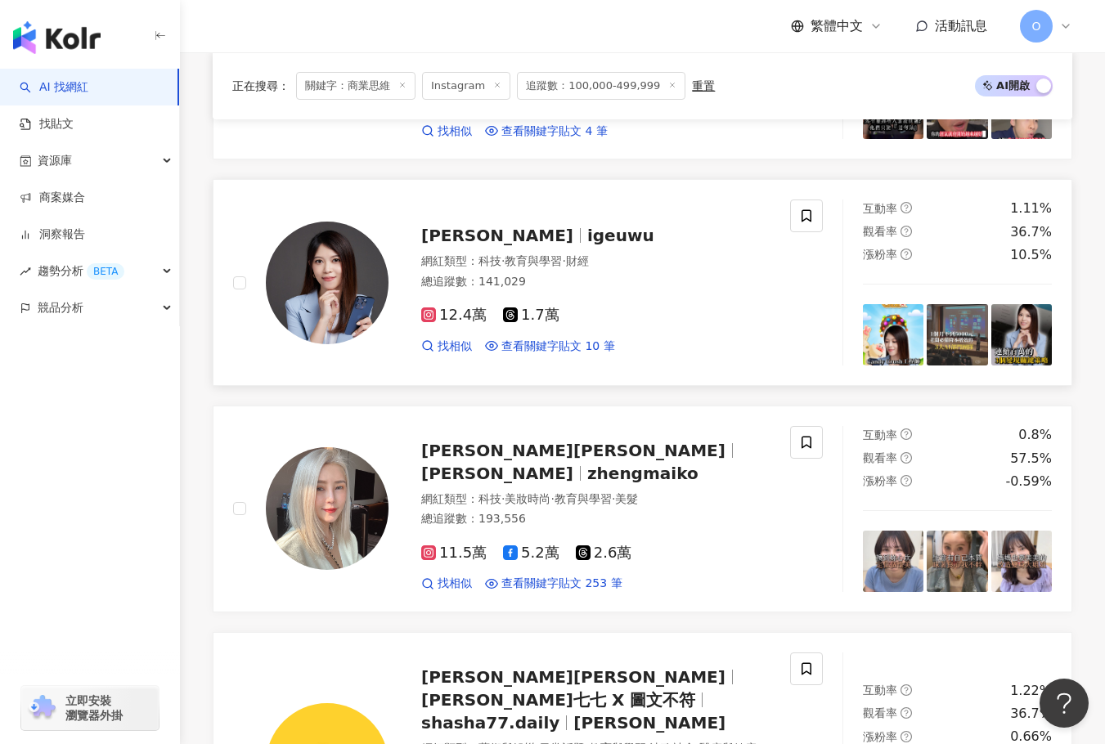
click at [580, 228] on div at bounding box center [580, 235] width 1 height 15
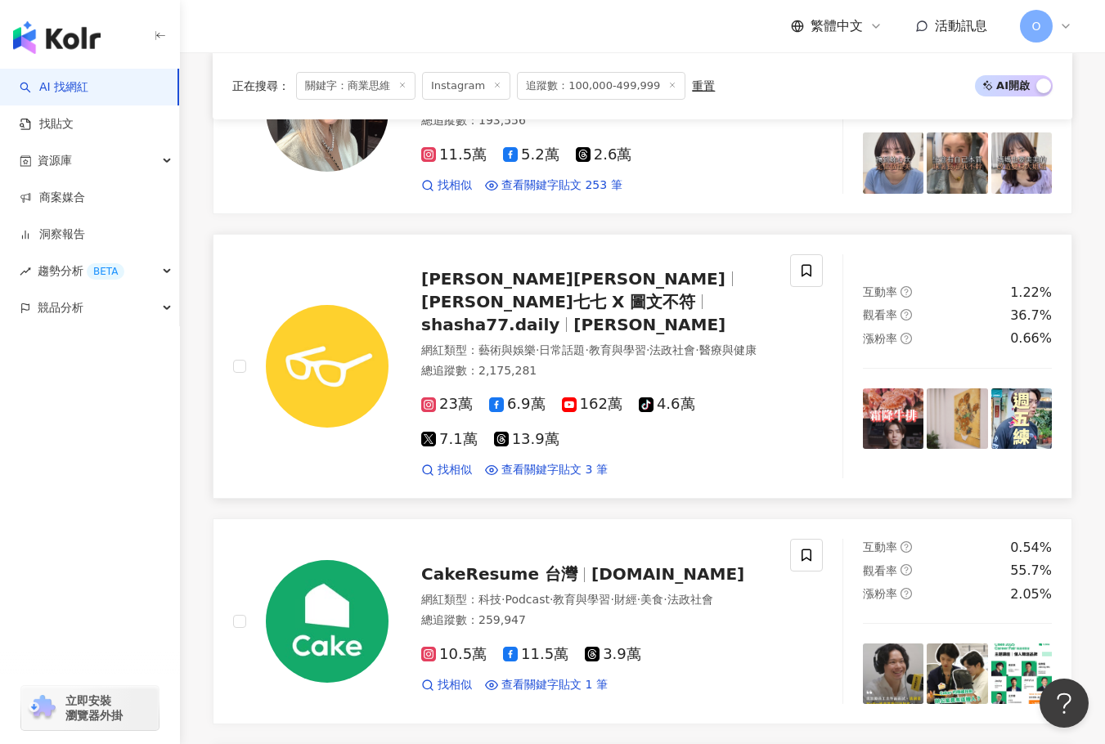
scroll to position [1963, 0]
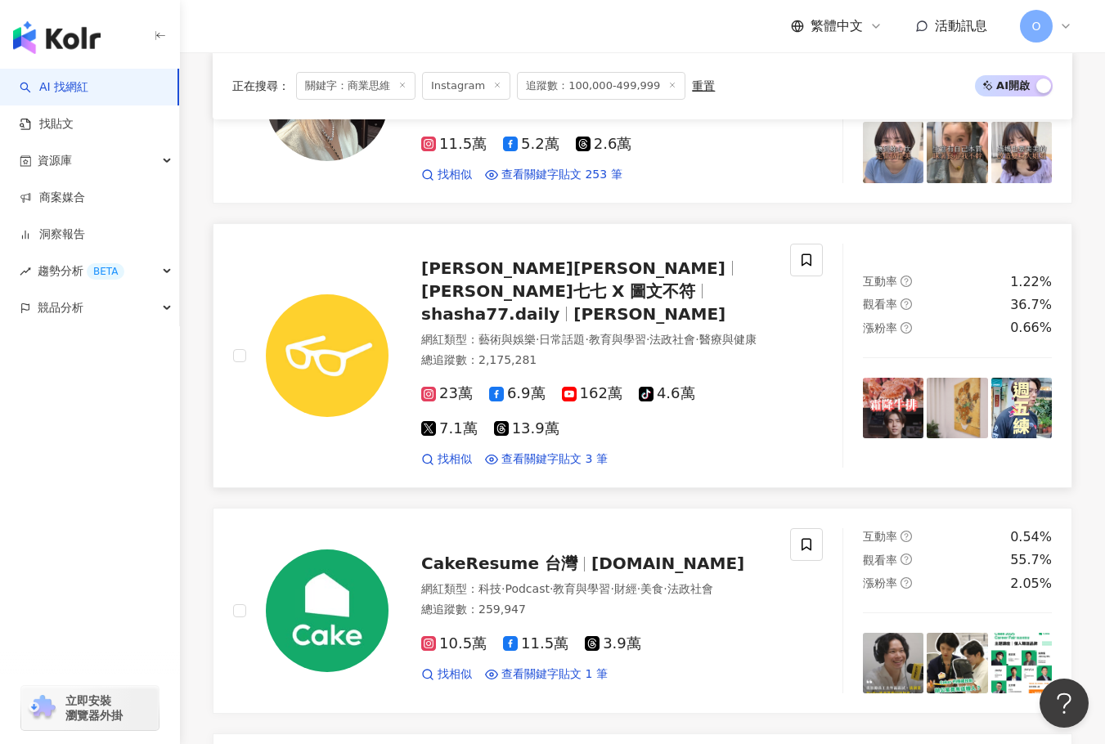
click at [608, 257] on div "志祺七七 志祺七七 X 圖文不符 shasha77.daily 志祺" at bounding box center [595, 291] width 349 height 69
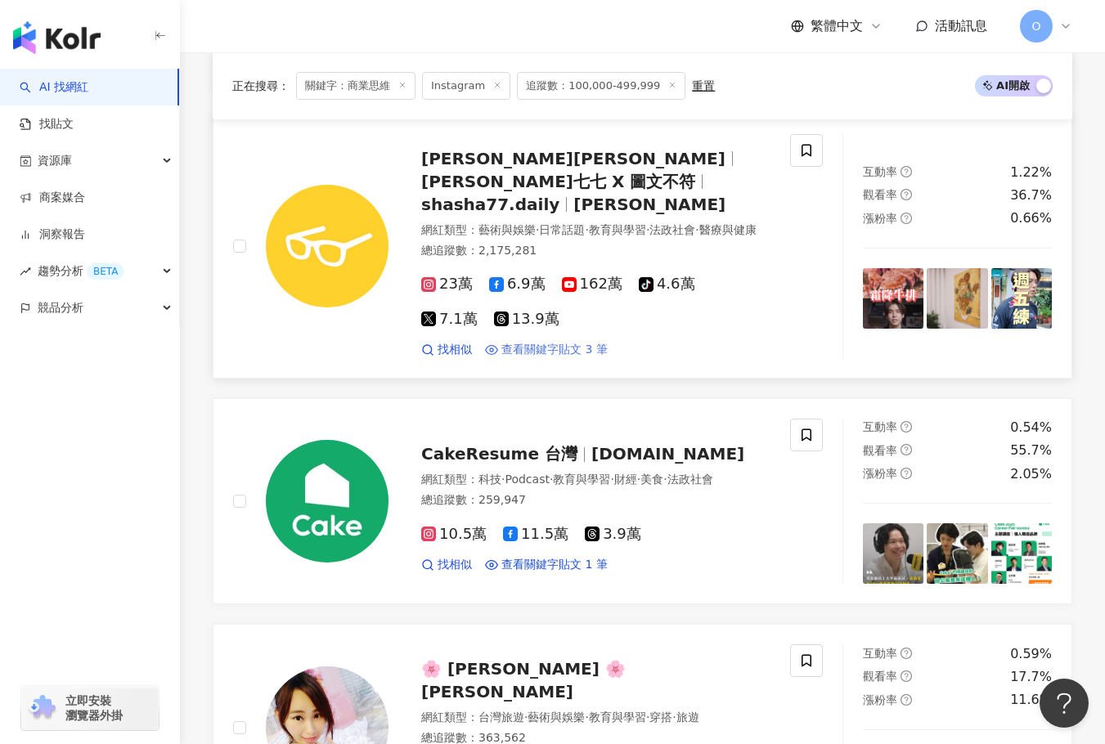
scroll to position [2208, 0]
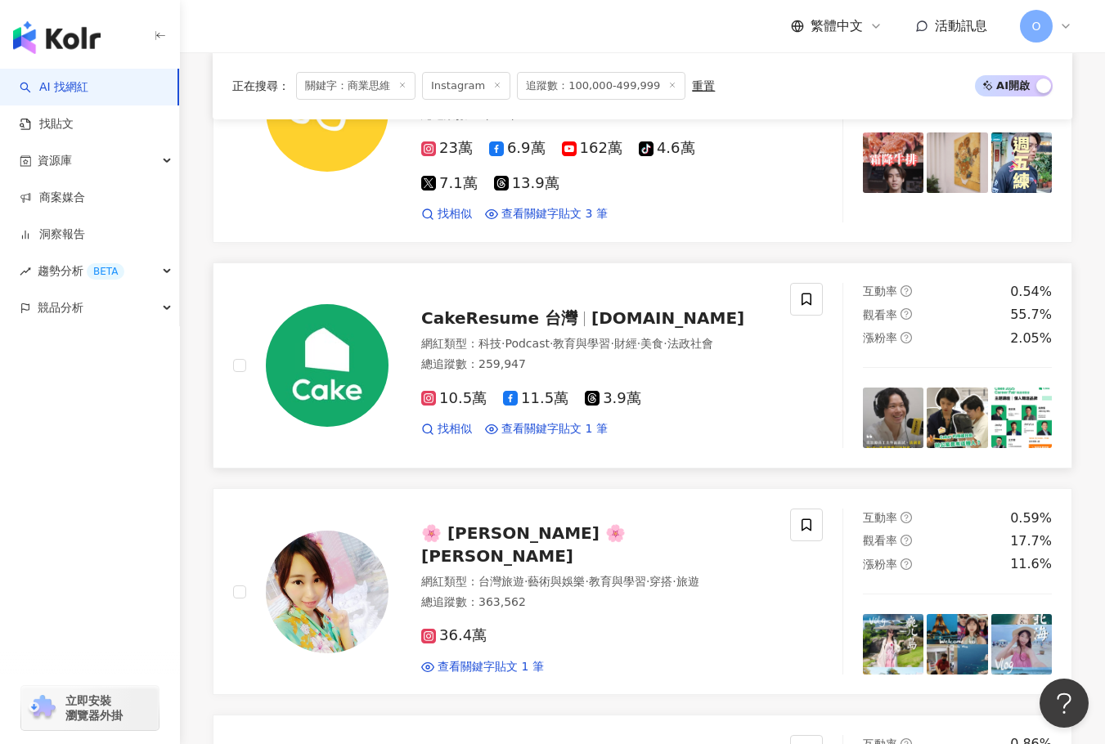
click at [503, 308] on span "CakeResume 台灣" at bounding box center [499, 318] width 156 height 20
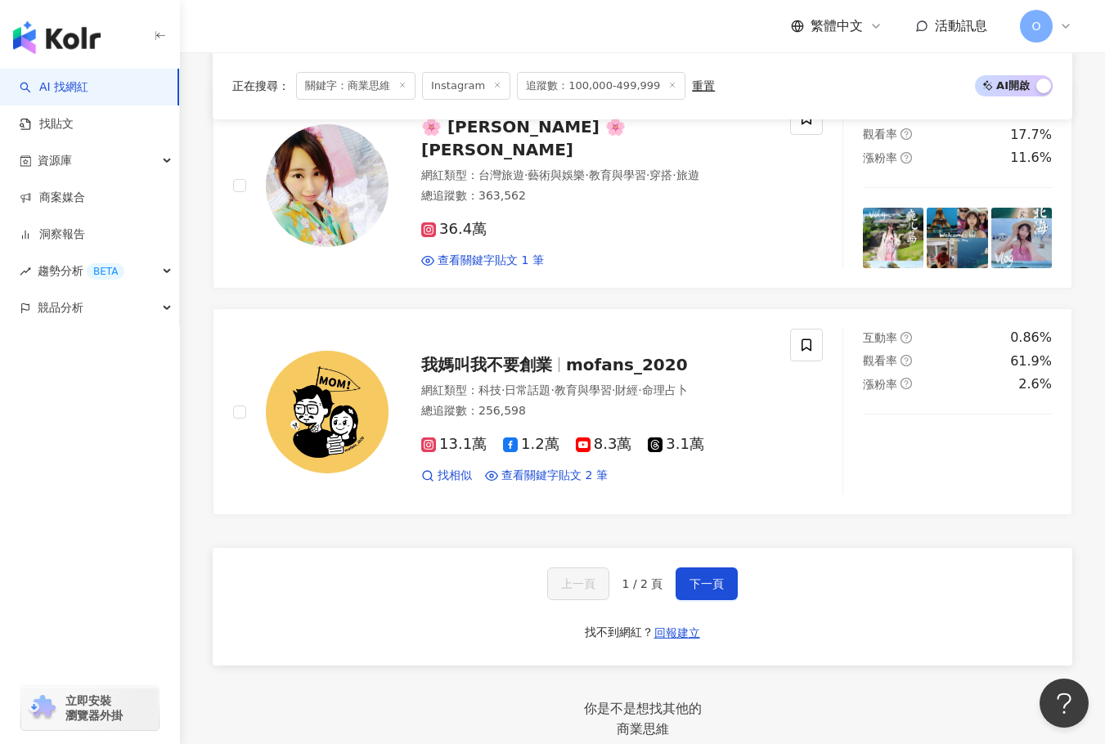
scroll to position [2617, 0]
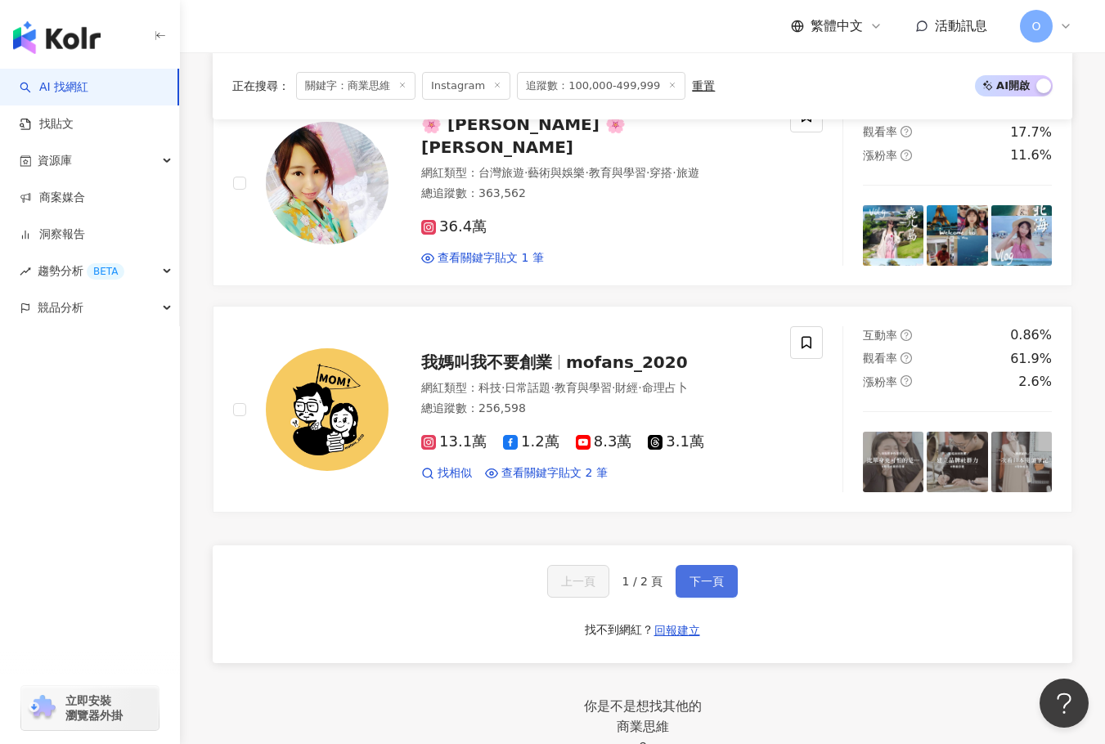
click at [703, 575] on span "下一頁" at bounding box center [706, 581] width 34 height 13
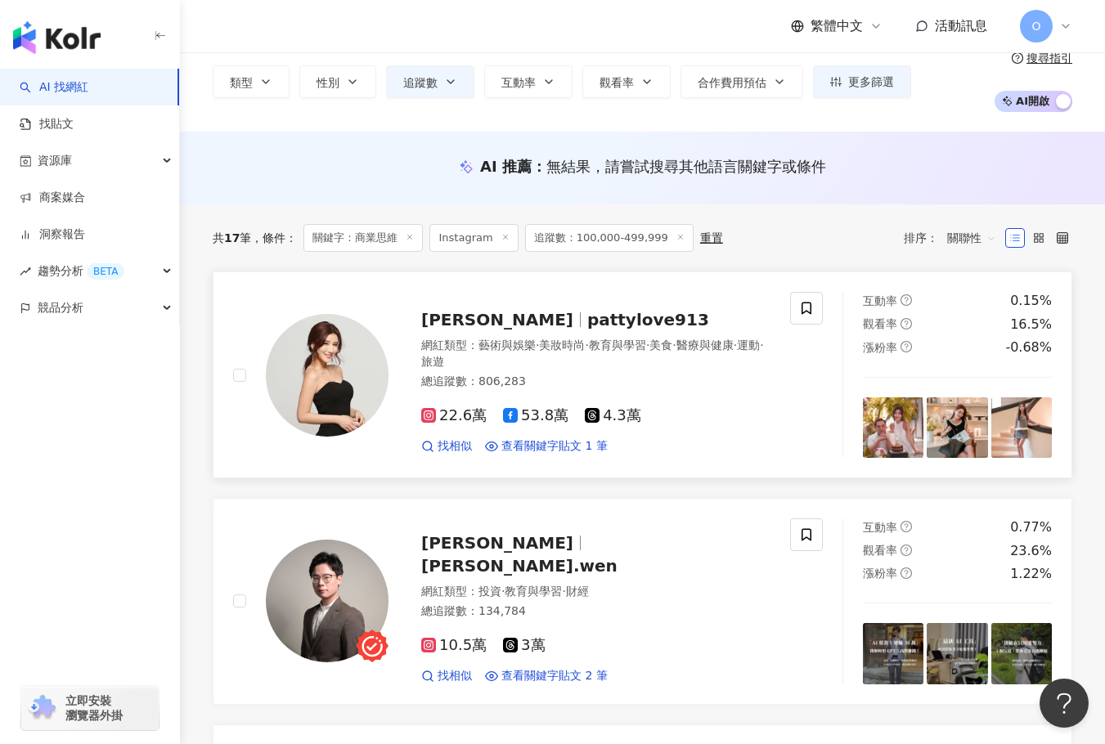
scroll to position [108, 0]
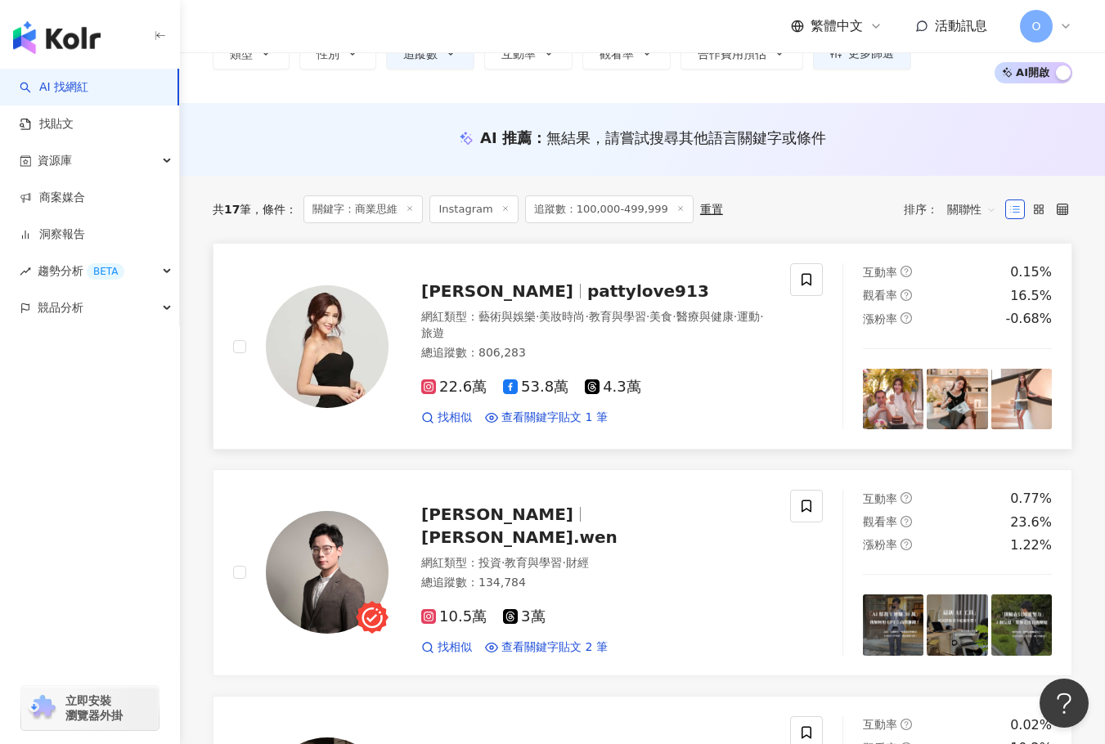
click at [587, 294] on span "pattylove913" at bounding box center [648, 291] width 122 height 20
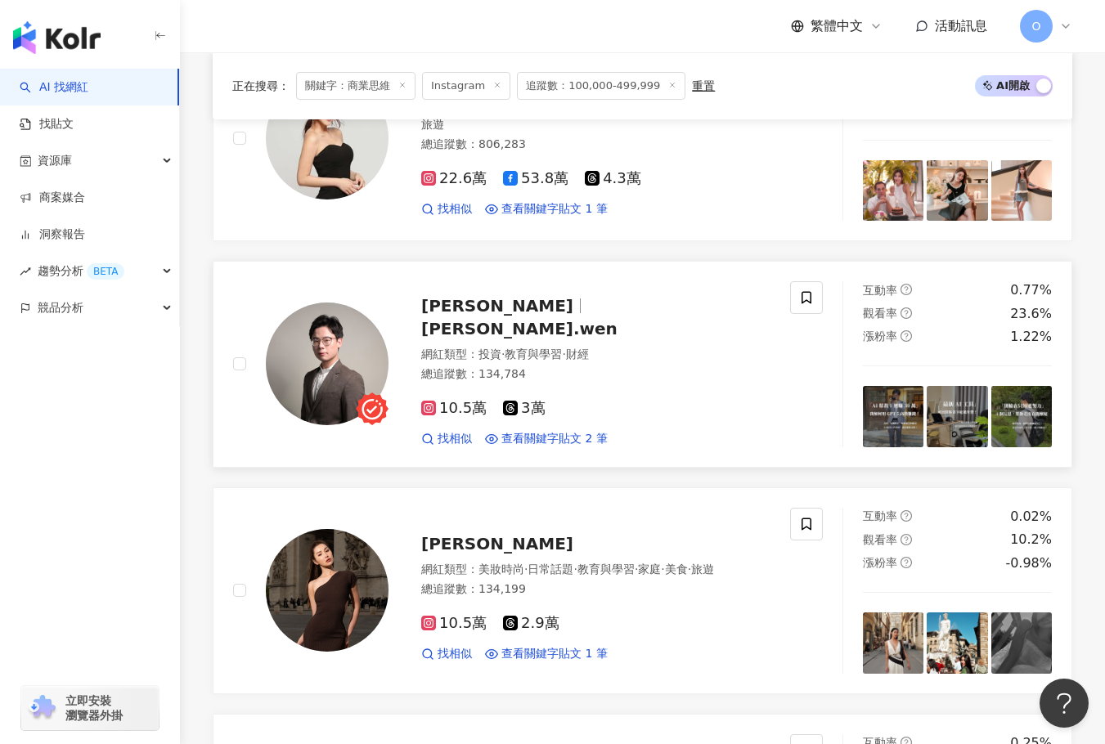
scroll to position [353, 0]
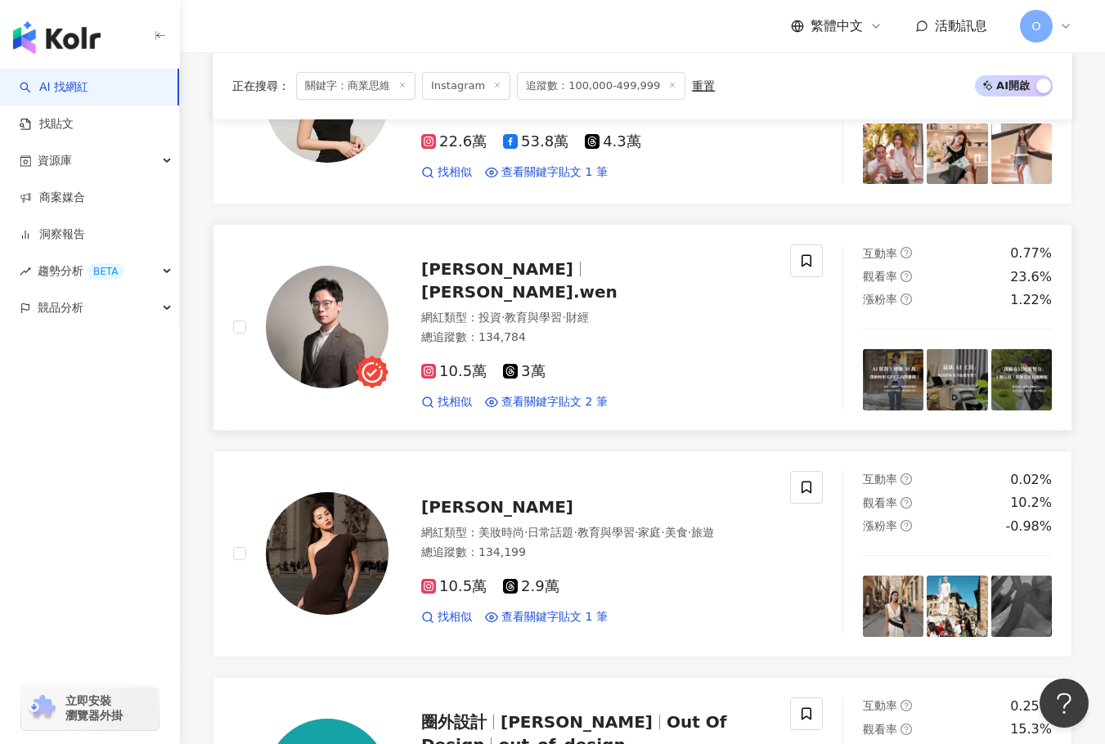
click at [518, 283] on span "henry.wen" at bounding box center [519, 292] width 196 height 20
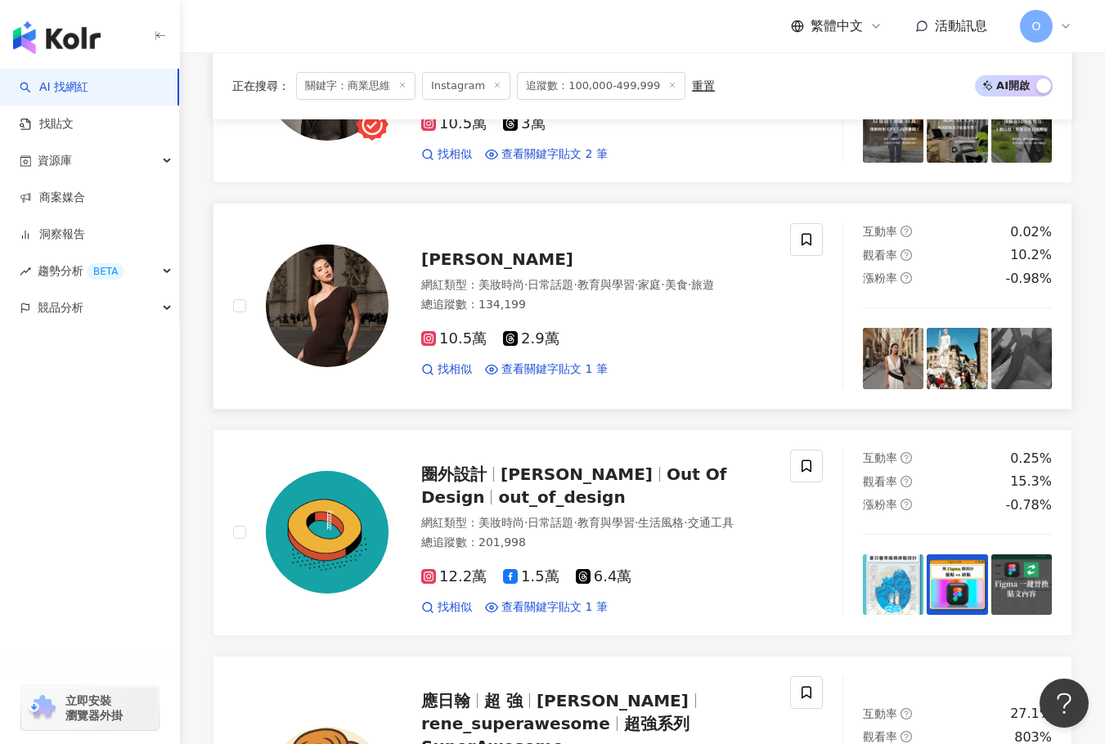
scroll to position [680, 0]
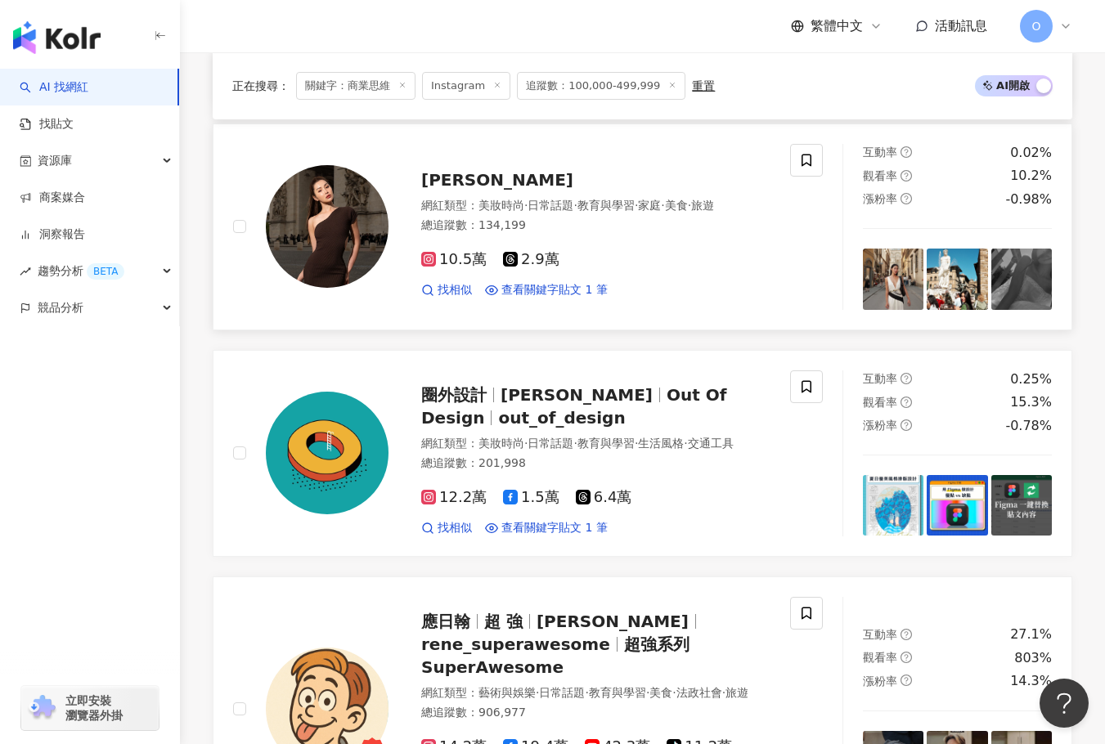
click at [514, 170] on span "Hannah Huang" at bounding box center [497, 180] width 152 height 20
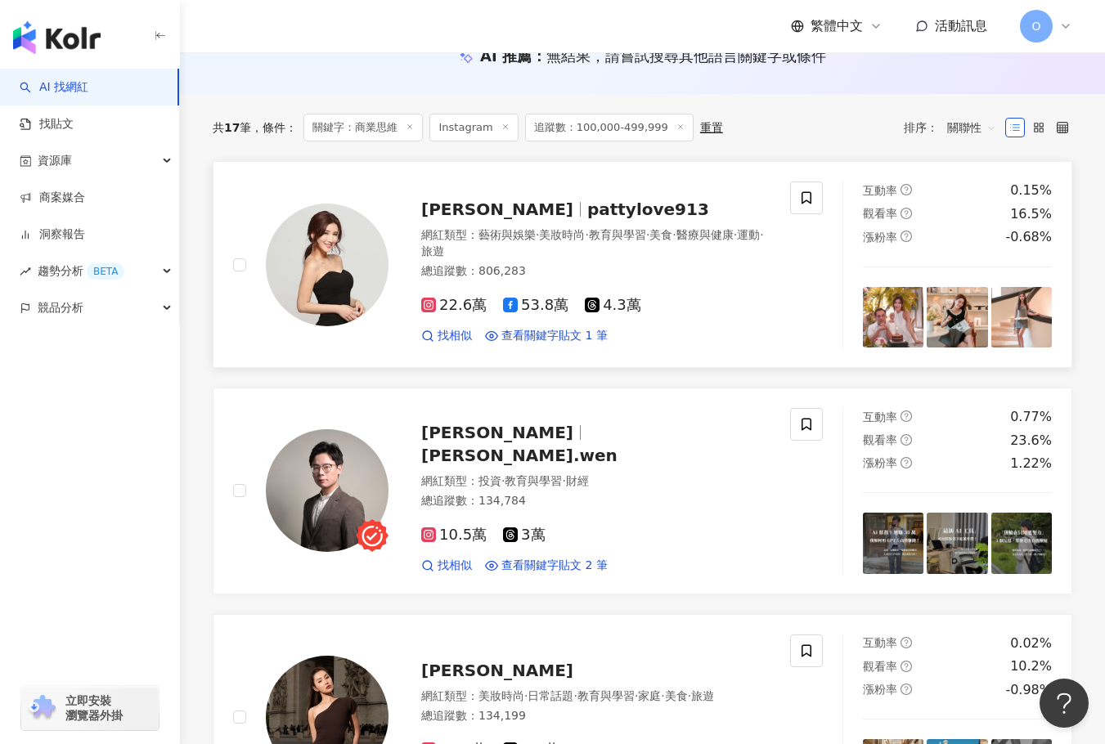
scroll to position [0, 0]
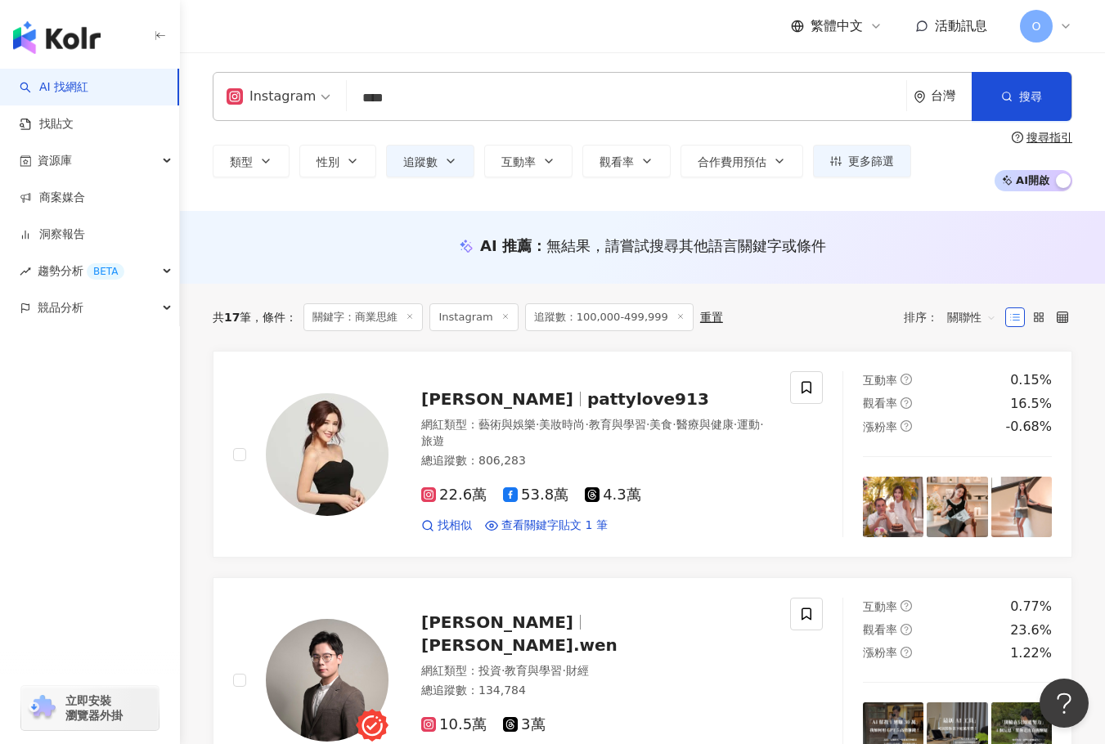
click at [443, 109] on input "****" at bounding box center [626, 98] width 546 height 31
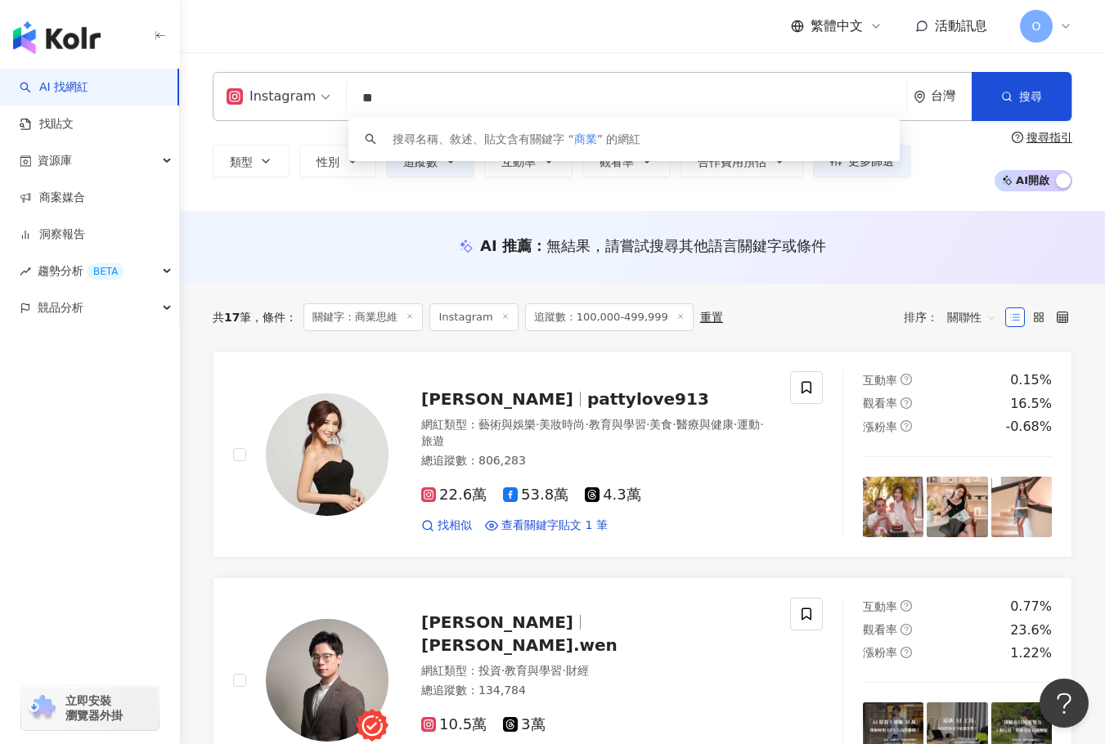
type input "*"
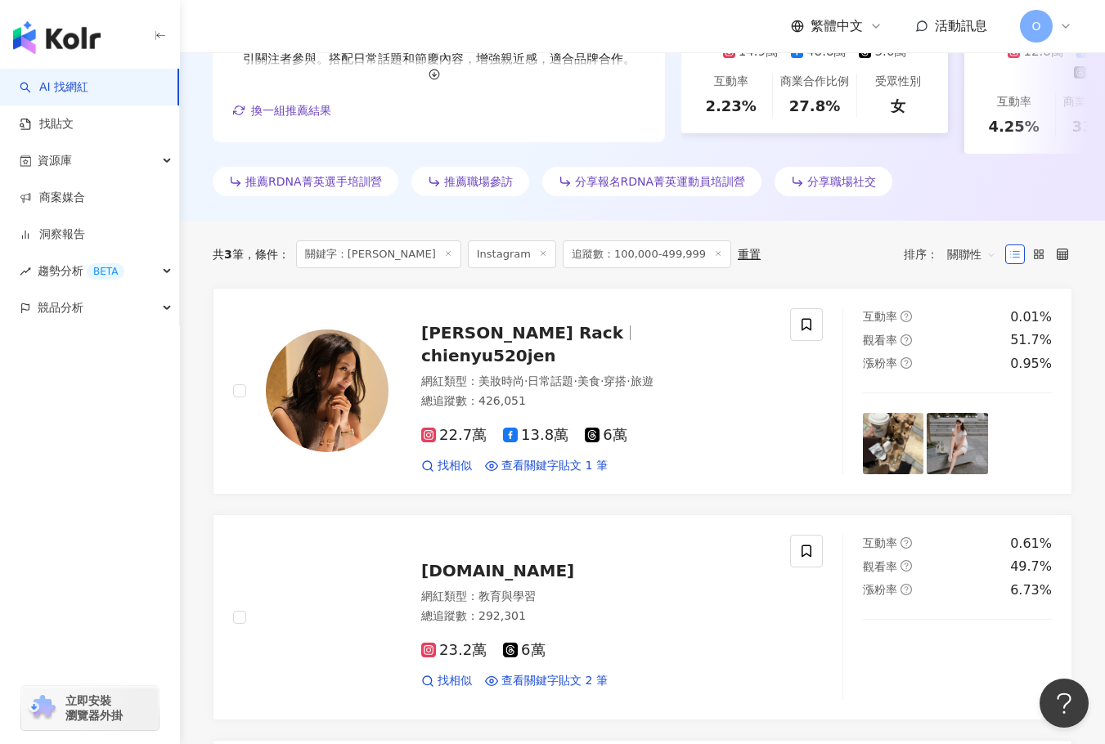
scroll to position [409, 0]
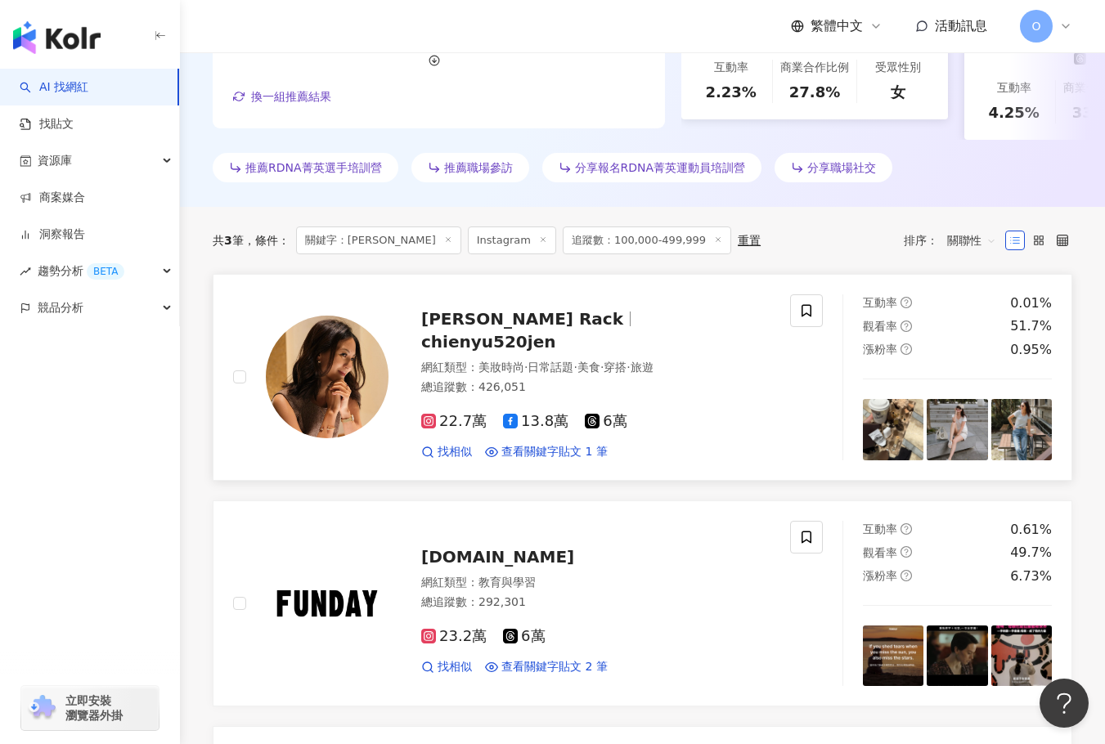
click at [498, 329] on span "Jen's Rack" at bounding box center [522, 319] width 202 height 20
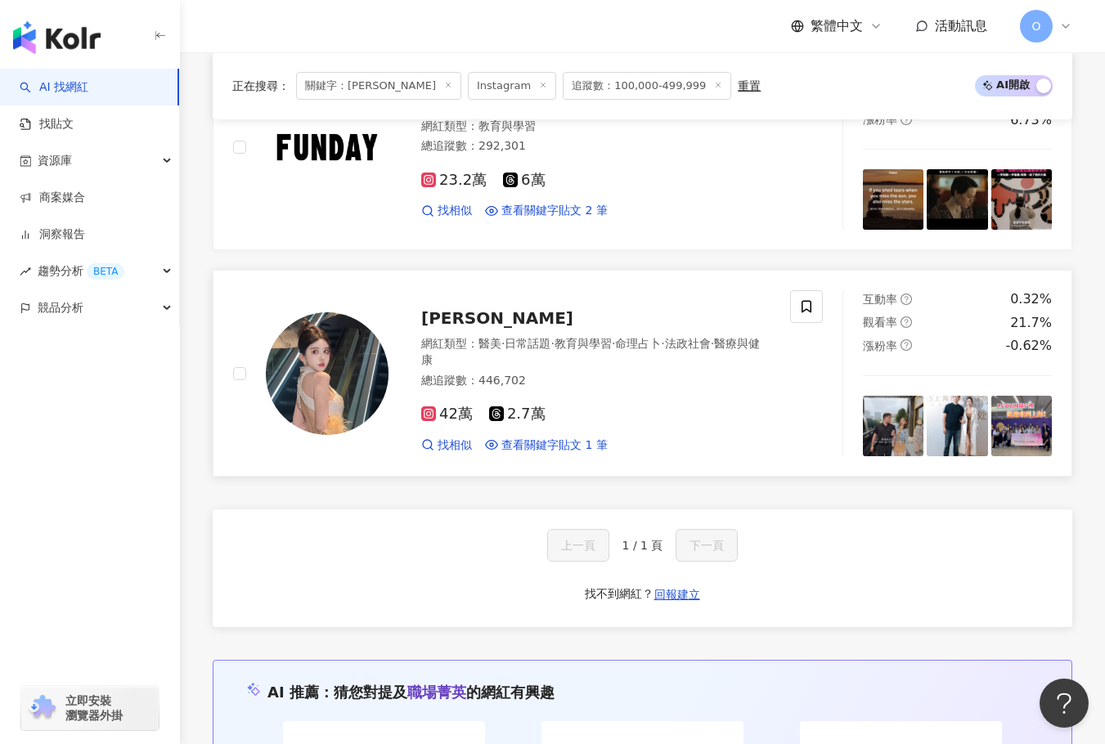
scroll to position [900, 0]
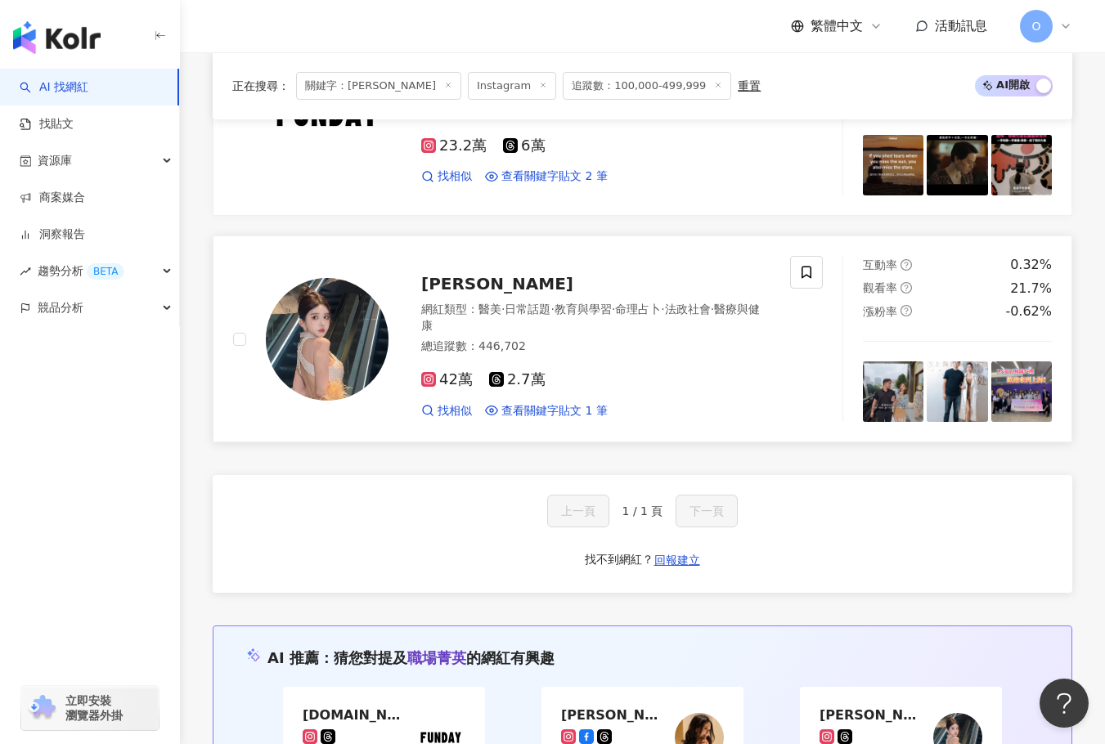
click at [464, 288] on span "洪彤彤" at bounding box center [497, 284] width 152 height 20
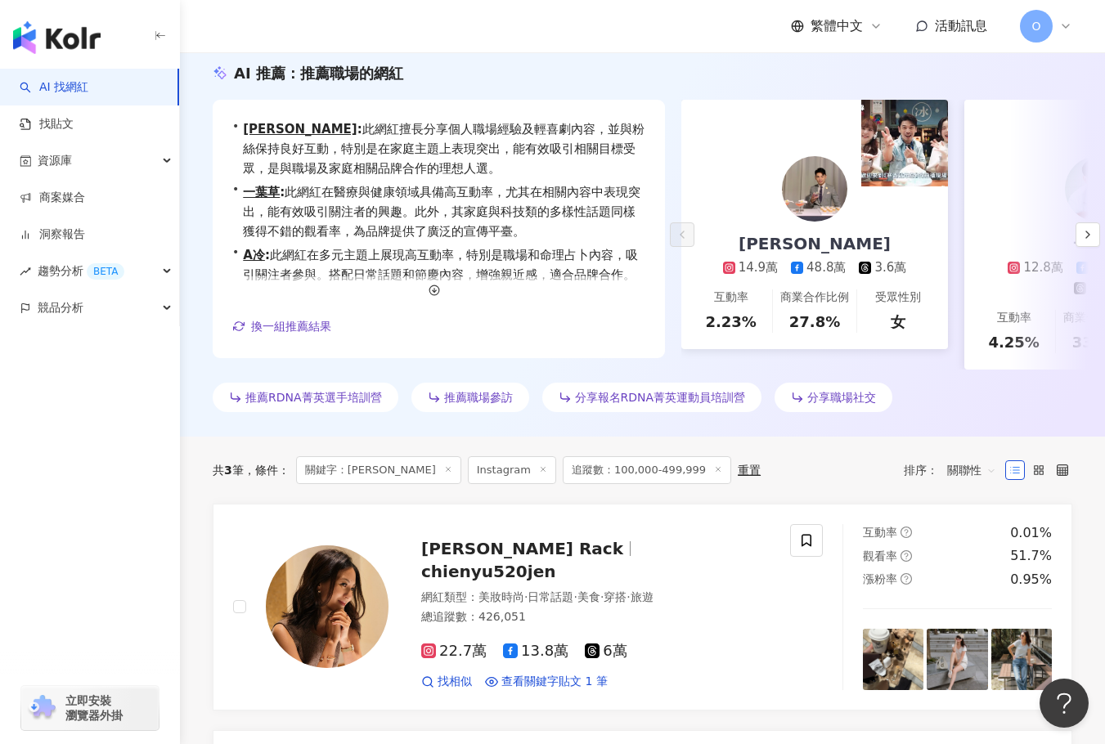
scroll to position [0, 0]
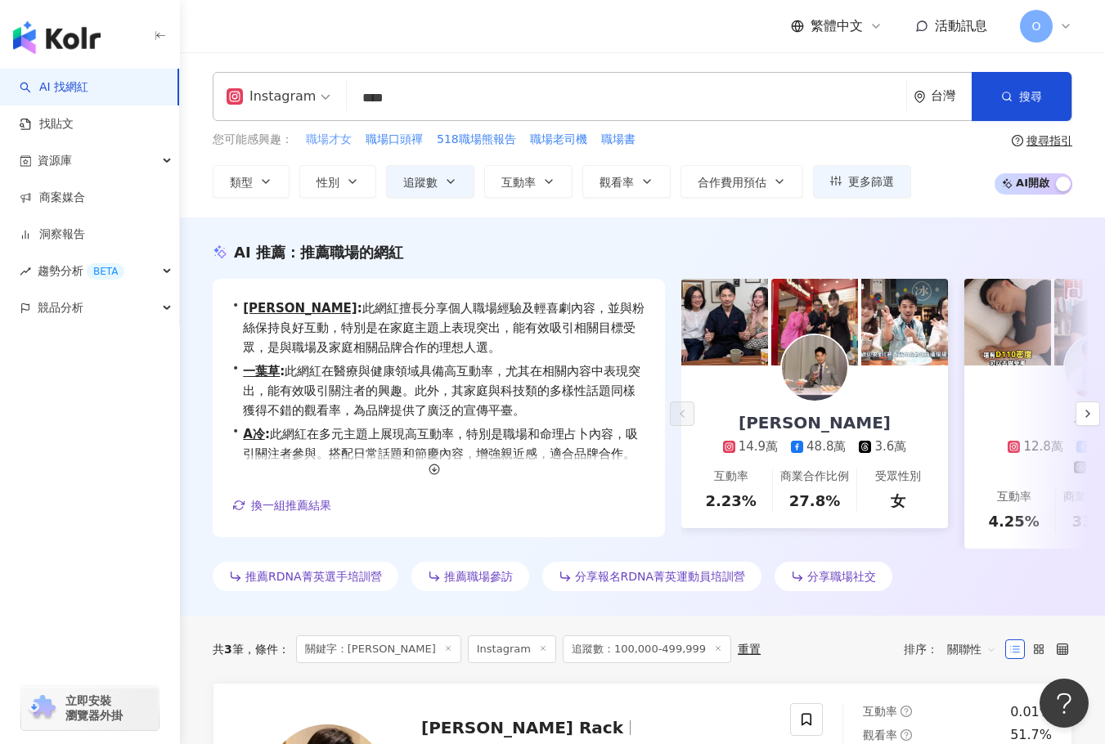
click at [346, 135] on span "職場才女" at bounding box center [329, 140] width 46 height 16
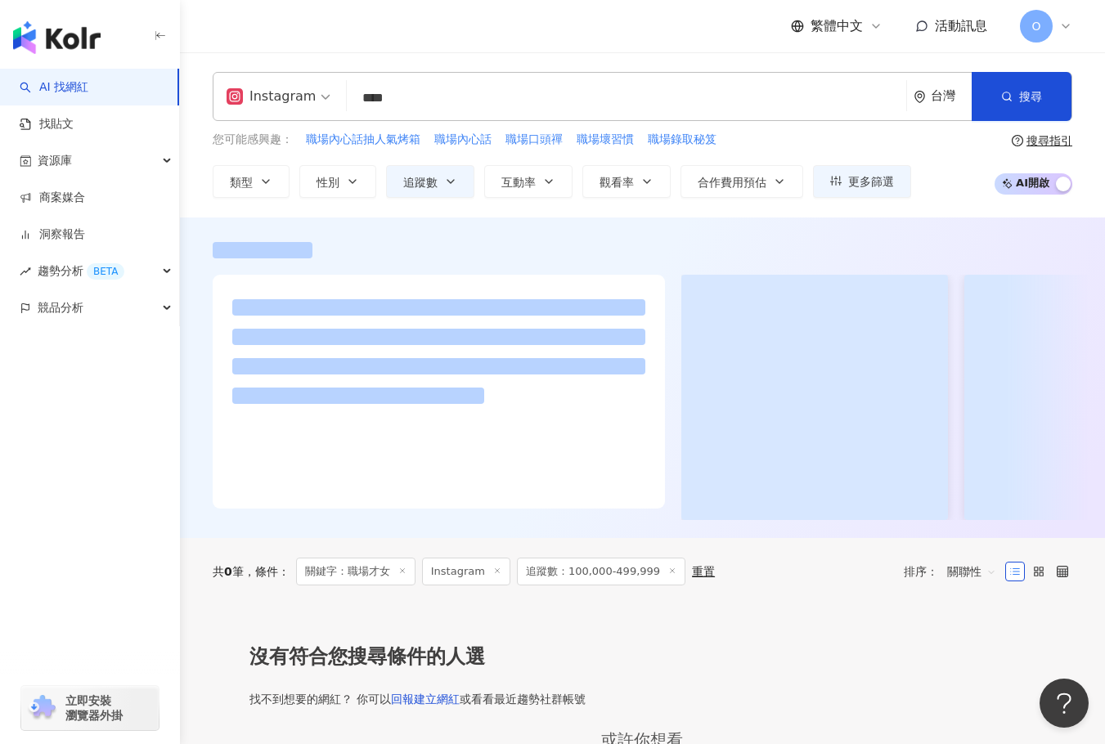
click at [483, 104] on input "****" at bounding box center [626, 98] width 546 height 31
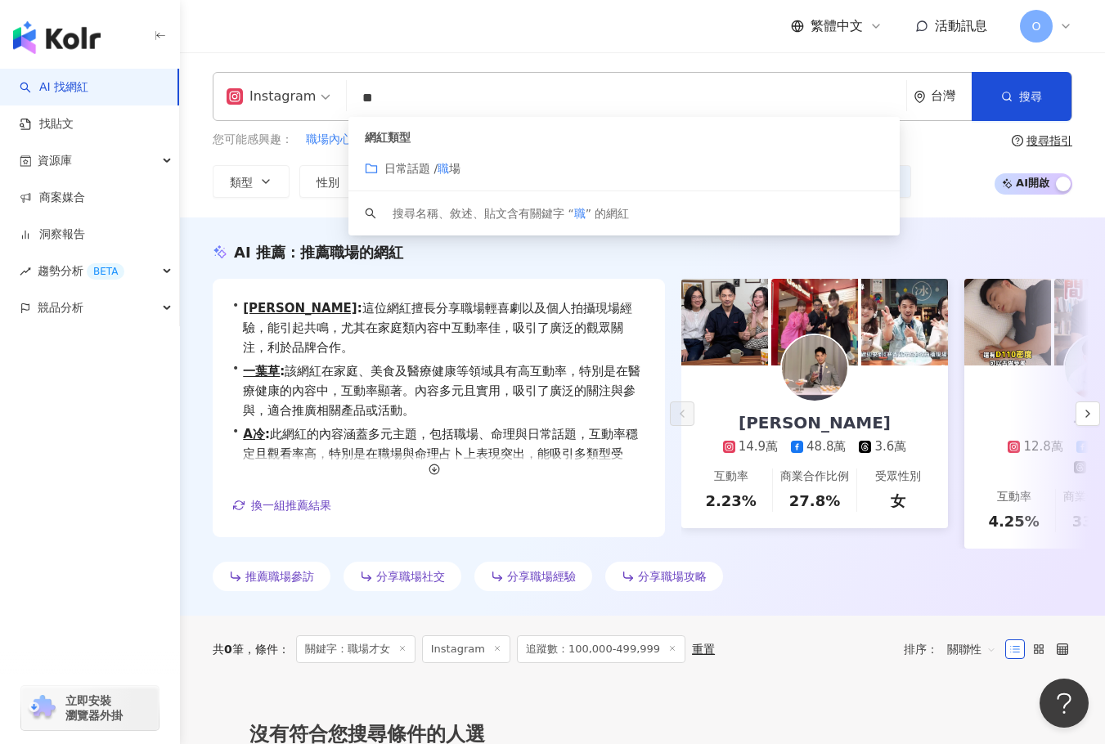
type input "*"
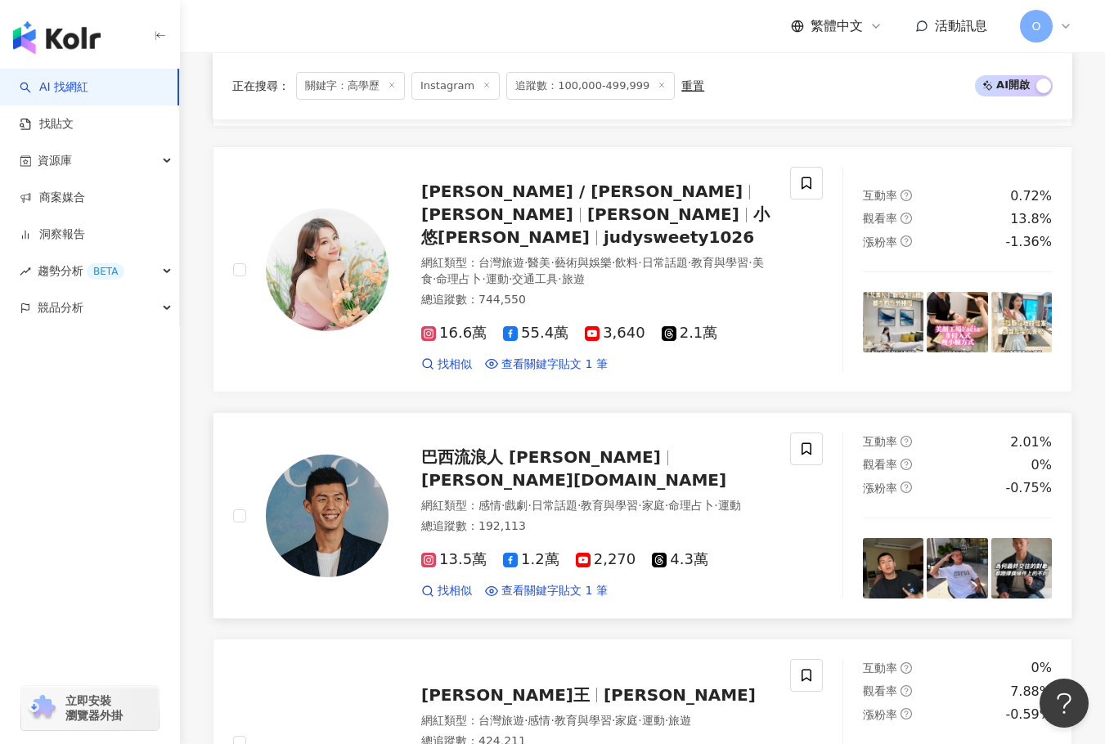
scroll to position [2112, 0]
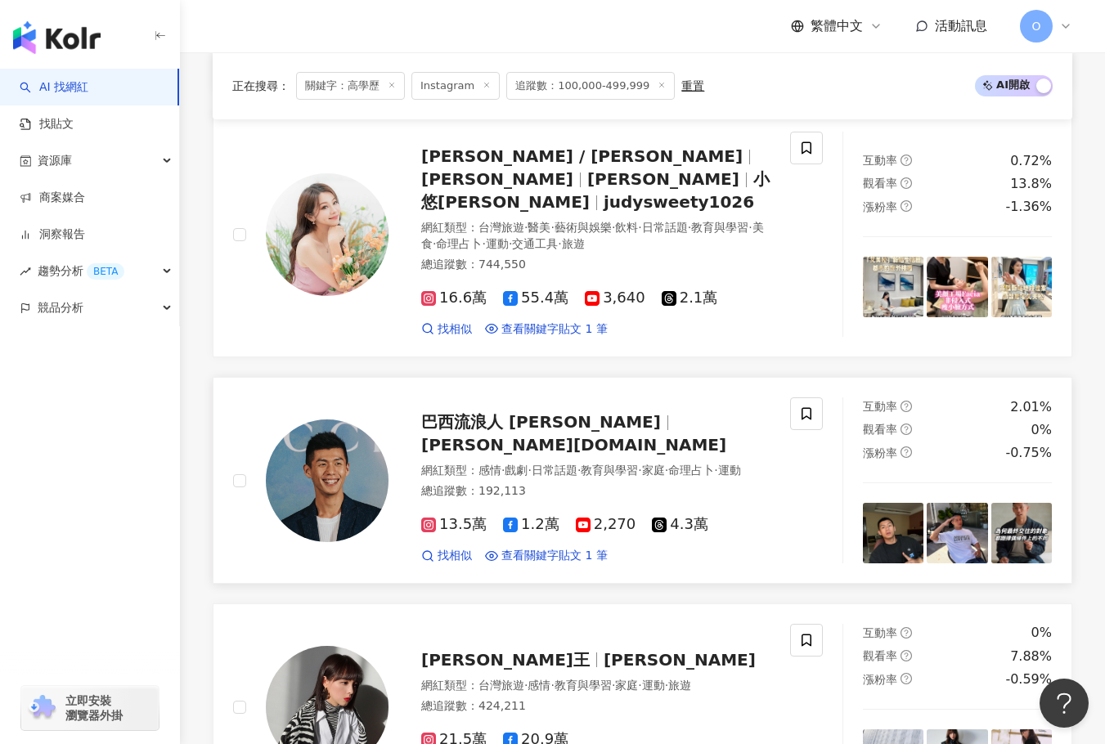
click at [630, 435] on span "johnny.run" at bounding box center [573, 445] width 305 height 20
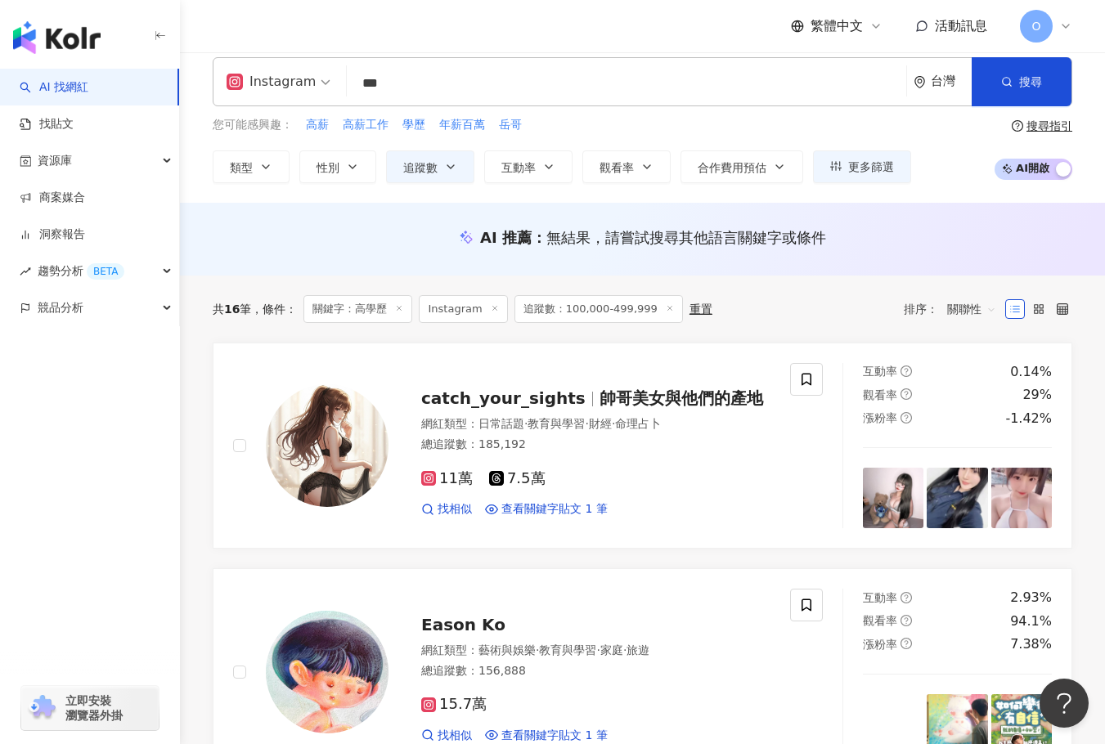
scroll to position [0, 0]
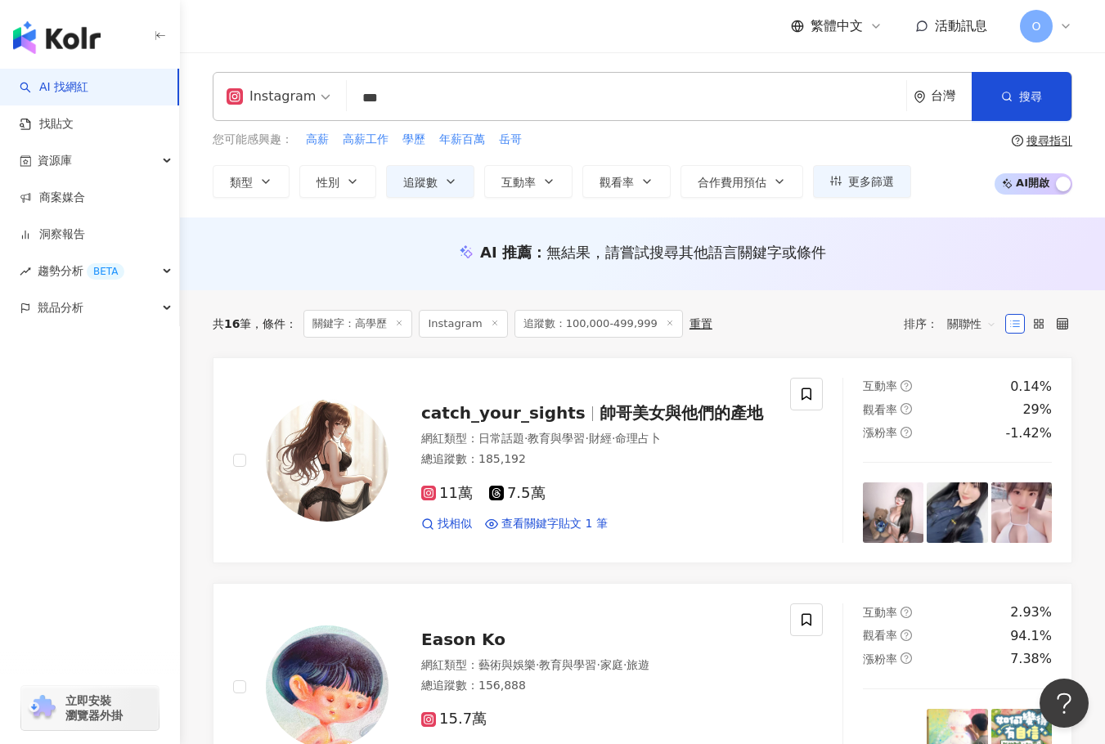
click at [568, 91] on input "***" at bounding box center [626, 98] width 546 height 31
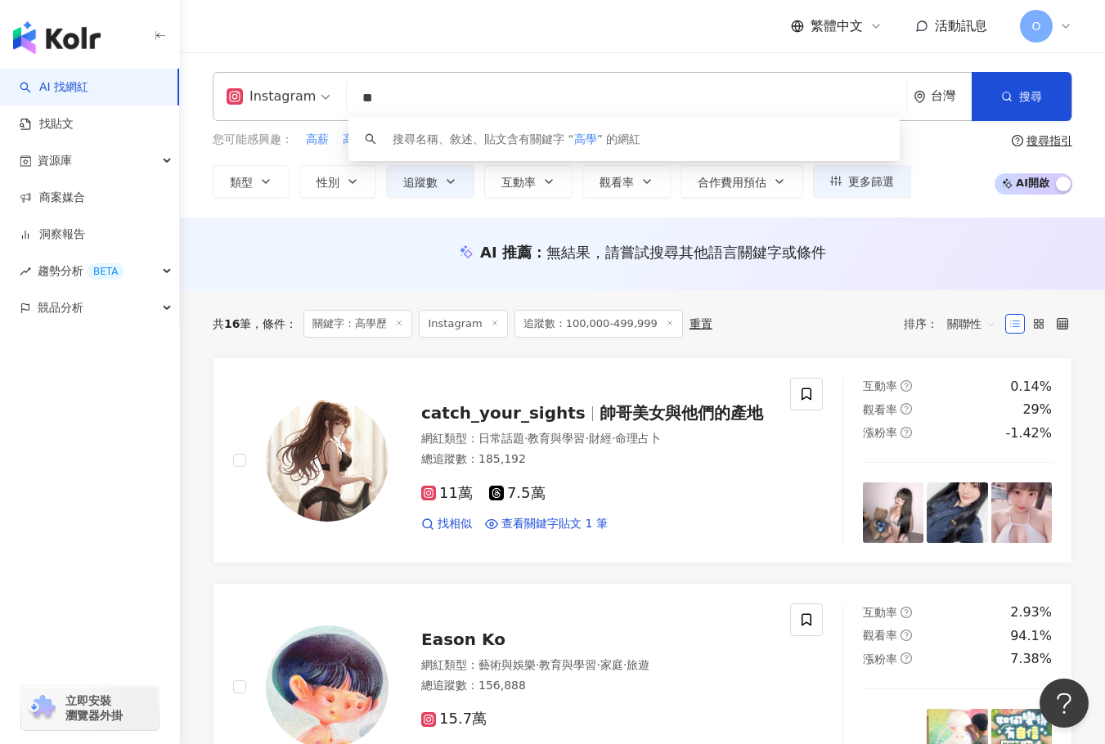
type input "*"
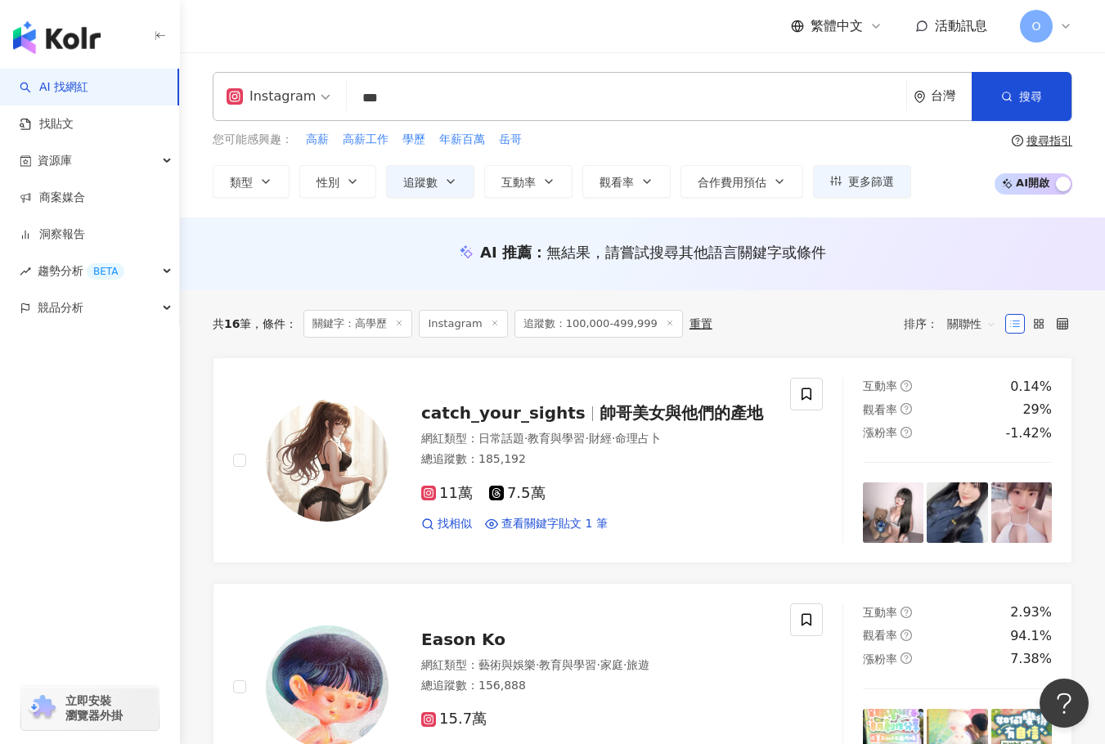
type input "*"
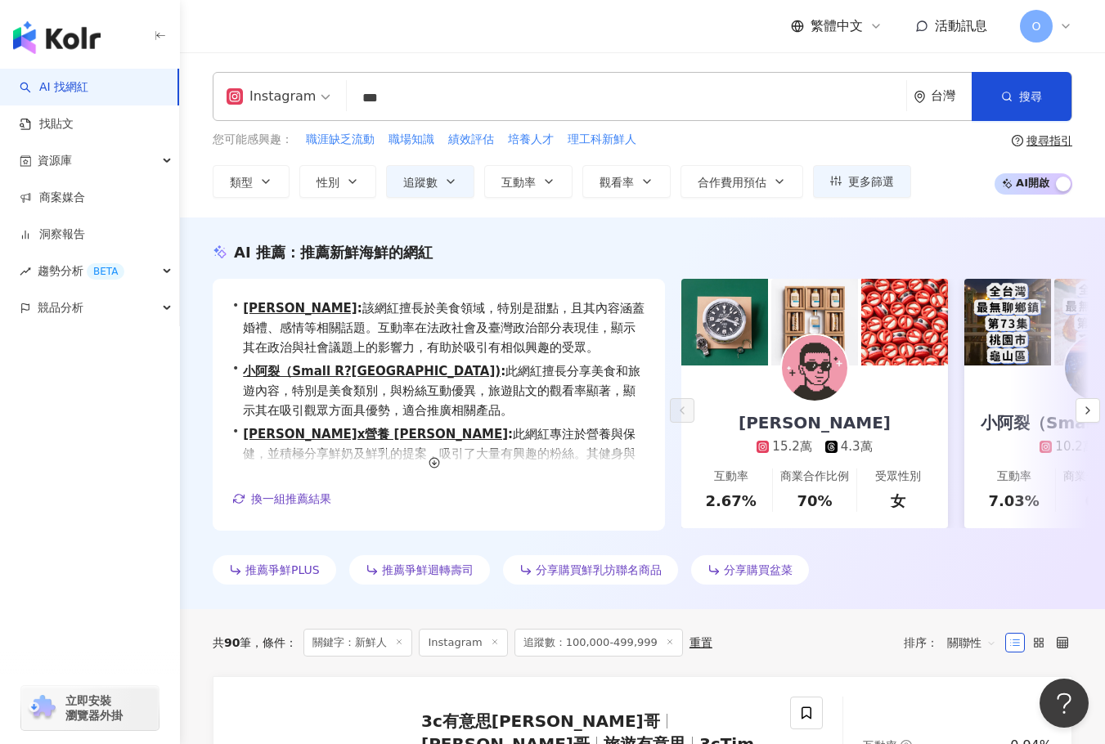
click at [752, 610] on div "共 90 筆 條件 ： 關鍵字：新鮮人 Instagram 追蹤數：100,000-499,999 重置 排序： 關聯性" at bounding box center [643, 642] width 860 height 67
click at [422, 89] on input "***" at bounding box center [626, 98] width 546 height 31
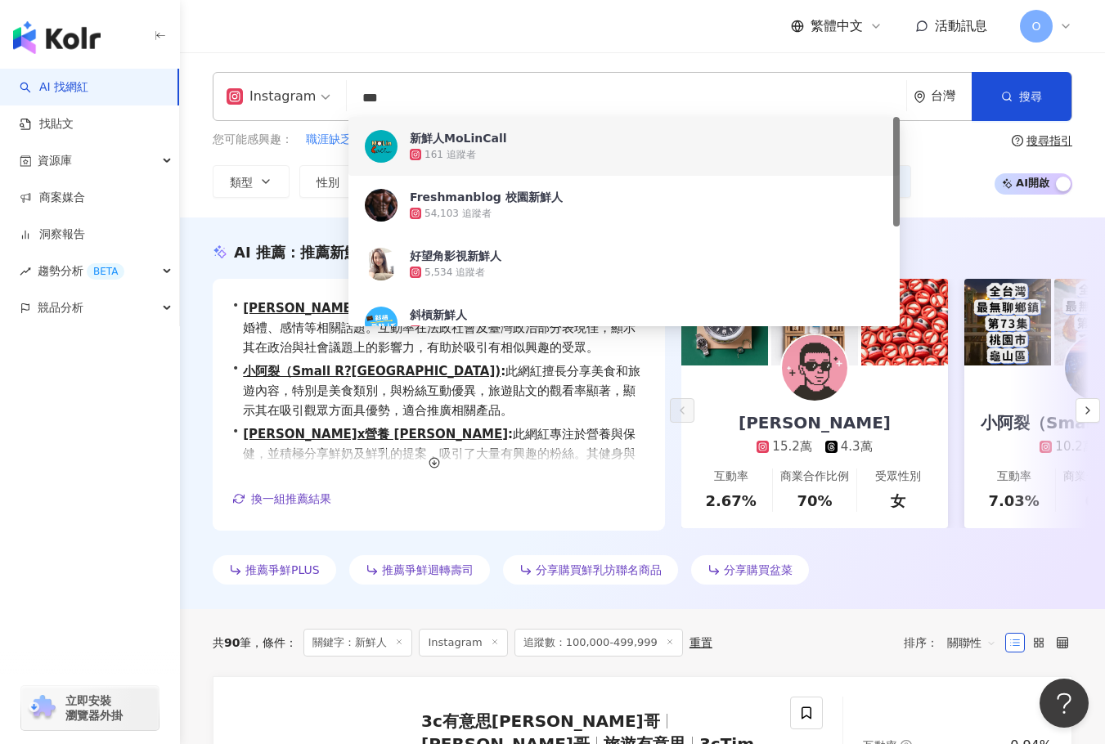
click at [504, 93] on input "***" at bounding box center [626, 98] width 546 height 31
type input "*"
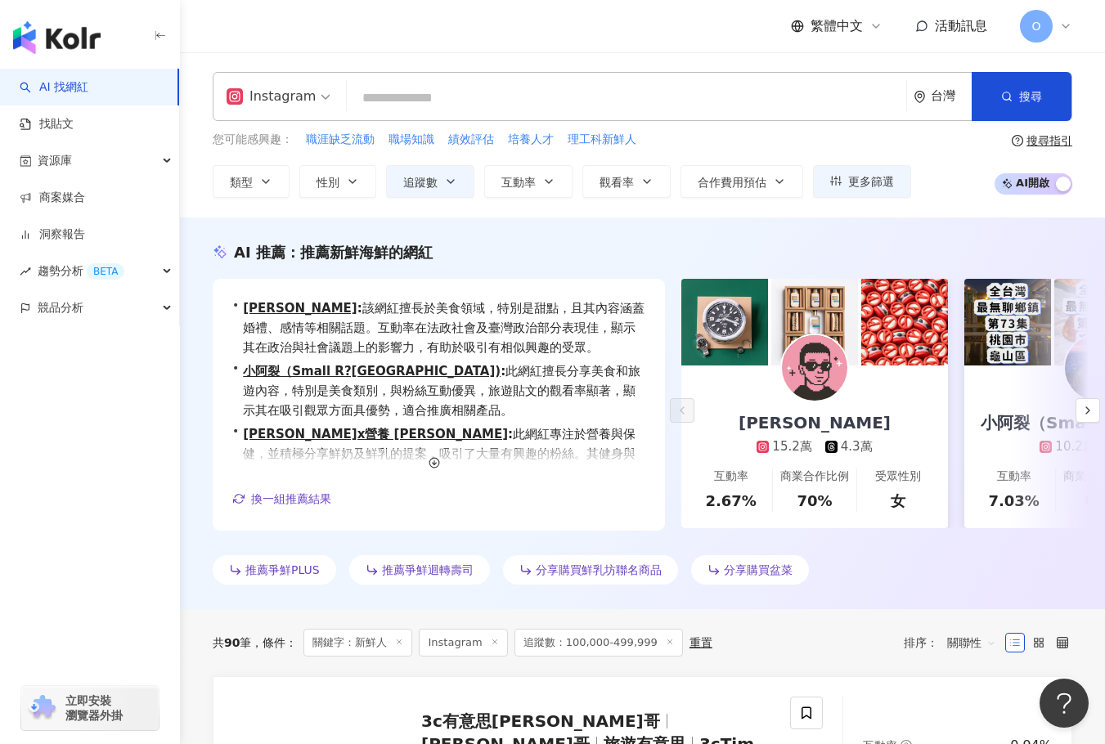
type input "*"
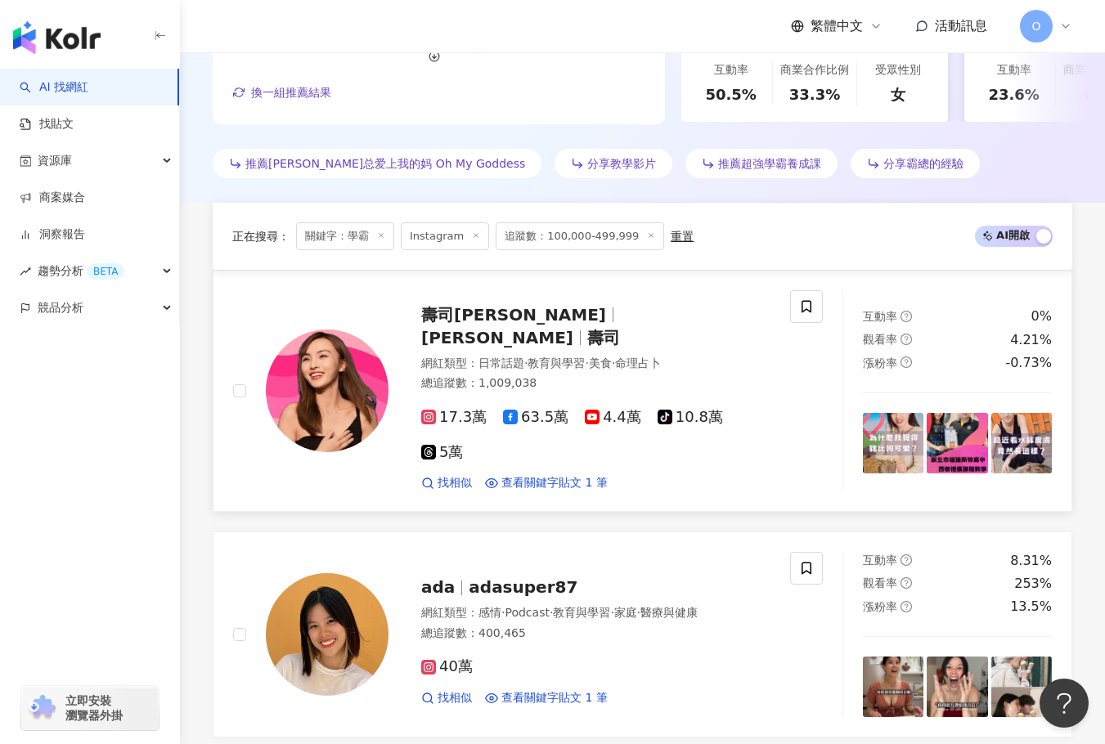
scroll to position [746, 0]
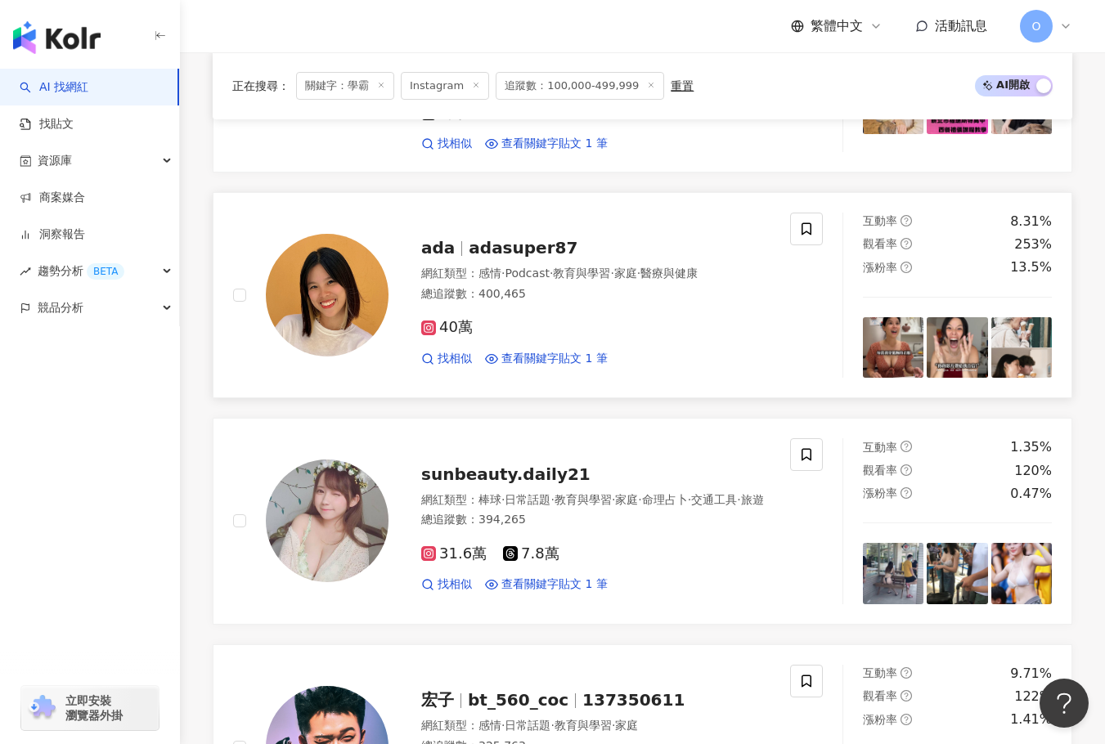
click at [551, 238] on span "adasuper87" at bounding box center [523, 248] width 109 height 20
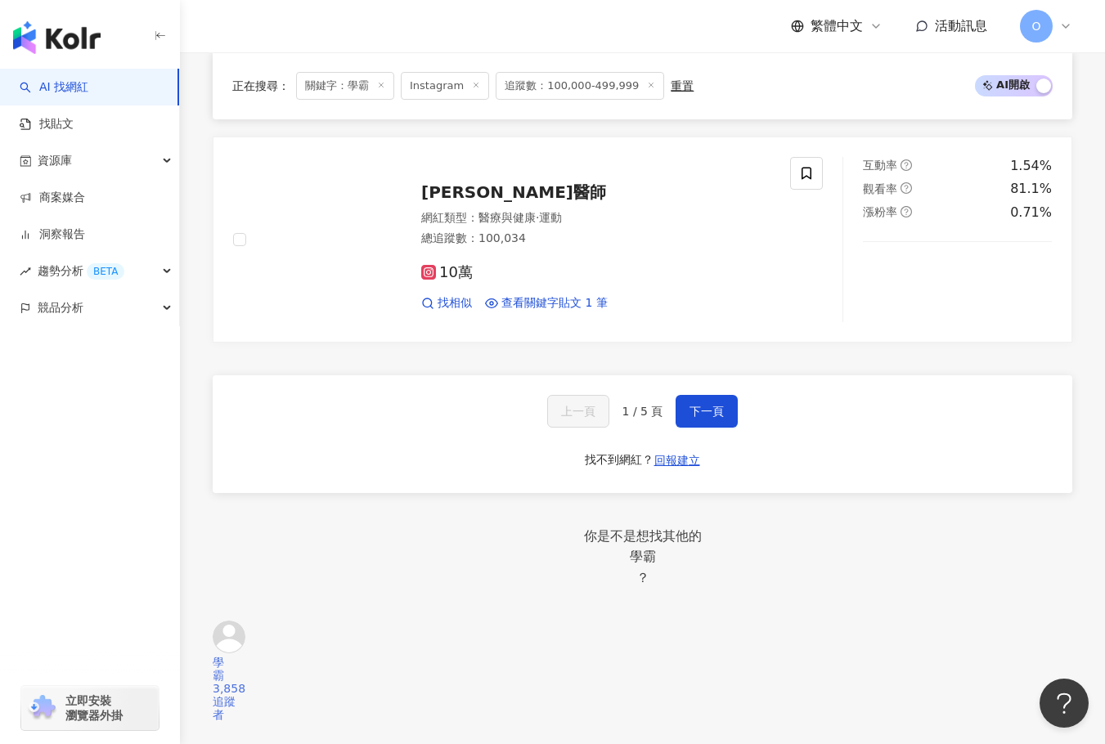
scroll to position [3118, 0]
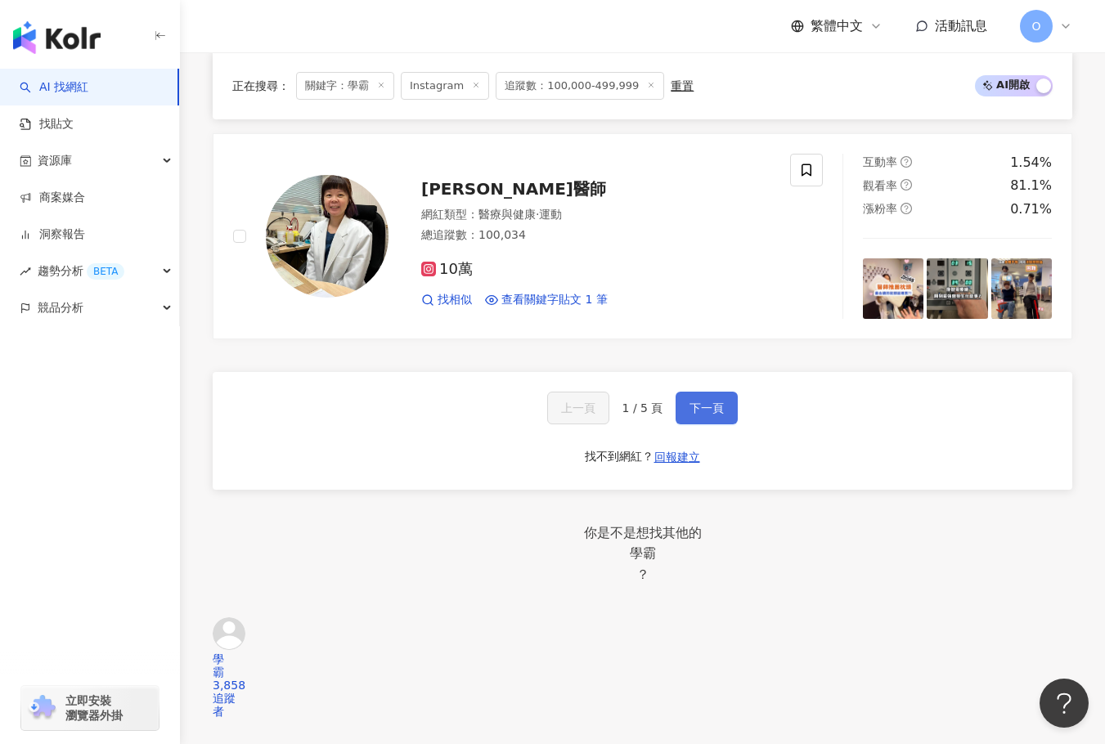
click at [697, 402] on span "下一頁" at bounding box center [706, 408] width 34 height 13
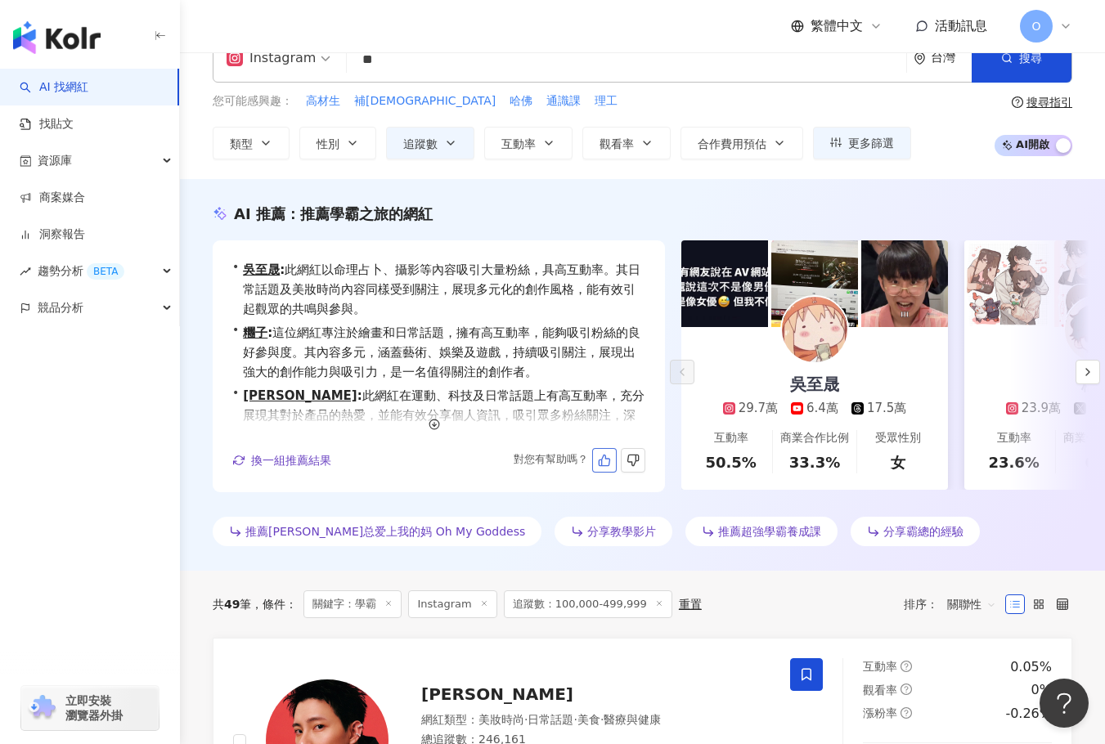
scroll to position [0, 0]
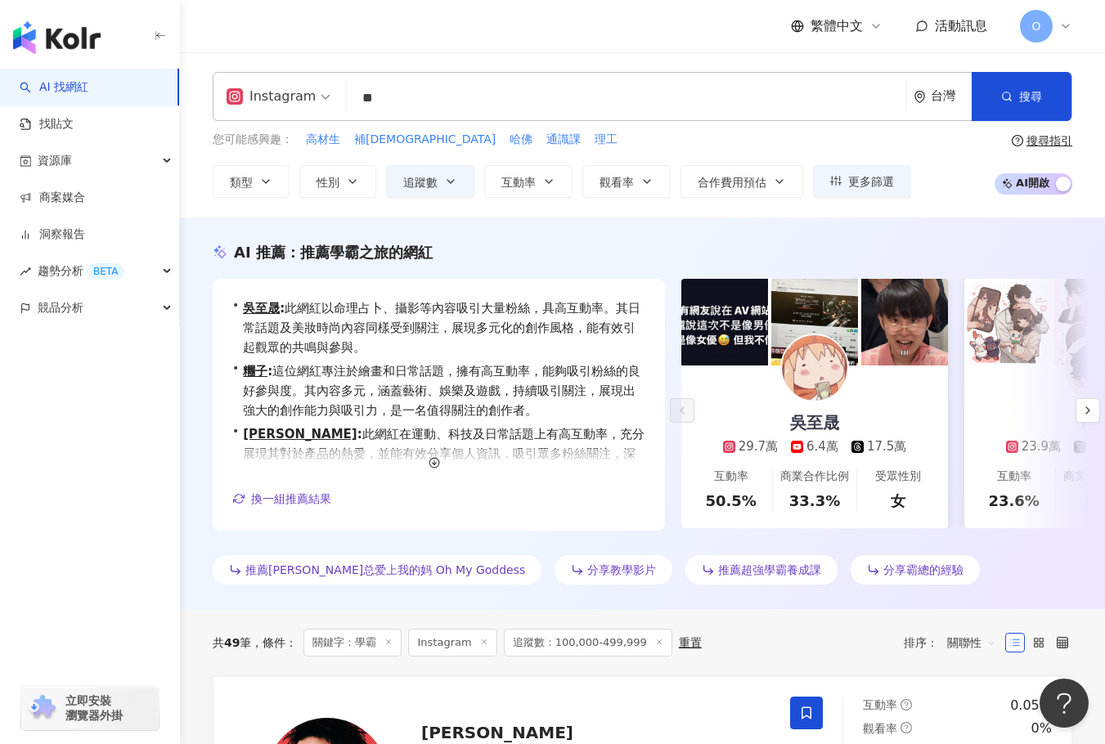
click at [429, 90] on input "**" at bounding box center [626, 98] width 546 height 31
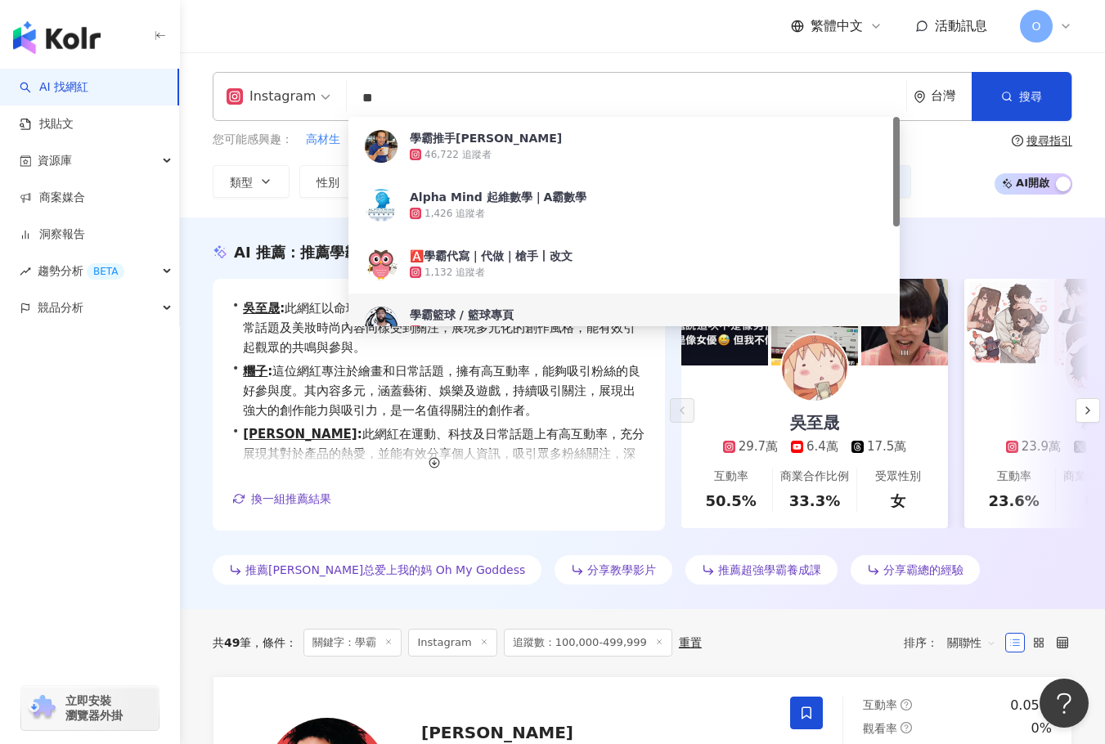
type input "*"
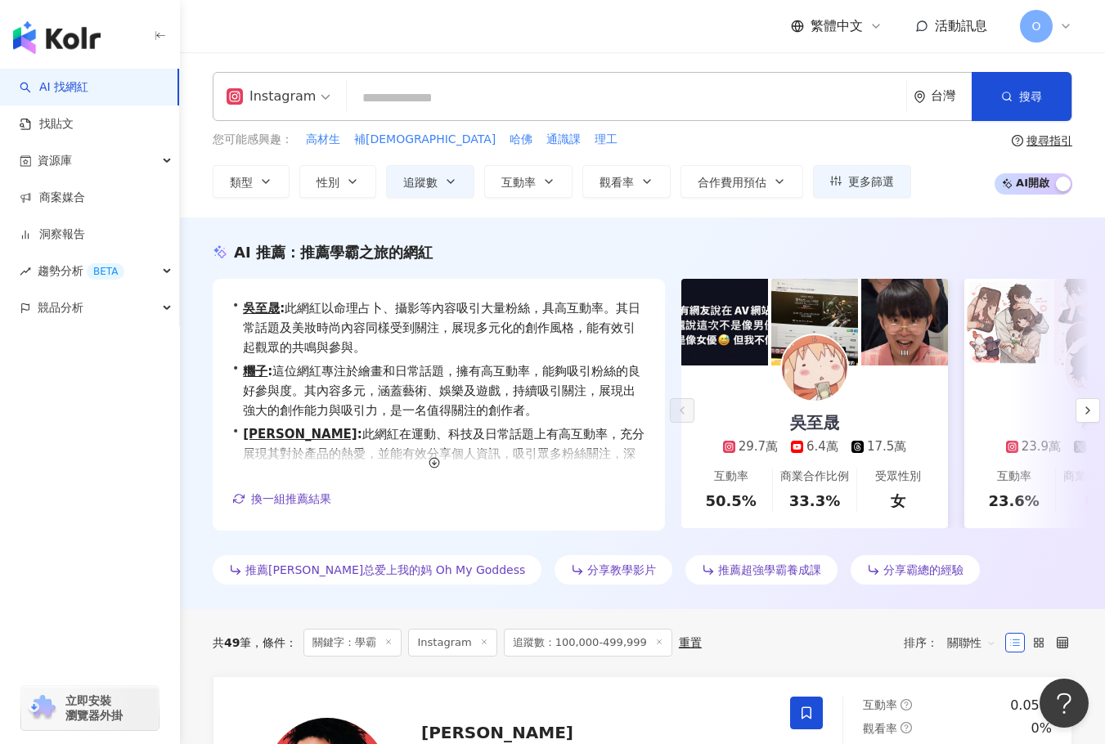
click at [556, 106] on input "search" at bounding box center [626, 98] width 546 height 31
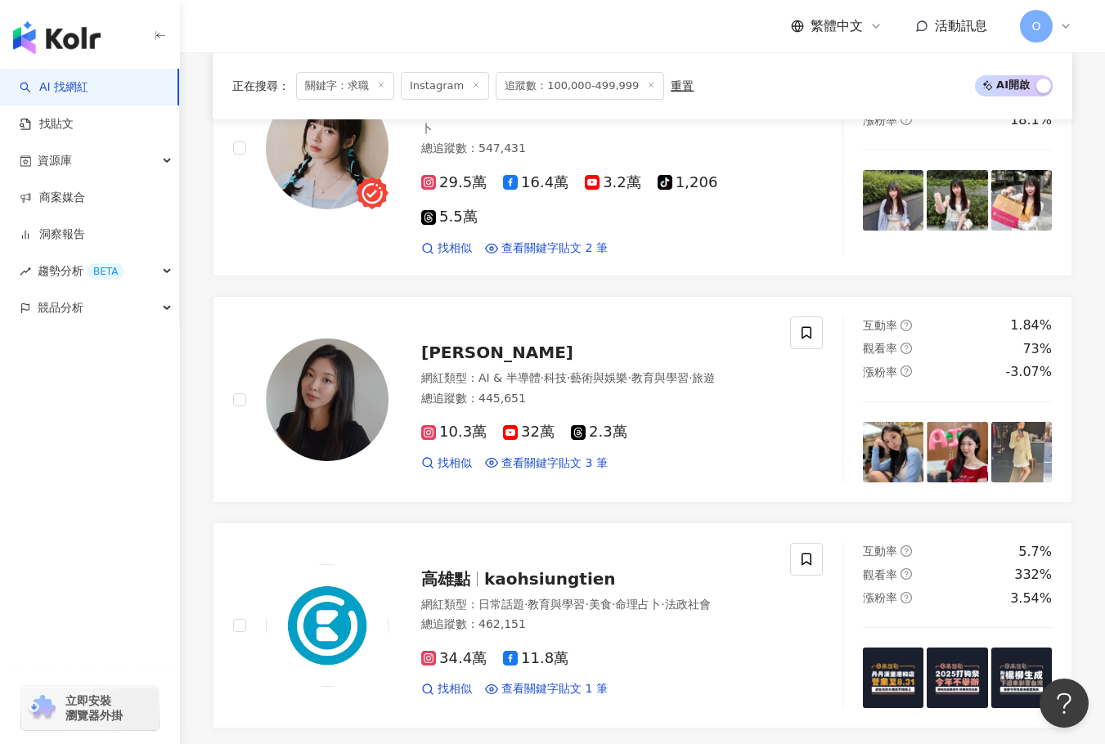
scroll to position [2973, 0]
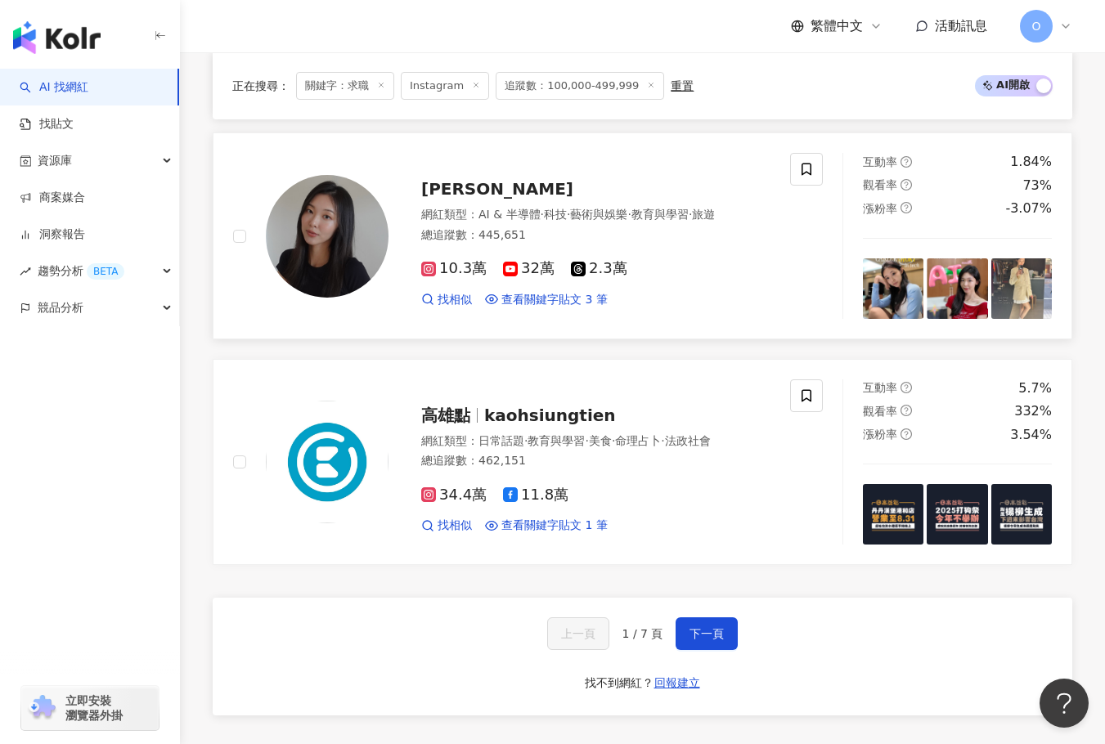
type input "**"
click at [509, 179] on span "Lillian Chiu" at bounding box center [497, 189] width 152 height 20
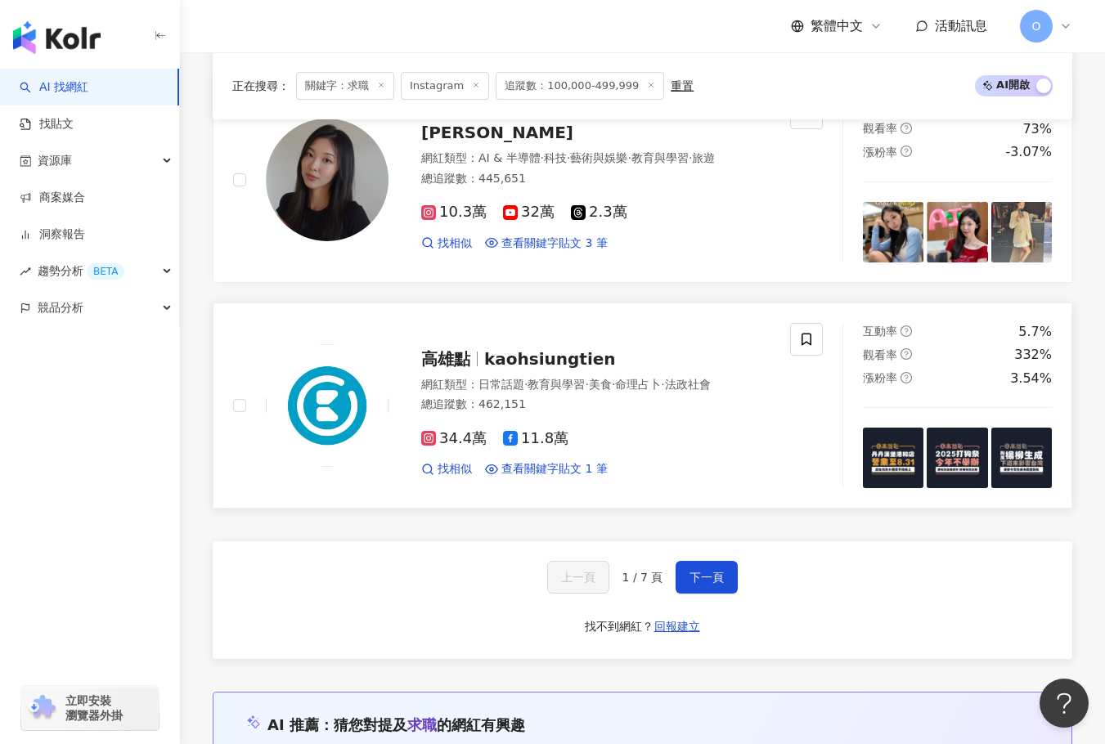
scroll to position [3055, 0]
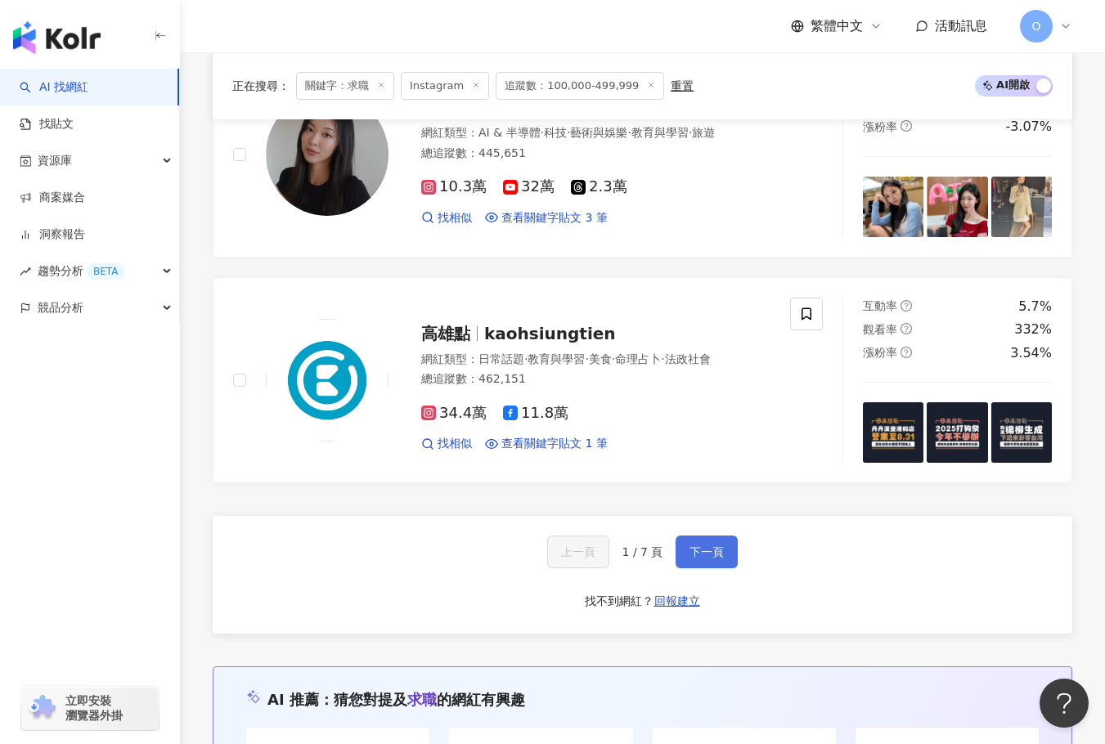
click at [723, 536] on button "下一頁" at bounding box center [707, 552] width 62 height 33
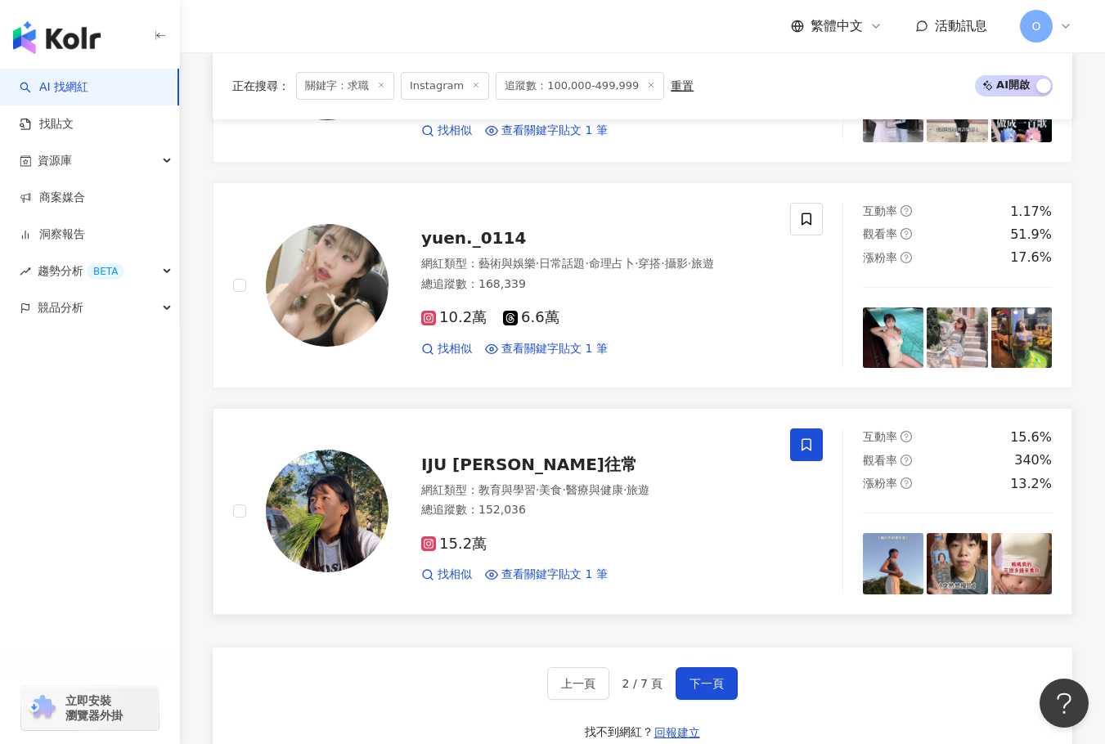
scroll to position [2998, 0]
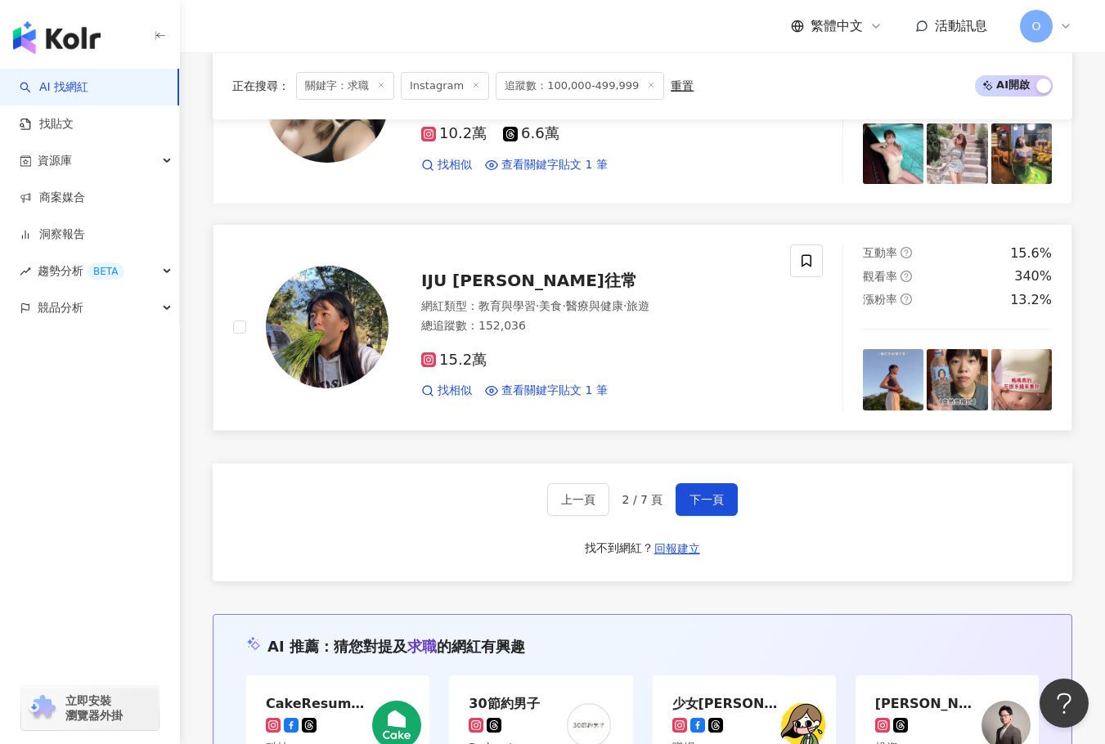
click at [482, 271] on span "IJU 賴一如往常" at bounding box center [529, 281] width 216 height 20
click at [722, 487] on button "下一頁" at bounding box center [707, 499] width 62 height 33
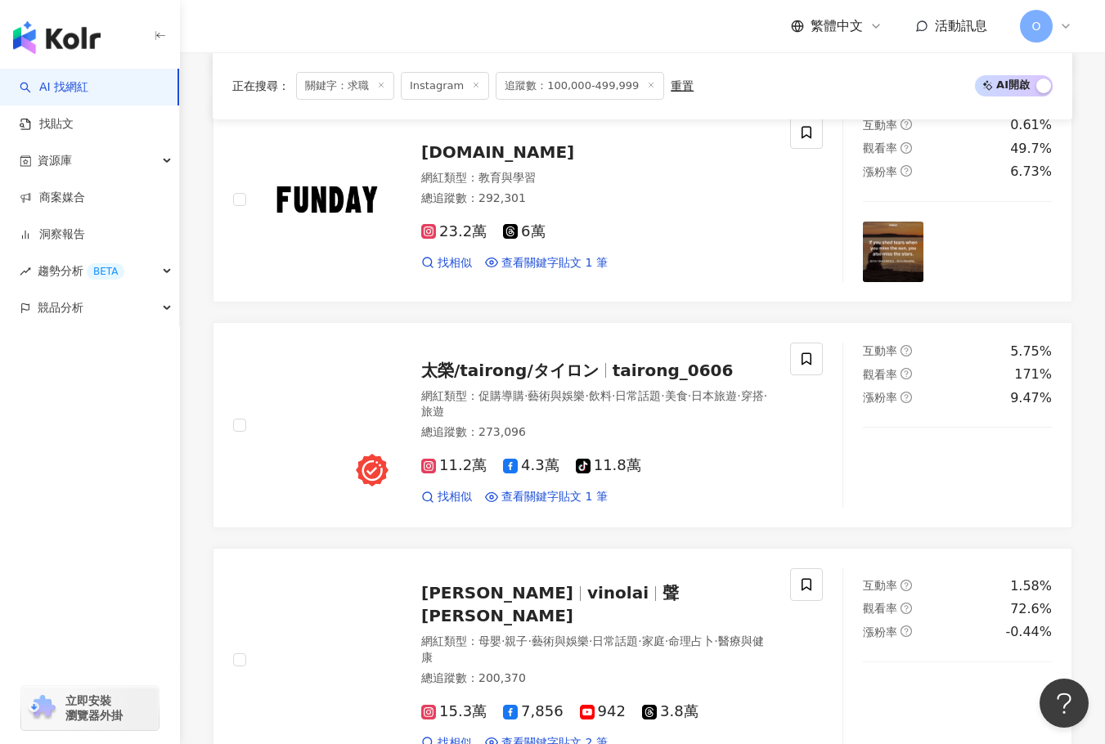
scroll to position [1494, 0]
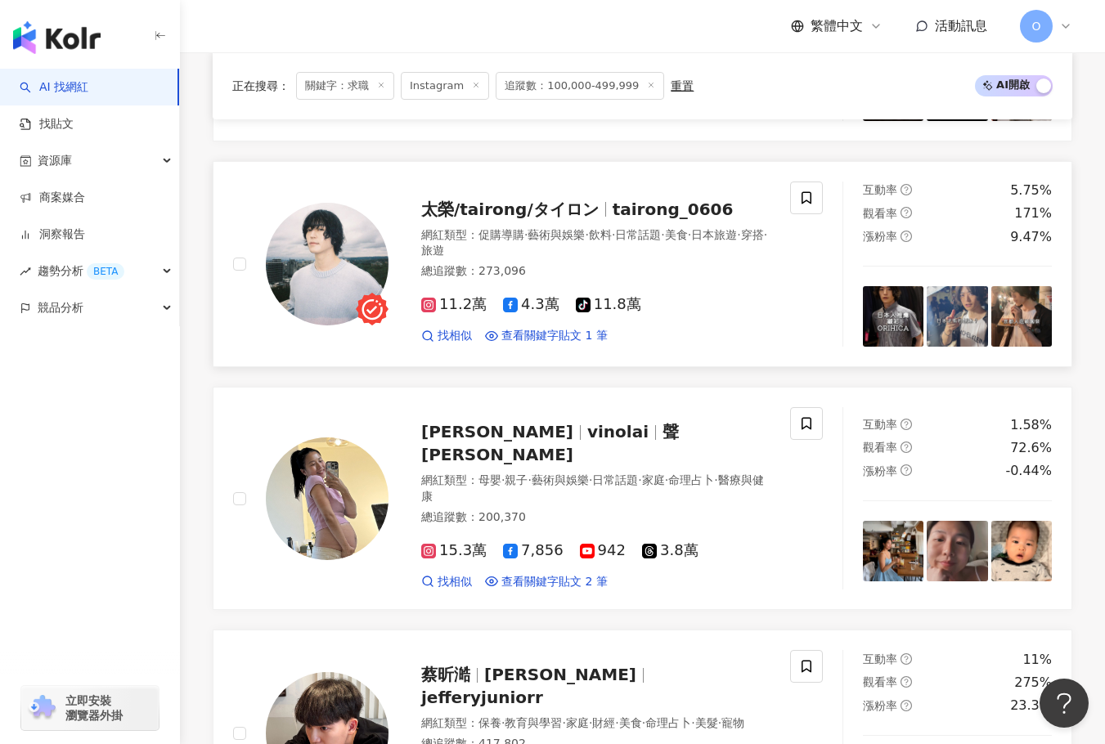
click at [581, 208] on span "太榮/tairong/タイロン" at bounding box center [509, 210] width 177 height 20
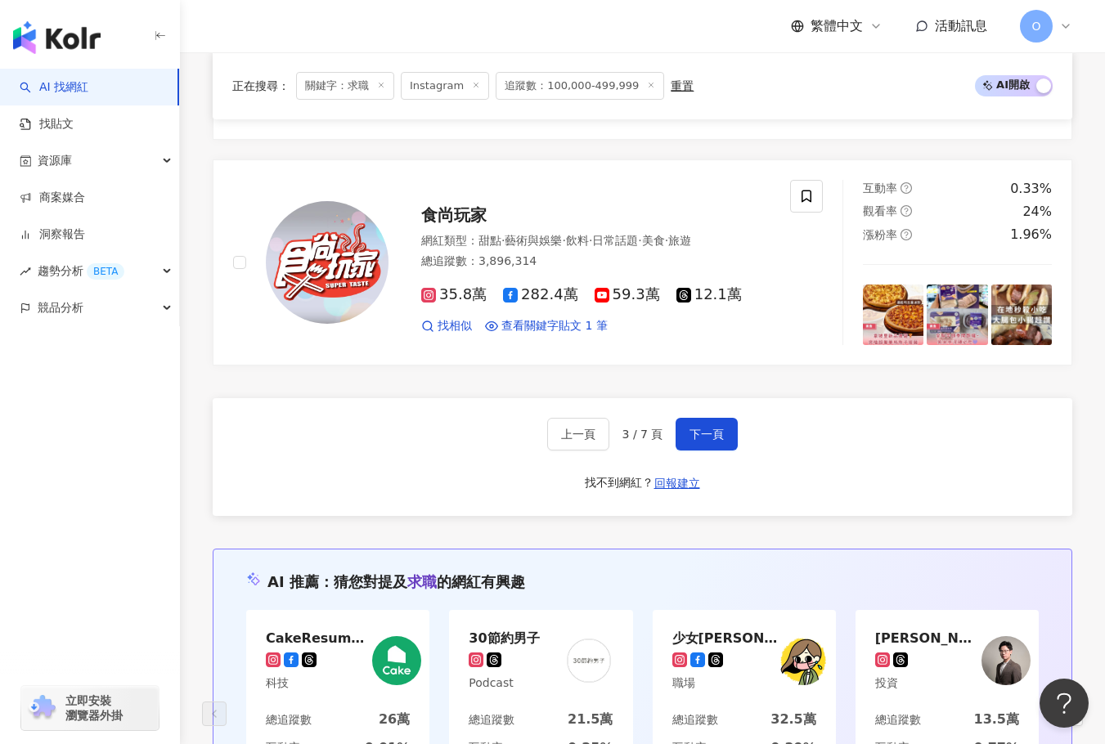
scroll to position [3212, 0]
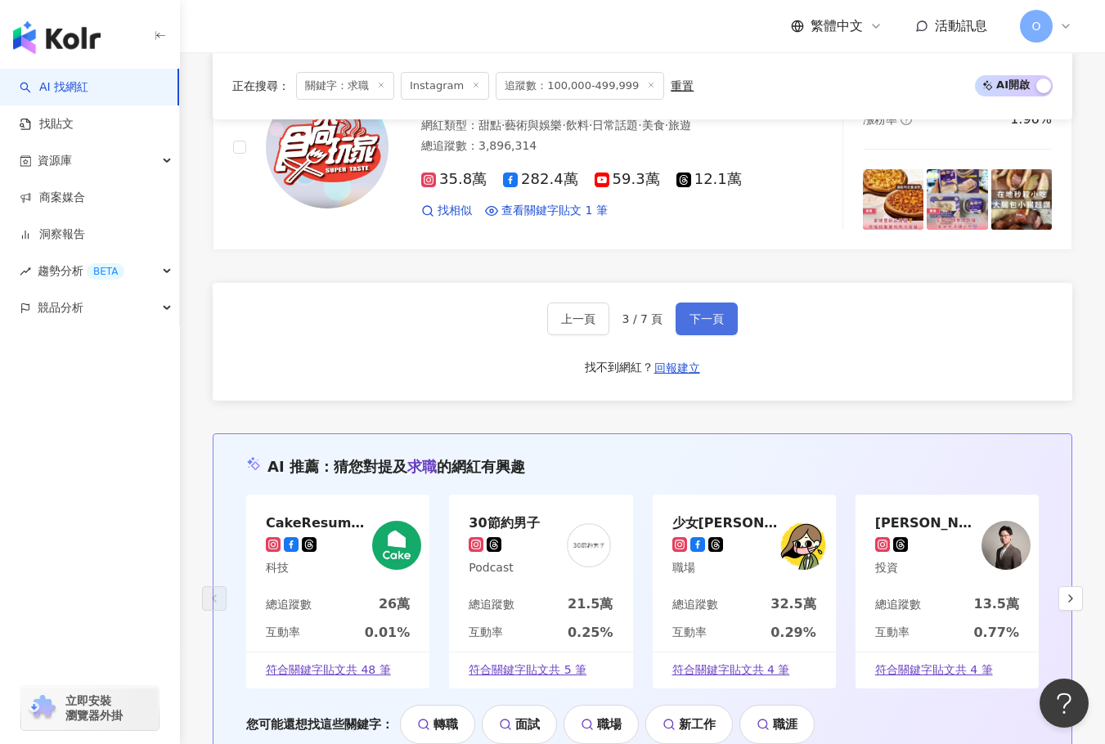
click at [692, 303] on button "下一頁" at bounding box center [707, 319] width 62 height 33
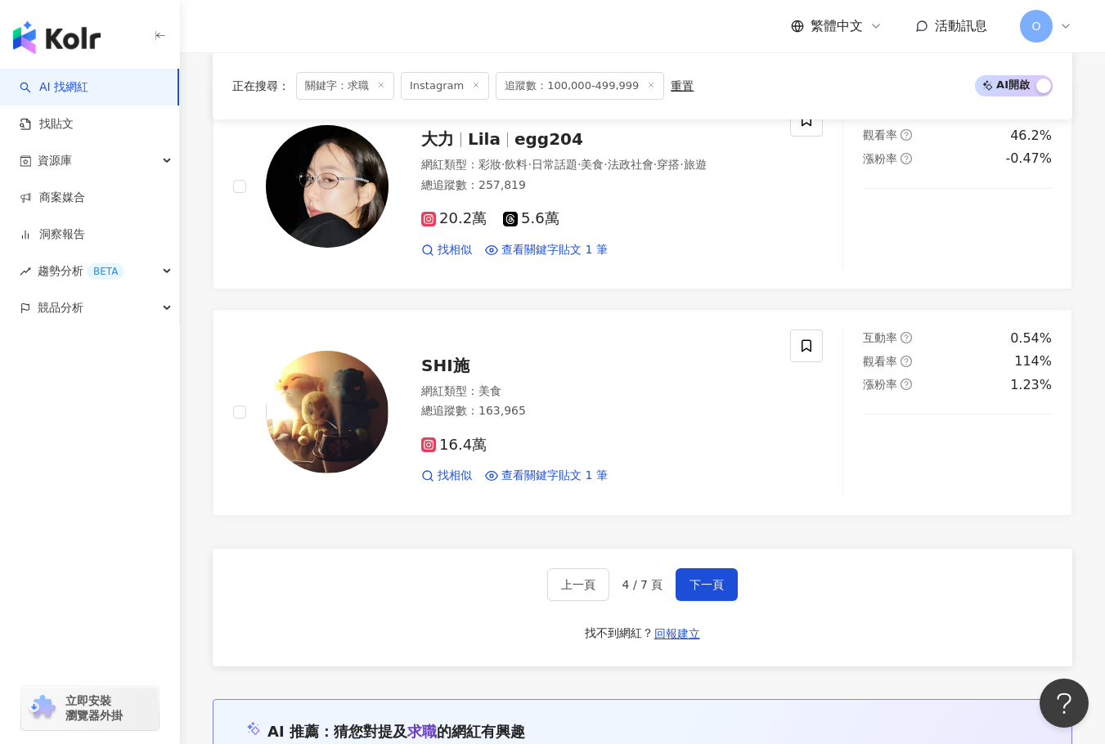
scroll to position [2972, 0]
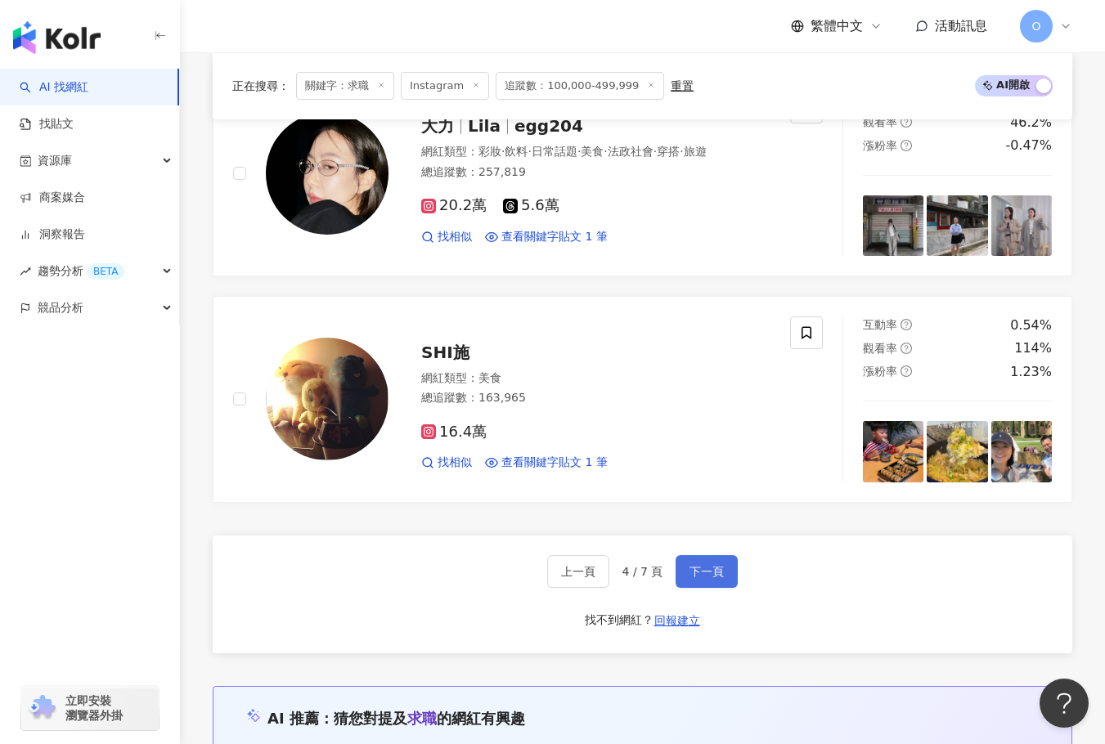
click at [706, 570] on button "下一頁" at bounding box center [707, 571] width 62 height 33
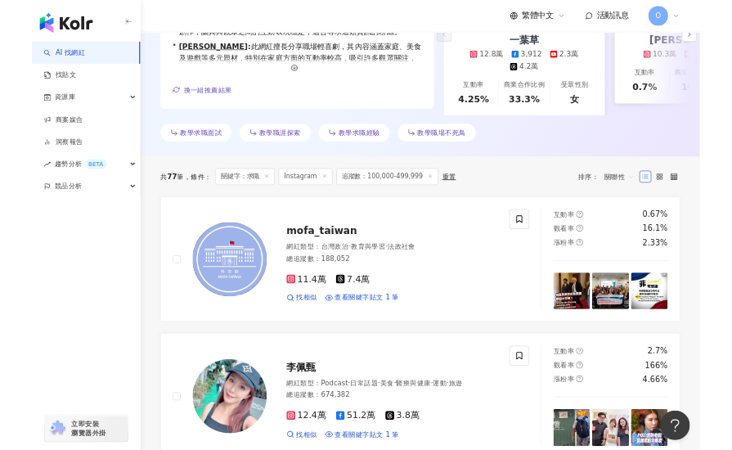
scroll to position [357, 0]
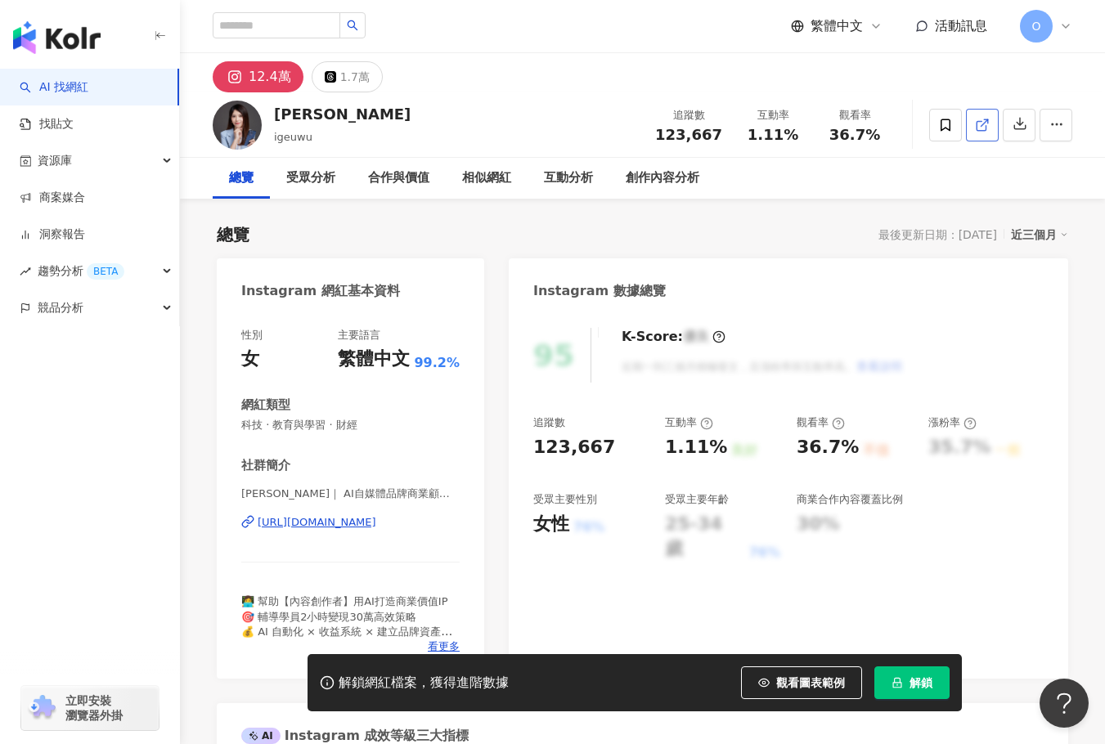
click at [989, 125] on icon at bounding box center [982, 125] width 15 height 15
drag, startPoint x: 274, startPoint y: 116, endPoint x: 378, endPoint y: 114, distance: 103.9
click at [378, 114] on div "[PERSON_NAME] igeuwu 追蹤數 123,667 互動率 1.11% 觀看率 36.7%" at bounding box center [642, 124] width 925 height 65
copy div "[PERSON_NAME]"
click at [327, 497] on span "[PERSON_NAME]｜ AI自媒體品牌商業顧問 x 自動化成交 x 創業培訓課程 | igeuwu" at bounding box center [350, 494] width 218 height 15
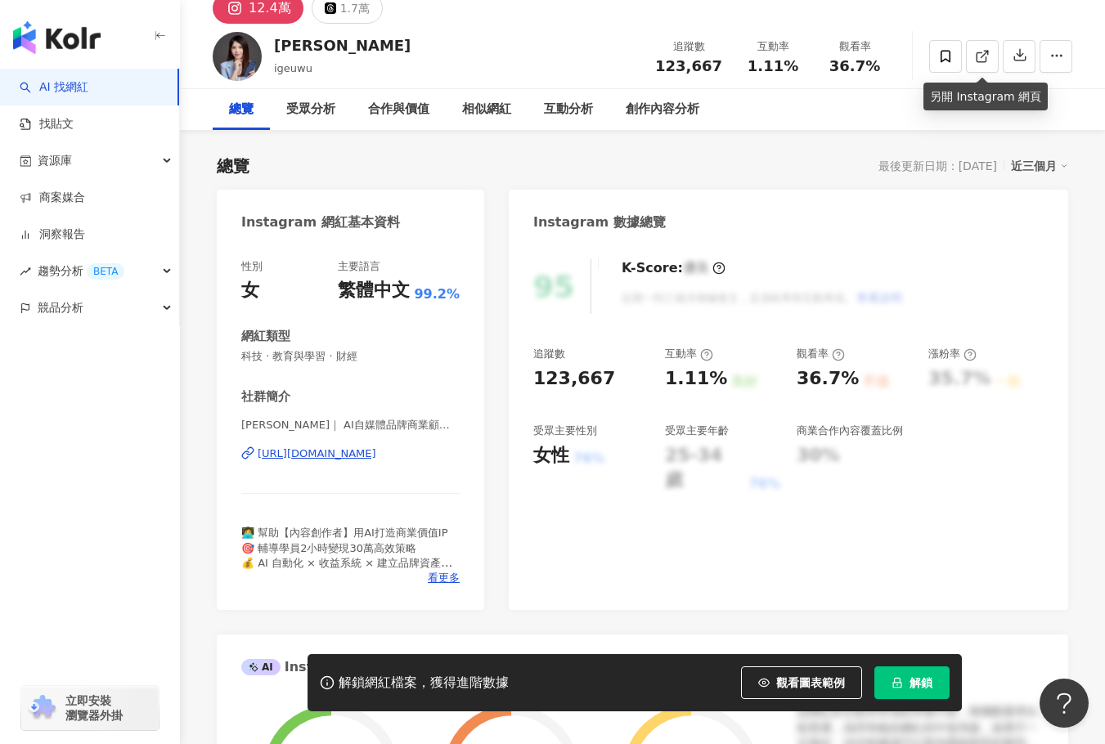
scroll to position [164, 0]
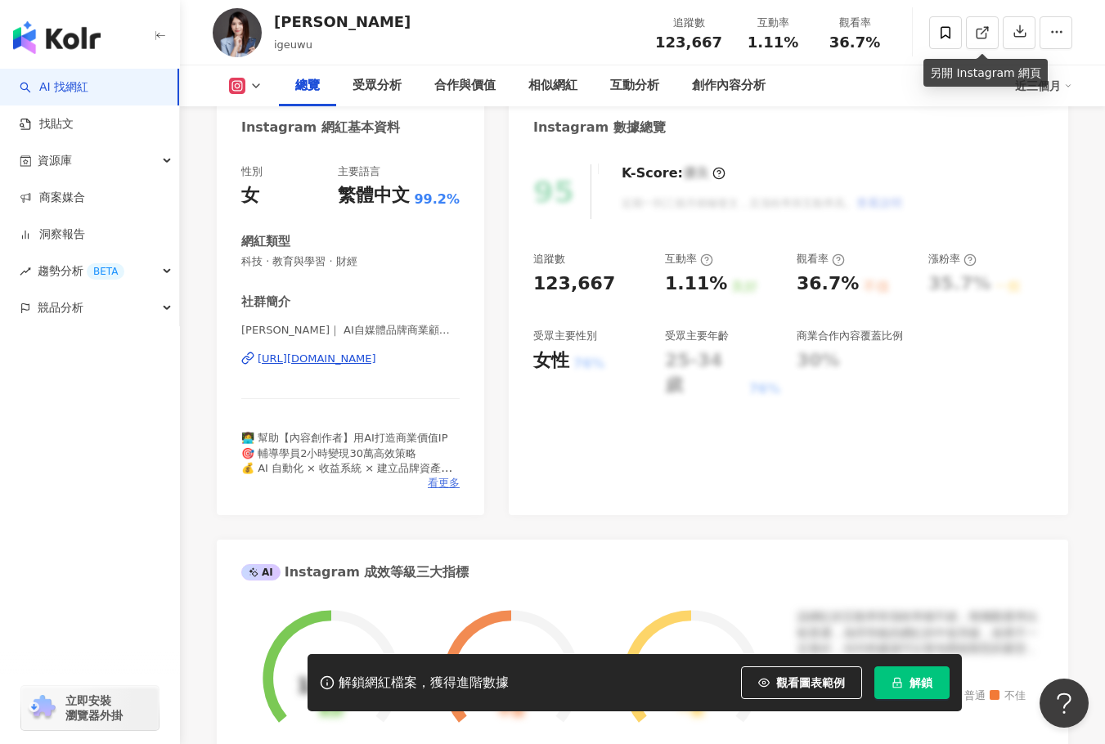
click at [433, 487] on span "看更多" at bounding box center [444, 483] width 32 height 15
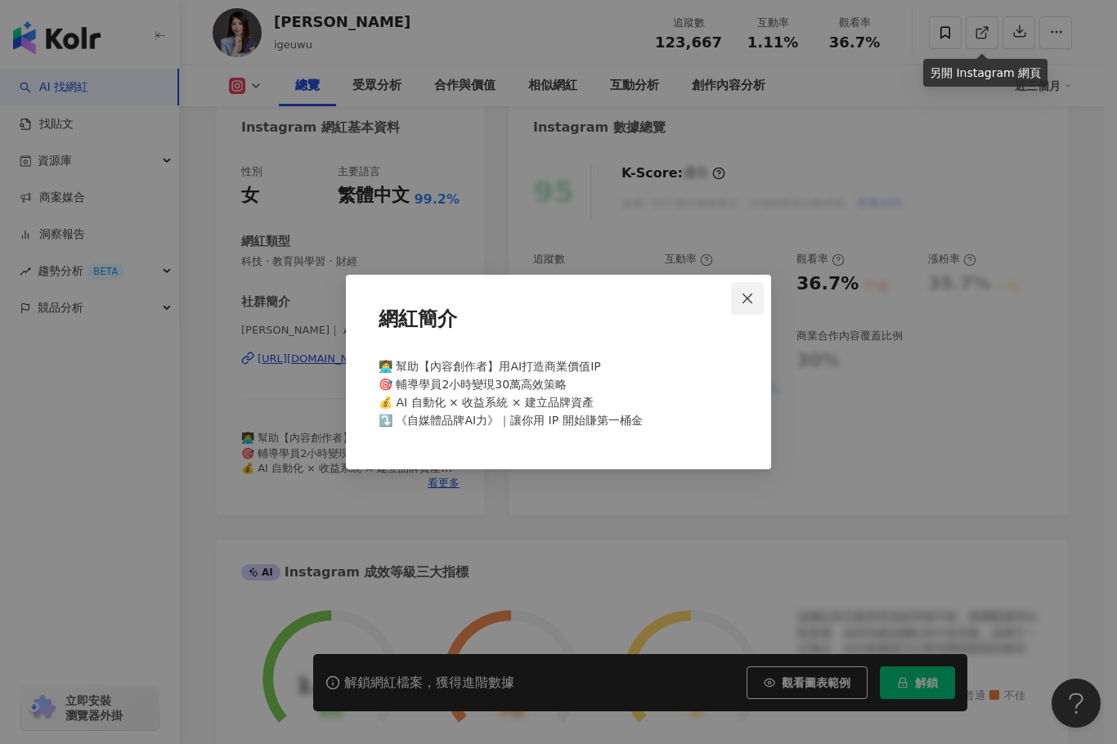
click at [750, 301] on icon "close" at bounding box center [748, 298] width 10 height 10
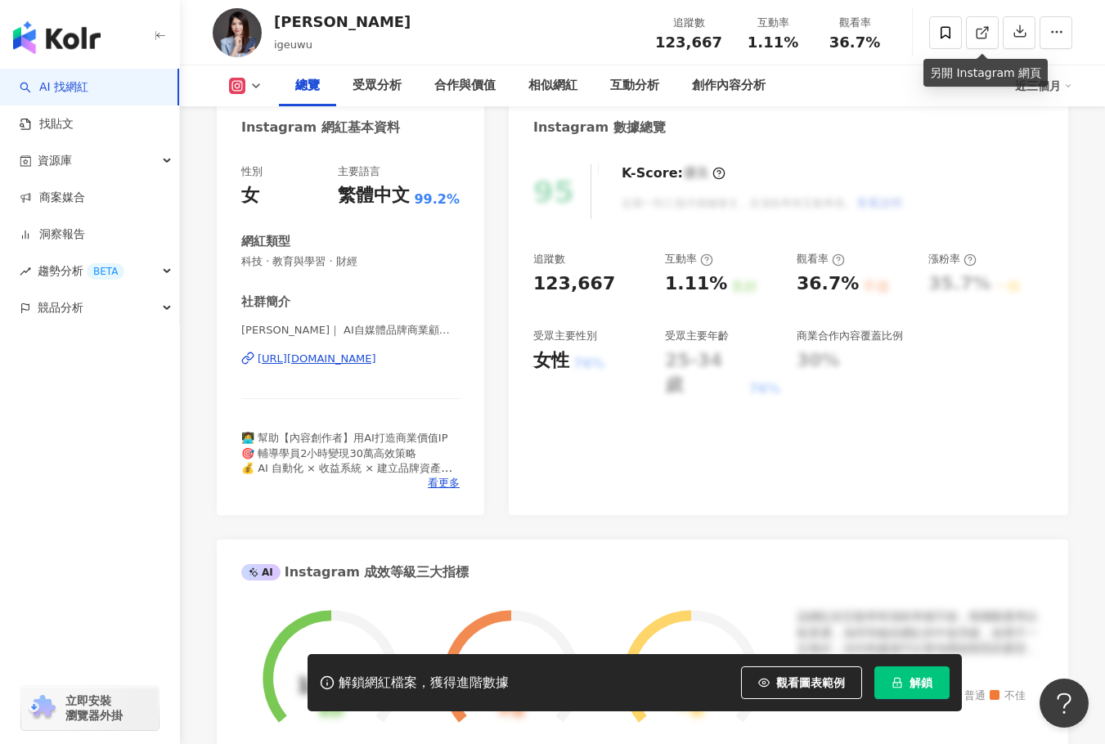
click at [406, 330] on span "Eugenia叡一｜ AI自媒體品牌商業顧問 x 自動化成交 x 創業培訓課程 | igeuwu" at bounding box center [350, 330] width 218 height 15
click at [445, 325] on span "Eugenia叡一｜ AI自媒體品牌商業顧問 x 自動化成交 x 創業培訓課程 | igeuwu" at bounding box center [350, 330] width 218 height 15
click at [414, 332] on span "Eugenia叡一｜ AI自媒體品牌商業顧問 x 自動化成交 x 創業培訓課程 | igeuwu" at bounding box center [350, 330] width 218 height 15
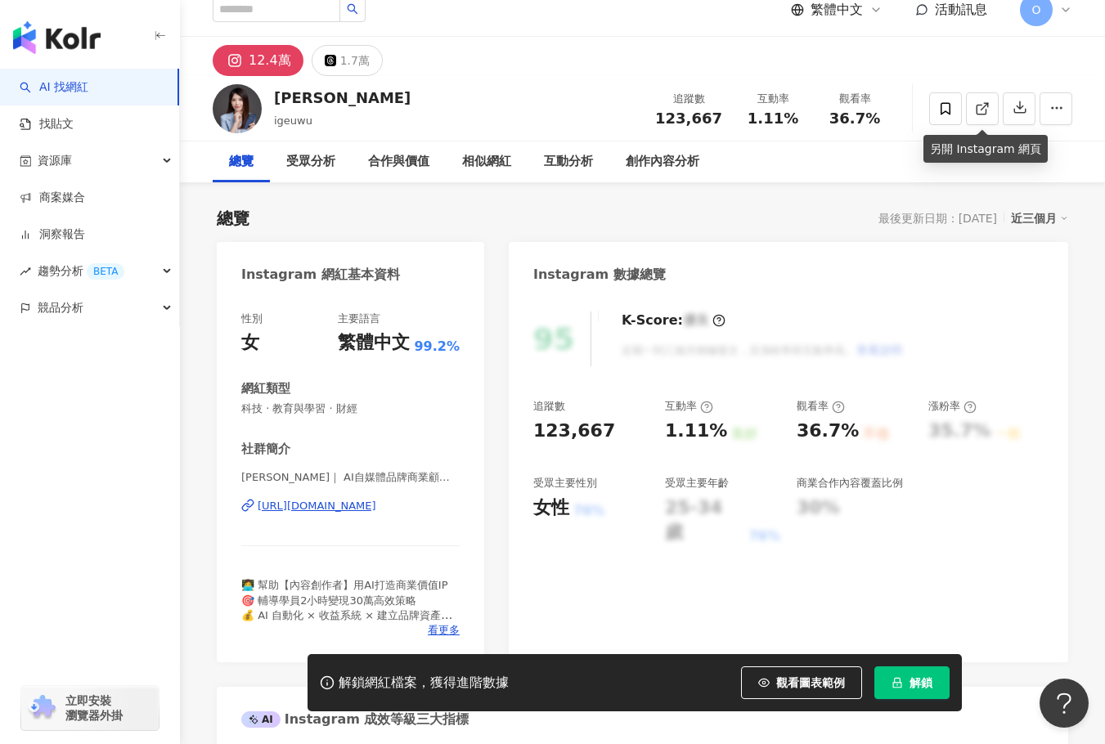
scroll to position [0, 0]
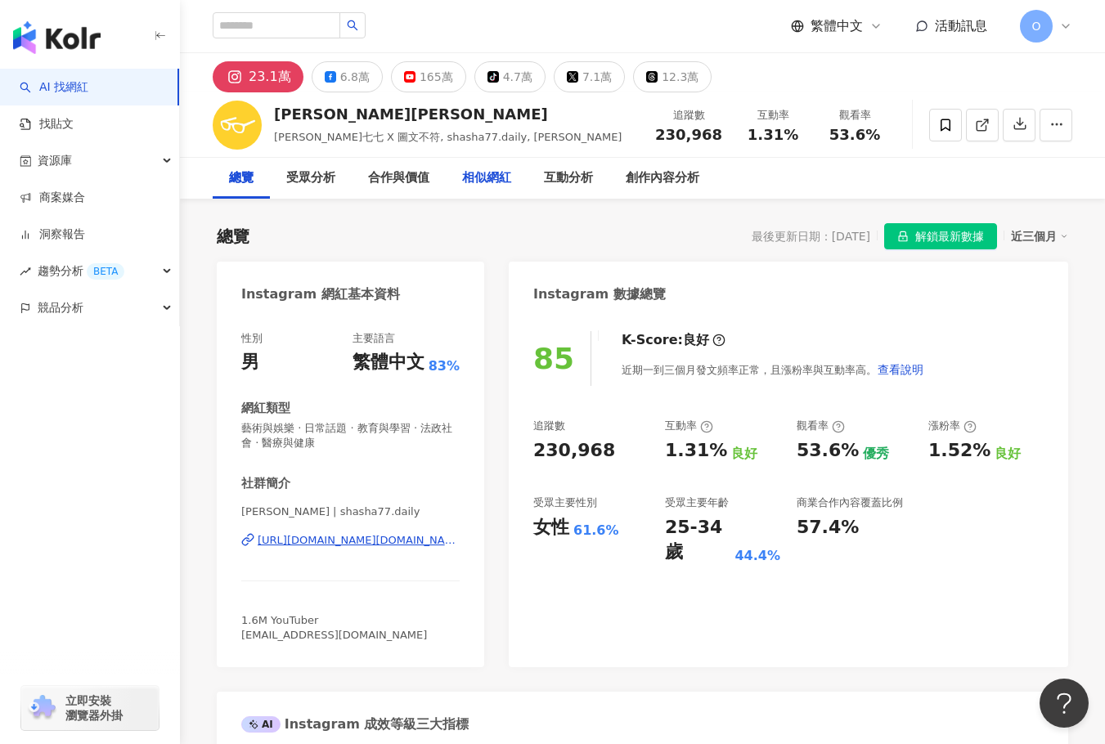
click at [498, 175] on div "相似網紅" at bounding box center [486, 178] width 49 height 20
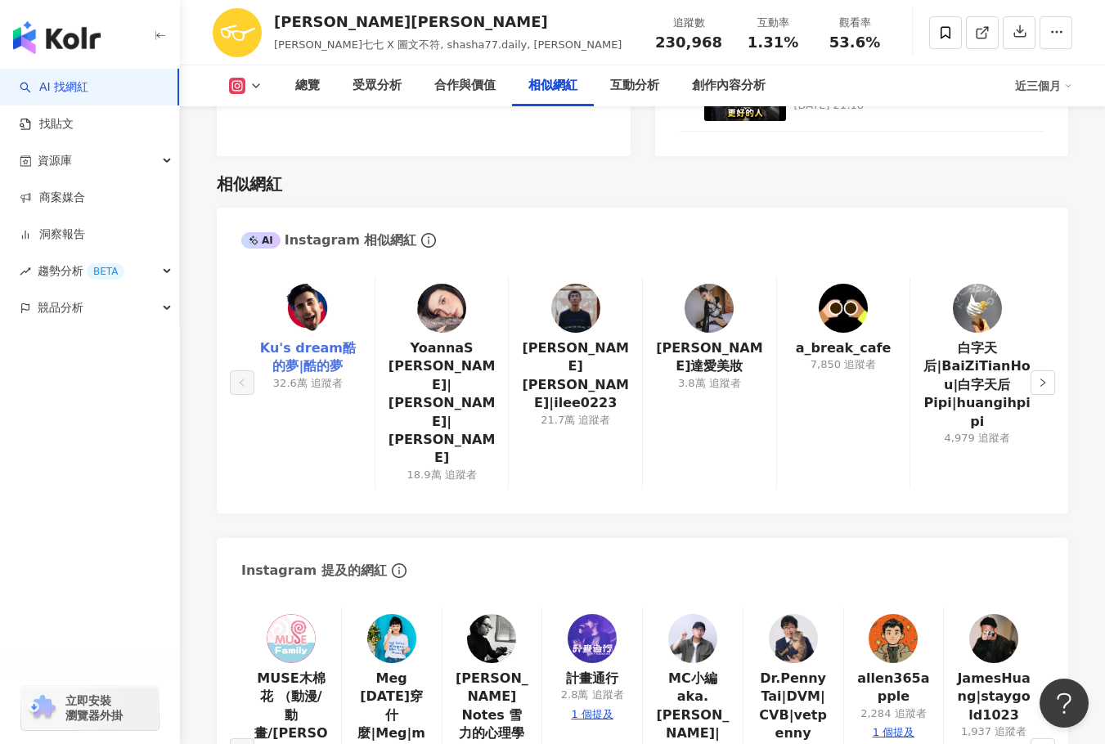
click at [333, 339] on link "Ku's dream酷的夢|酷的夢" at bounding box center [307, 357] width 107 height 37
click at [443, 284] on img at bounding box center [441, 308] width 49 height 49
click at [1046, 378] on icon "right" at bounding box center [1043, 383] width 10 height 10
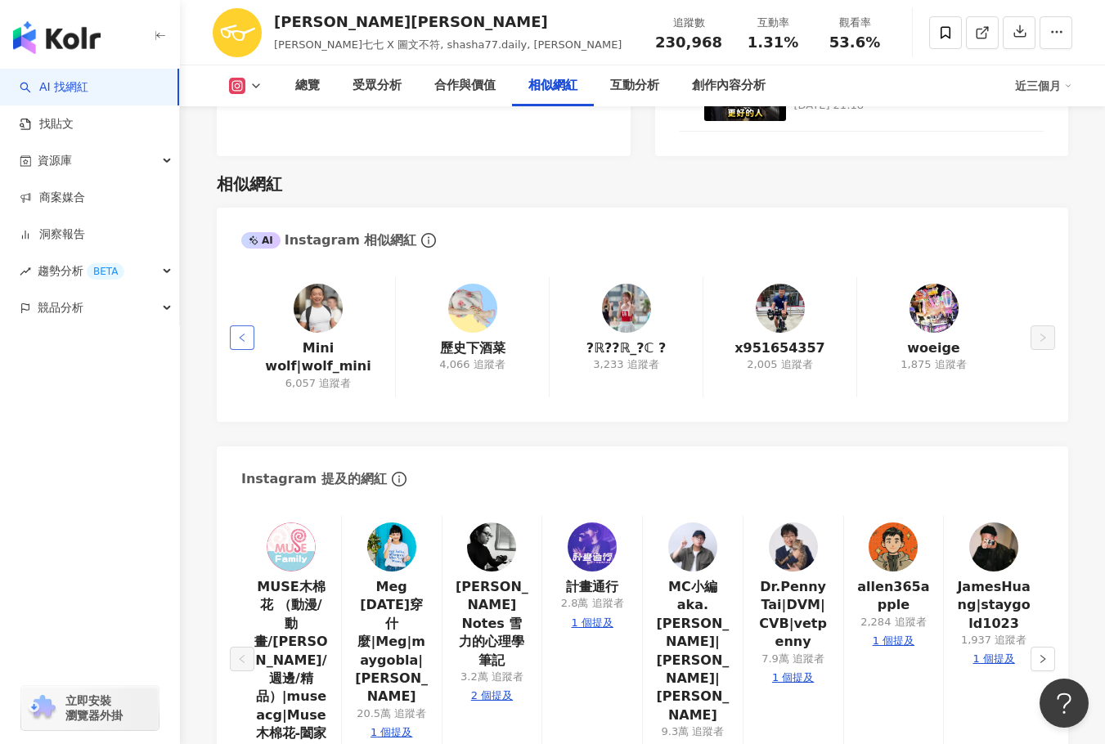
click at [243, 333] on icon "left" at bounding box center [242, 338] width 10 height 10
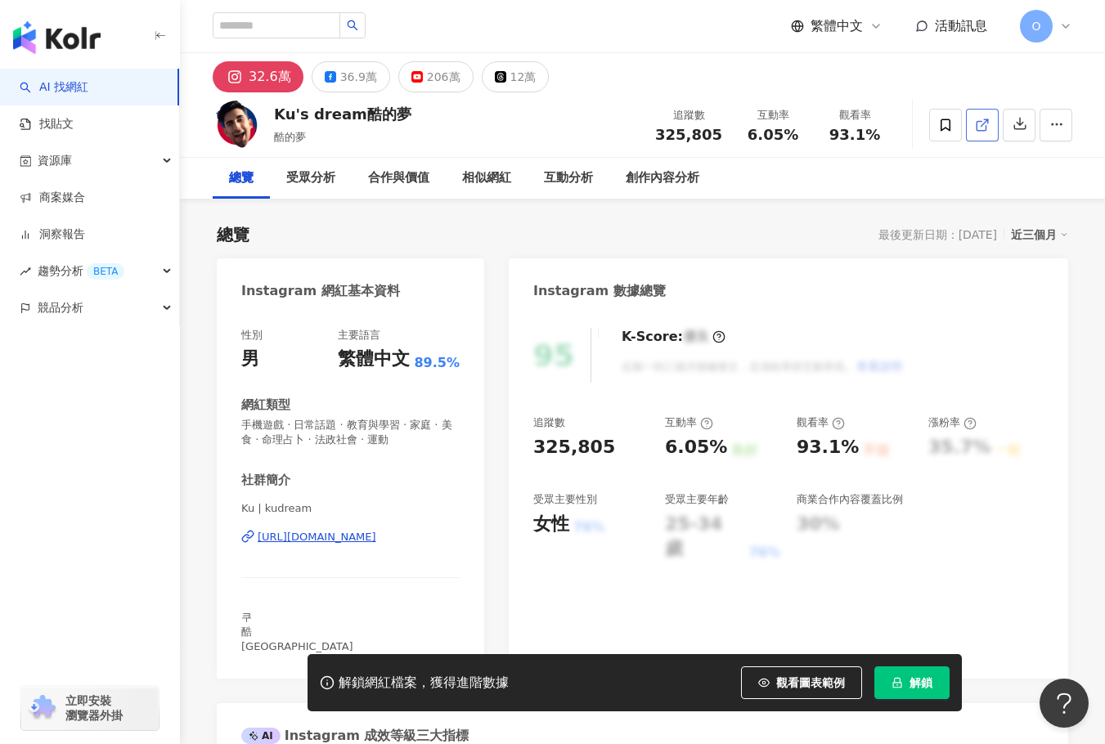
click at [989, 122] on icon at bounding box center [982, 125] width 15 height 15
drag, startPoint x: 275, startPoint y: 118, endPoint x: 445, endPoint y: 115, distance: 170.1
click at [445, 115] on div "Ku's dream酷的夢 酷的夢 追蹤數 325,805 互動率 6.05% 觀看率 93.1%" at bounding box center [642, 124] width 925 height 65
copy div "Ku's dream酷的夢"
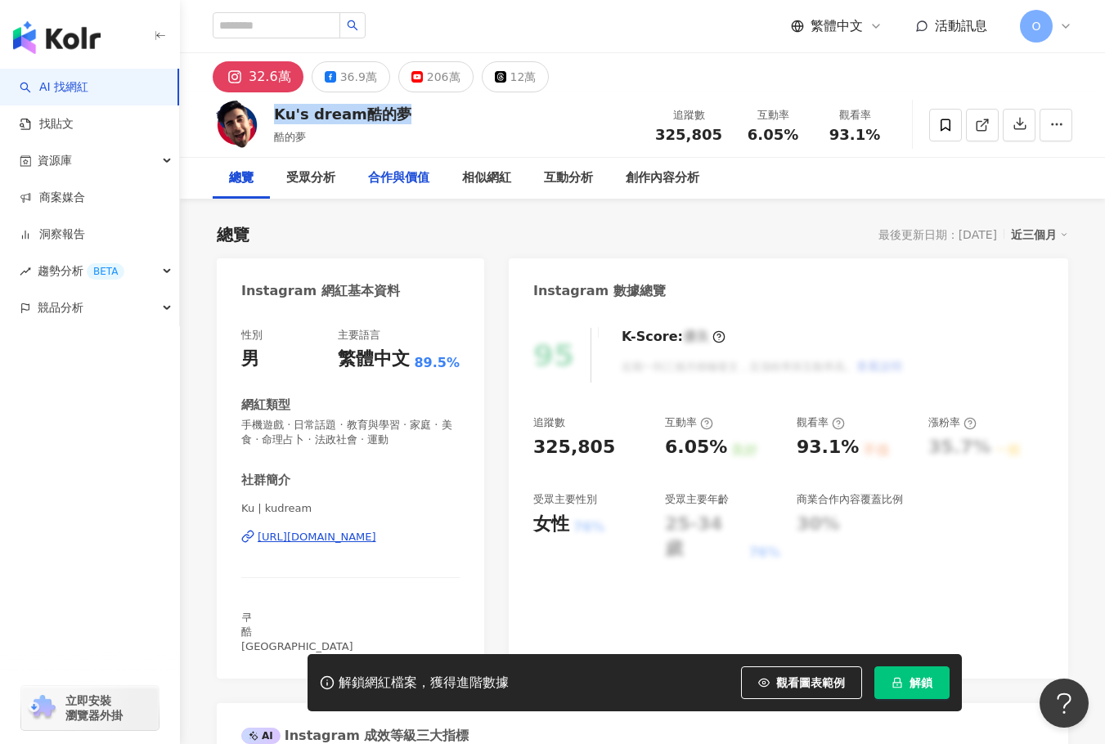
click at [405, 182] on div "合作與價值" at bounding box center [398, 178] width 61 height 20
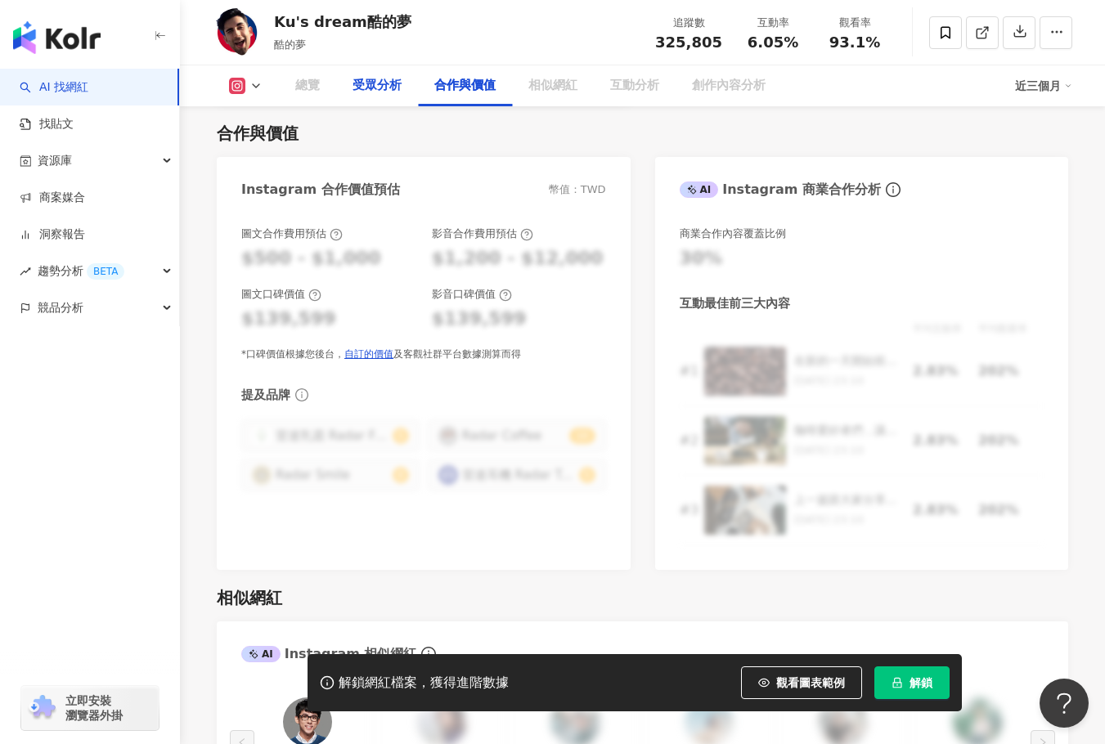
click at [362, 91] on div "受眾分析" at bounding box center [376, 86] width 49 height 20
click at [383, 91] on div "受眾分析" at bounding box center [376, 86] width 49 height 20
click at [300, 97] on div "總覽" at bounding box center [307, 85] width 57 height 41
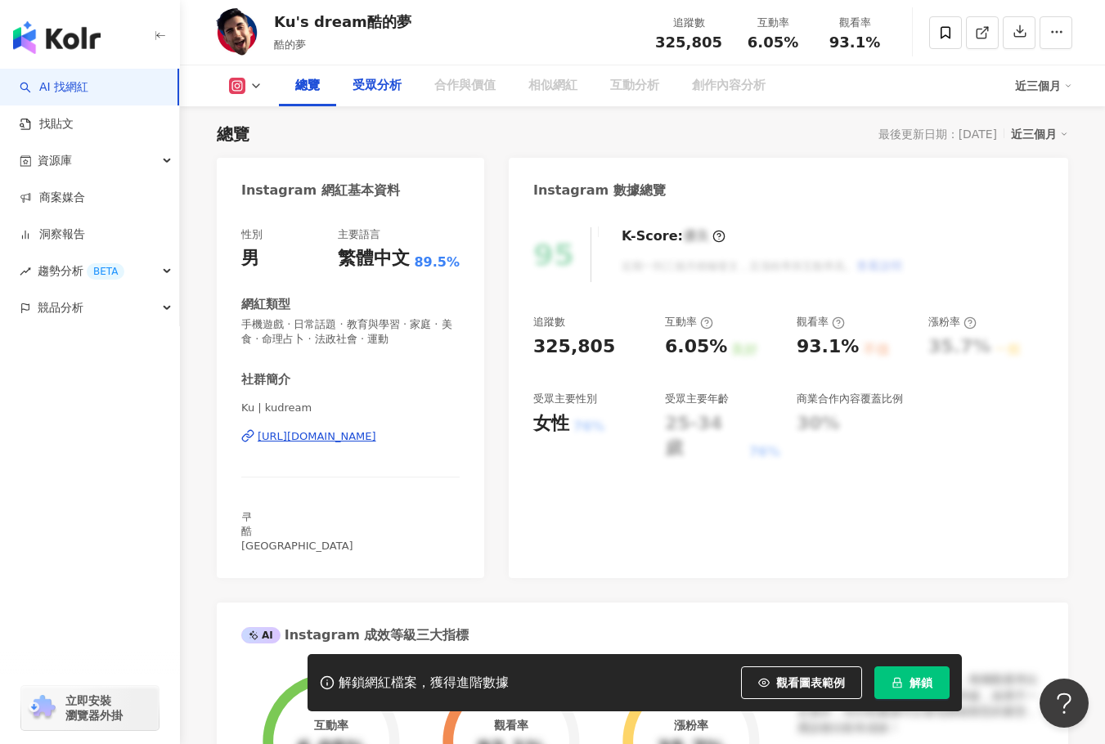
click at [358, 99] on div "受眾分析" at bounding box center [377, 85] width 82 height 41
click at [381, 97] on div "受眾分析" at bounding box center [377, 85] width 82 height 41
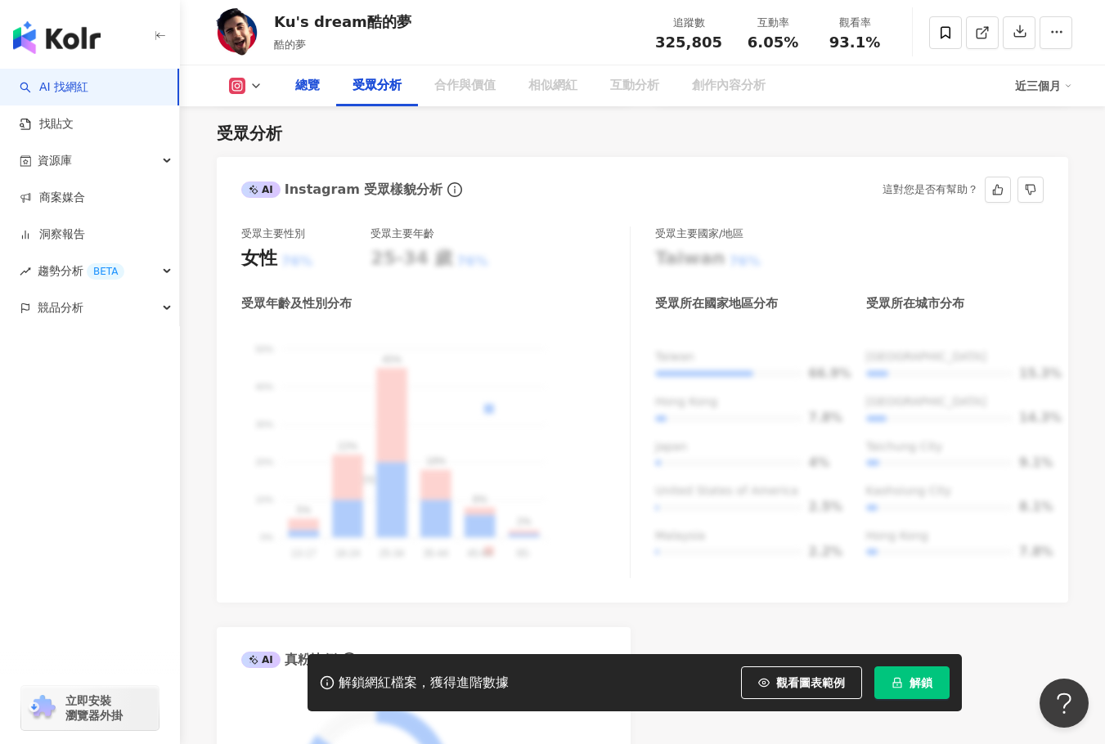
click at [297, 83] on div "總覽" at bounding box center [307, 86] width 25 height 20
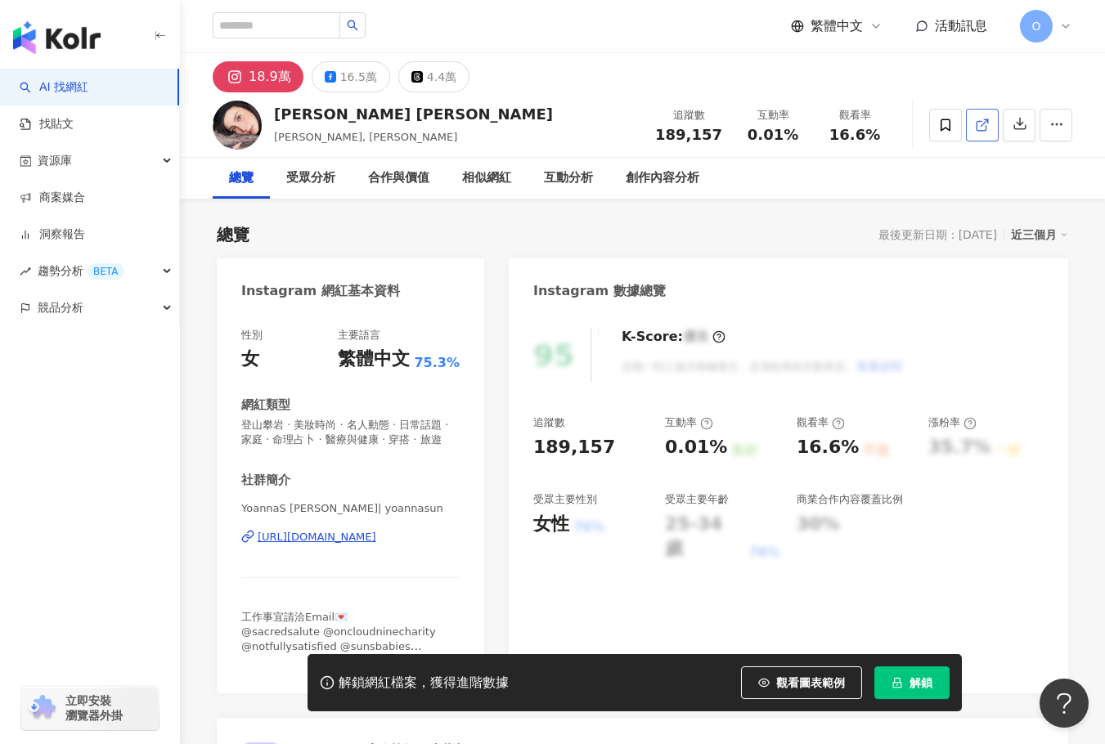
click at [980, 128] on icon at bounding box center [982, 125] width 15 height 15
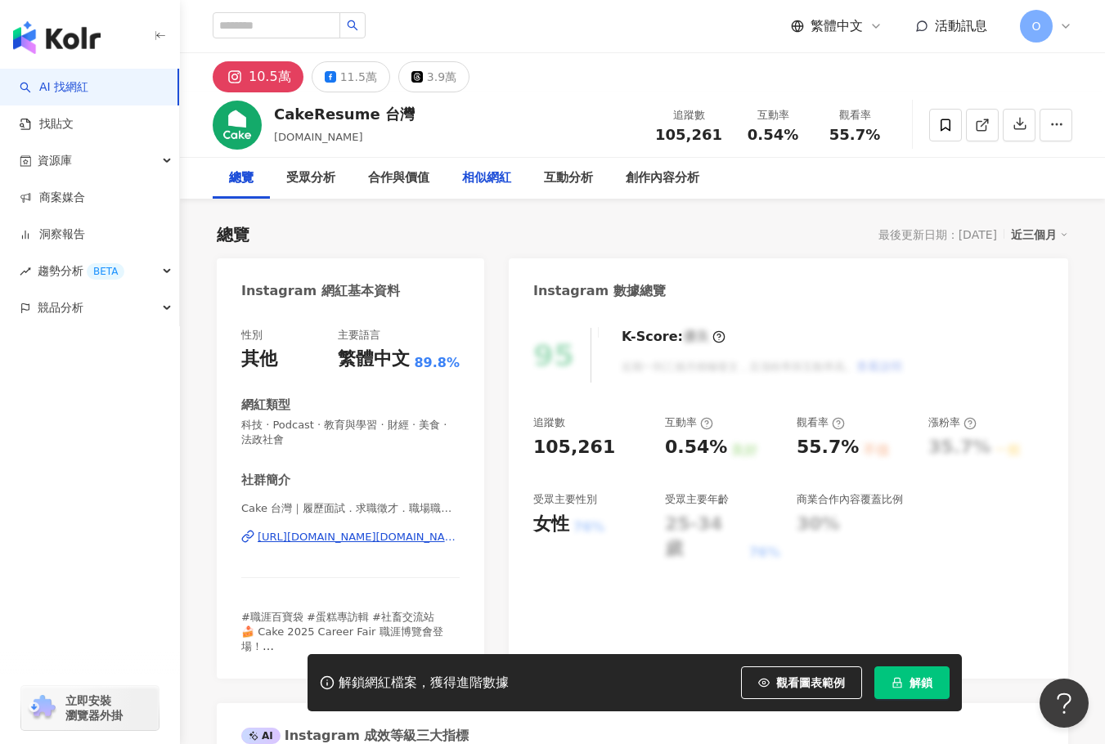
click at [478, 178] on div "相似網紅" at bounding box center [486, 178] width 49 height 20
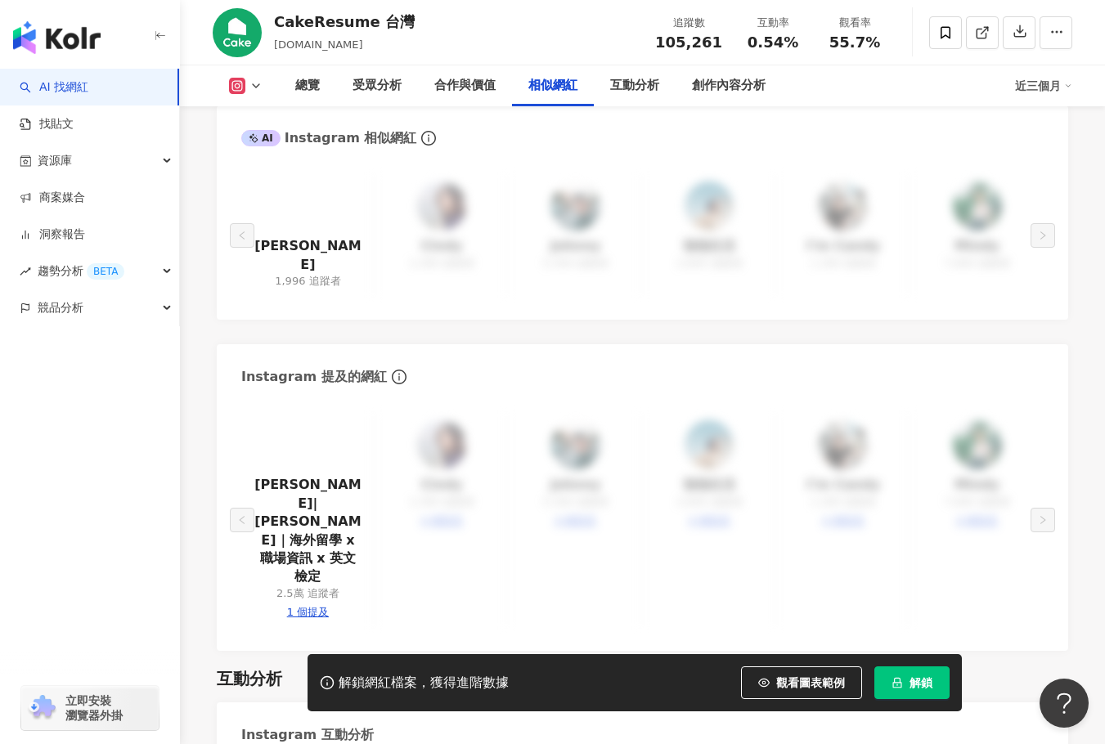
scroll to position [2667, 0]
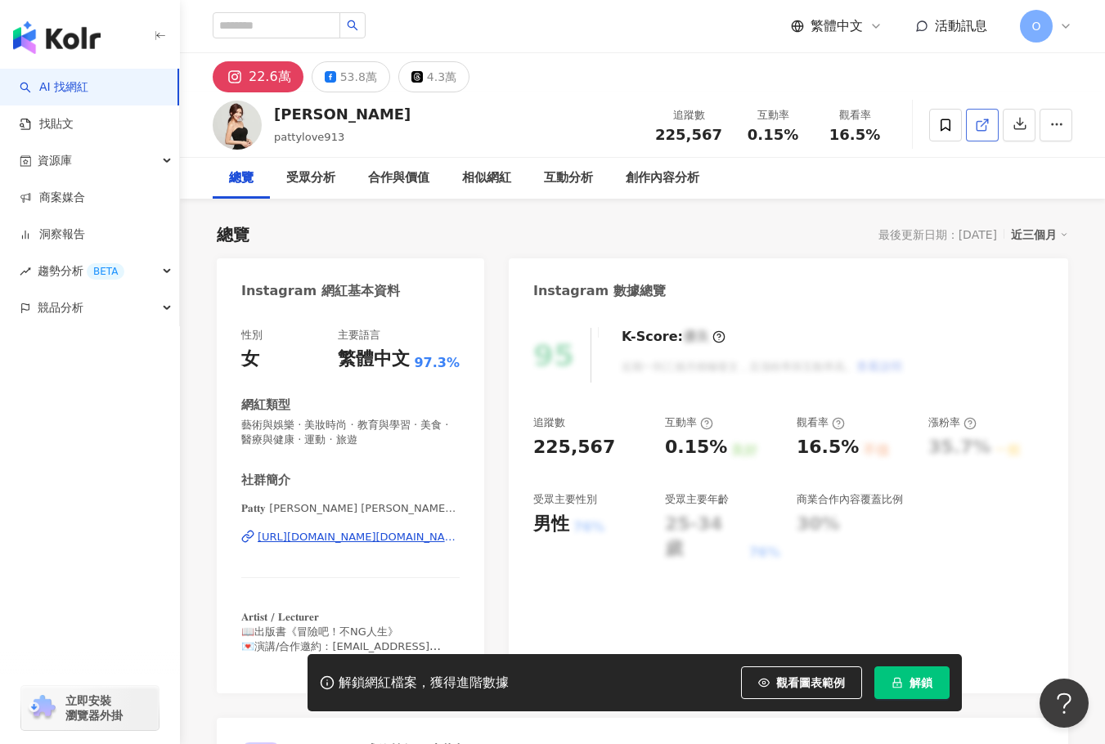
click at [980, 123] on icon at bounding box center [982, 125] width 15 height 15
click at [272, 116] on div "Patty林霈媞 pattylove913 追蹤數 225,567 互動率 0.15% 觀看率 16.5%" at bounding box center [642, 124] width 925 height 65
click at [276, 116] on div "Patty林霈媞" at bounding box center [342, 114] width 137 height 20
drag, startPoint x: 279, startPoint y: 116, endPoint x: 360, endPoint y: 123, distance: 81.2
click at [360, 123] on div "Patty林霈媞 pattylove913 追蹤數 225,567 互動率 0.15% 觀看率 16.5%" at bounding box center [642, 124] width 925 height 65
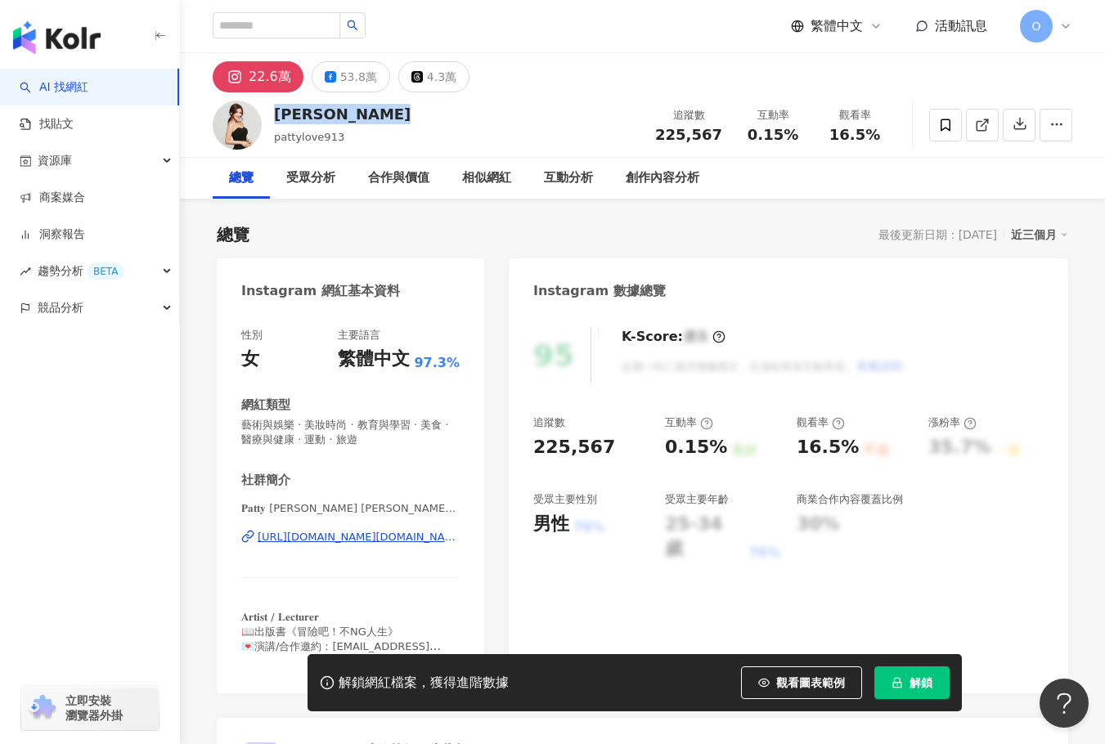
copy div "Patty林霈媞"
click at [455, 113] on div "Patty林霈媞 pattylove913 追蹤數 225,567 互動率 0.15% 觀看率 16.5%" at bounding box center [642, 124] width 925 height 65
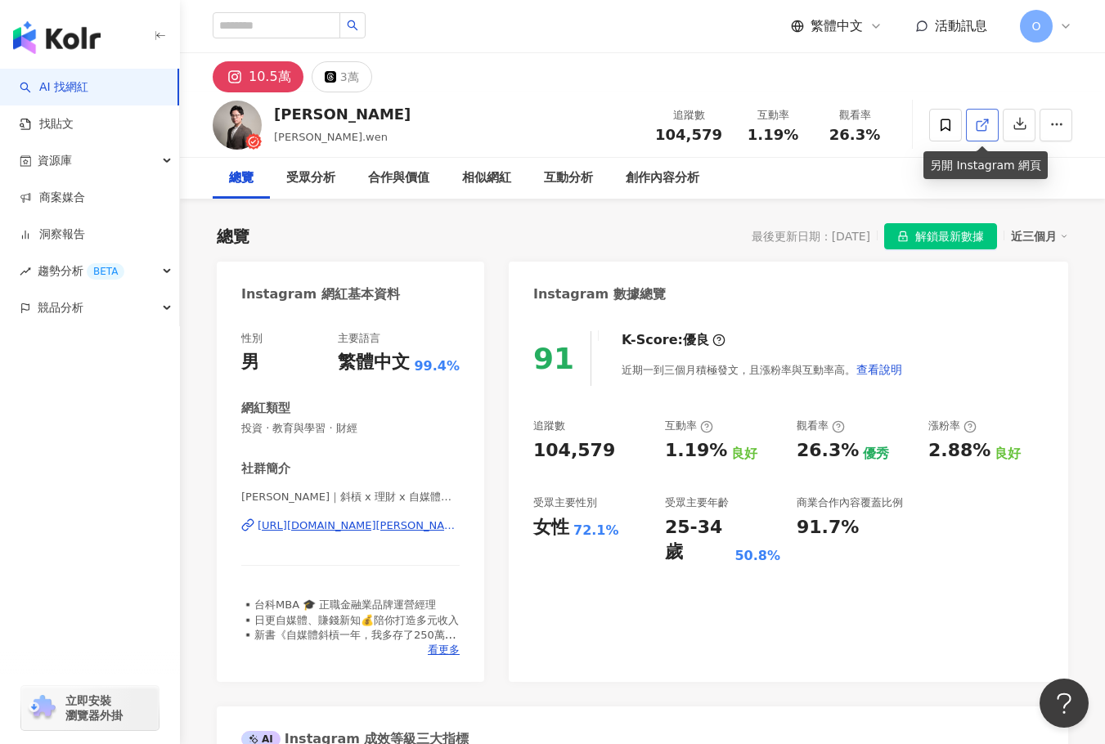
click at [985, 132] on span at bounding box center [982, 124] width 15 height 17
drag, startPoint x: 274, startPoint y: 114, endPoint x: 327, endPoint y: 124, distance: 54.2
click at [327, 124] on div "[PERSON_NAME]溫 [PERSON_NAME].wen 追蹤數 104,579 互動率 1.19% 觀看率 26.3%" at bounding box center [642, 124] width 925 height 65
copy div "[PERSON_NAME]"
click at [420, 101] on div "[PERSON_NAME]溫 [PERSON_NAME].wen 追蹤數 104,579 互動率 1.19% 觀看率 26.3%" at bounding box center [642, 124] width 925 height 65
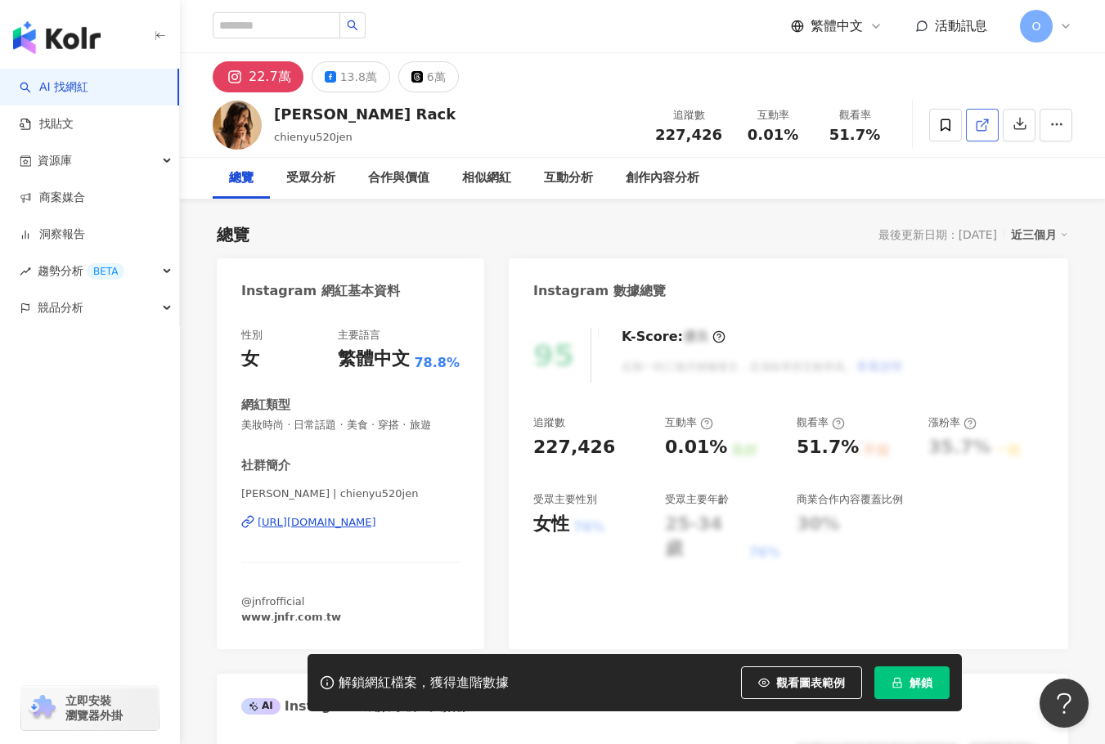
click at [985, 121] on line at bounding box center [984, 122] width 7 height 7
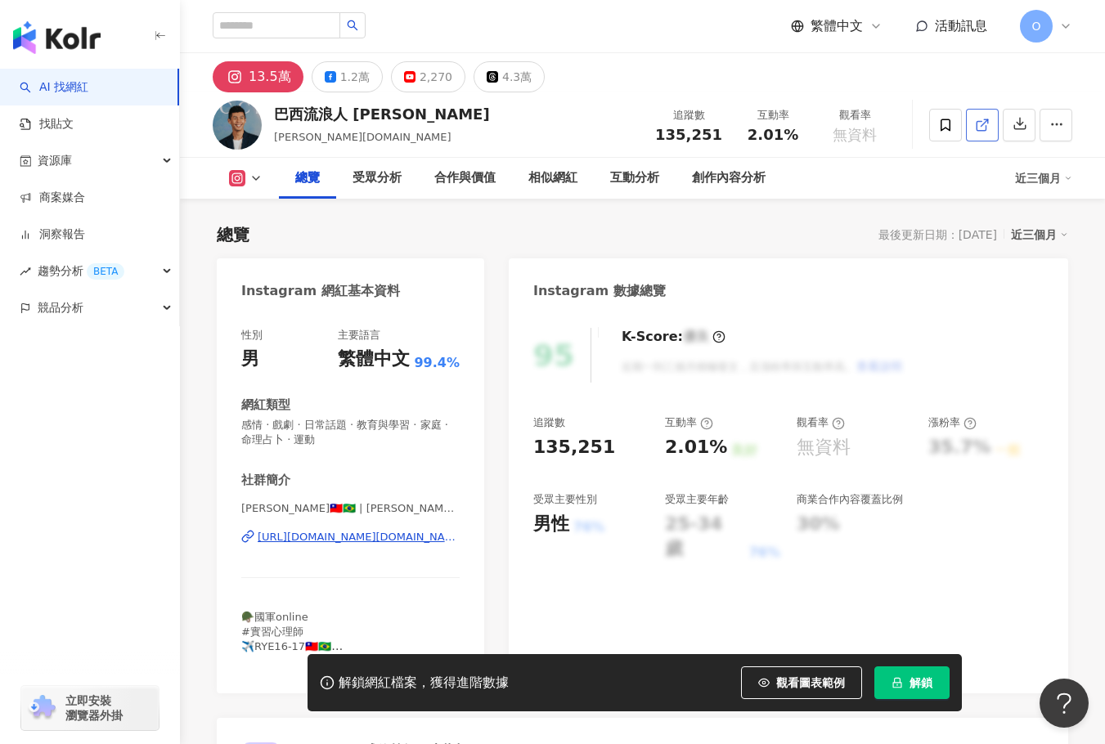
click at [989, 128] on icon at bounding box center [982, 125] width 15 height 15
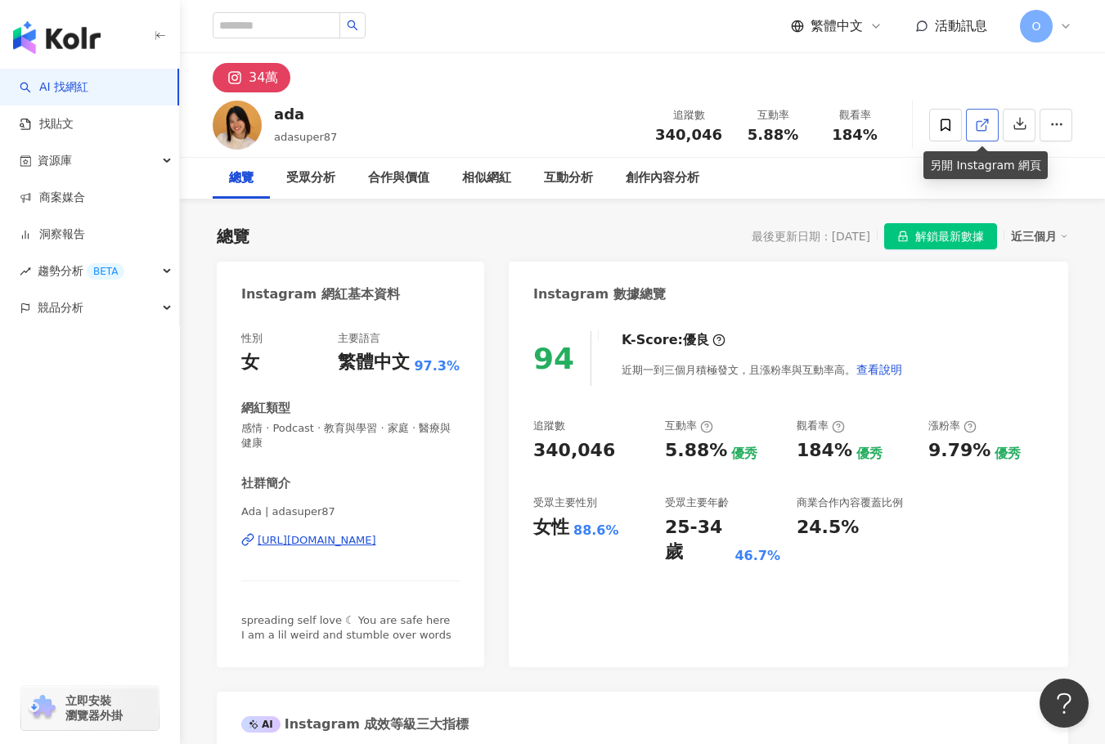
click at [976, 126] on icon at bounding box center [982, 125] width 15 height 15
drag, startPoint x: 301, startPoint y: 115, endPoint x: 276, endPoint y: 115, distance: 25.4
click at [276, 115] on div "ada" at bounding box center [305, 114] width 63 height 20
copy div "ada"
click at [510, 131] on div "ada adasuper87 追蹤數 340,046 互動率 5.88% 觀看率 184%" at bounding box center [642, 124] width 925 height 65
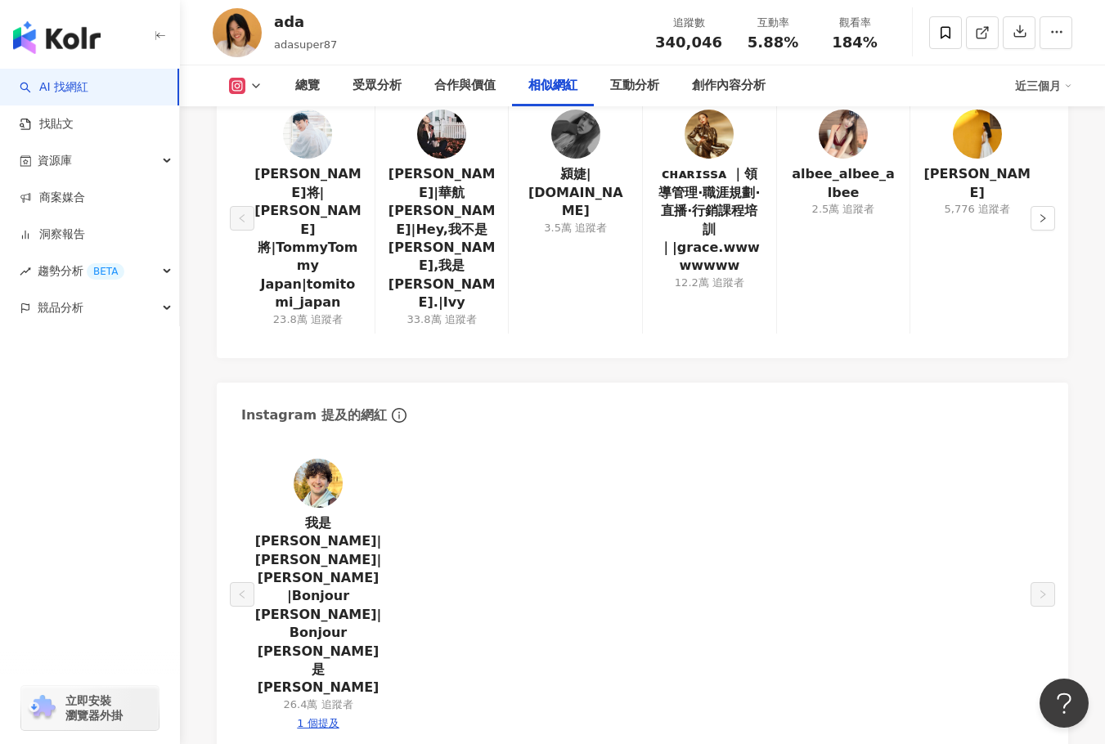
scroll to position [2699, 0]
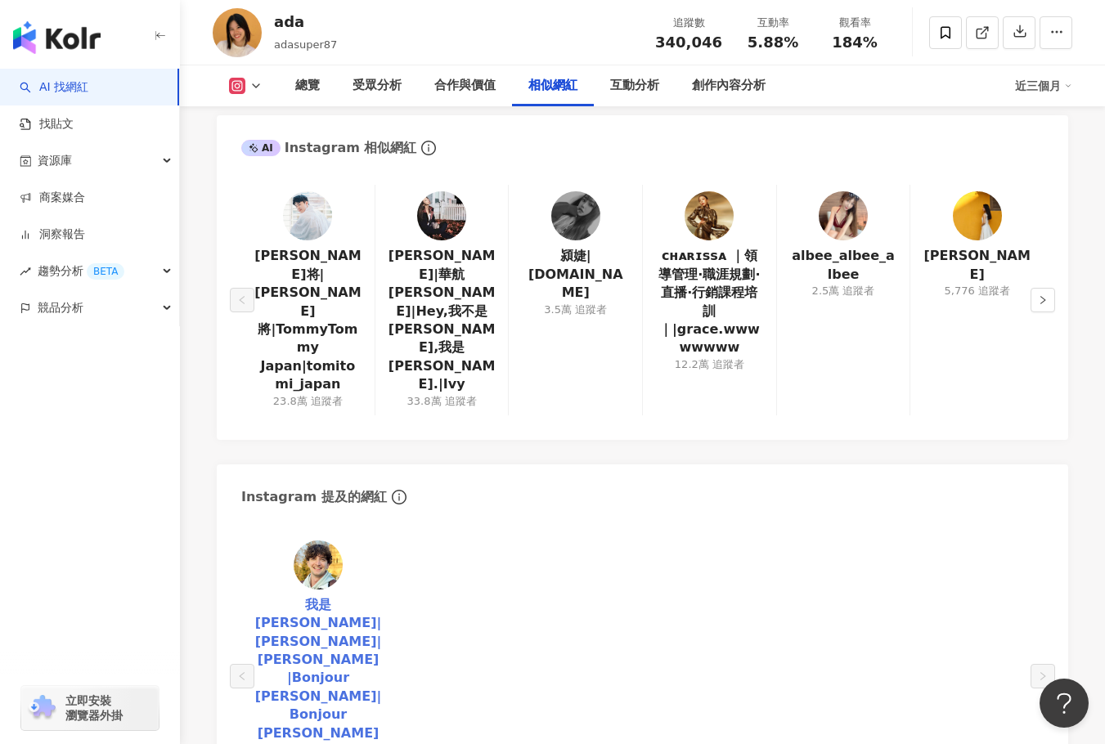
click at [332, 596] on link "我是路易|路易|Louis |Bonjour Louis|Bonjour Louis - 我是路易" at bounding box center [318, 687] width 128 height 183
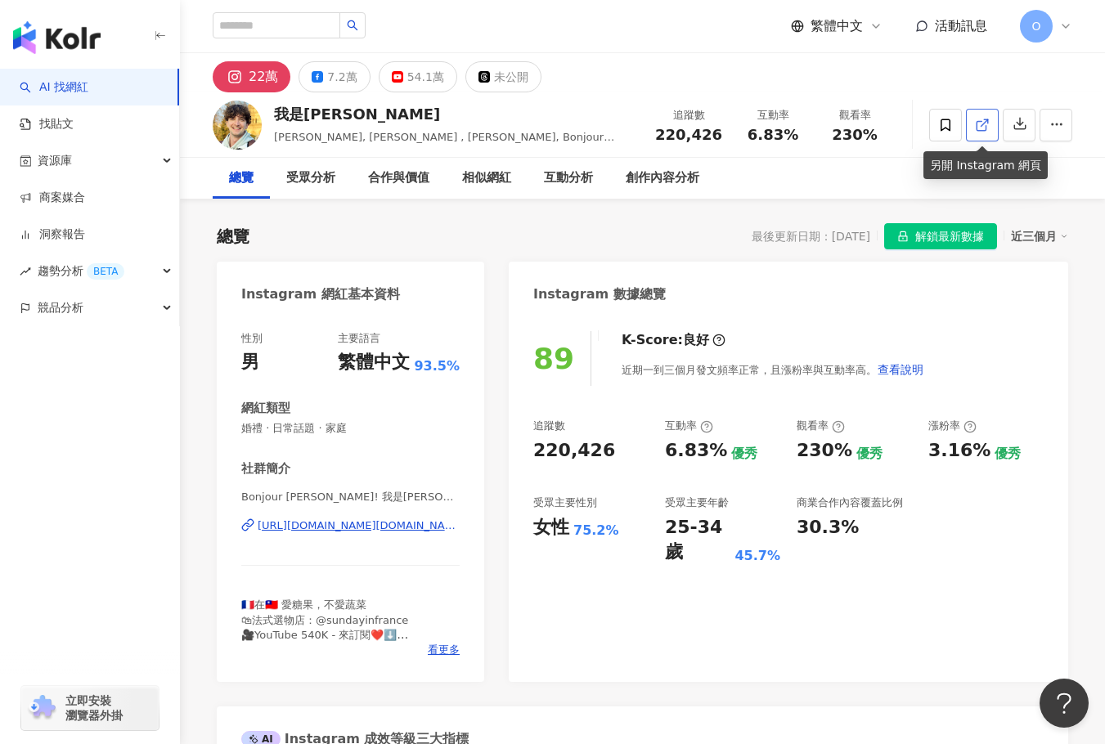
click at [985, 114] on link at bounding box center [982, 125] width 33 height 33
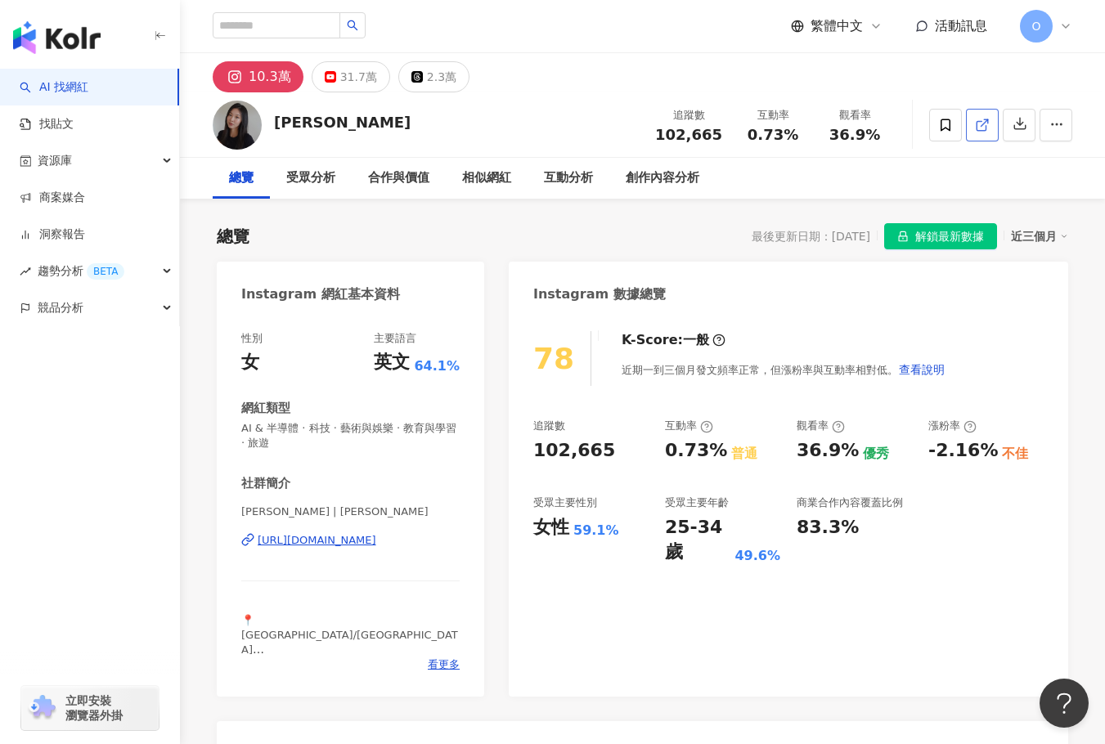
click at [990, 129] on link at bounding box center [982, 125] width 33 height 33
drag, startPoint x: 274, startPoint y: 127, endPoint x: 388, endPoint y: 135, distance: 114.0
click at [388, 135] on div "Lillian Chiu 追蹤數 102,665 互動率 0.73% 觀看率 36.9%" at bounding box center [642, 124] width 925 height 65
copy div "Lillian Chiu"
click at [637, 242] on div "總覽 最後更新日期：2025/8/15 解鎖最新數據 近三個月" at bounding box center [642, 236] width 851 height 26
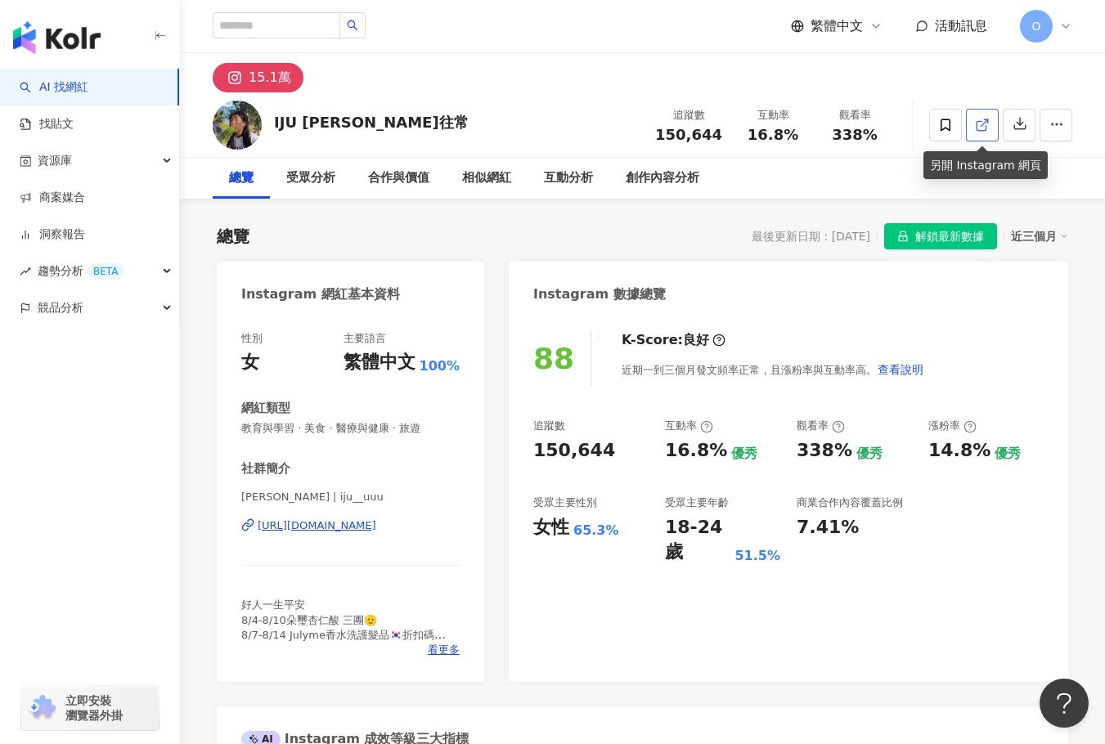
click at [985, 129] on icon at bounding box center [980, 125] width 9 height 9
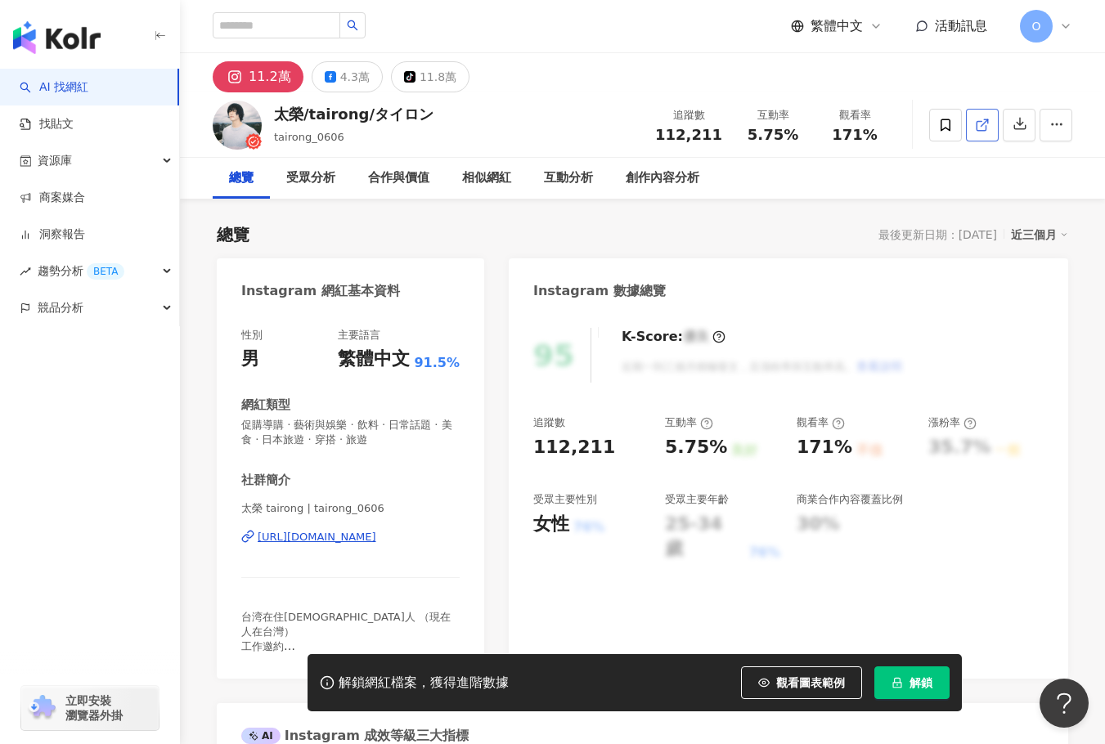
click at [982, 129] on icon at bounding box center [982, 125] width 15 height 15
